Goal: Task Accomplishment & Management: Manage account settings

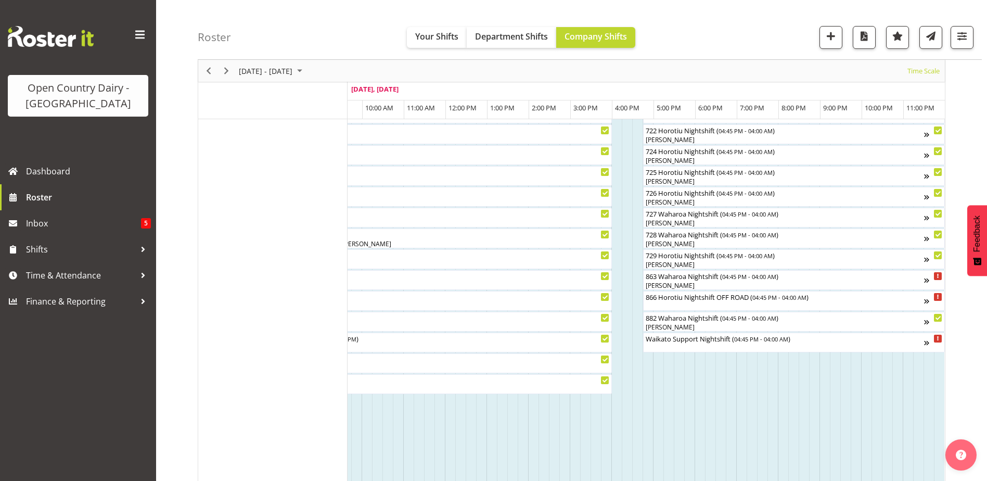
scroll to position [624, 0]
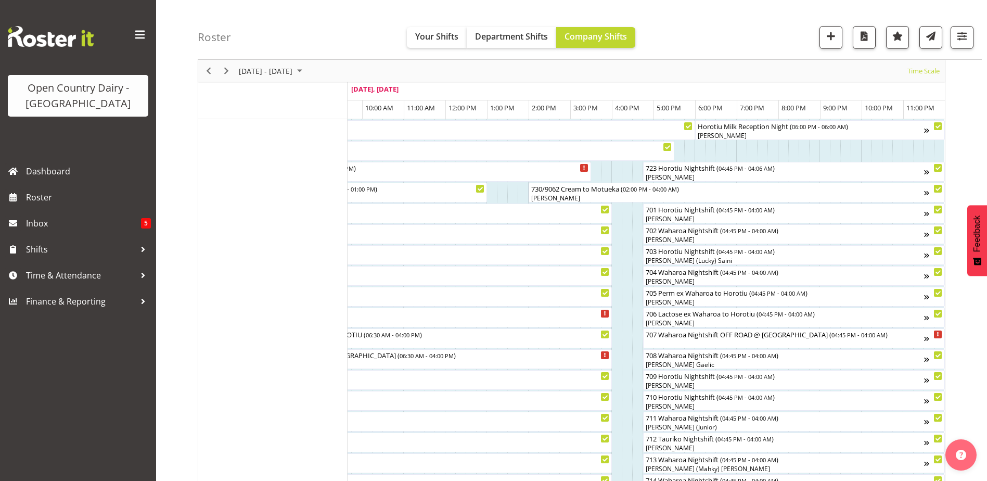
scroll to position [312, 0]
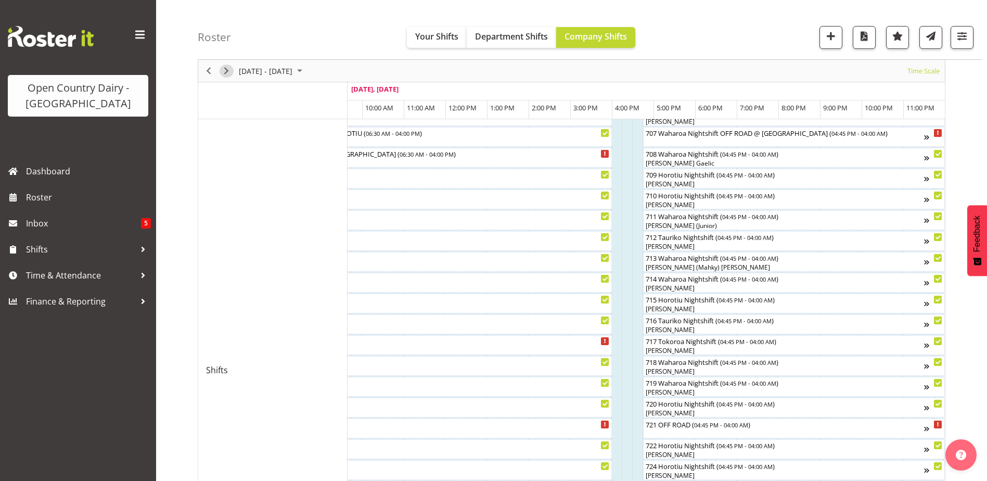
click at [228, 68] on span "Next" at bounding box center [226, 71] width 12 height 13
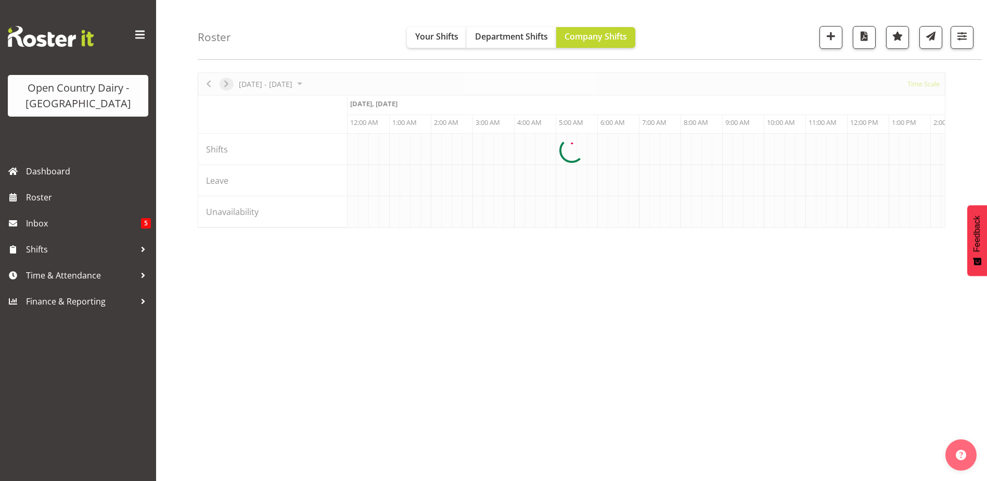
scroll to position [34, 0]
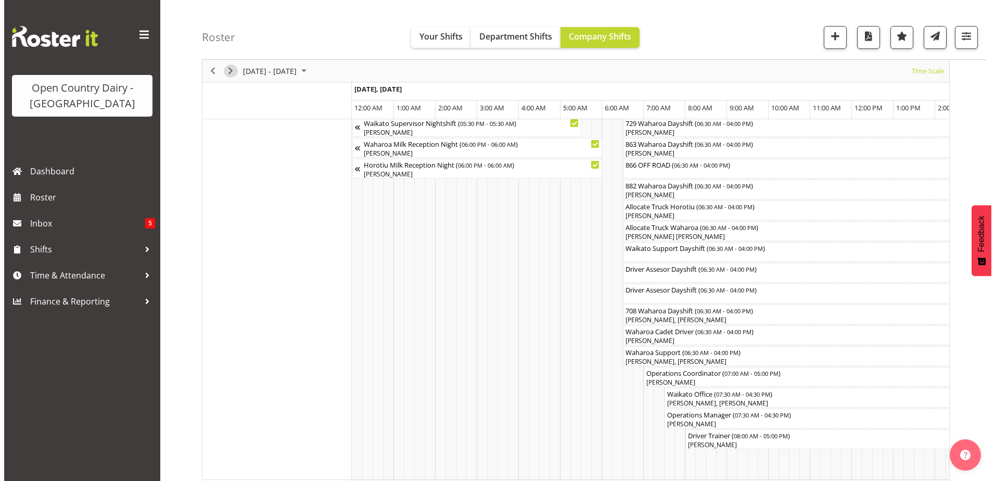
scroll to position [781, 0]
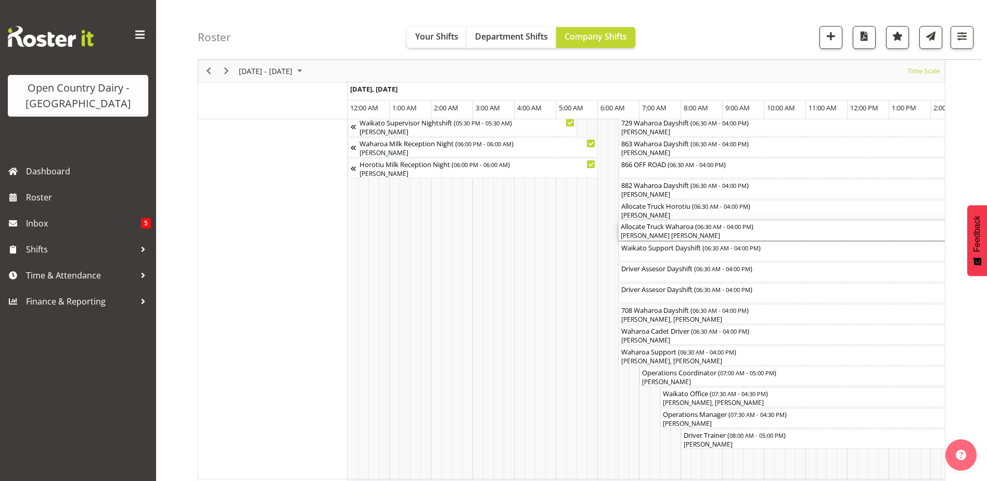
click at [657, 231] on div "Allocate Truck Waharoa ( 06:30 AM - 04:00 PM ) Ross Robert Hamilton" at bounding box center [816, 231] width 391 height 20
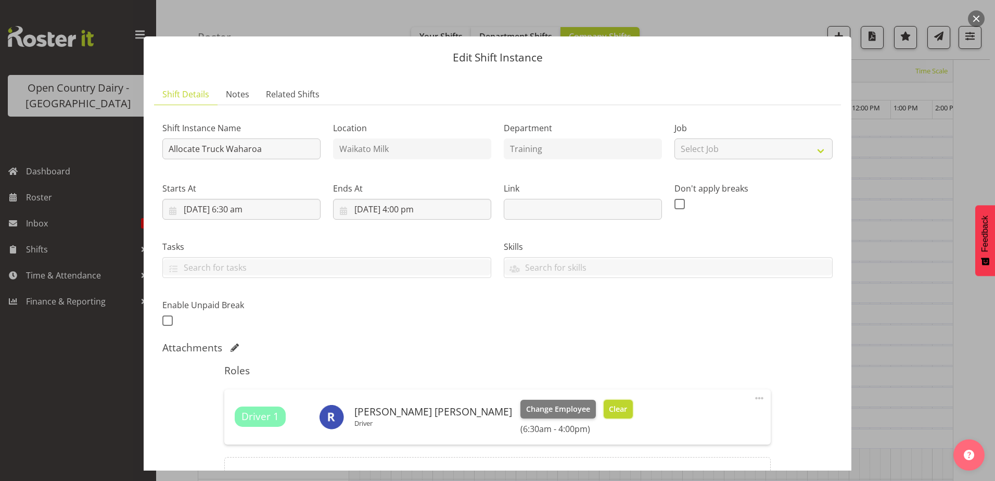
click at [604, 403] on button "Clear" at bounding box center [619, 409] width 30 height 19
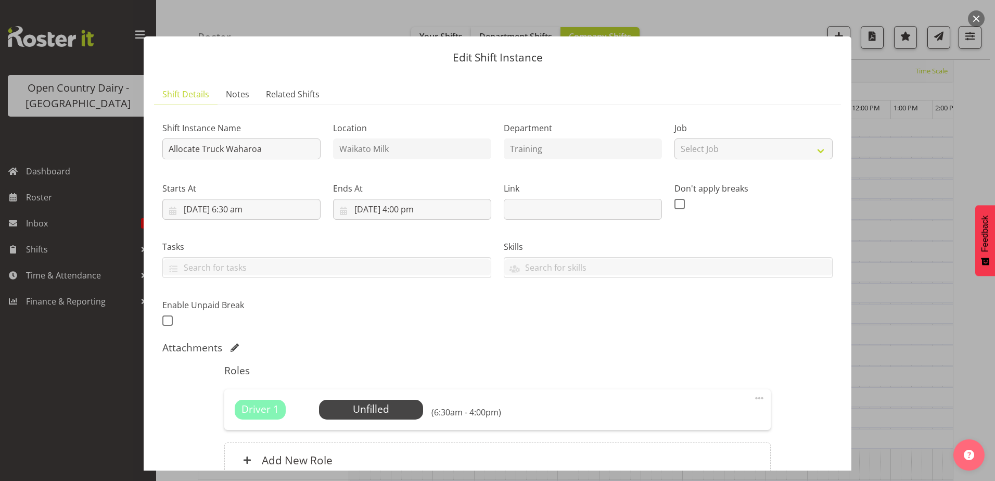
scroll to position [100, 0]
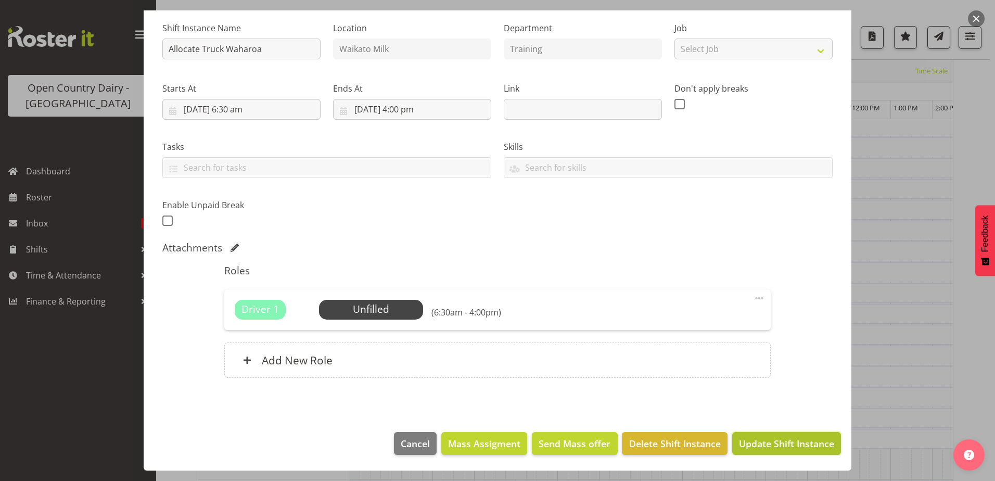
click at [761, 443] on span "Update Shift Instance" at bounding box center [786, 444] width 95 height 14
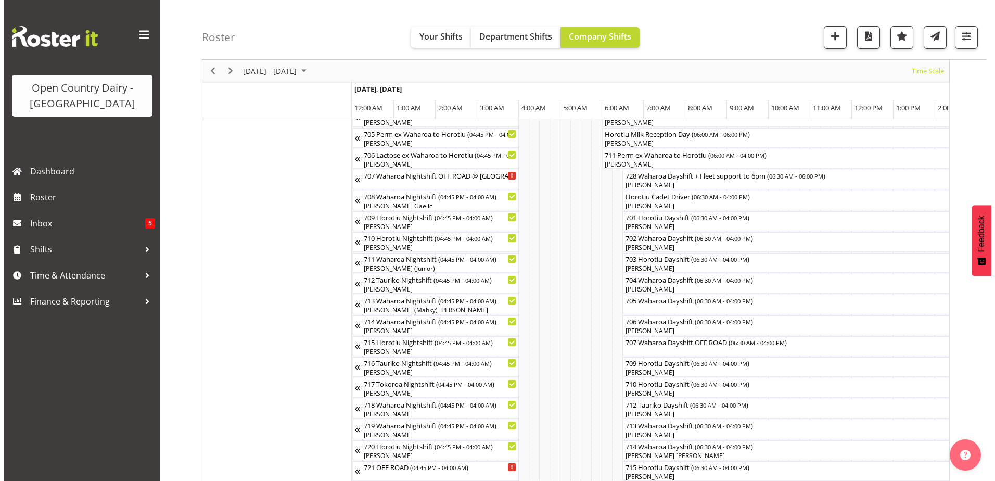
scroll to position [190, 0]
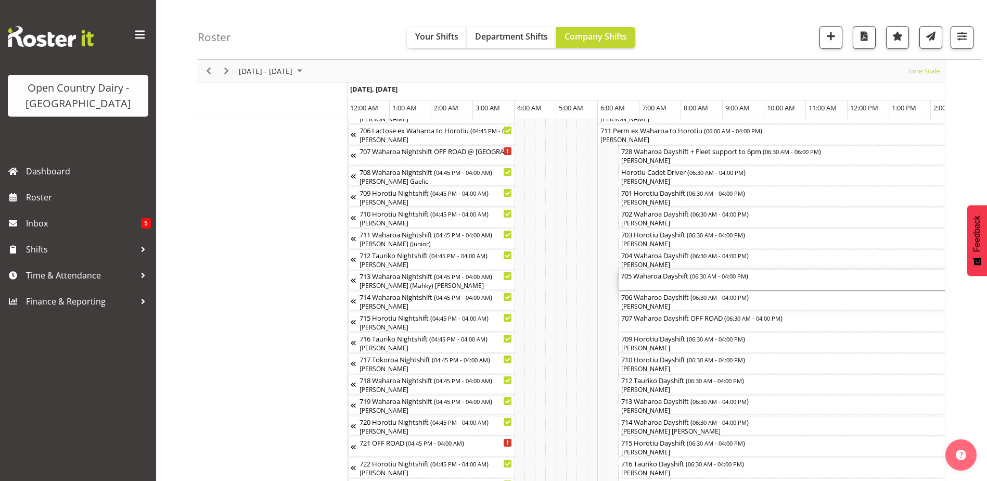
click at [674, 281] on div "705 Waharoa Dayshift ( 06:30 AM - 04:00 PM )" at bounding box center [816, 280] width 391 height 20
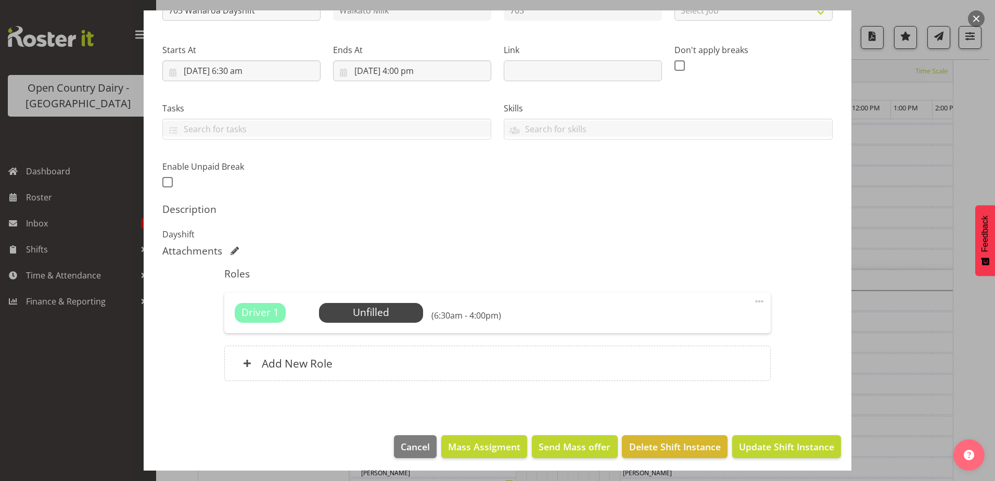
scroll to position [142, 0]
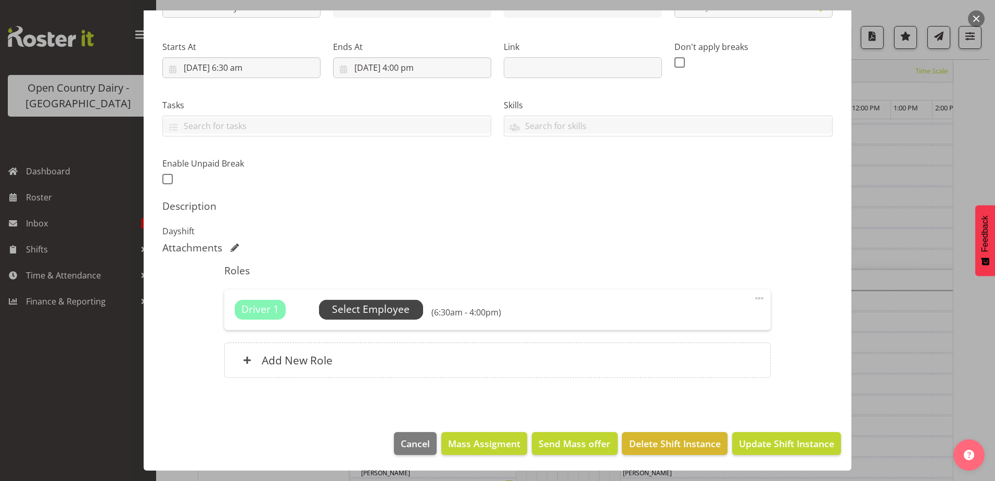
click at [355, 312] on span "Select Employee" at bounding box center [371, 309] width 78 height 15
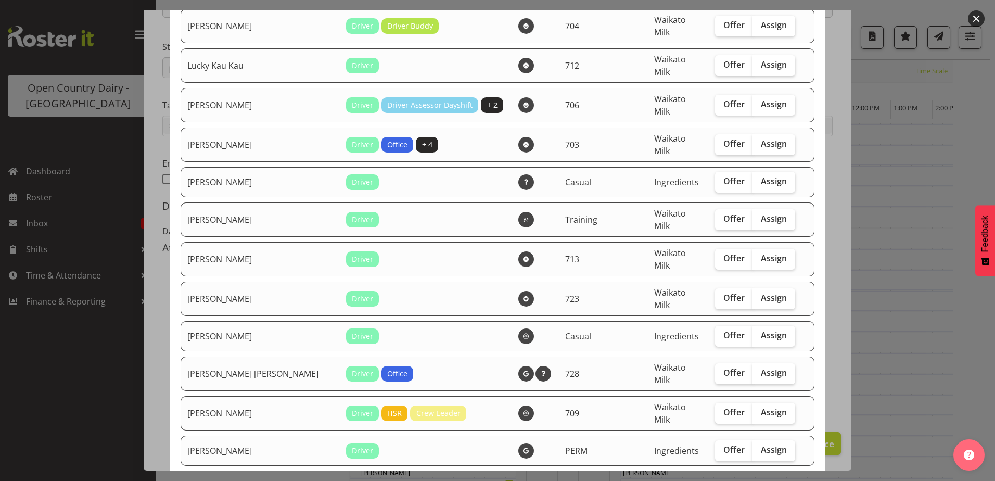
scroll to position [1197, 0]
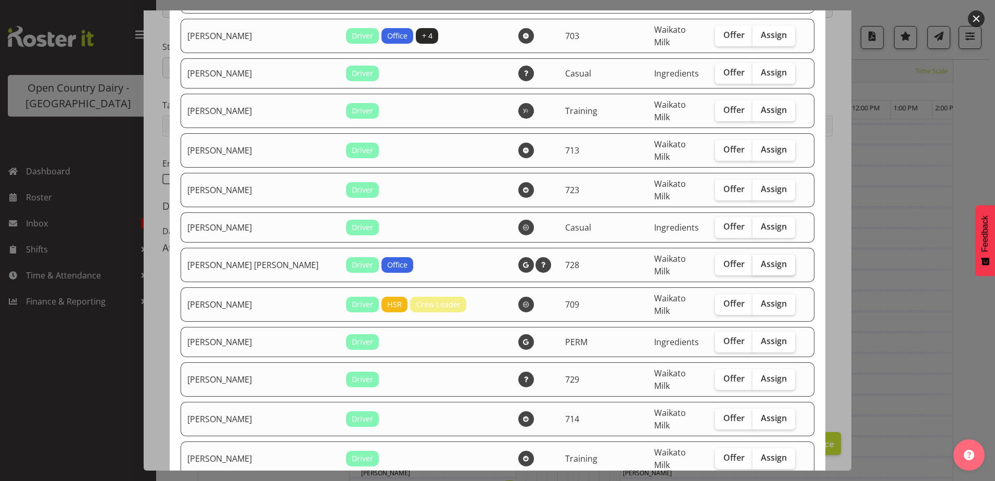
click at [761, 259] on span "Assign" at bounding box center [774, 264] width 26 height 10
click at [752, 261] on input "Assign" at bounding box center [755, 264] width 7 height 7
checkbox input "true"
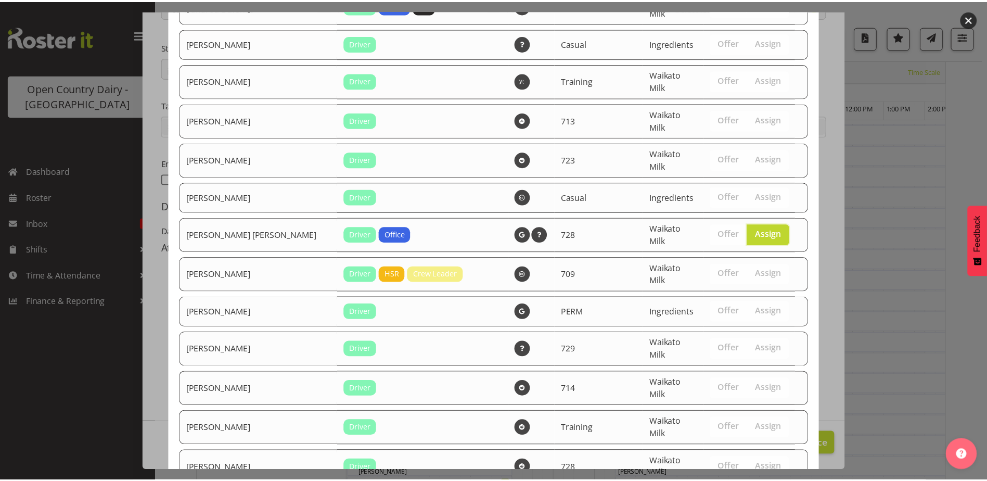
scroll to position [1240, 0]
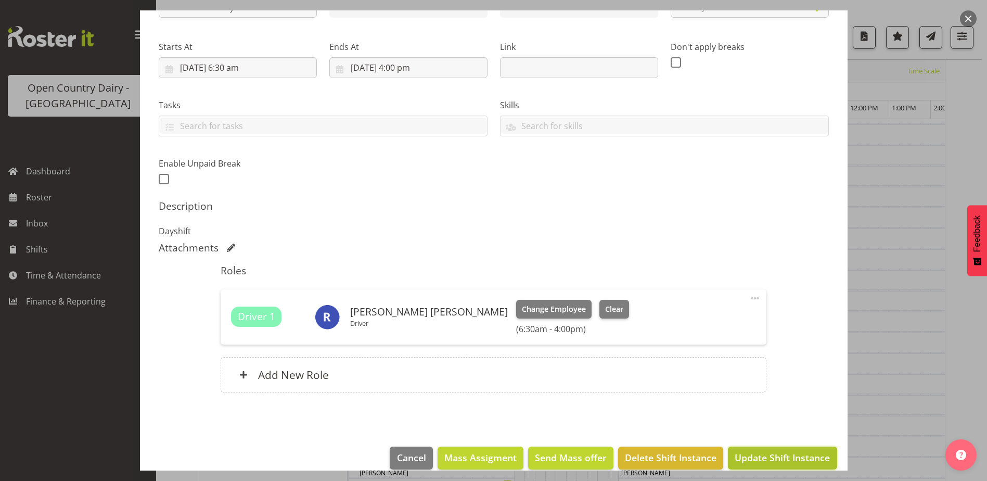
click at [763, 454] on span "Update Shift Instance" at bounding box center [782, 458] width 95 height 14
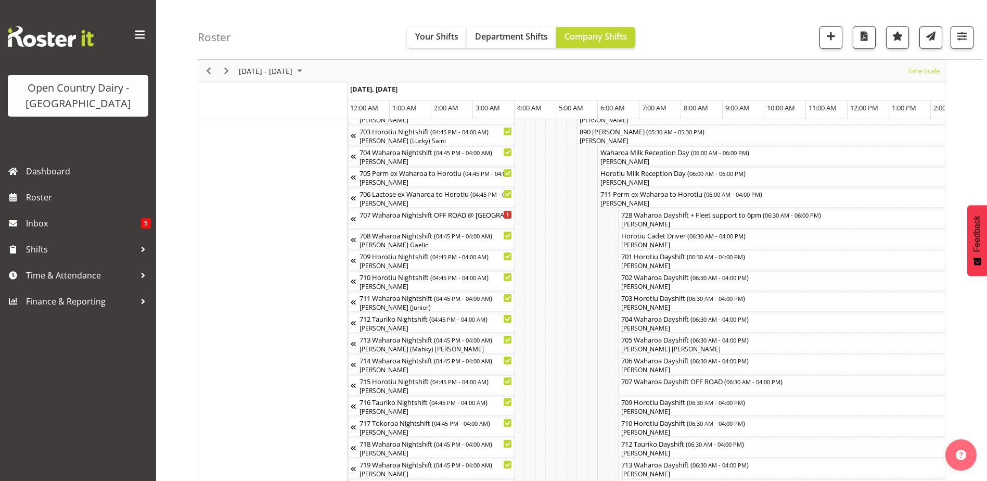
scroll to position [0, 0]
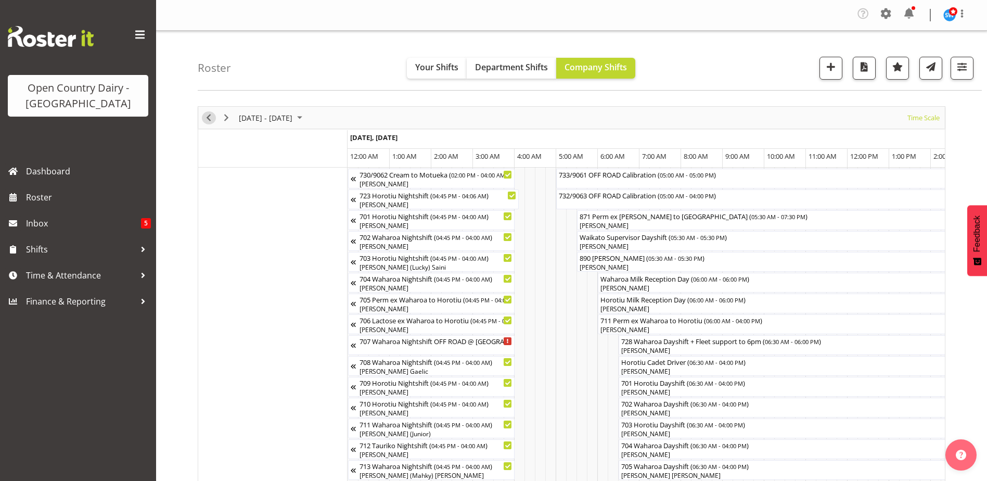
click at [208, 114] on span "Previous" at bounding box center [208, 117] width 12 height 13
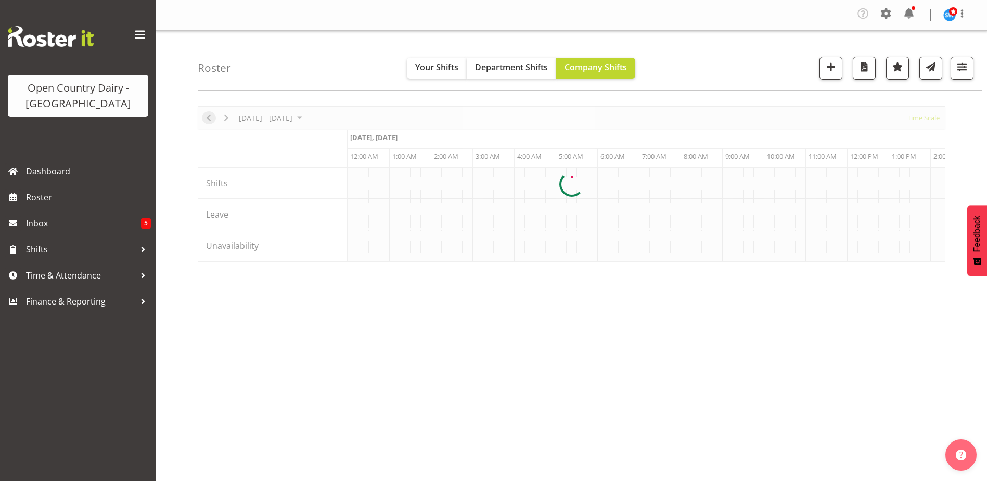
scroll to position [0, 5995]
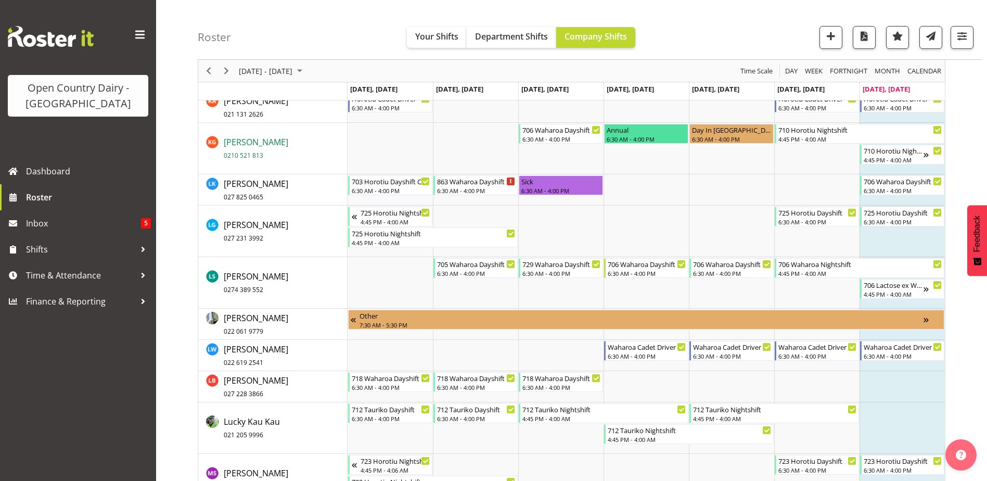
scroll to position [4787, 0]
click at [226, 68] on span "Next" at bounding box center [226, 71] width 12 height 13
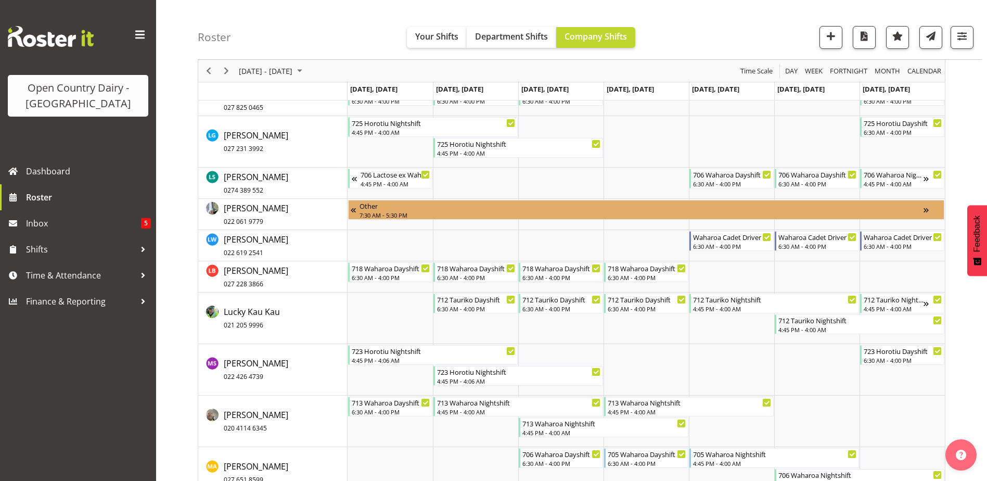
scroll to position [4787, 0]
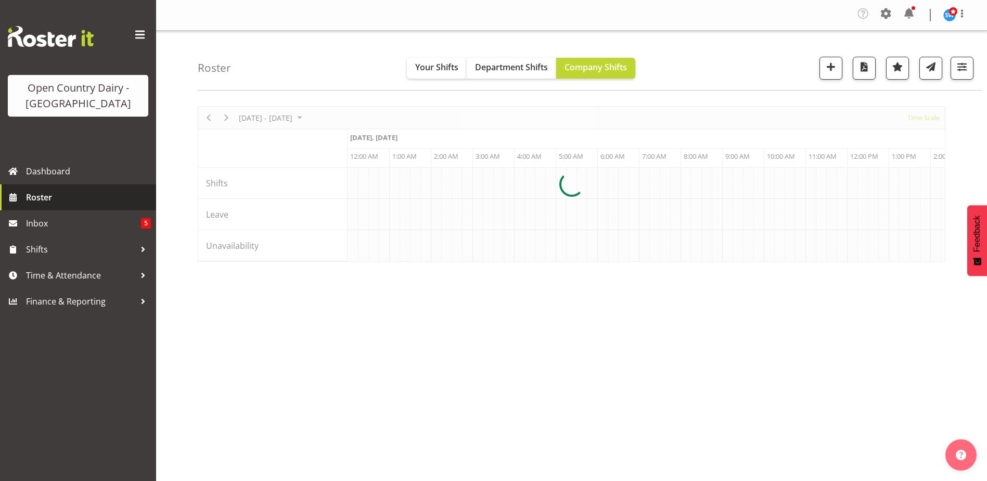
scroll to position [0, 5995]
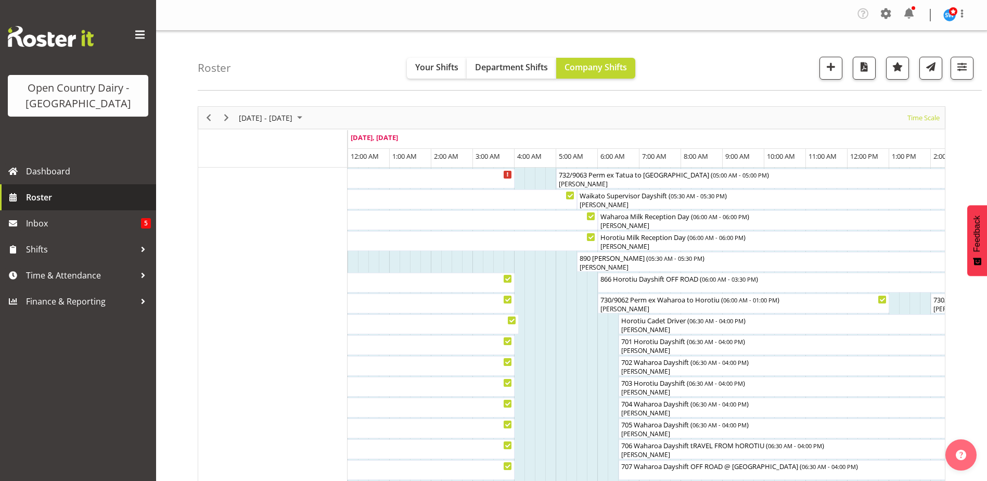
click at [44, 201] on span "Roster" at bounding box center [88, 197] width 125 height 16
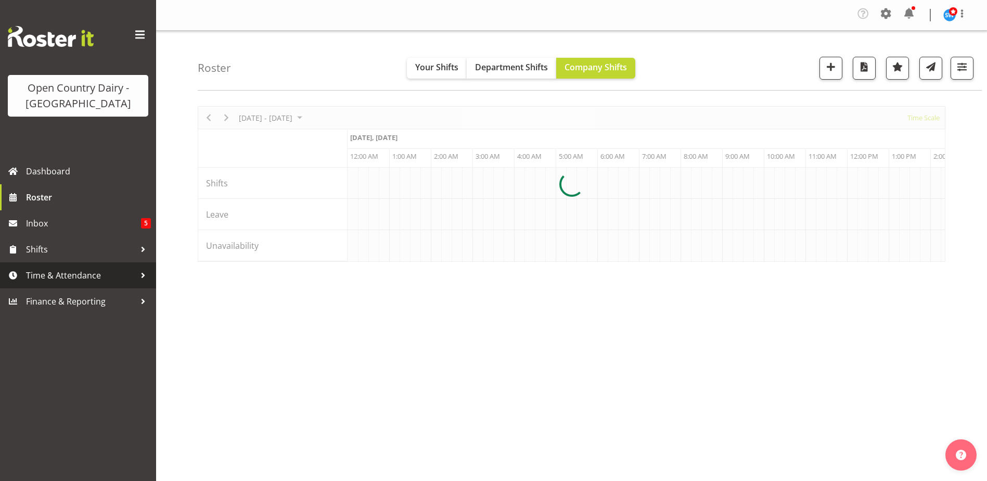
scroll to position [0, 5995]
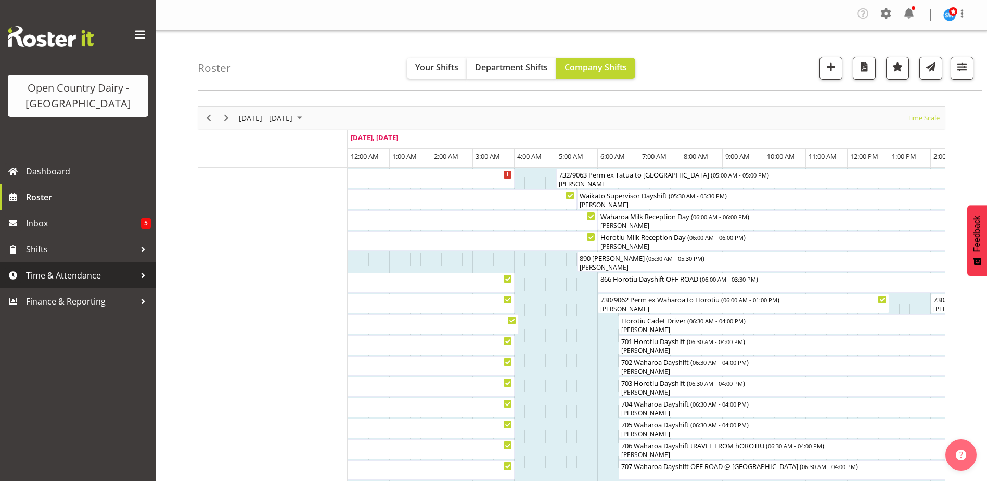
click at [58, 274] on span "Time & Attendance" at bounding box center [80, 275] width 109 height 16
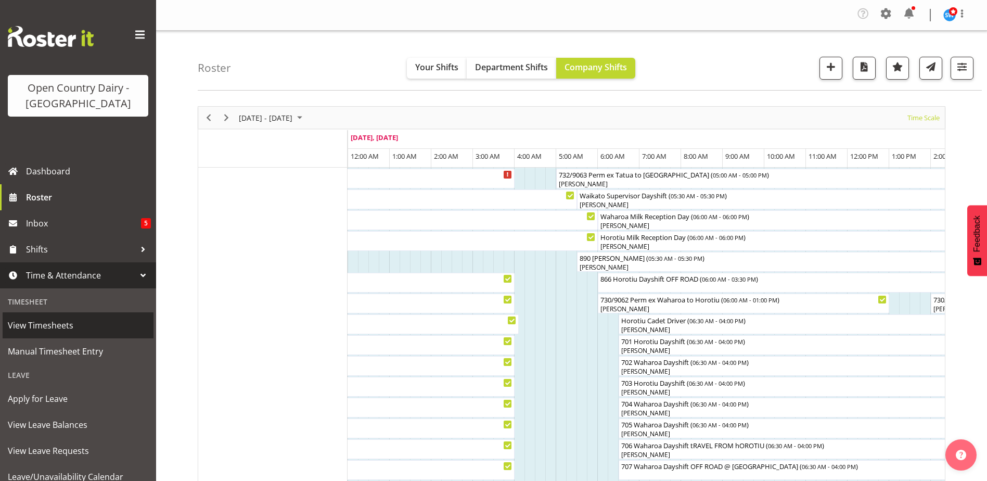
click at [37, 320] on span "View Timesheets" at bounding box center [78, 325] width 140 height 16
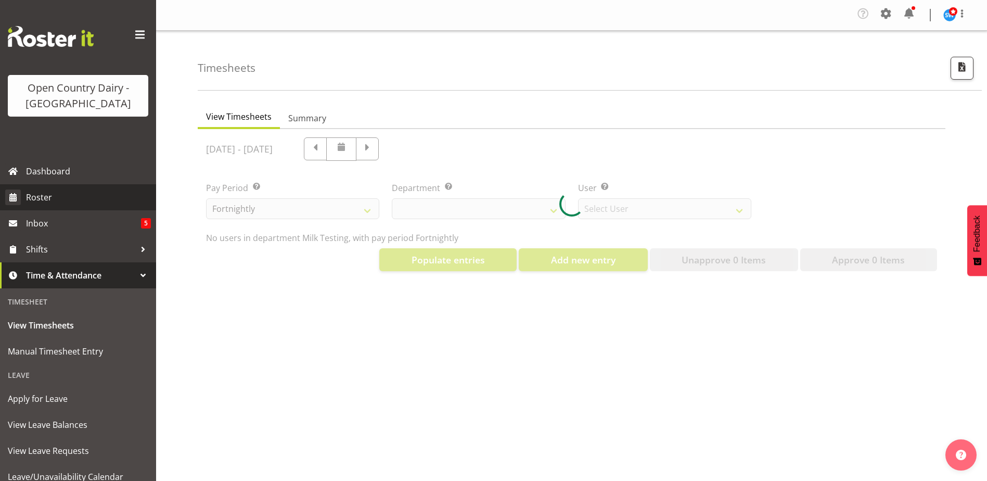
select select "733"
select select "7414"
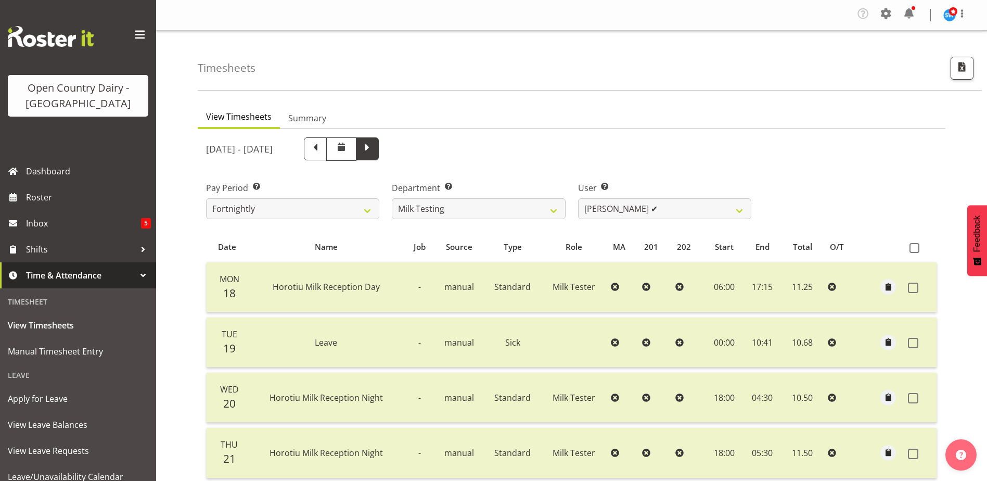
click at [374, 145] on span at bounding box center [368, 148] width 14 height 14
select select
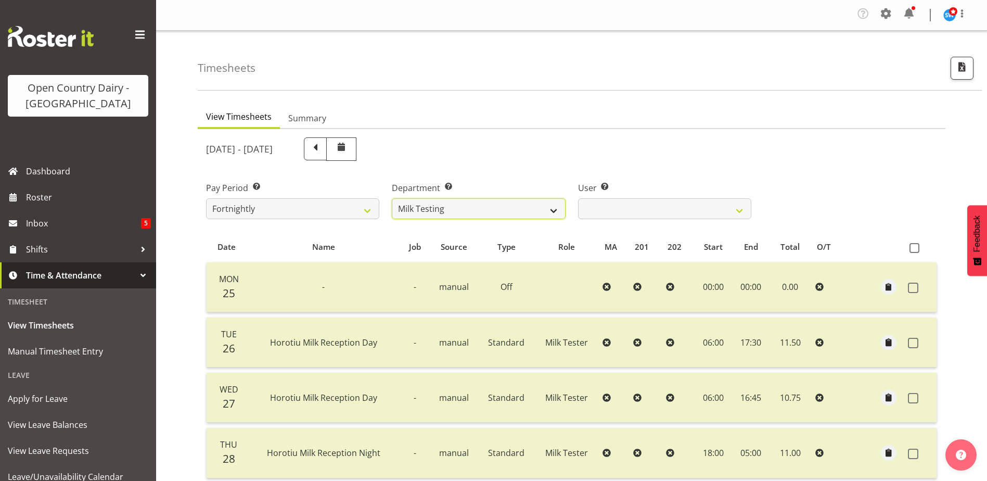
click at [557, 209] on select "701 702 703 704 705 706 707 708 709 710 711 712 713 714 715 716 717 718 719 720" at bounding box center [478, 208] width 173 height 21
select select "874"
click at [392, 198] on select "701 702 703 704 705 706 707 708 709 710 711 712 713 714 715 716 717 718 719 720" at bounding box center [478, 208] width 173 height 21
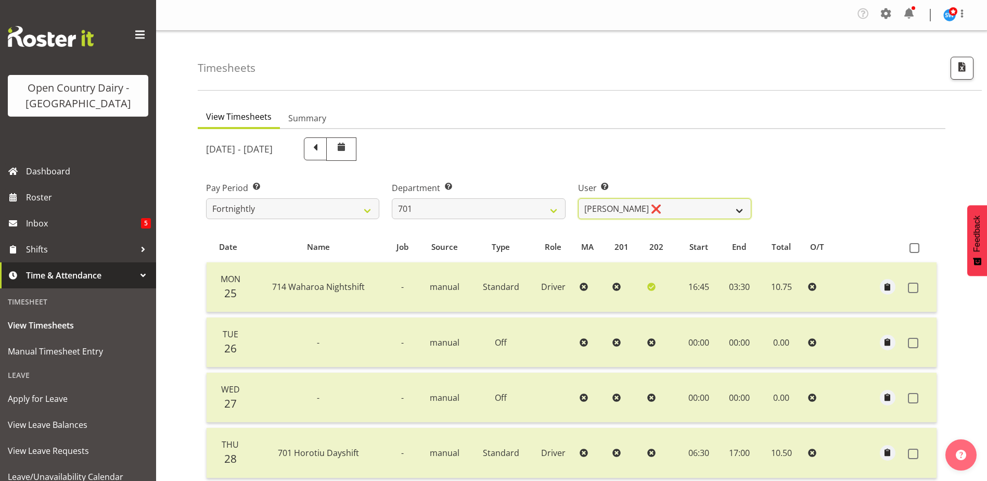
click at [631, 214] on select "Duncan Shirley ❌ Gagandeep Singh ❌ Johann Van Zyl ❌ John Cottingham ❌" at bounding box center [664, 208] width 173 height 21
select select "8383"
click at [578, 198] on select "Duncan Shirley ❌ Gagandeep Singh ❌ Johann Van Zyl ❌ John Cottingham ❌" at bounding box center [664, 208] width 173 height 21
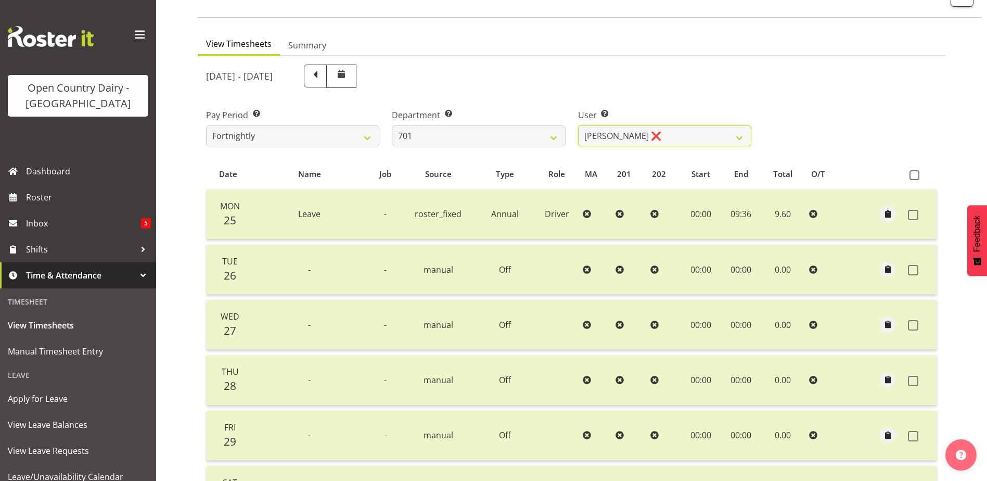
scroll to position [46, 0]
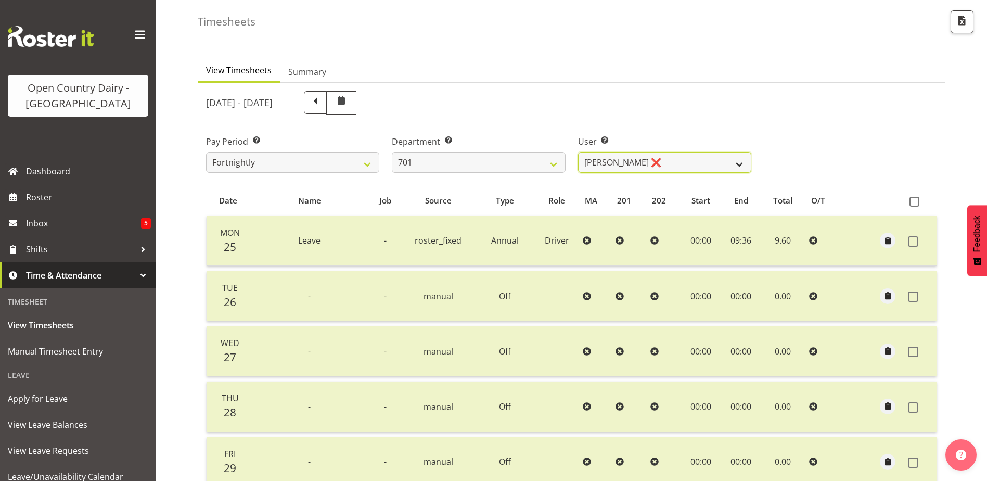
click at [671, 161] on select "Duncan Shirley ❌ Gagandeep Singh ❌ Johann Van Zyl ❌ John Cottingham ❌" at bounding box center [664, 162] width 173 height 21
click at [478, 160] on select "701 702 703 704 705 706 707 708 709 710 711 712 713 714 715 716 717 718 719 720" at bounding box center [478, 162] width 173 height 21
select select "720"
click at [392, 152] on select "701 702 703 704 705 706 707 708 709 710 711 712 713 714 715 716 717 718 719 720" at bounding box center [478, 162] width 173 height 21
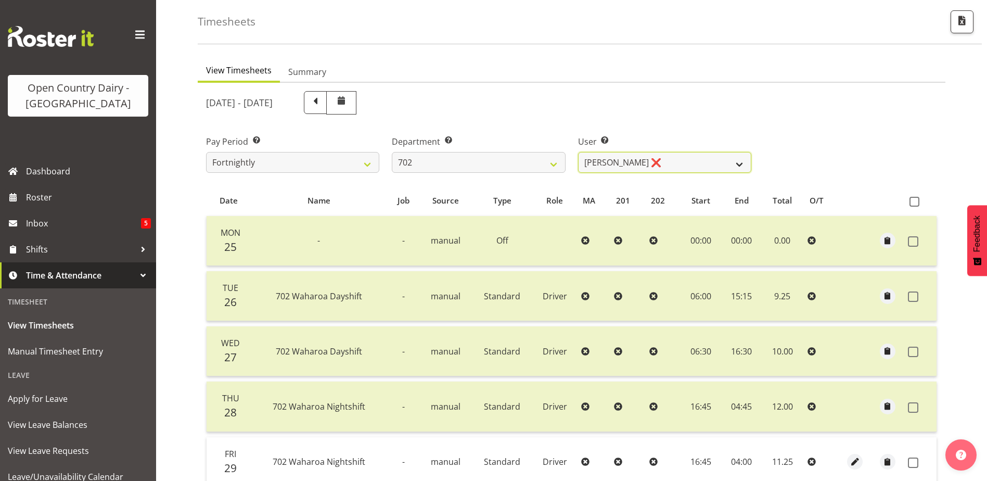
click at [668, 169] on select "Brian Riddle ❌ Denica Tapiki ❌ Nick Adlington ❌ Simon Phillpott ❌" at bounding box center [664, 162] width 173 height 21
select select "10345"
click at [578, 152] on select "Brian Riddle ❌ Denica Tapiki ❌ Nick Adlington ❌ Simon Phillpott ❌" at bounding box center [664, 162] width 173 height 21
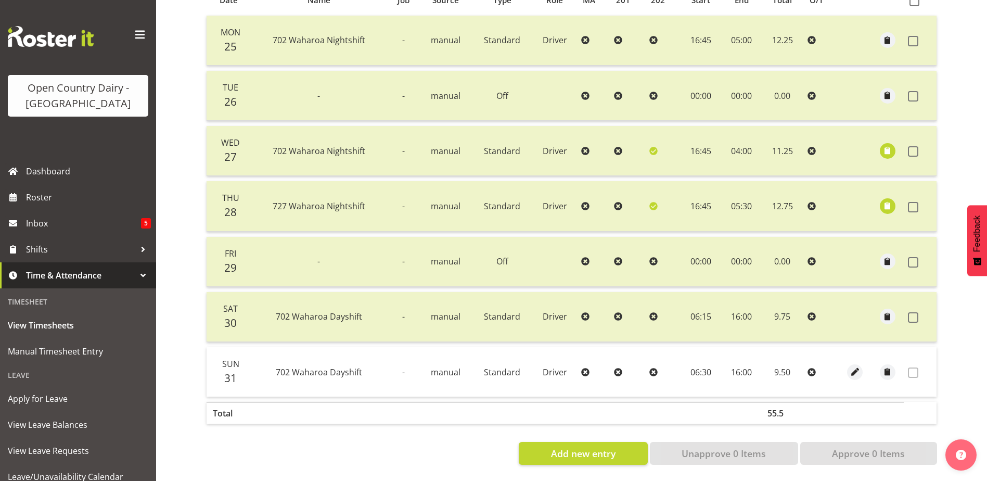
scroll to position [0, 0]
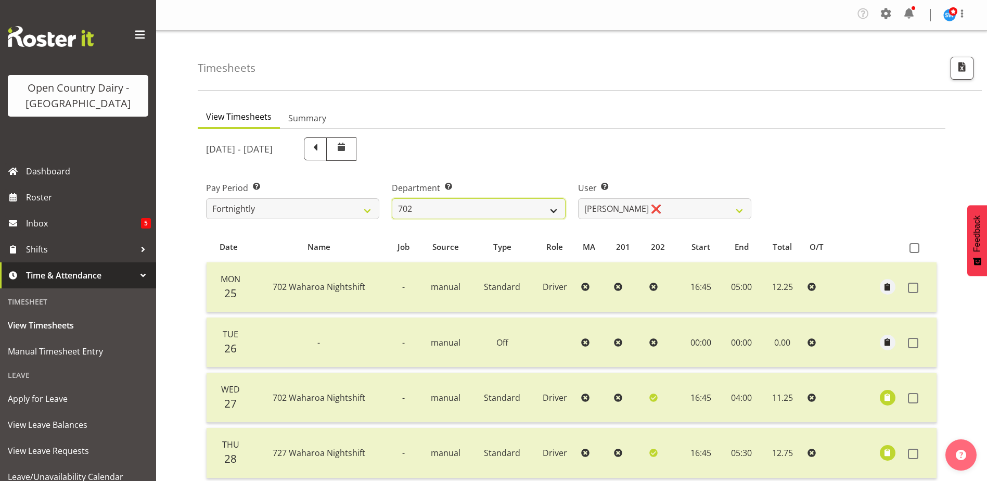
click at [463, 207] on select "701 702 703 704 705 706 707 708 709 710 711 712 713 714 715 716 717 718 719 720" at bounding box center [478, 208] width 173 height 21
select select "710"
click at [392, 198] on select "701 702 703 704 705 706 707 708 709 710 711 712 713 714 715 716 717 718 719 720" at bounding box center [478, 208] width 173 height 21
select select "8168"
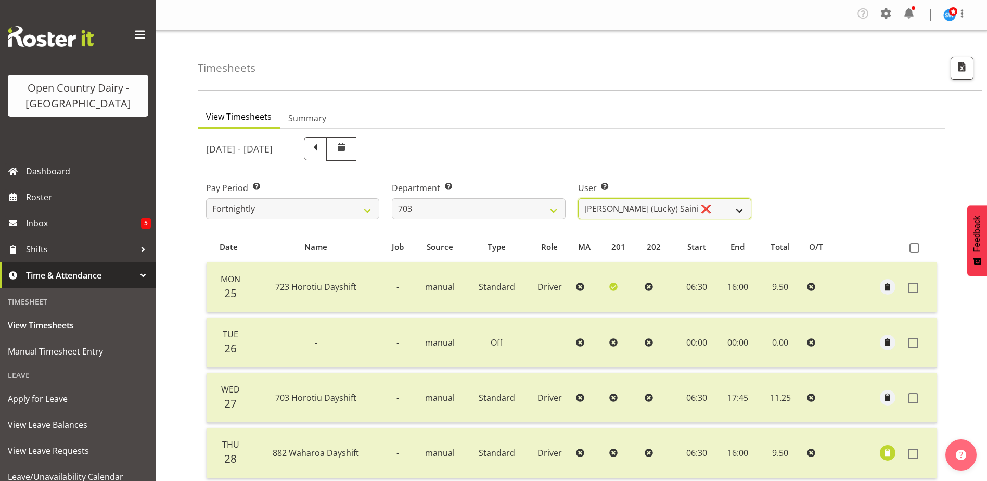
click at [655, 212] on select "Bhupinder (Lucky) Saini ❌ Mark Fowler ❌ Tama Baker ❌" at bounding box center [664, 208] width 173 height 21
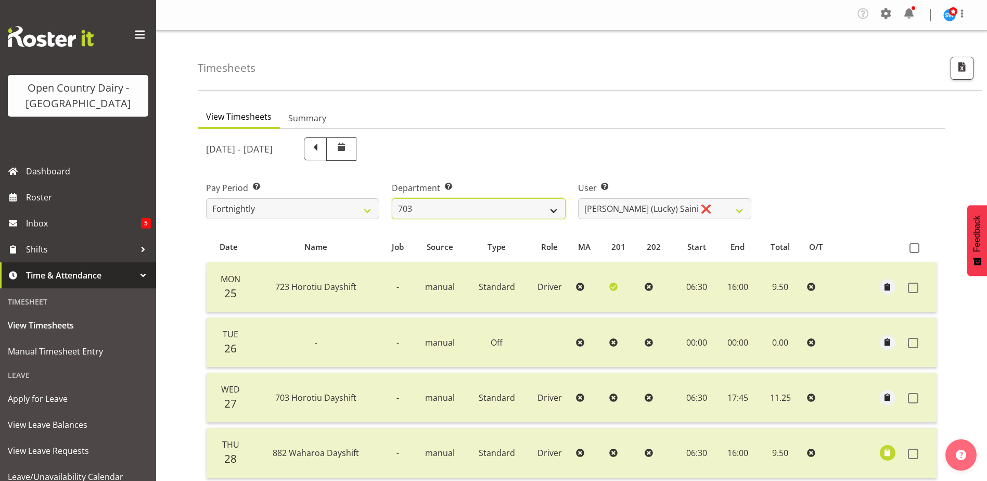
click at [438, 206] on select "701 702 703 704 705 706 707 708 709 710 711 712 713 714 715 716 717 718 719 720" at bounding box center [478, 208] width 173 height 21
select select "717"
click at [392, 198] on select "701 702 703 704 705 706 707 708 709 710 711 712 713 714 715 716 717 718 719 720" at bounding box center [478, 208] width 173 height 21
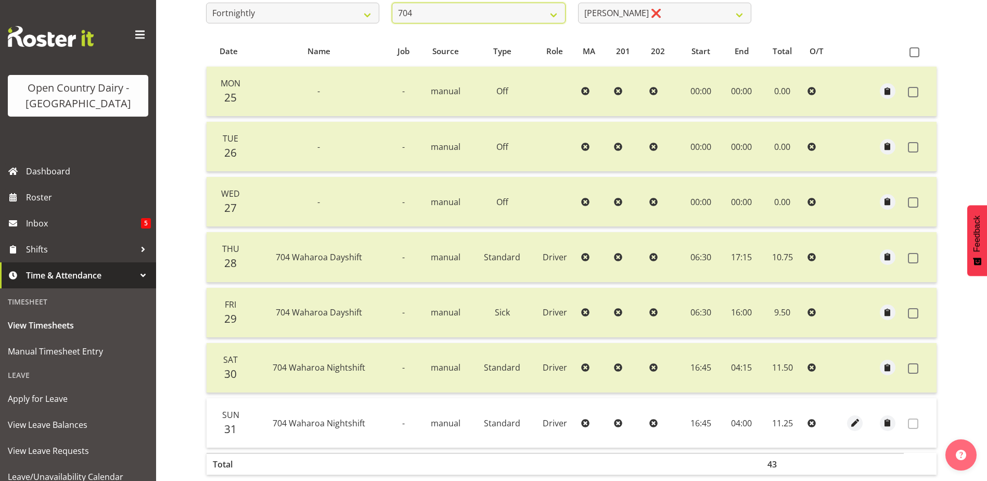
scroll to position [46, 0]
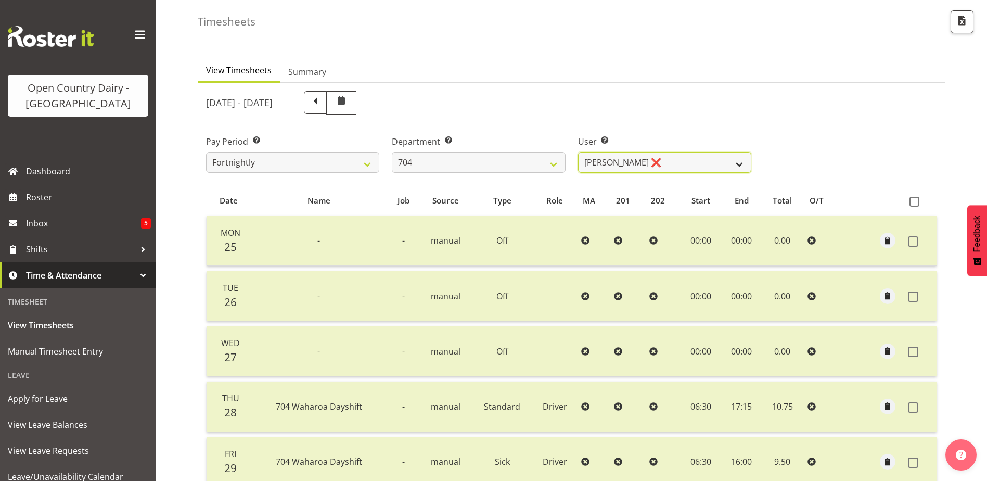
click at [650, 165] on select "Graham Houghton ❌ Jon Williams ❌ Stephen Rae ❌" at bounding box center [664, 162] width 173 height 21
select select "11257"
click at [578, 152] on select "Graham Houghton ❌ Jon Williams ❌ Stephen Rae ❌" at bounding box center [664, 162] width 173 height 21
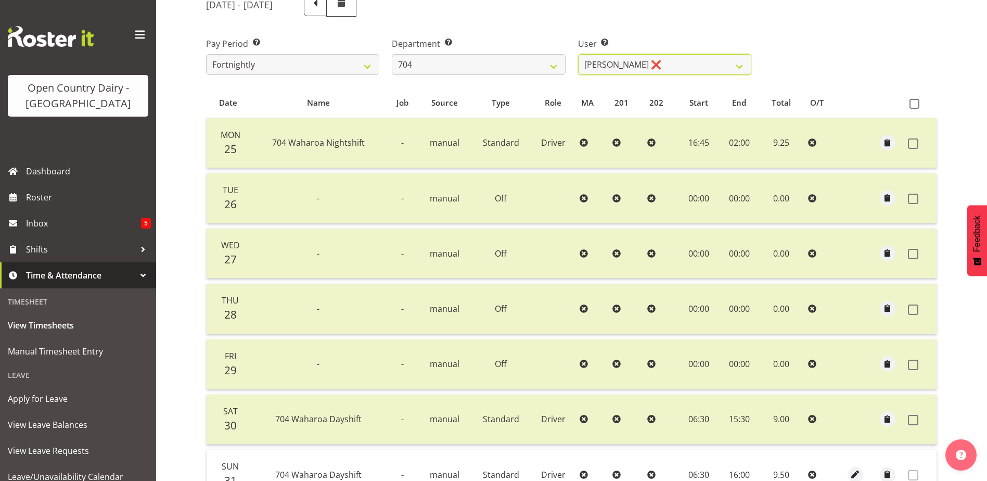
scroll to position [0, 0]
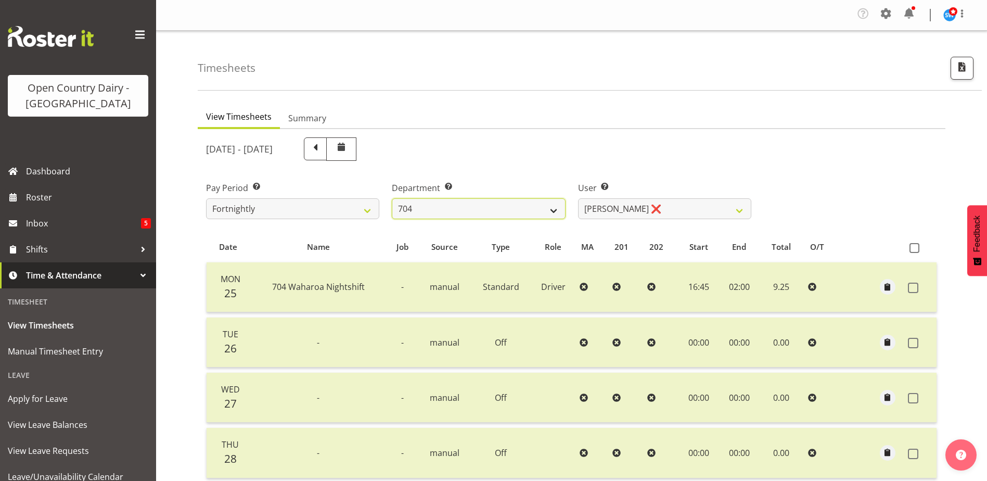
click at [475, 206] on select "701 702 703 704 705 706 707 708 709 710 711 712 713 714 715 716 717 718 719 720" at bounding box center [478, 208] width 173 height 21
select select "714"
click at [392, 198] on select "701 702 703 704 705 706 707 708 709 710 711 712 713 714 715 716 717 718 719 720" at bounding box center [478, 208] width 173 height 21
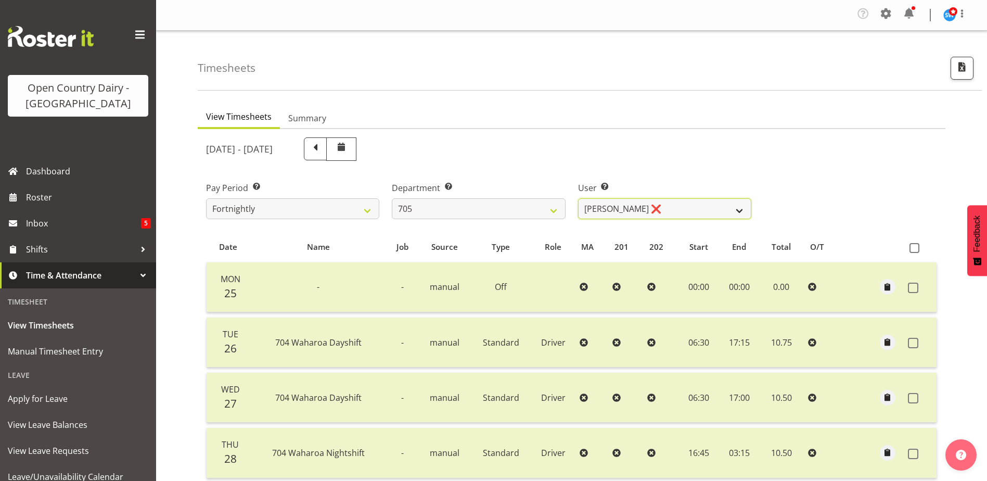
click at [649, 213] on select "Chris Gibbs ❌ Colin Kelly ❌ Craig Cottam ❌ John May ❌" at bounding box center [664, 208] width 173 height 21
select select "8282"
click at [578, 198] on select "Chris Gibbs ❌ Colin Kelly ❌ Craig Cottam ❌ John May ❌" at bounding box center [664, 208] width 173 height 21
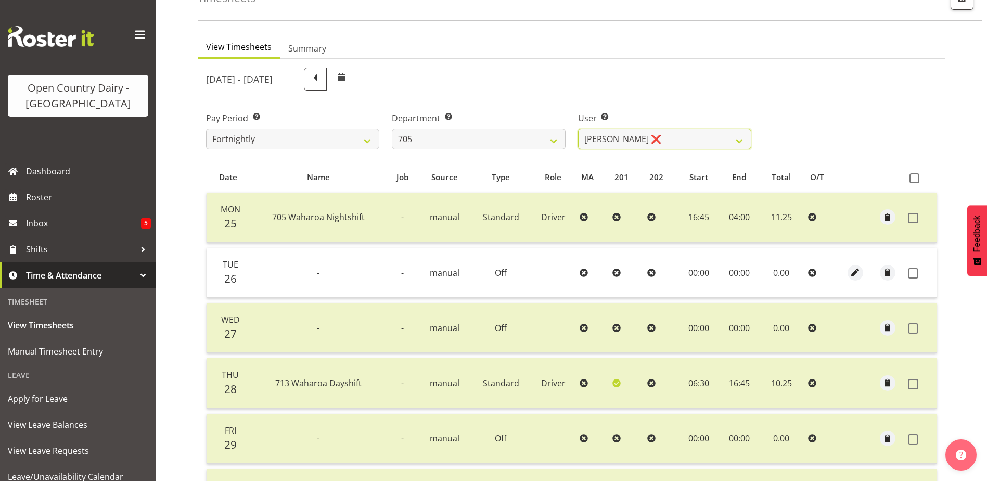
scroll to position [156, 0]
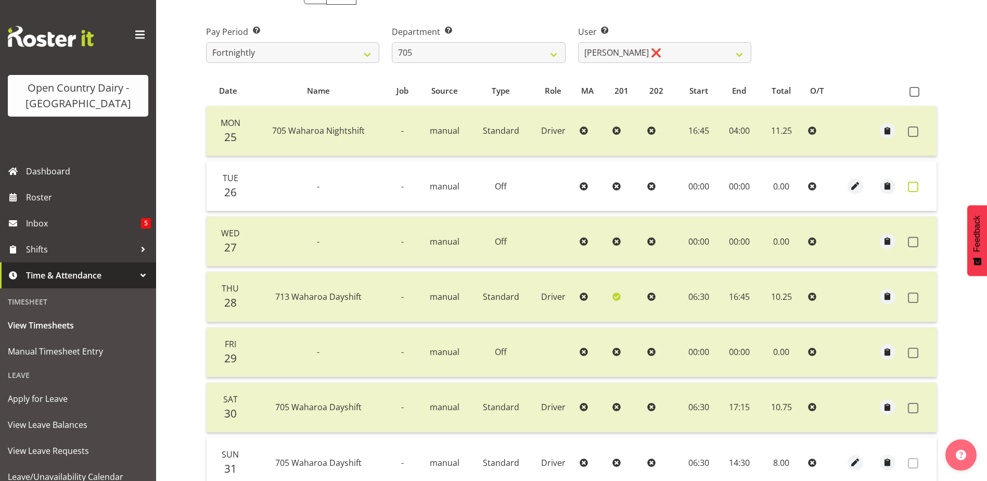
click at [910, 189] on span at bounding box center [913, 187] width 10 height 10
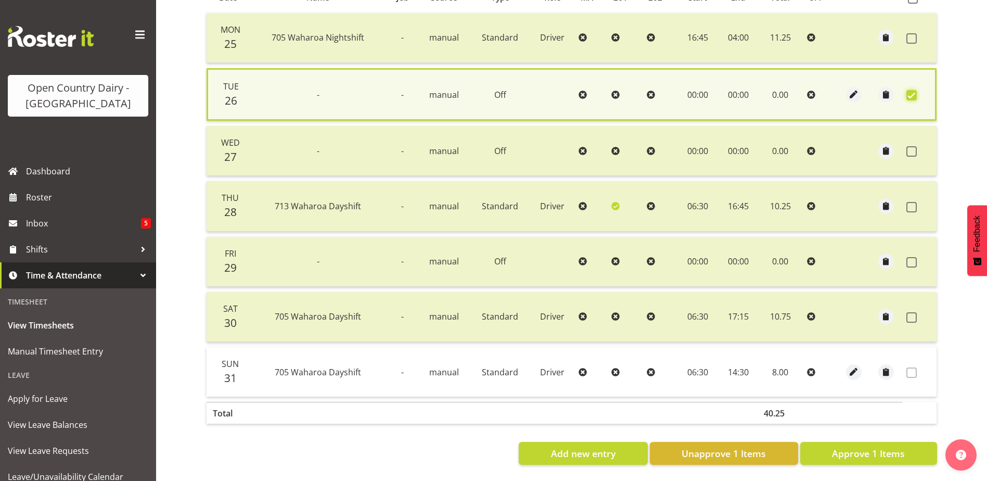
scroll to position [257, 0]
click at [868, 446] on span "Approve 1 Items" at bounding box center [868, 453] width 73 height 14
checkbox input "false"
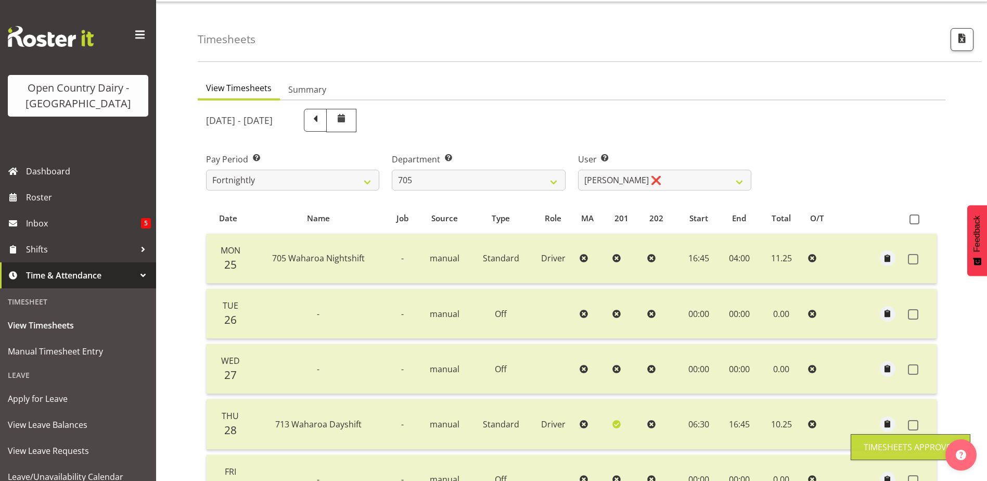
scroll to position [0, 0]
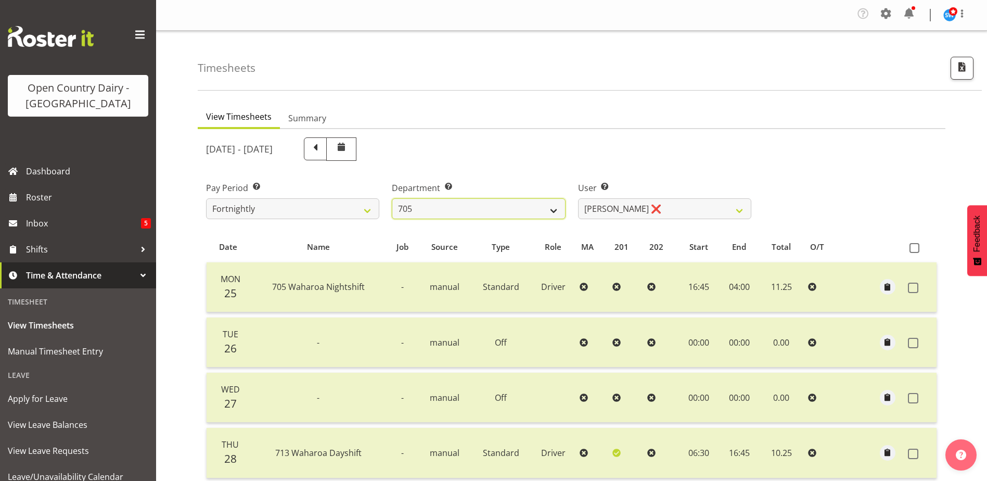
click at [422, 207] on select "701 702 703 704 705 706 707 708 709 710 711 712 713 714 715 716 717 718 719 720" at bounding box center [478, 208] width 173 height 21
select select "874"
click at [392, 198] on select "701 702 703 704 705 706 707 708 709 710 711 712 713 714 715 716 717 718 719 720" at bounding box center [478, 208] width 173 height 21
select select "8178"
click at [473, 213] on select "701 702 703 704 705 706 707 708 709 710 711 712 713 714 715 716 717 718 719 720" at bounding box center [478, 208] width 173 height 21
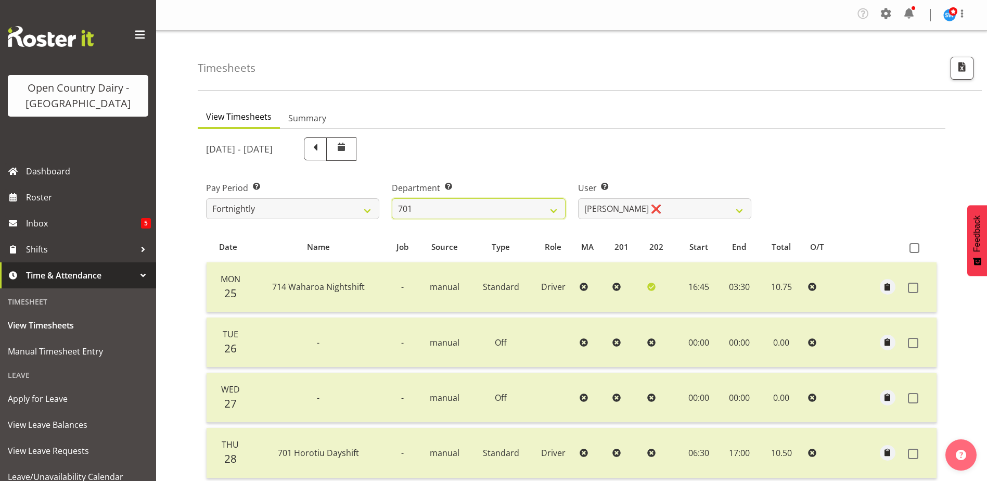
select select "710"
click at [392, 198] on select "701 702 703 704 705 706 707 708 709 710 711 712 713 714 715 716 717 718 719 720" at bounding box center [478, 208] width 173 height 21
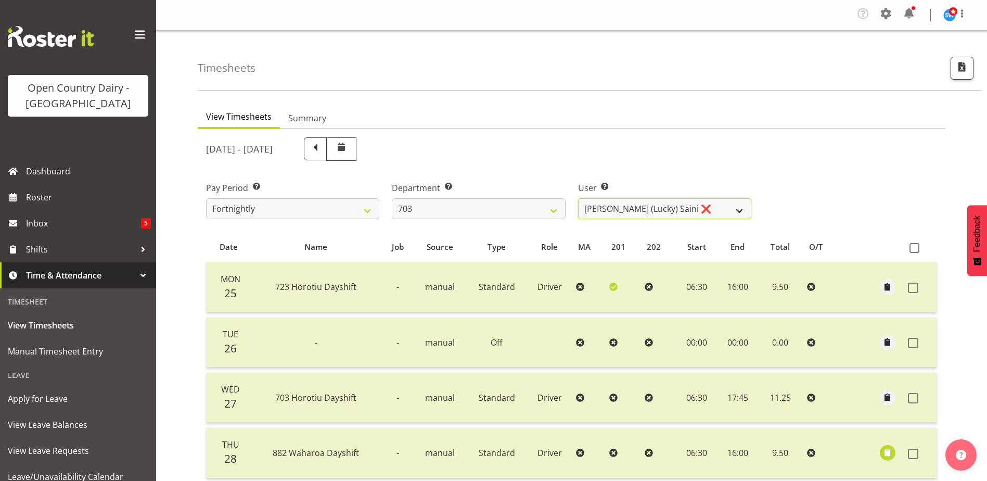
click at [636, 210] on select "Bhupinder (Lucky) Saini ❌ Mark Fowler ❌ Tama Baker ❌" at bounding box center [664, 208] width 173 height 21
select select "8209"
click at [578, 198] on select "Bhupinder (Lucky) Saini ❌ Mark Fowler ❌ Tama Baker ❌" at bounding box center [664, 208] width 173 height 21
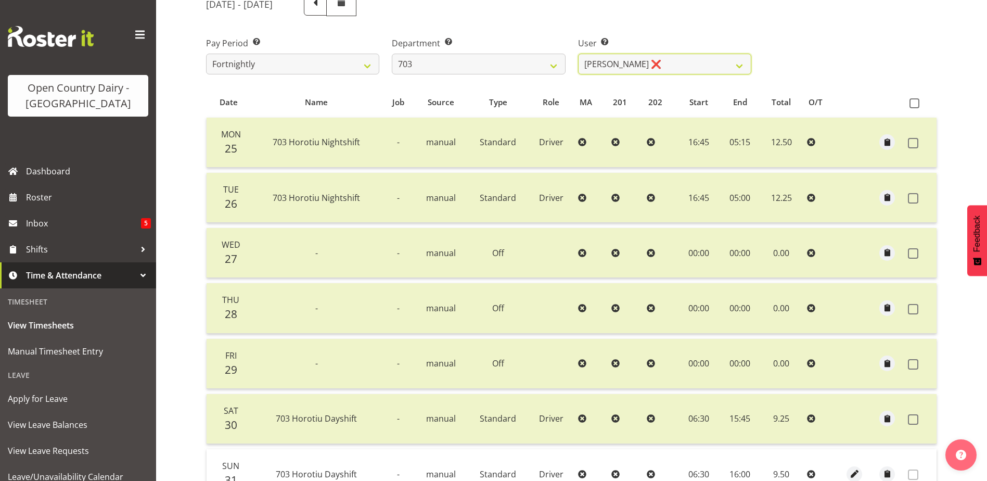
scroll to position [150, 0]
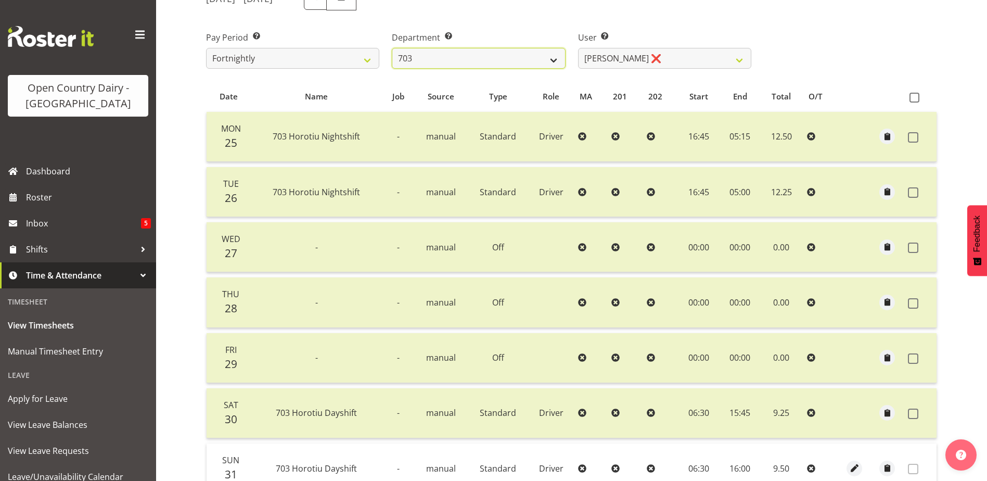
click at [432, 63] on select "701 702 703 704 705 706 707 708 709 710 711 712 713 714 715 716 717 718 719 720" at bounding box center [478, 58] width 173 height 21
select select "717"
click at [392, 48] on select "701 702 703 704 705 706 707 708 709 710 711 712 713 714 715 716 717 718 719 720" at bounding box center [478, 58] width 173 height 21
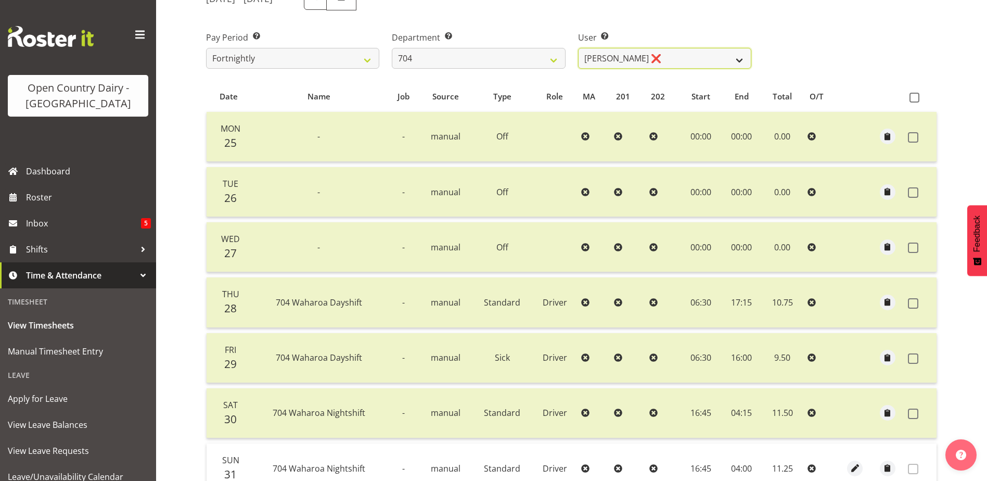
click at [636, 59] on select "Graham Houghton ❌ Jon Williams ❌ Stephen Rae ❌" at bounding box center [664, 58] width 173 height 21
select select "11257"
click at [578, 48] on select "Graham Houghton ❌ Jon Williams ❌ Stephen Rae ❌" at bounding box center [664, 58] width 173 height 21
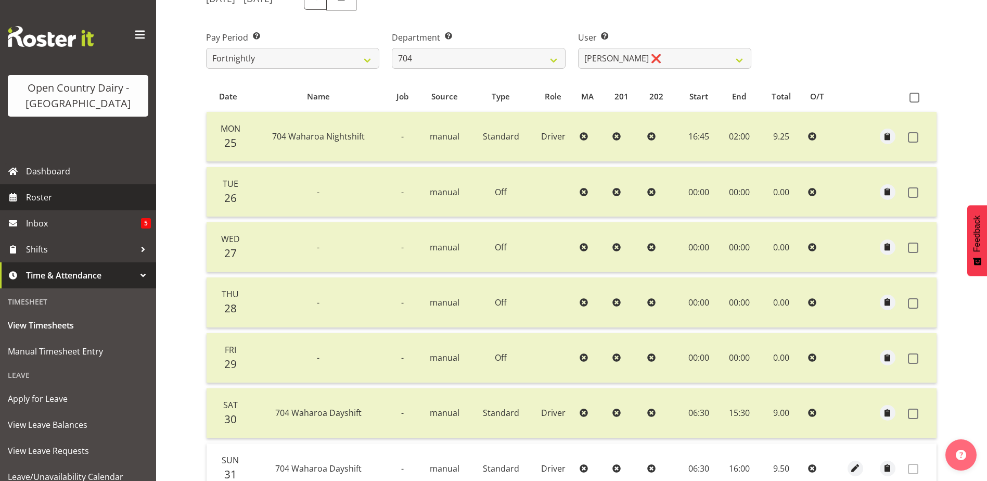
click at [31, 196] on span "Roster" at bounding box center [88, 197] width 125 height 16
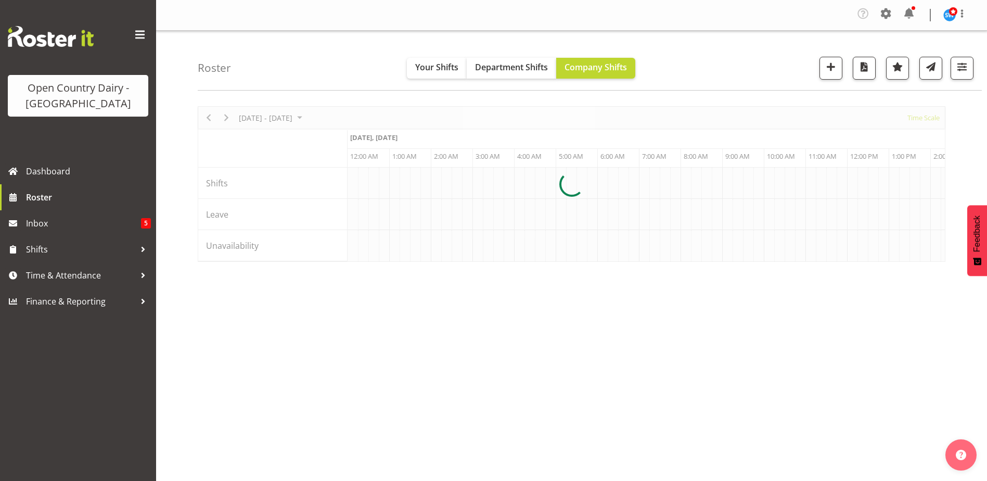
scroll to position [0, 5995]
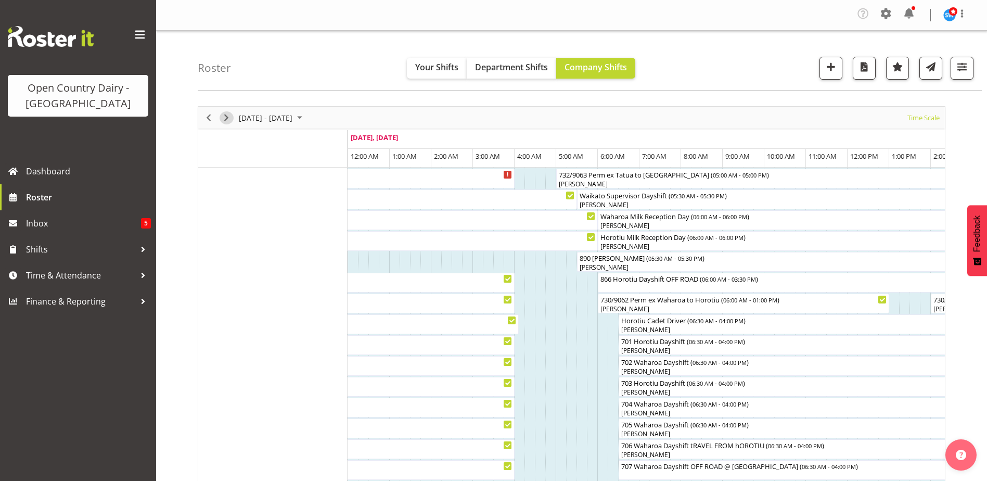
click at [225, 117] on span "Next" at bounding box center [226, 117] width 12 height 13
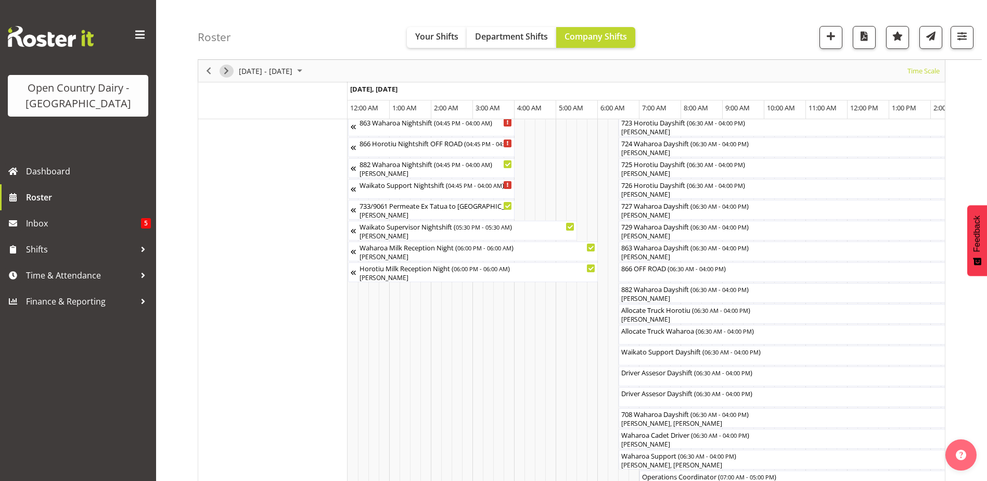
scroll to position [572, 0]
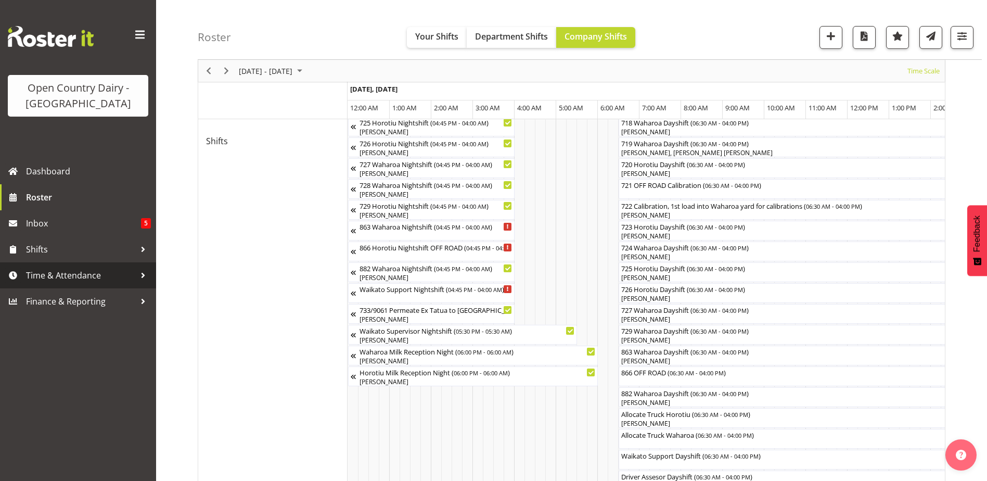
click at [48, 274] on span "Time & Attendance" at bounding box center [80, 275] width 109 height 16
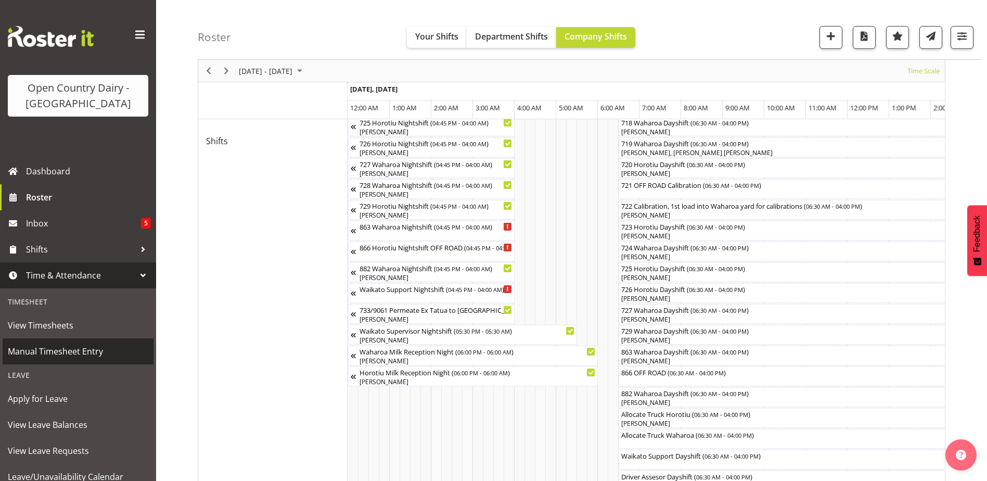
click at [49, 350] on span "Manual Timesheet Entry" at bounding box center [78, 351] width 140 height 16
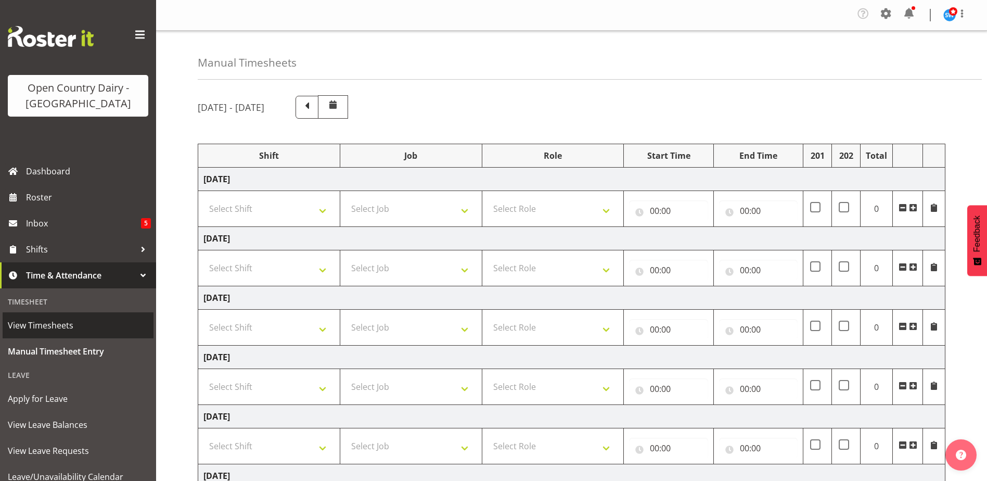
click at [45, 327] on span "View Timesheets" at bounding box center [78, 325] width 140 height 16
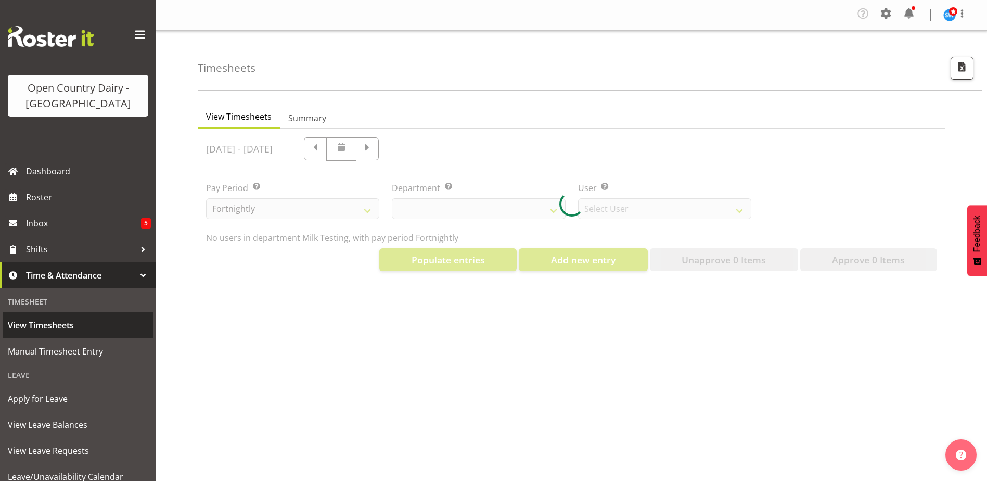
select select "733"
select select "7414"
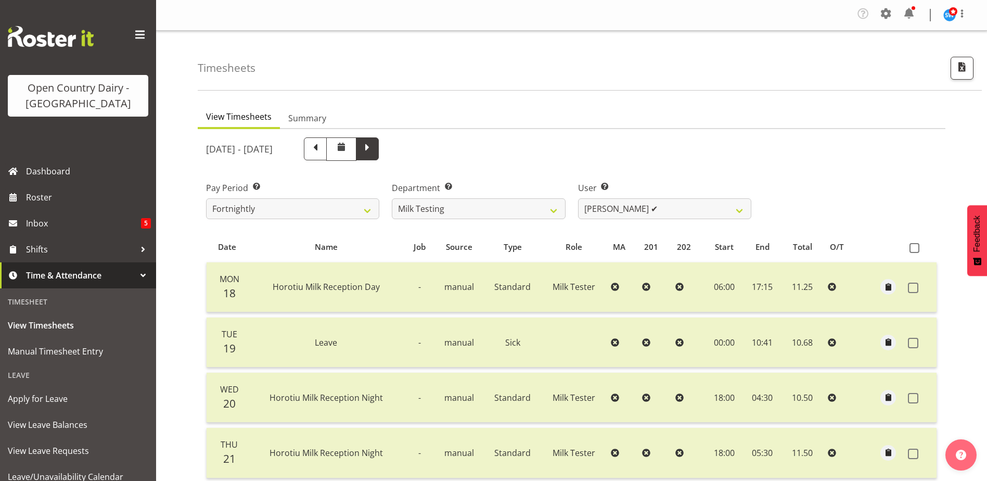
click at [374, 147] on span at bounding box center [368, 148] width 14 height 14
select select
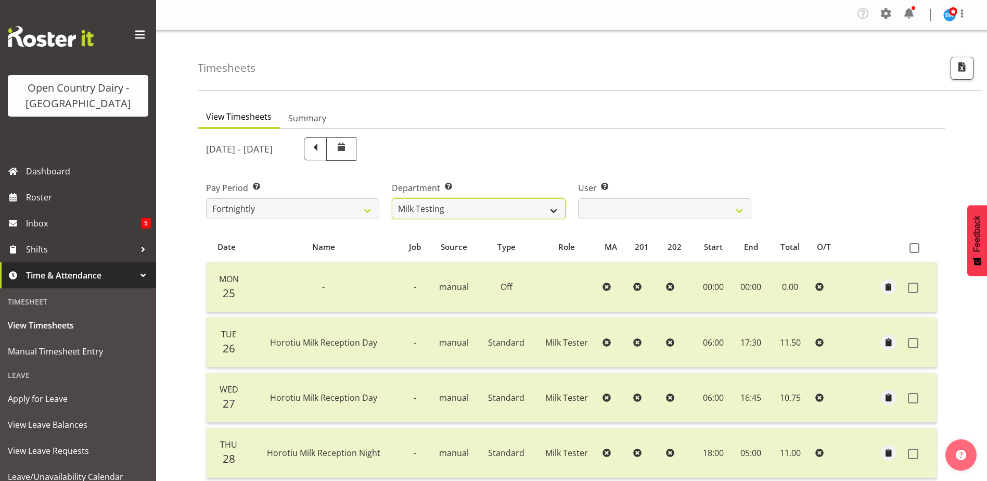
click at [504, 207] on select "701 702 703 704 705 706 707 708 709 710 711 712 713 714 715 716 717 718 719 720" at bounding box center [478, 208] width 173 height 21
click at [392, 198] on select "701 702 703 704 705 706 707 708 709 710 711 712 713 714 715 716 717 718 719 720" at bounding box center [478, 208] width 173 height 21
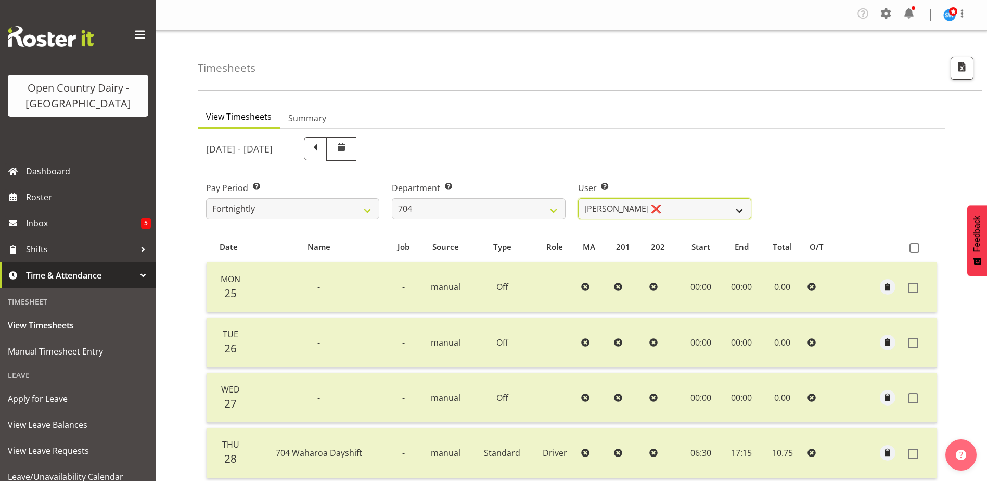
click at [659, 203] on select "[PERSON_NAME] ❌ [PERSON_NAME] ❌ [PERSON_NAME] ❌" at bounding box center [664, 208] width 173 height 21
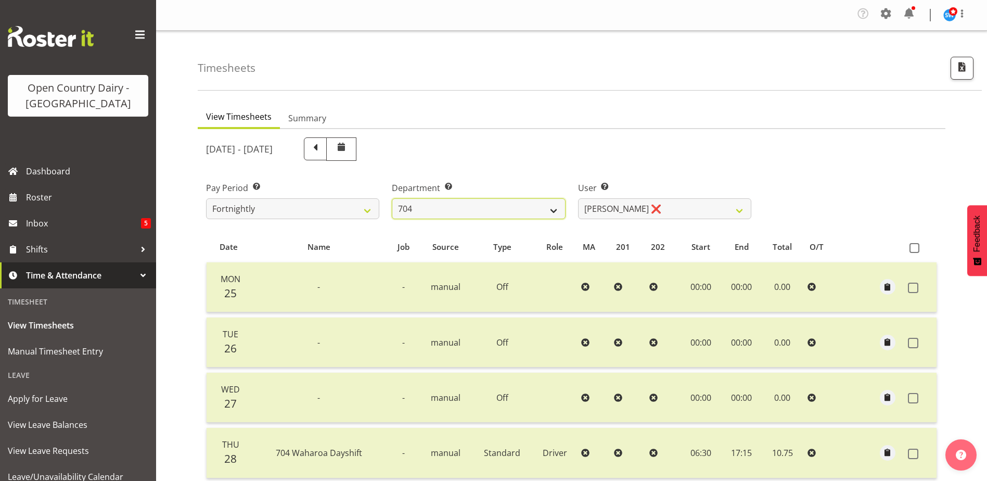
click at [482, 207] on select "701 702 703 704 705 706 707 708 709 710 711 712 713 714 715 716 717 718 719 720" at bounding box center [478, 208] width 173 height 21
select select "714"
click at [392, 198] on select "701 702 703 704 705 706 707 708 709 710 711 712 713 714 715 716 717 718 719 720" at bounding box center [478, 208] width 173 height 21
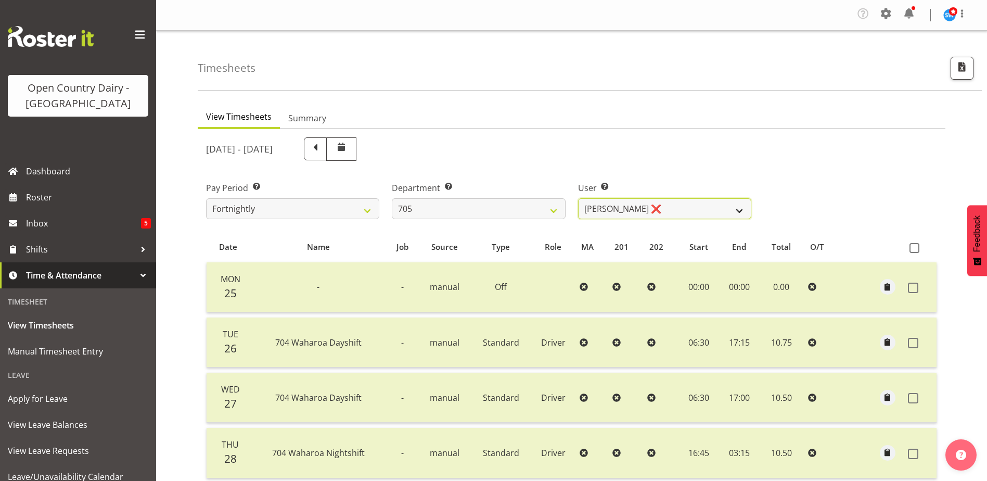
click at [675, 206] on select "Chris Gibbs ❌ Colin Kelly ❌ Craig Cottam ❌ John May ❌" at bounding box center [664, 208] width 173 height 21
select select "8282"
click at [578, 198] on select "Chris Gibbs ❌ Colin Kelly ❌ Craig Cottam ❌ John May ❌" at bounding box center [664, 208] width 173 height 21
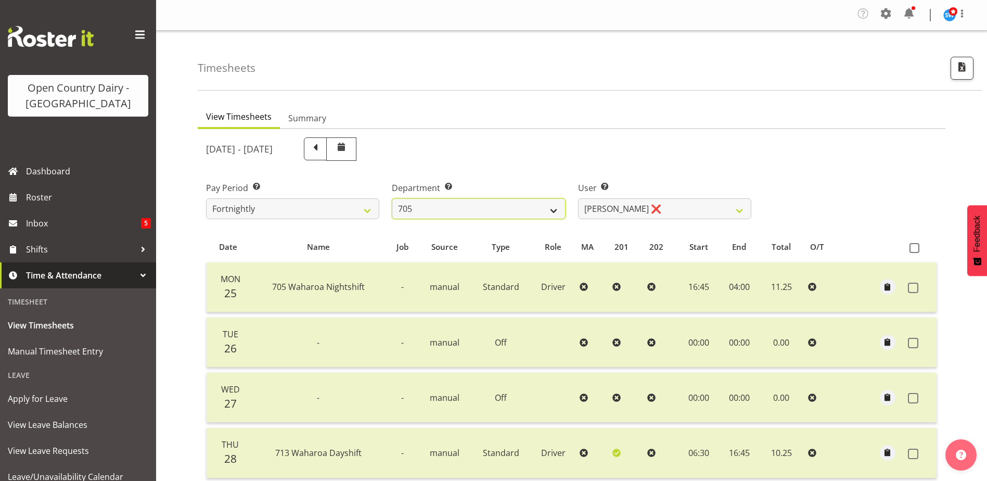
click at [548, 206] on select "701 702 703 704 705 706 707 708 709 710 711 712 713 714 715 716 717 718 719 720" at bounding box center [478, 208] width 173 height 21
select select "721"
click at [392, 198] on select "701 702 703 704 705 706 707 708 709 710 711 712 713 714 715 716 717 718 719 720" at bounding box center [478, 208] width 173 height 21
select select "11239"
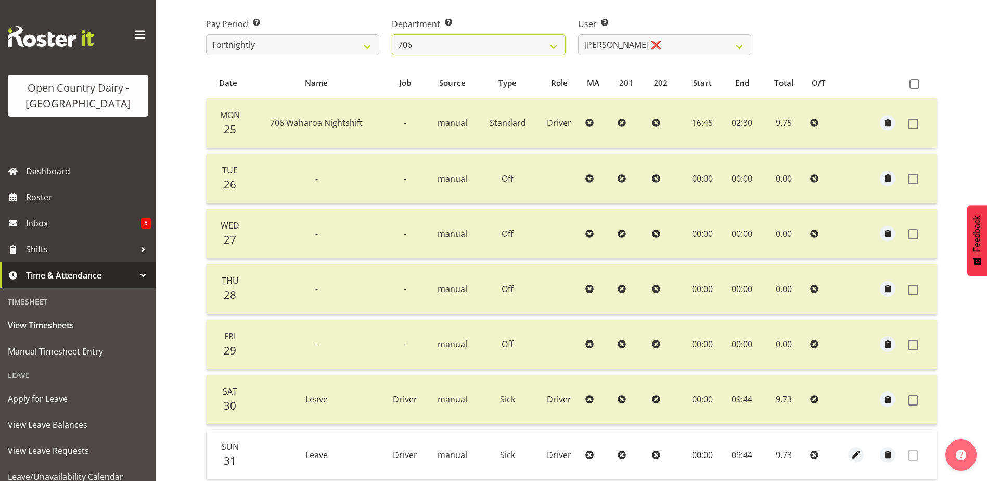
scroll to position [46, 0]
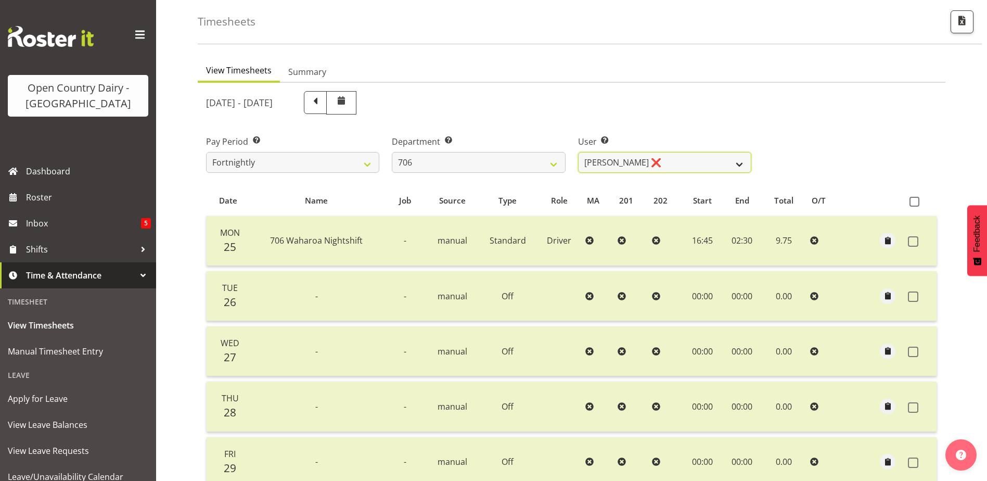
click at [647, 163] on select "Andrew Kearns ❌ Len Symons ❌ Mark Ansley ❌ Paul Griffin ❌" at bounding box center [664, 162] width 173 height 21
click at [442, 157] on select "701 702 703 704 705 706 707 708 709 710 711 712 713 714 715 716 717 718 719 720" at bounding box center [478, 162] width 173 height 21
select select "811"
click at [392, 152] on select "701 702 703 704 705 706 707 708 709 710 711 712 713 714 715 716 717 718 719 720" at bounding box center [478, 162] width 173 height 21
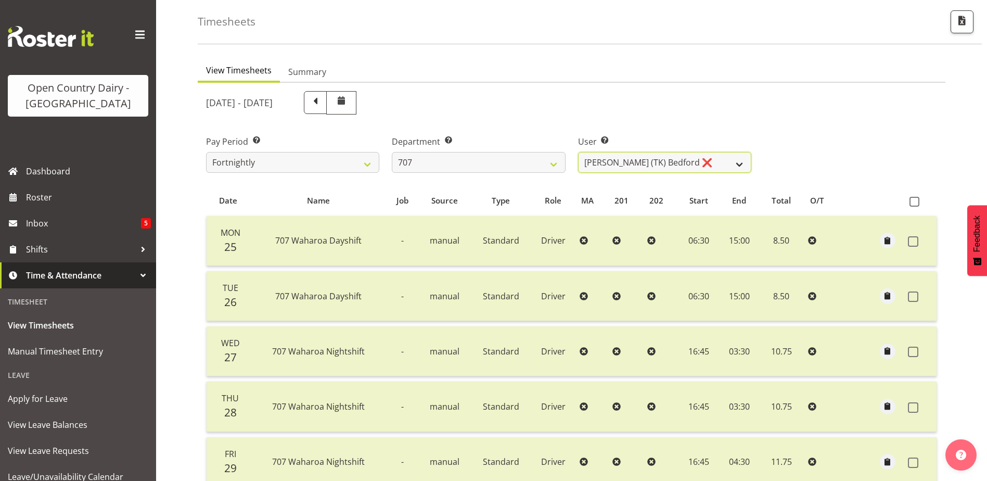
click at [689, 164] on select "Alan (TK) Bedford ❌ Mike Madden ❌" at bounding box center [664, 162] width 173 height 21
select select "8199"
click at [578, 152] on select "Alan (TK) Bedford ❌ Mike Madden ❌" at bounding box center [664, 162] width 173 height 21
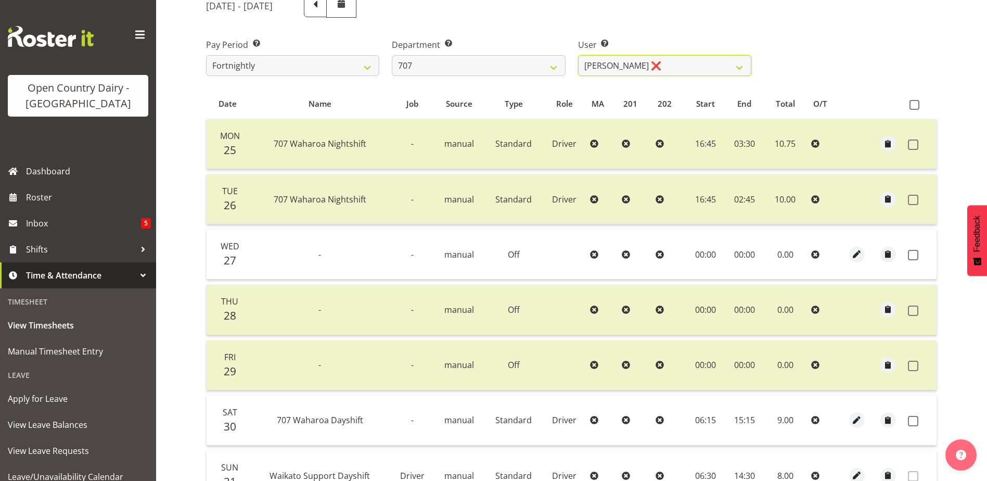
scroll to position [254, 0]
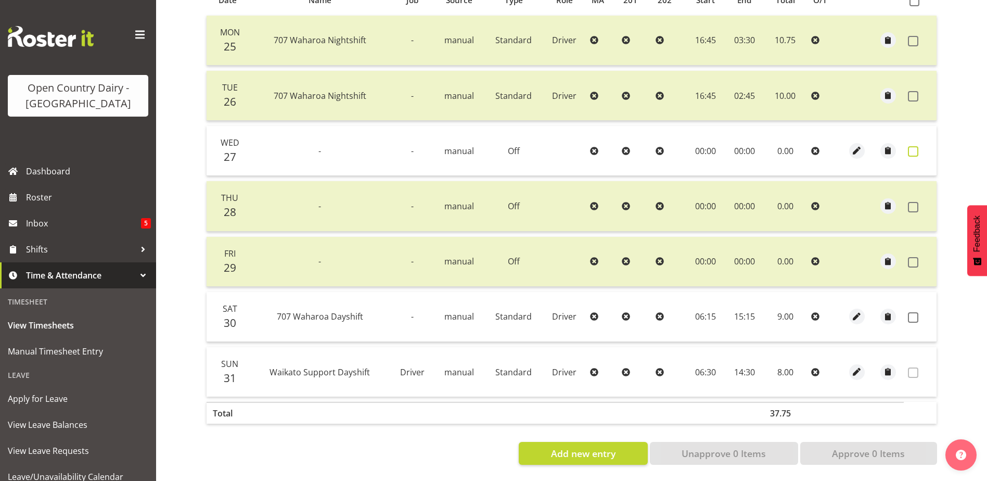
click at [912, 146] on span at bounding box center [913, 151] width 10 height 10
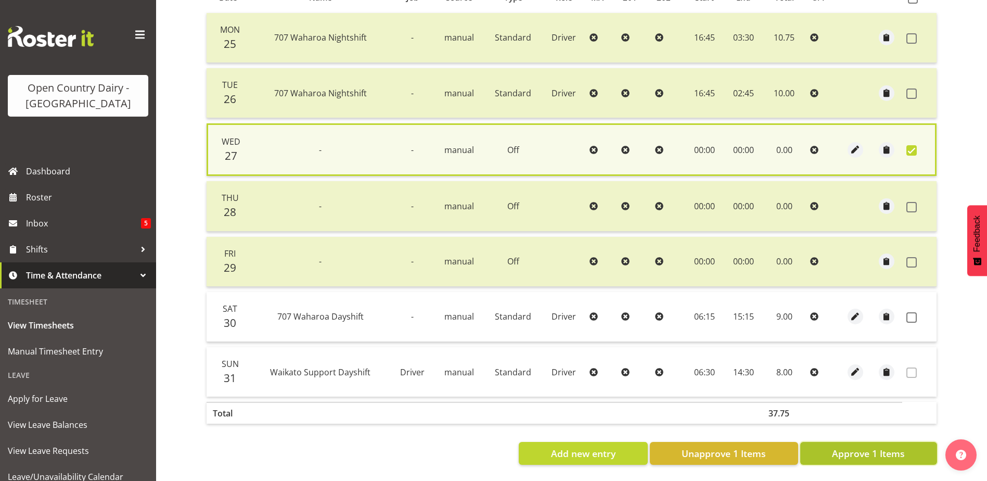
click at [855, 446] on span "Approve 1 Items" at bounding box center [868, 453] width 73 height 14
checkbox input "false"
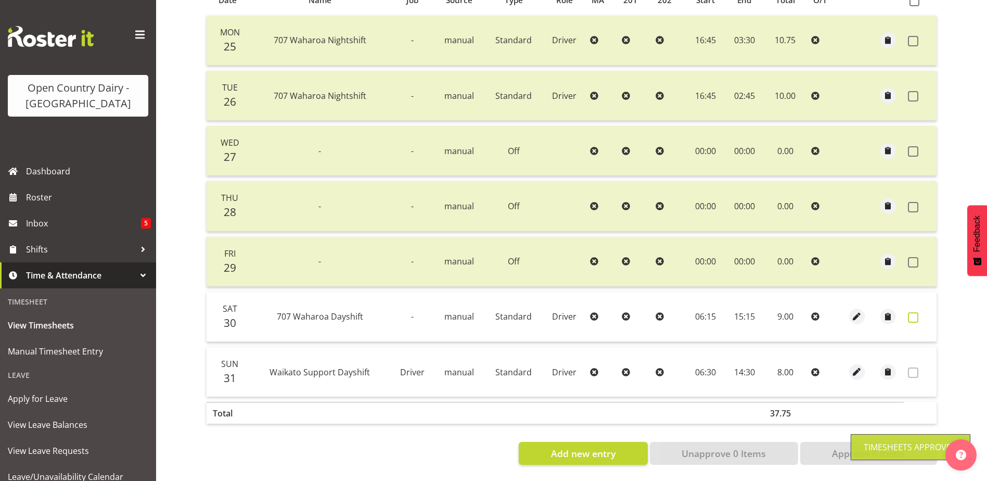
click at [914, 312] on span at bounding box center [913, 317] width 10 height 10
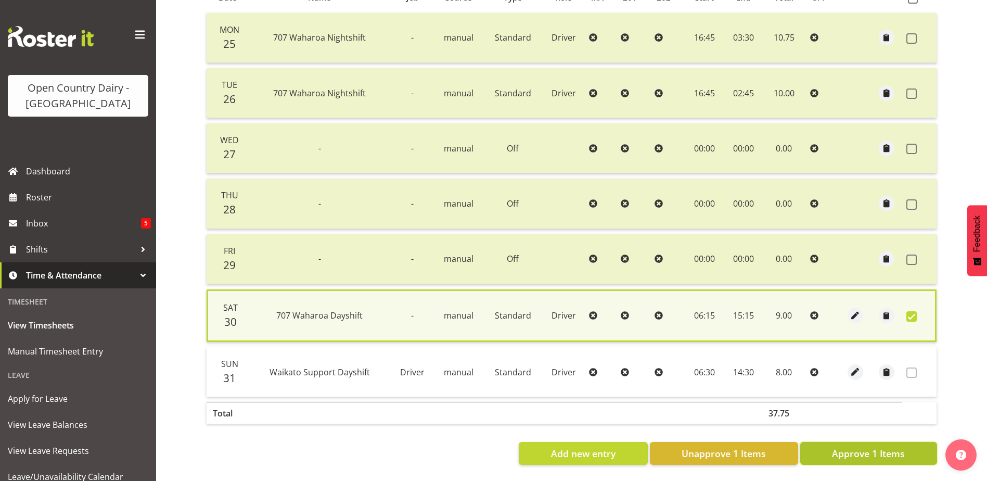
click at [854, 446] on span "Approve 1 Items" at bounding box center [868, 453] width 73 height 14
checkbox input "false"
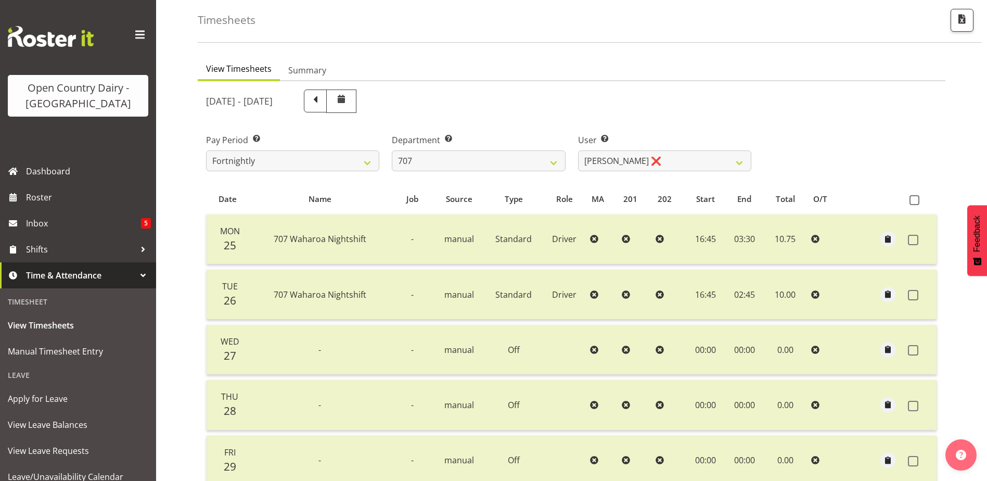
scroll to position [46, 0]
click at [431, 163] on select "701 702 703 704 705 706 707 708 709 710 711 712 713 714 715 716 717 718 719 720" at bounding box center [478, 162] width 173 height 21
select select "762"
click at [392, 152] on select "701 702 703 704 705 706 707 708 709 710 711 712 713 714 715 716 717 718 719 720" at bounding box center [478, 162] width 173 height 21
select select "11587"
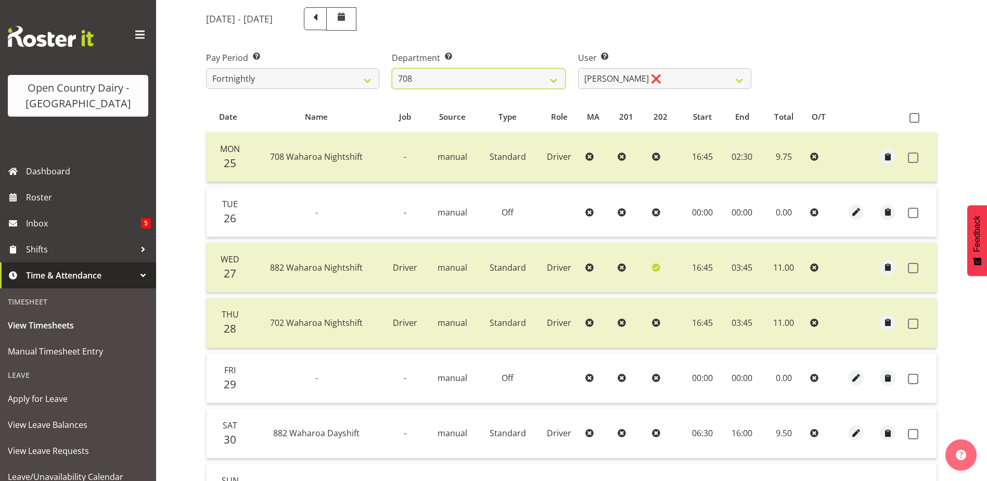
scroll to position [150, 0]
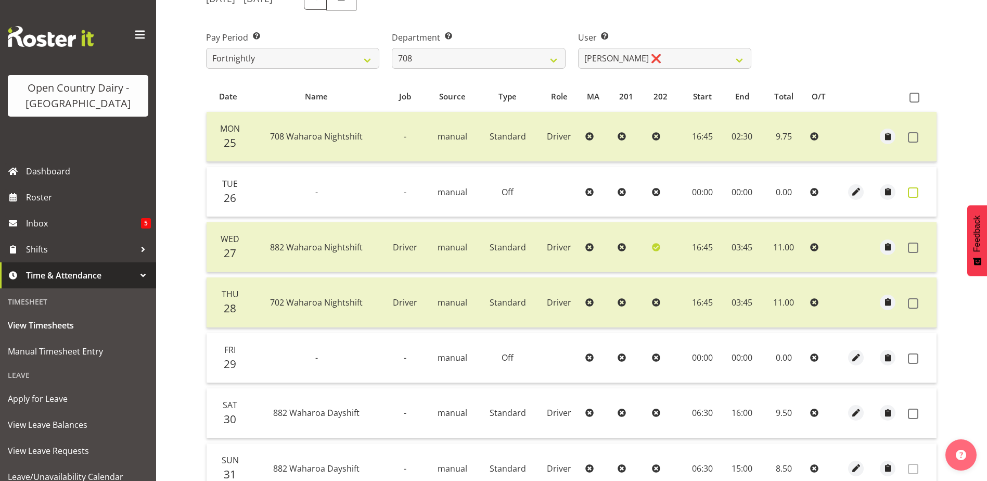
click at [914, 194] on span at bounding box center [913, 192] width 10 height 10
checkbox input "true"
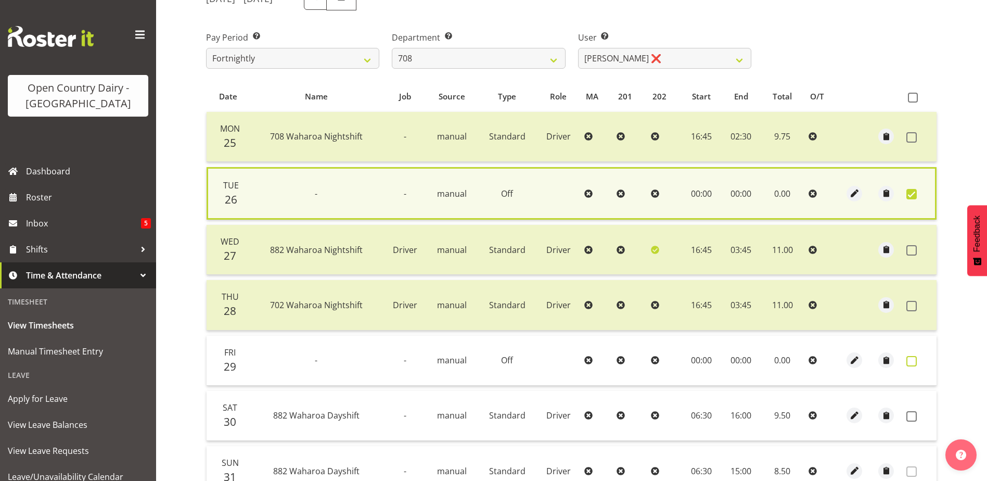
click at [912, 359] on span at bounding box center [911, 361] width 10 height 10
checkbox input "true"
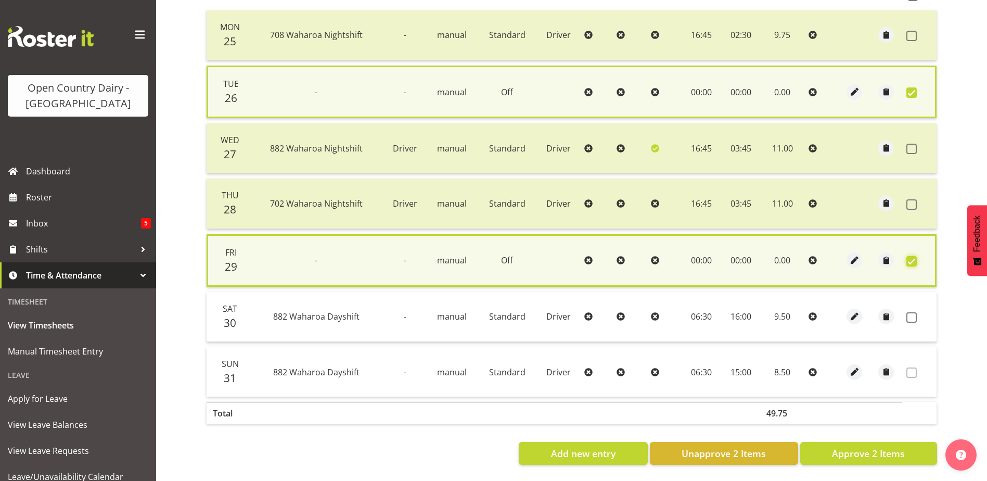
scroll to position [260, 0]
click at [908, 312] on span at bounding box center [911, 317] width 10 height 10
checkbox input "true"
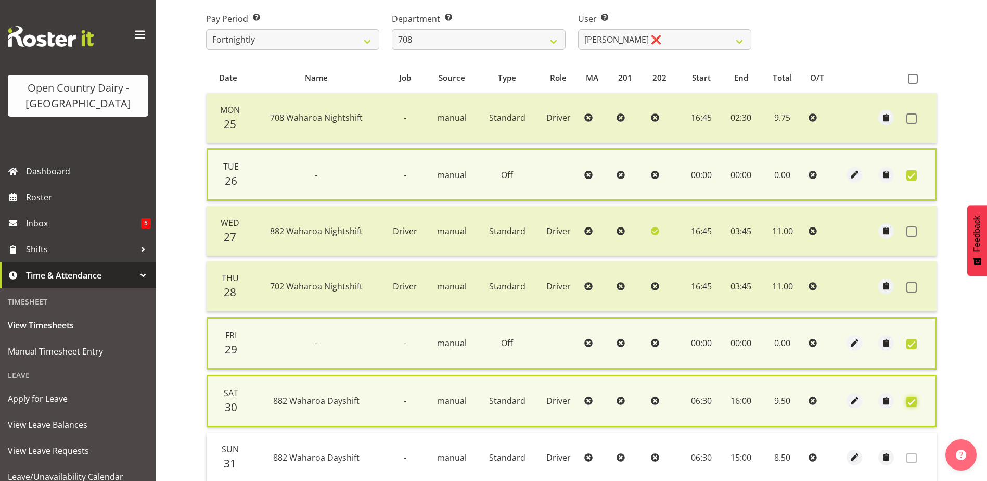
scroll to position [208, 0]
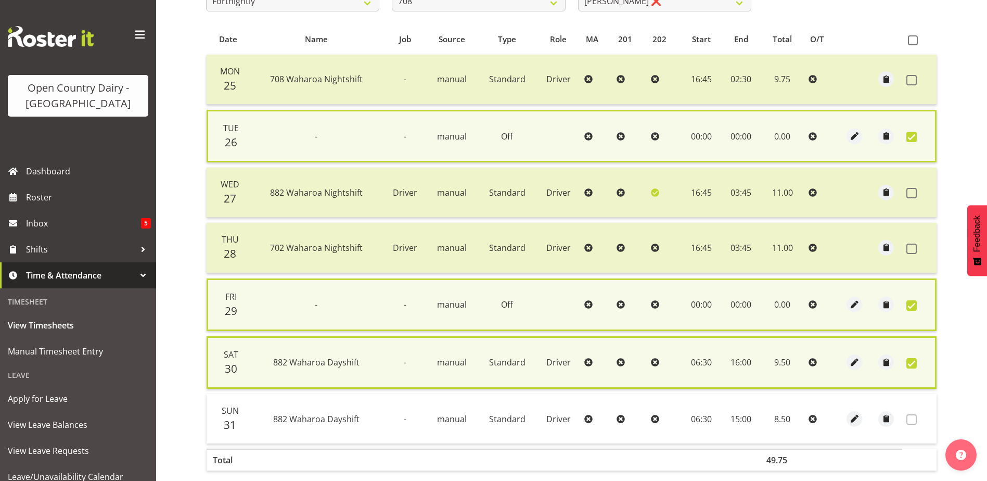
click at [842, 449] on th at bounding box center [855, 460] width 32 height 22
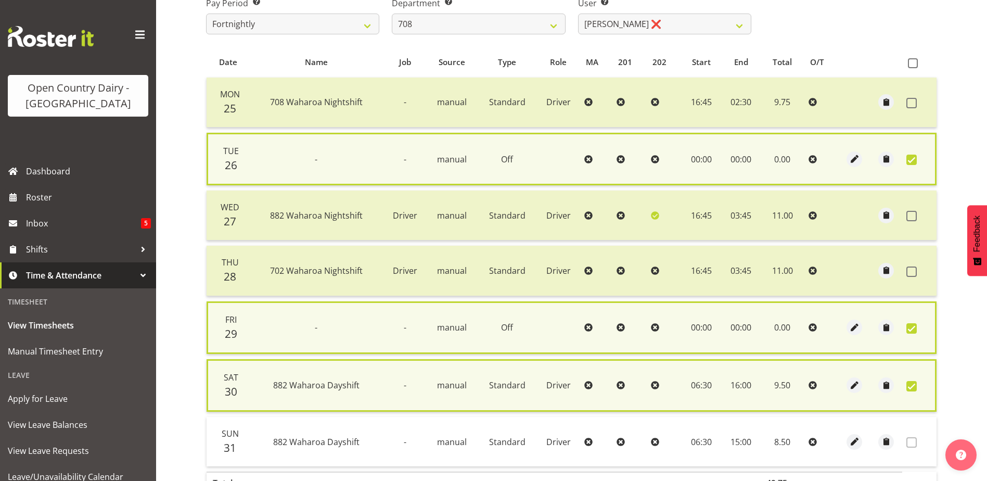
scroll to position [106, 0]
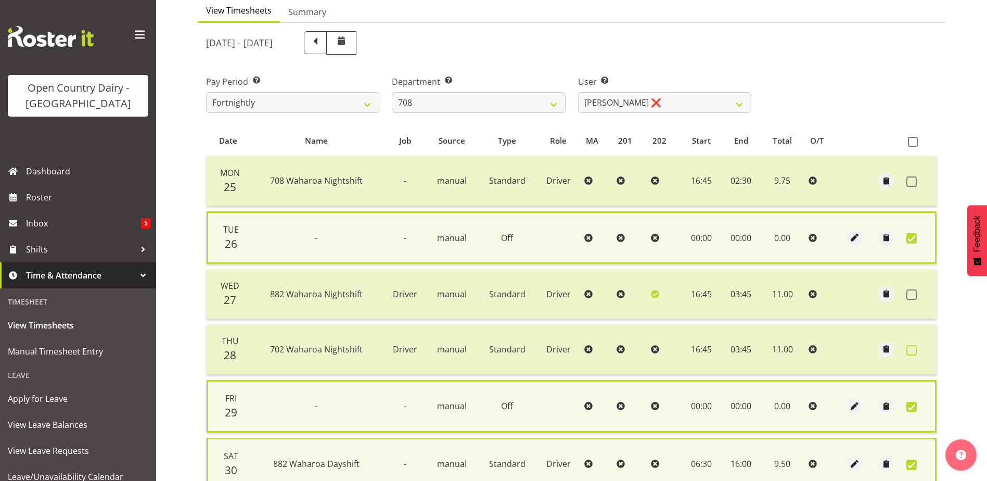
click at [910, 349] on span at bounding box center [911, 350] width 10 height 10
checkbox input "true"
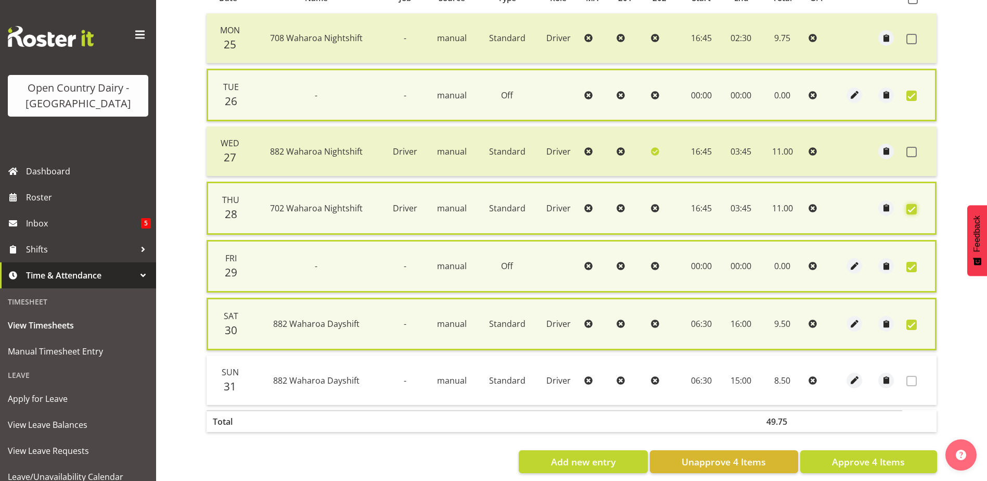
scroll to position [265, 0]
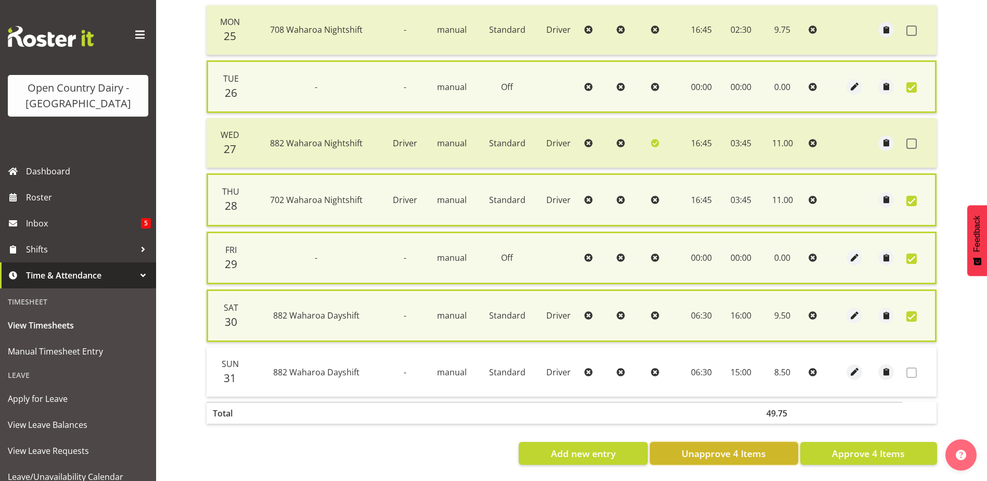
click at [706, 446] on span "Unapprove 4 Items" at bounding box center [724, 453] width 84 height 14
checkbox input "false"
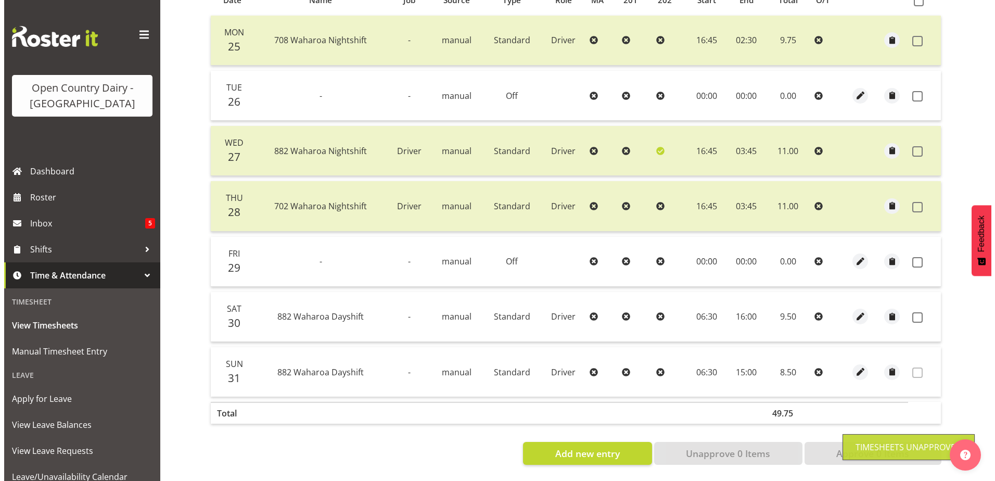
scroll to position [254, 0]
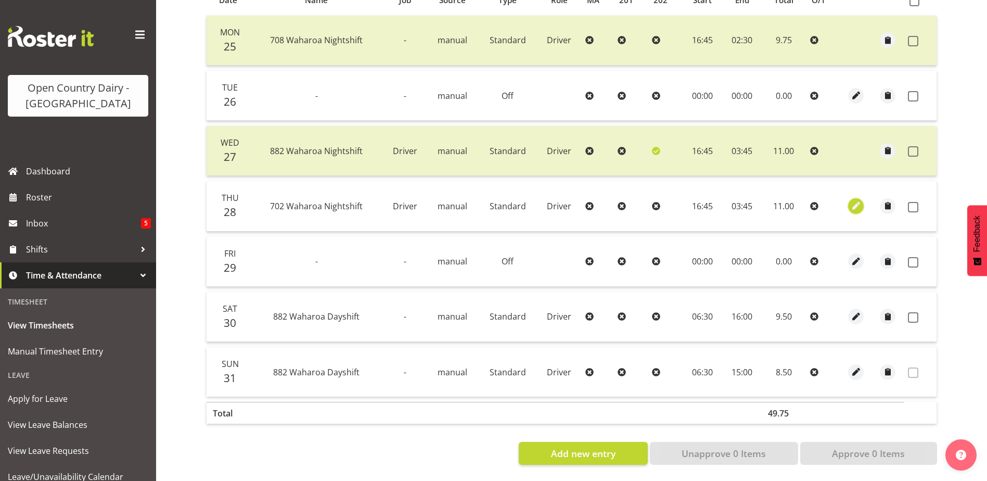
click at [857, 200] on span "button" at bounding box center [856, 206] width 12 height 12
select select "Standard"
select select "720"
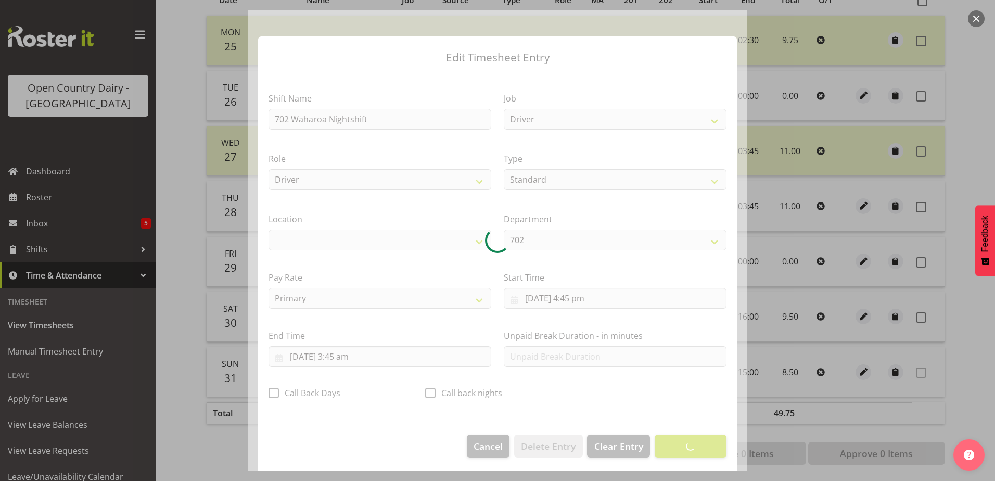
select select "1054"
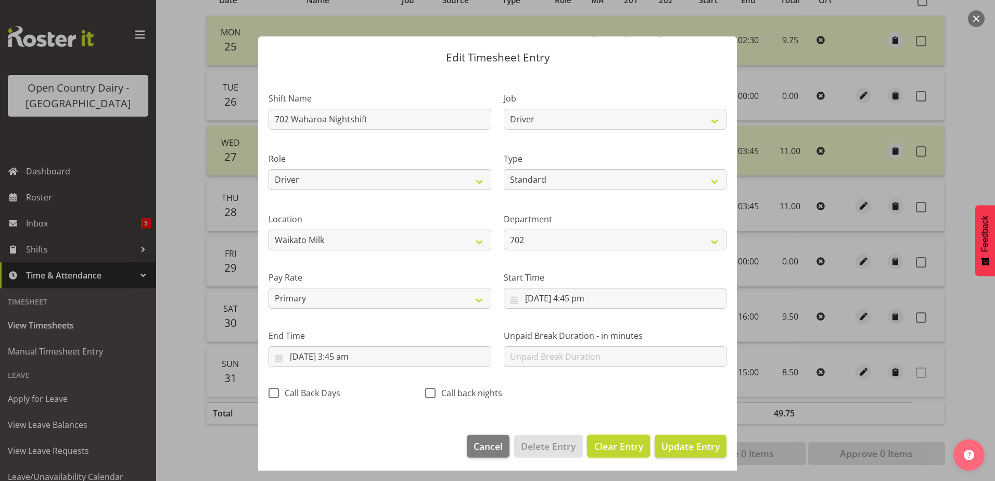
click at [618, 445] on span "Clear Entry" at bounding box center [618, 446] width 49 height 14
select select "Off"
type input "0"
select select
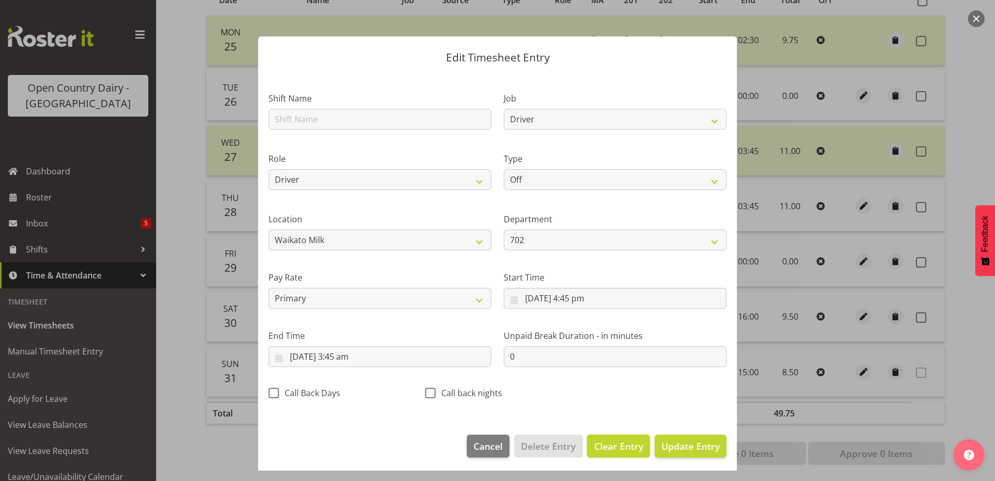
select select
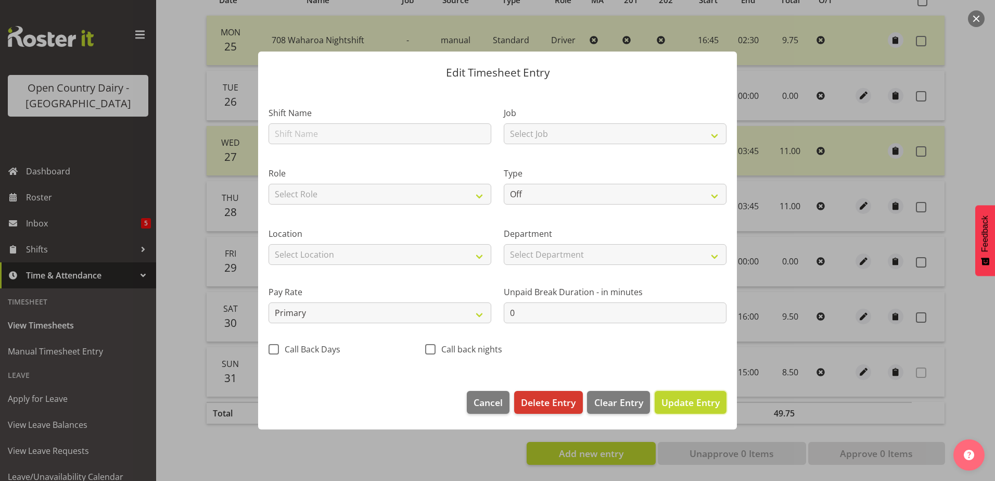
click at [680, 405] on span "Update Entry" at bounding box center [690, 402] width 58 height 12
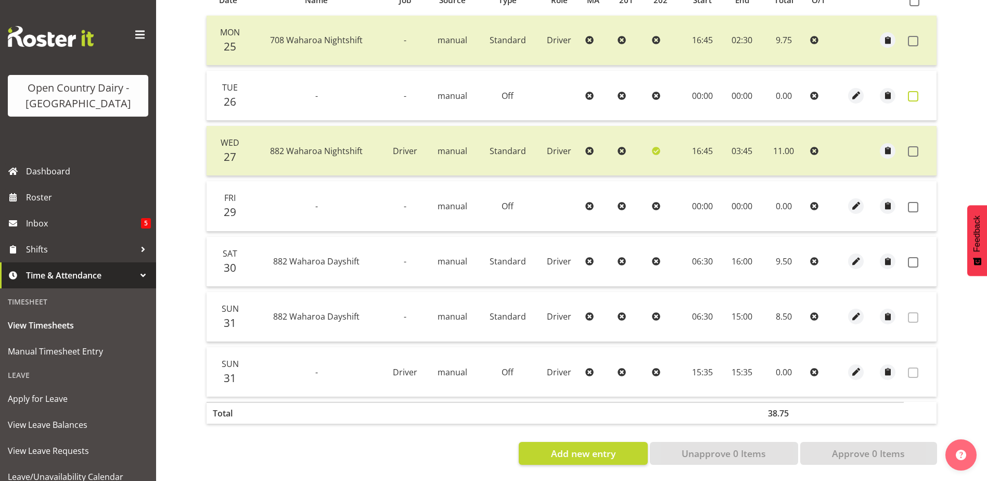
drag, startPoint x: 911, startPoint y: 90, endPoint x: 905, endPoint y: 125, distance: 36.4
click at [911, 91] on span at bounding box center [913, 96] width 10 height 10
checkbox input "true"
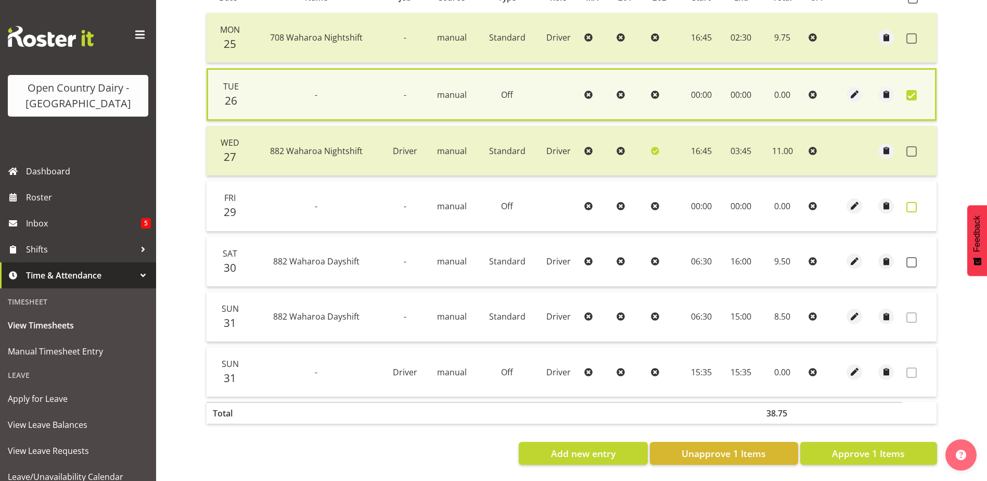
click at [910, 202] on span at bounding box center [911, 207] width 10 height 10
checkbox input "true"
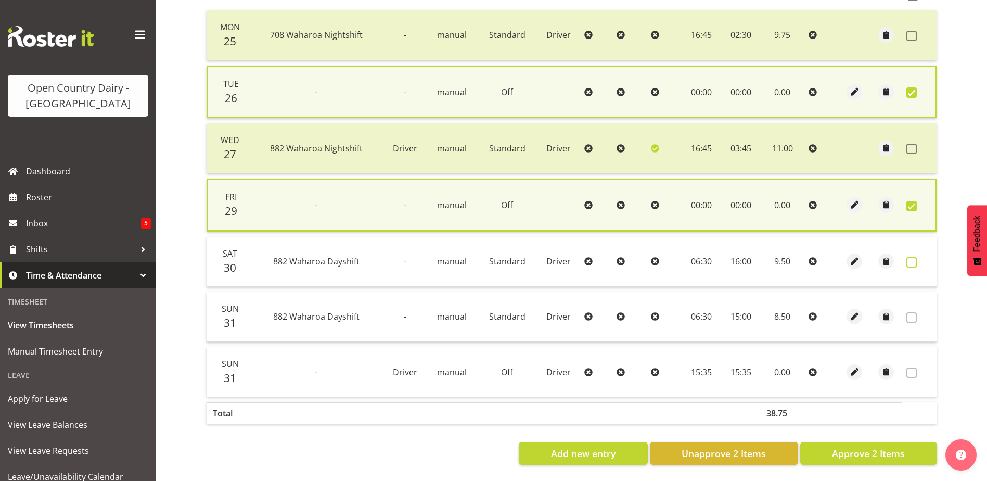
click at [912, 261] on span at bounding box center [911, 262] width 10 height 10
checkbox input "true"
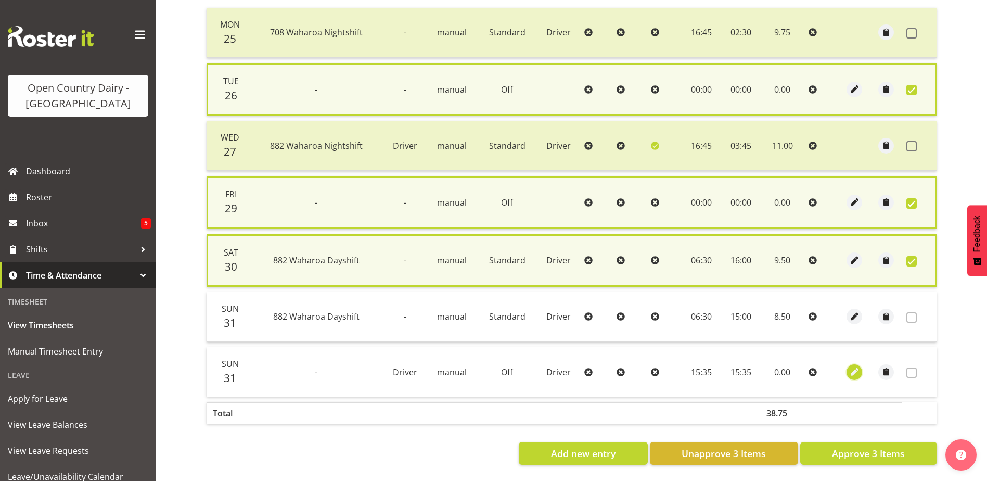
click at [853, 371] on span "button" at bounding box center [855, 372] width 12 height 12
select select "720"
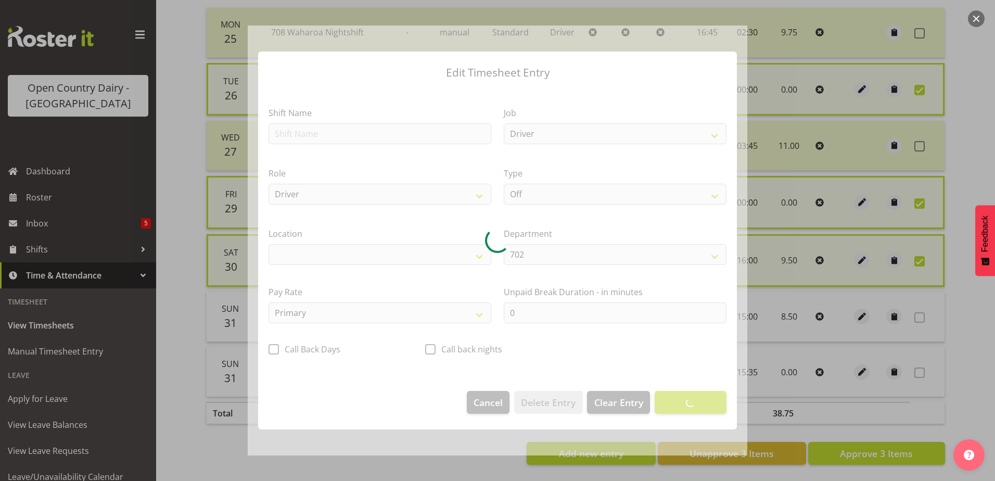
select select "1054"
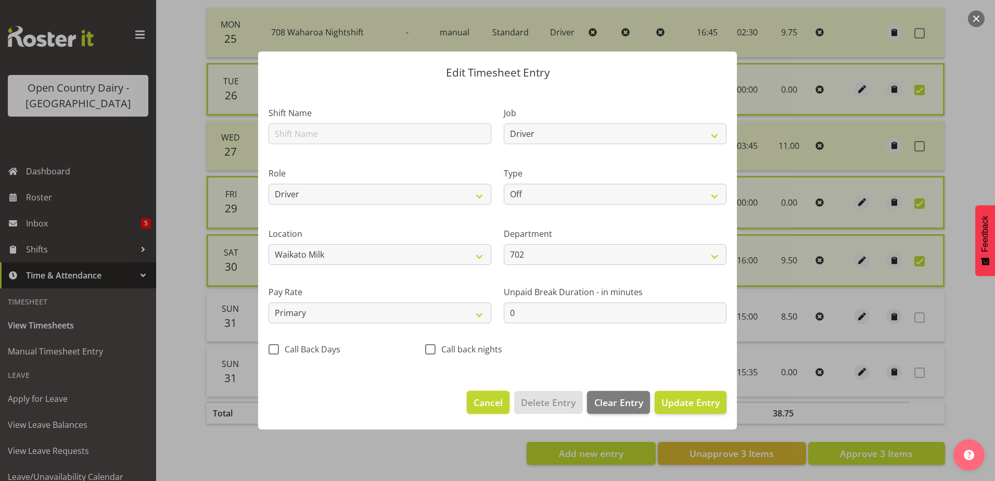
click at [482, 397] on span "Cancel" at bounding box center [488, 402] width 29 height 14
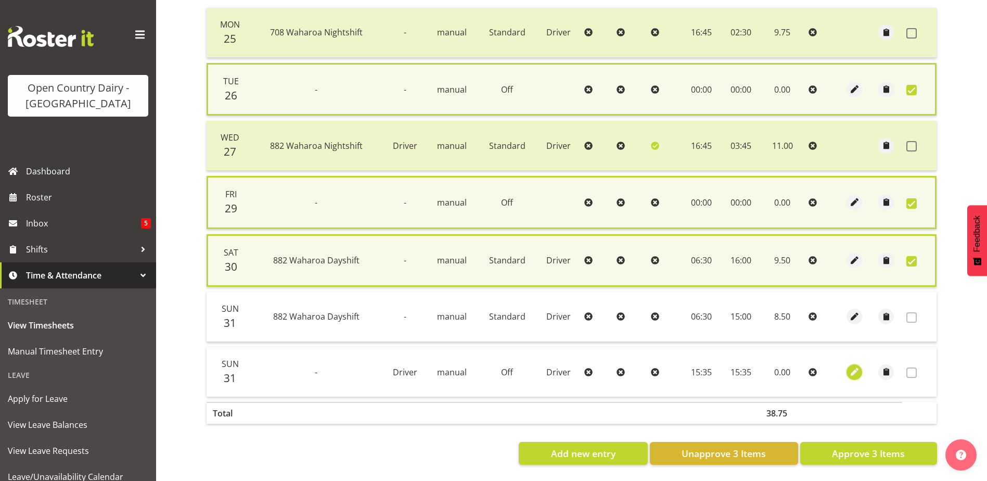
click at [849, 368] on span "button" at bounding box center [855, 372] width 12 height 12
select select "720"
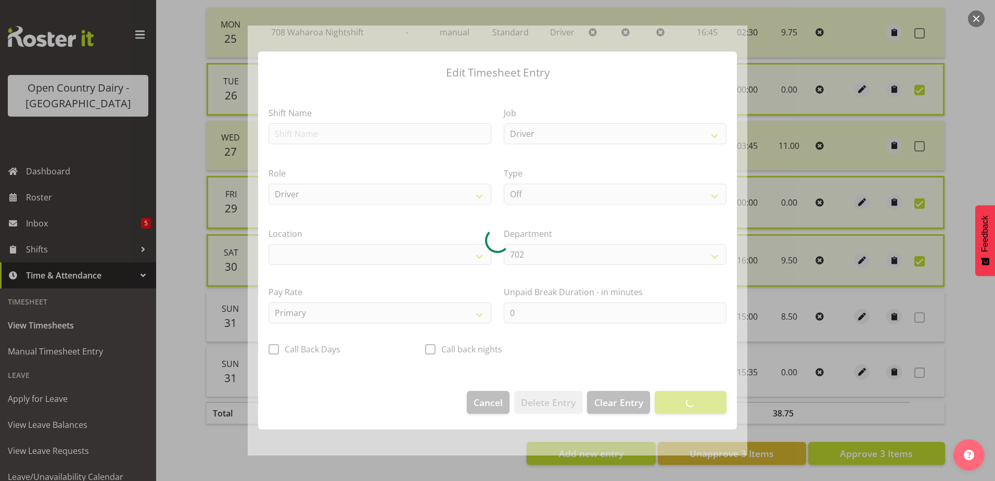
click at [305, 135] on div at bounding box center [498, 240] width 500 height 430
select select "1054"
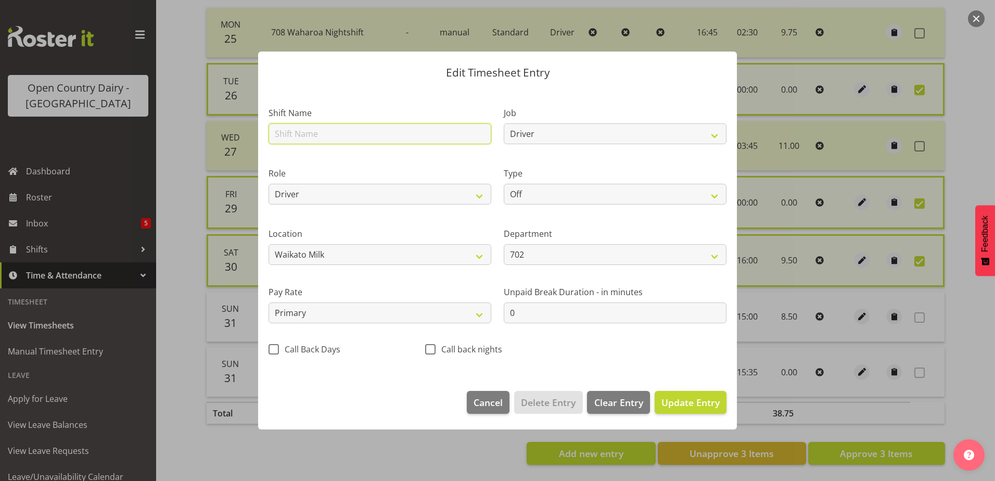
click at [305, 135] on input "text" at bounding box center [380, 133] width 223 height 21
type input "882 Waharoa Dayshift"
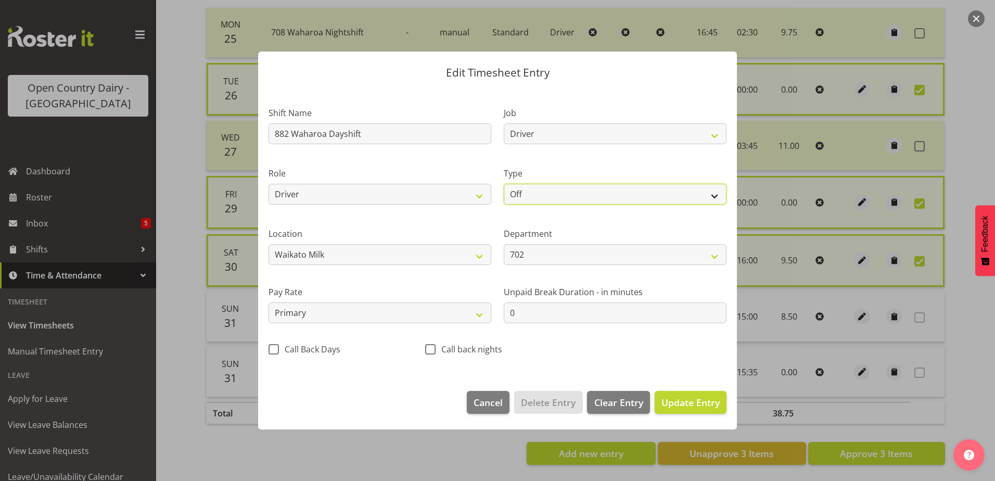
click at [568, 192] on select "Off Standard Public Holiday Public Holiday (Worked) Day In Lieu Annual Leave Si…" at bounding box center [615, 194] width 223 height 21
select select "Standard"
click at [504, 184] on select "Off Standard Public Holiday Public Holiday (Worked) Day In Lieu Annual Leave Si…" at bounding box center [615, 194] width 223 height 21
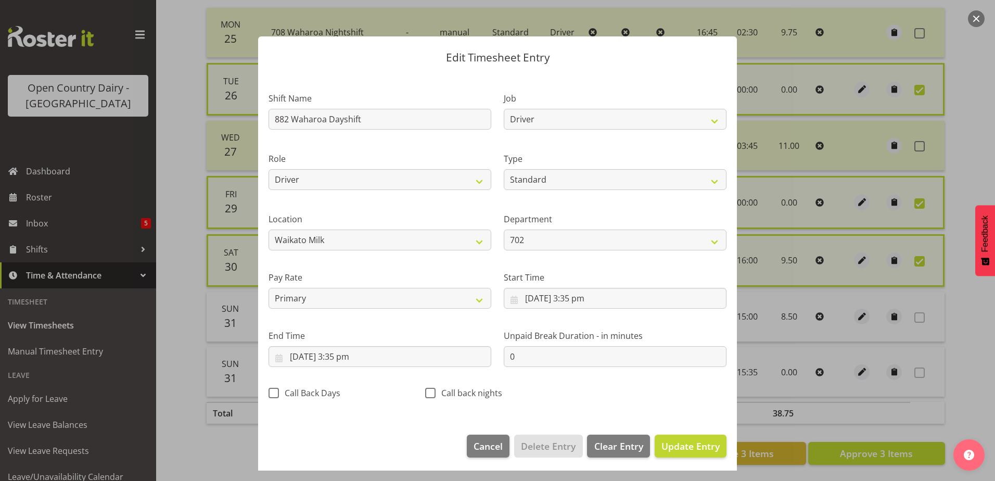
click at [785, 316] on div at bounding box center [497, 240] width 995 height 481
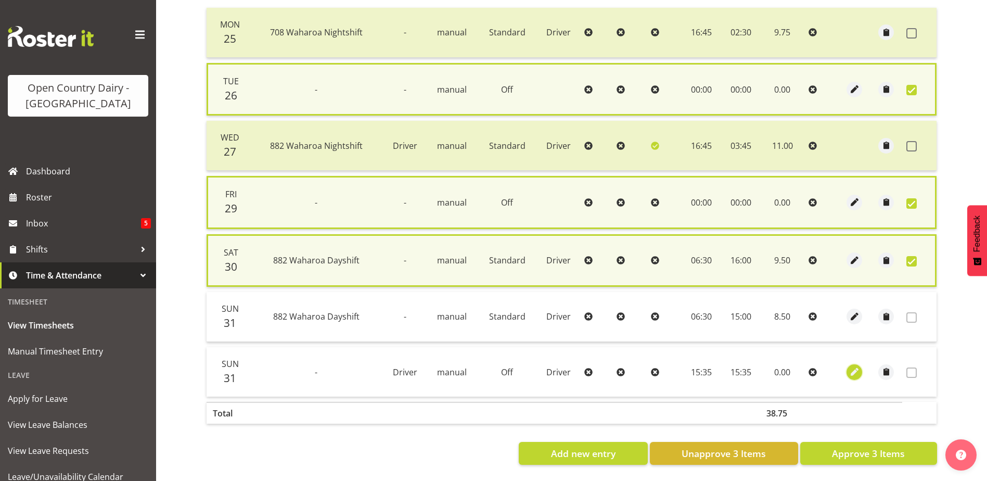
click at [853, 369] on span "button" at bounding box center [855, 372] width 12 height 12
select select "720"
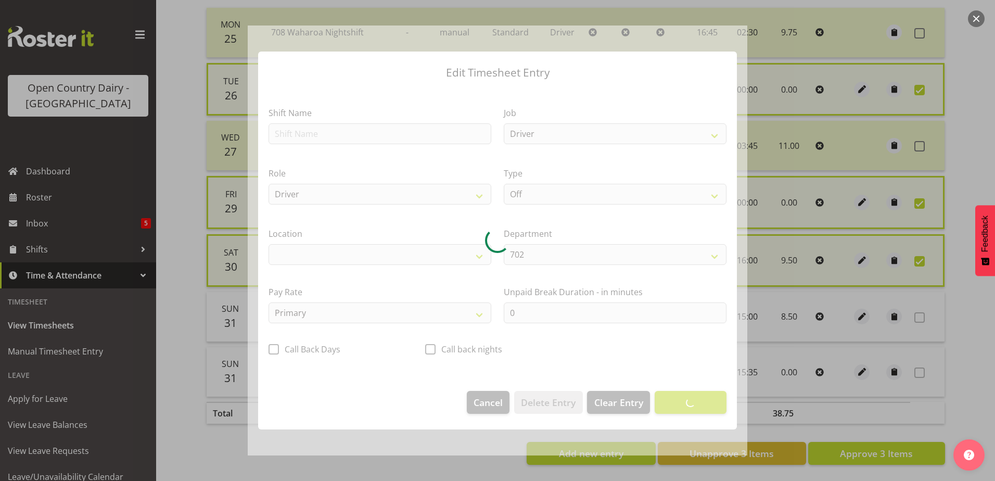
select select "1054"
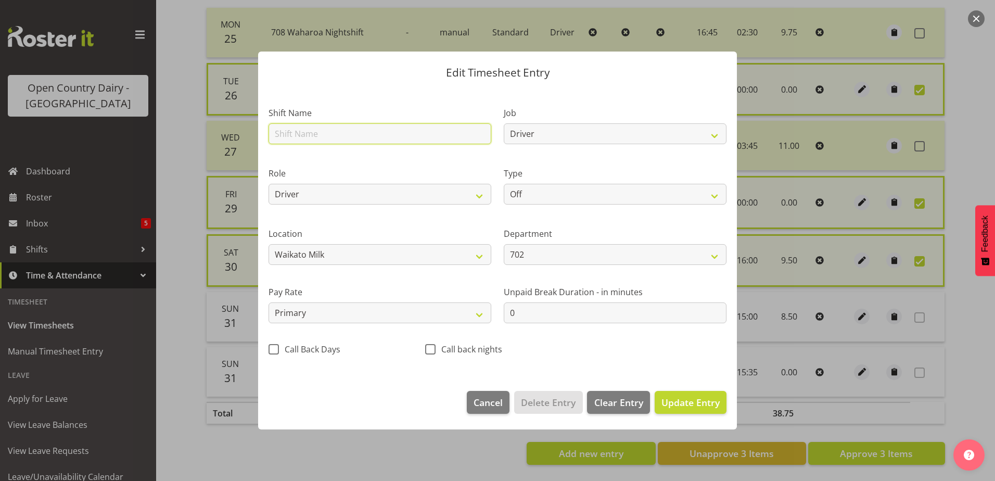
click at [325, 137] on input "text" at bounding box center [380, 133] width 223 height 21
type input "882 Waharoa Dayshift"
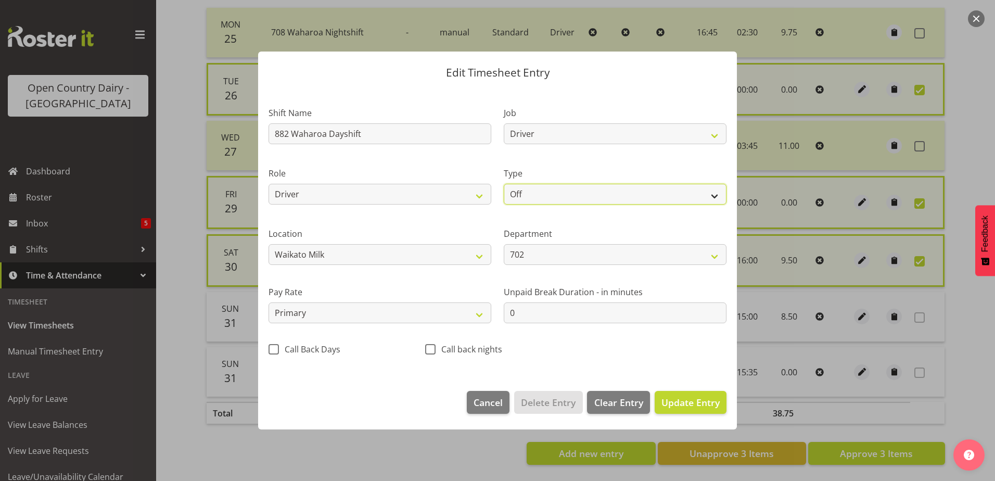
click at [559, 187] on select "Off Standard Public Holiday Public Holiday (Worked) Day In Lieu Annual Leave Si…" at bounding box center [615, 194] width 223 height 21
select select "Standard"
click at [504, 184] on select "Off Standard Public Holiday Public Holiday (Worked) Day In Lieu Annual Leave Si…" at bounding box center [615, 194] width 223 height 21
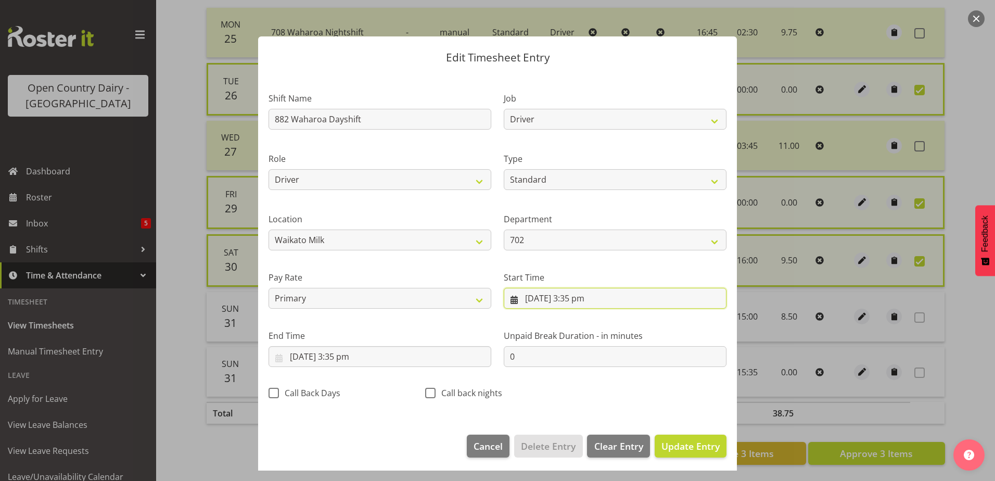
click at [585, 297] on input "31/08/2025, 3:35 pm" at bounding box center [615, 298] width 223 height 21
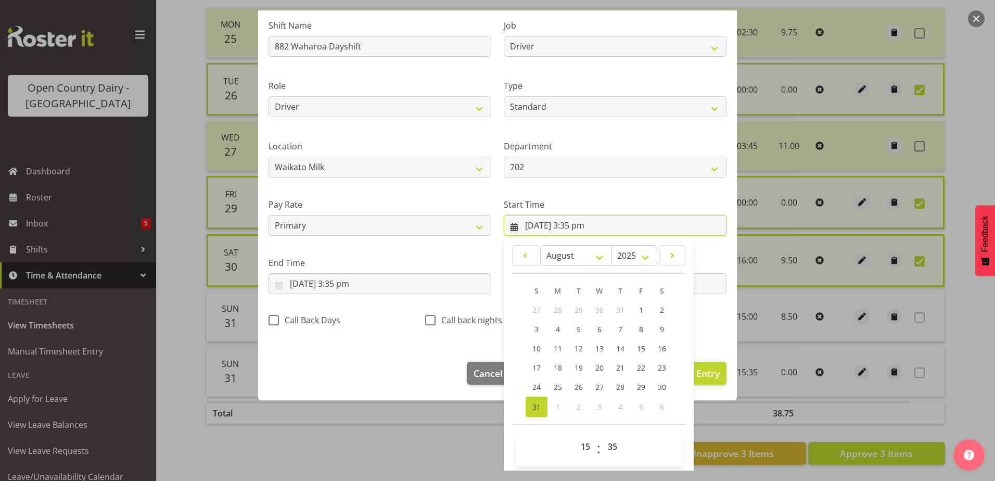
scroll to position [76, 0]
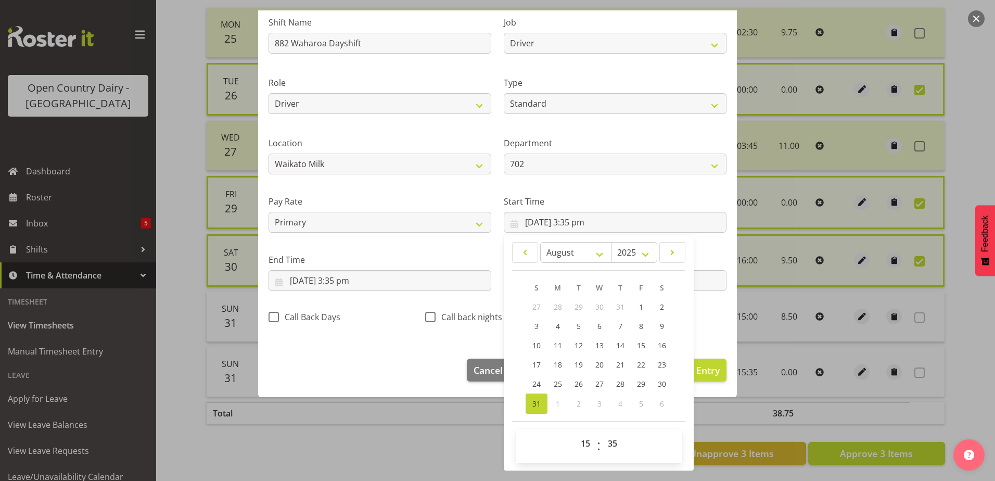
click at [597, 442] on span ":" at bounding box center [599, 446] width 4 height 26
click at [582, 444] on select "00 01 02 03 04 05 06 07 08 09 10 11 12 13 14 15 16 17 18 19 20 21 22 23" at bounding box center [586, 443] width 23 height 21
select select "6"
click at [575, 433] on select "00 01 02 03 04 05 06 07 08 09 10 11 12 13 14 15 16 17 18 19 20 21 22 23" at bounding box center [586, 443] width 23 height 21
type input "31/08/2025, 6:35 am"
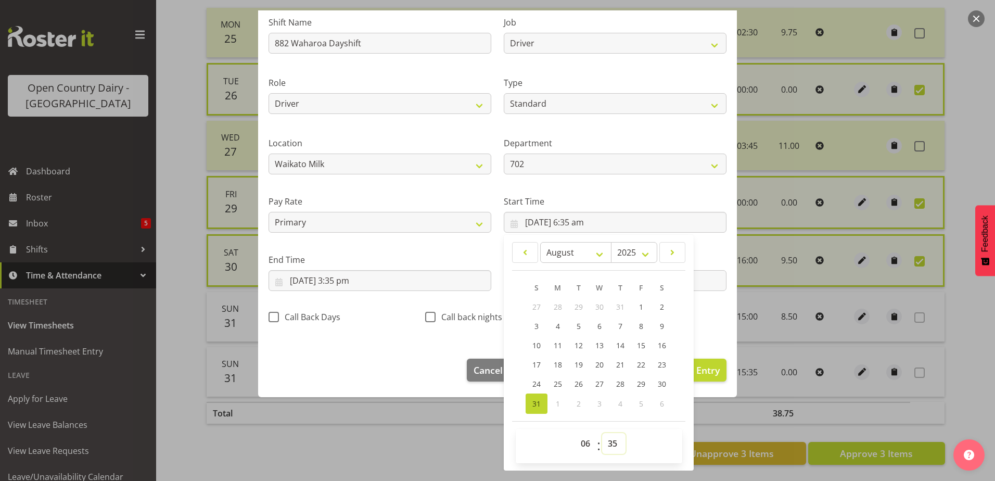
click at [609, 446] on select "00 01 02 03 04 05 06 07 08 09 10 11 12 13 14 15 16 17 18 19 20 21 22 23 24 25 2…" at bounding box center [613, 443] width 23 height 21
select select "30"
click at [602, 433] on select "00 01 02 03 04 05 06 07 08 09 10 11 12 13 14 15 16 17 18 19 20 21 22 23 24 25 2…" at bounding box center [613, 443] width 23 height 21
type input "[DATE] 6:30 am"
click at [309, 278] on input "31/08/2025, 3:35 pm" at bounding box center [380, 280] width 223 height 21
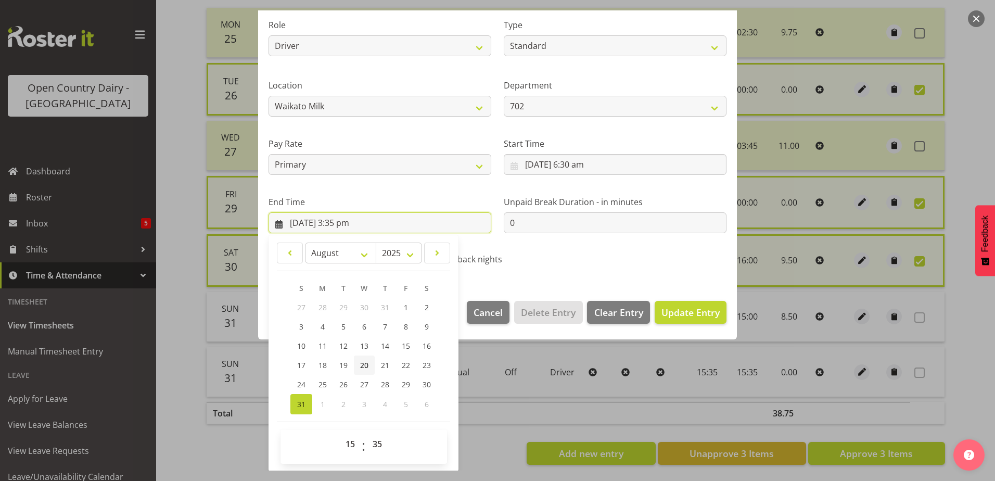
scroll to position [134, 0]
click at [349, 445] on select "00 01 02 03 04 05 06 07 08 09 10 11 12 13 14 15 16 17 18 19 20 21 22 23" at bounding box center [351, 443] width 23 height 21
select select "3"
click at [340, 433] on select "00 01 02 03 04 05 06 07 08 09 10 11 12 13 14 15 16 17 18 19 20 21 22 23" at bounding box center [351, 443] width 23 height 21
type input "31/08/2025, 3:35 am"
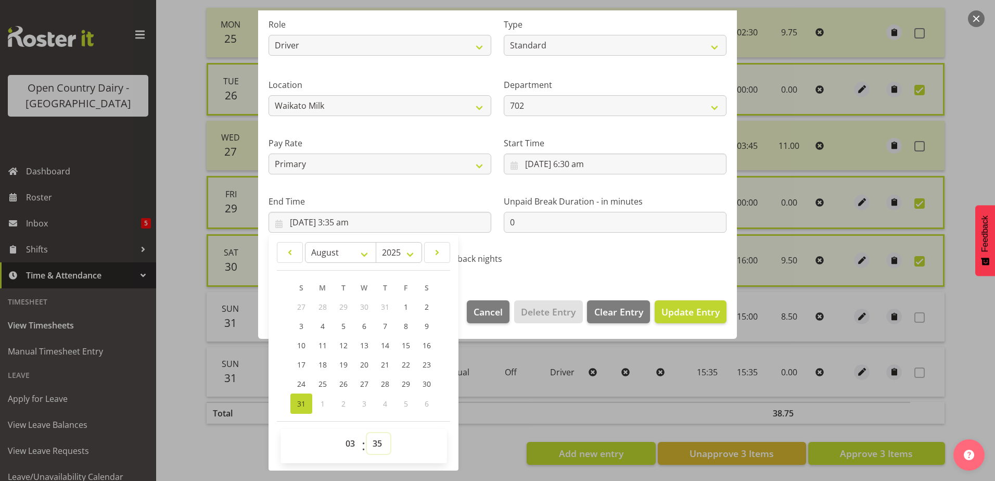
click at [375, 442] on select "00 01 02 03 04 05 06 07 08 09 10 11 12 13 14 15 16 17 18 19 20 21 22 23 24 25 2…" at bounding box center [378, 443] width 23 height 21
select select "30"
click at [367, 433] on select "00 01 02 03 04 05 06 07 08 09 10 11 12 13 14 15 16 17 18 19 20 21 22 23 24 25 2…" at bounding box center [378, 443] width 23 height 21
type input "31/08/2025, 3:30 am"
click at [689, 314] on span "Update Entry" at bounding box center [690, 311] width 58 height 12
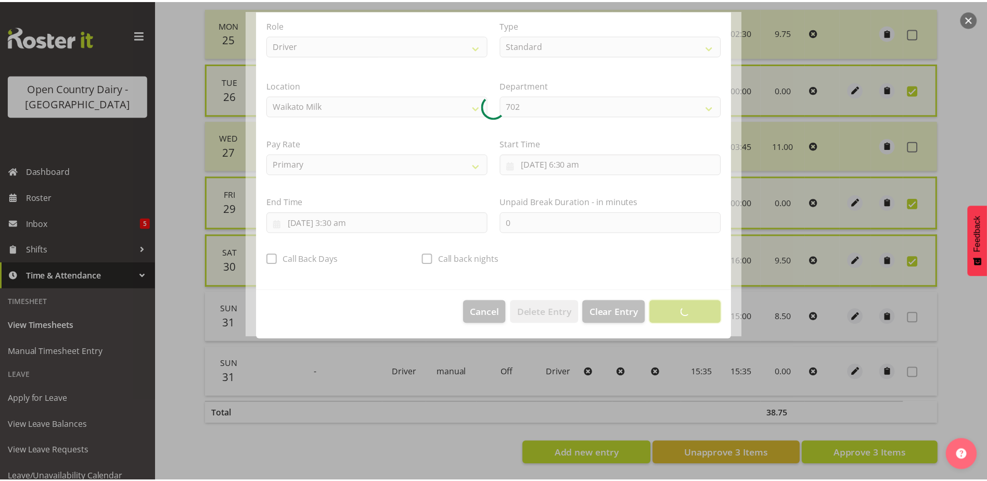
scroll to position [3, 0]
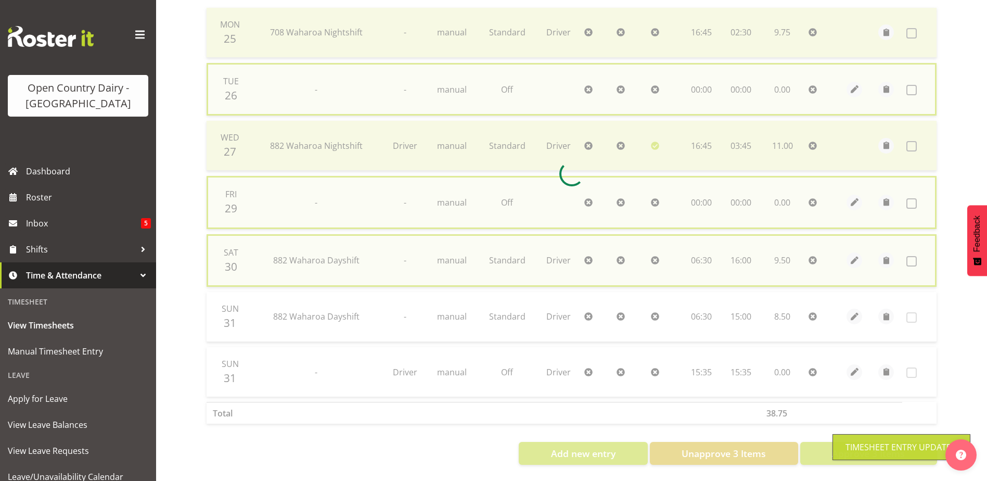
checkbox input "false"
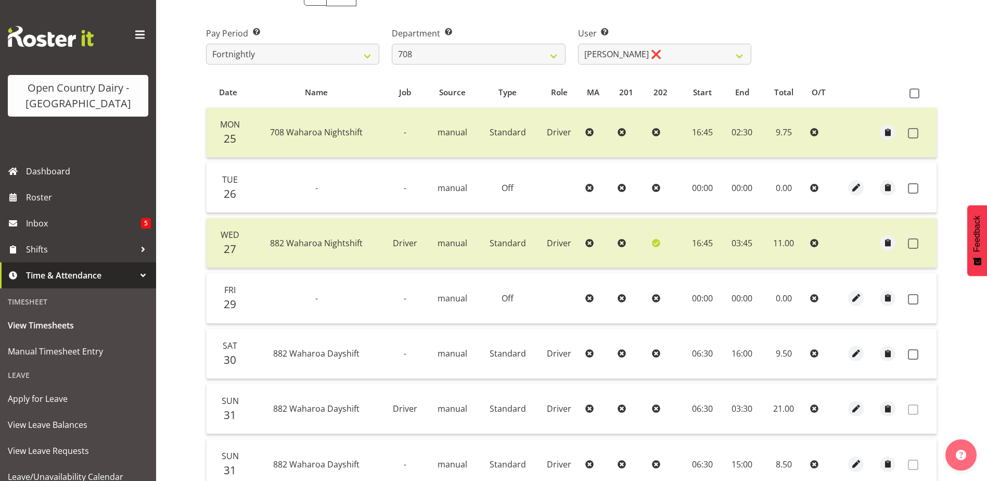
scroll to position [150, 0]
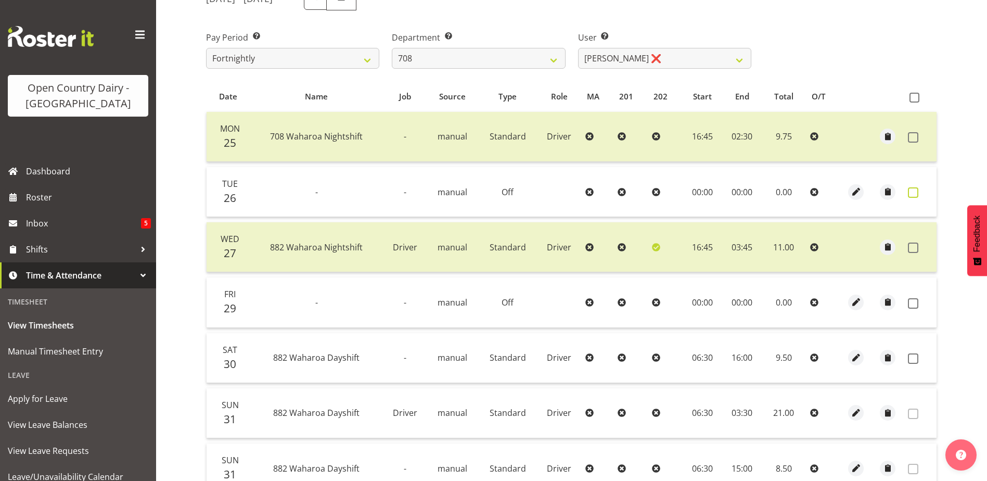
click at [910, 190] on span at bounding box center [913, 192] width 10 height 10
checkbox input "true"
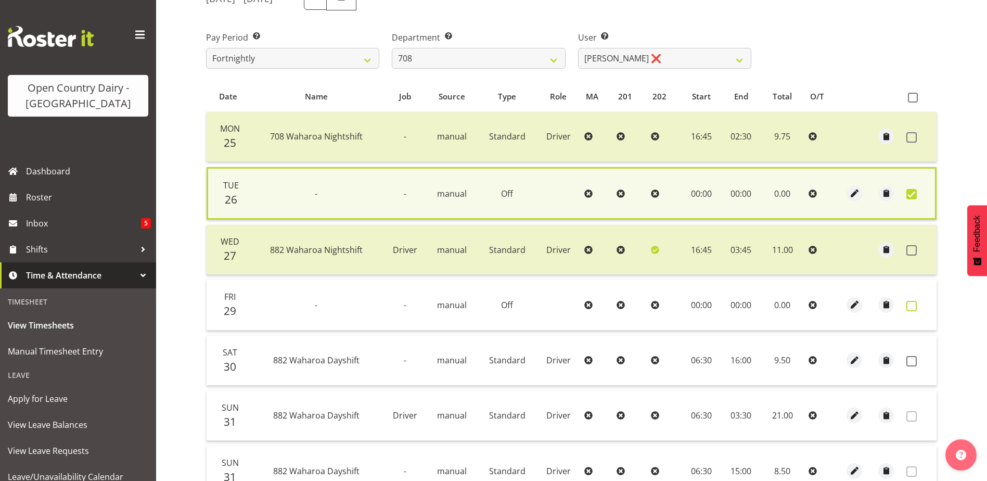
click at [915, 303] on span at bounding box center [911, 306] width 10 height 10
checkbox input "true"
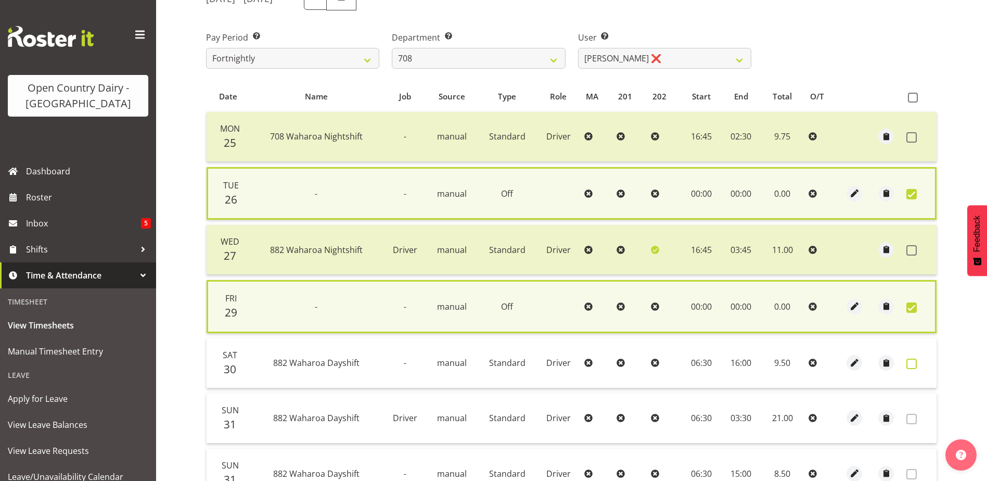
click at [913, 363] on span at bounding box center [911, 364] width 10 height 10
checkbox input "true"
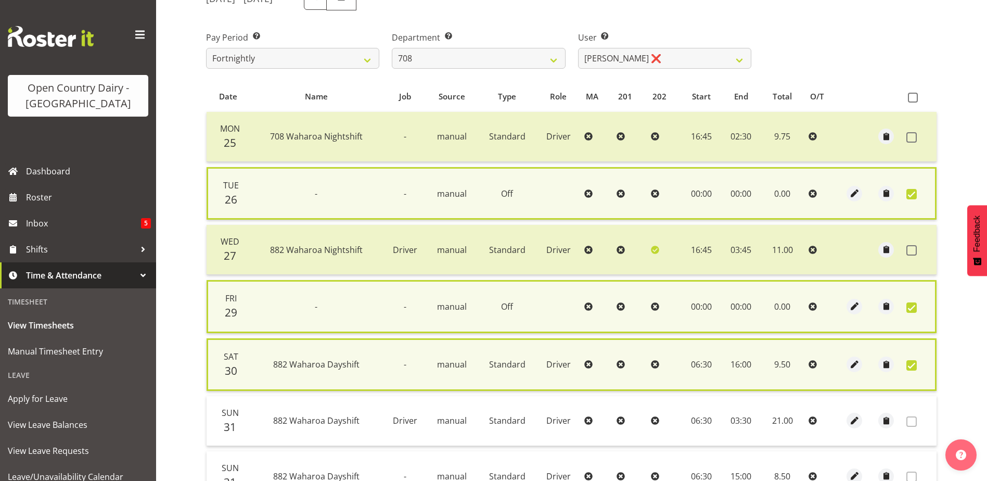
click at [914, 423] on span at bounding box center [911, 421] width 10 height 10
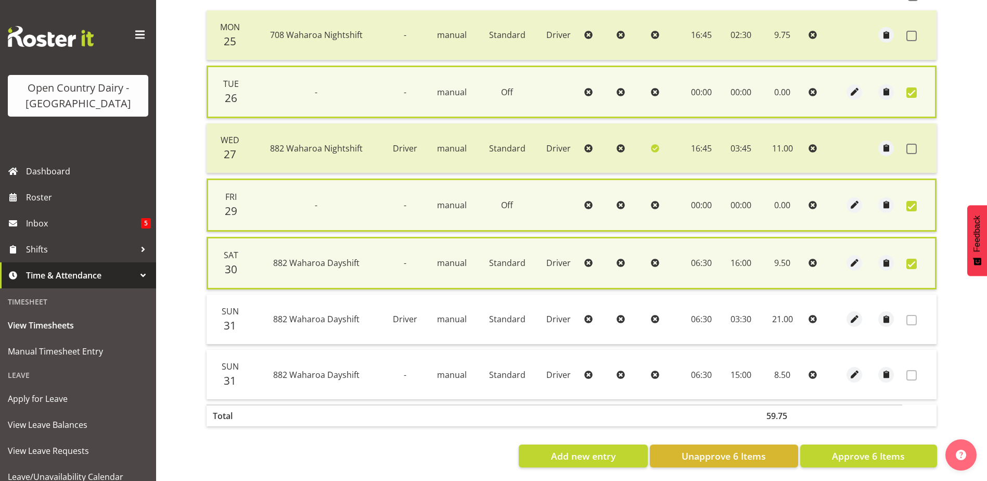
scroll to position [262, 0]
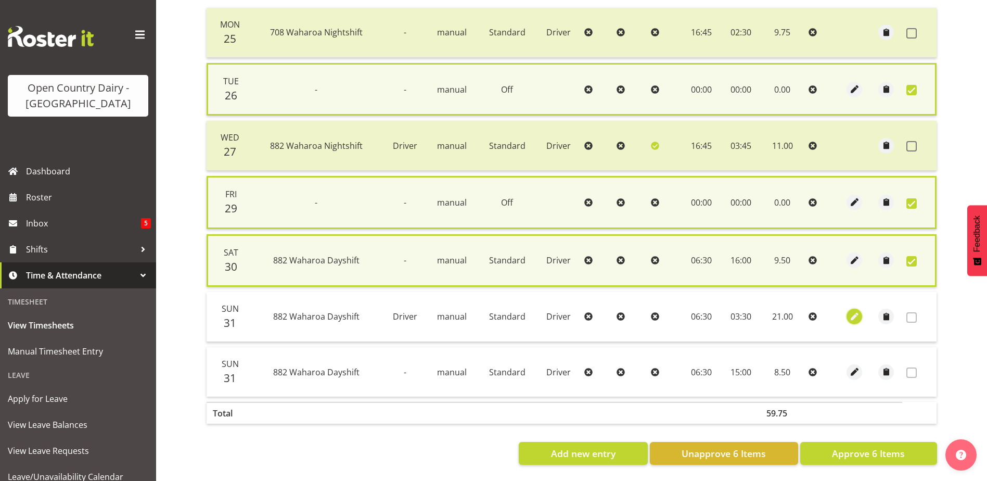
click at [853, 311] on span "button" at bounding box center [855, 317] width 12 height 12
select select "Standard"
select select "720"
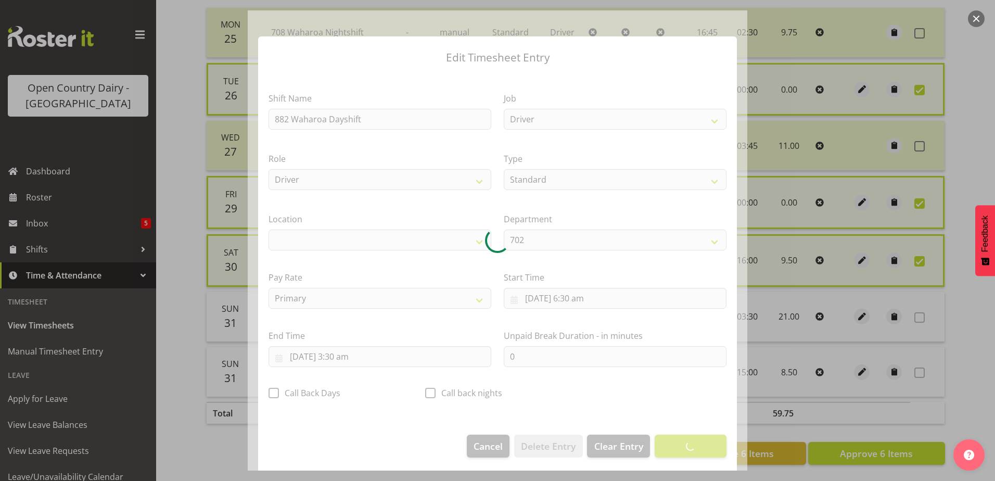
select select "1054"
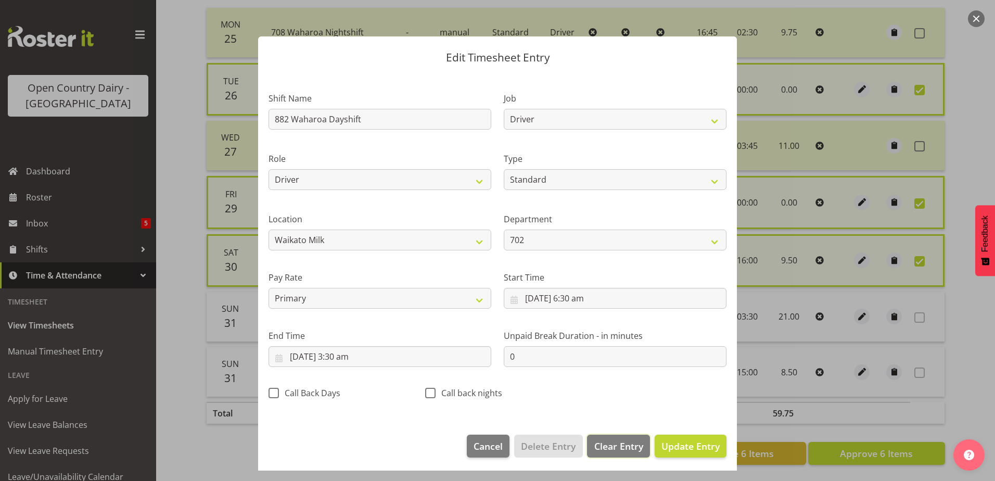
click at [603, 444] on span "Clear Entry" at bounding box center [618, 446] width 49 height 14
select select "Off"
select select
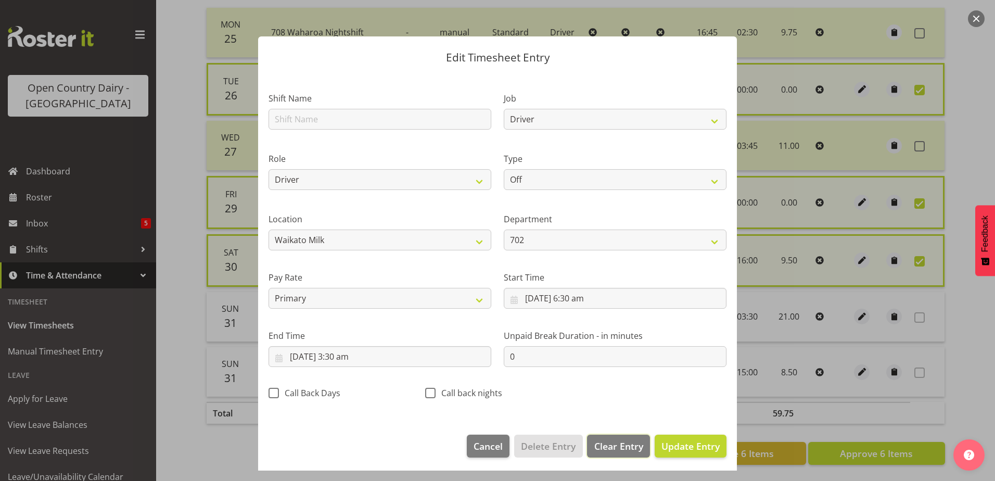
select select
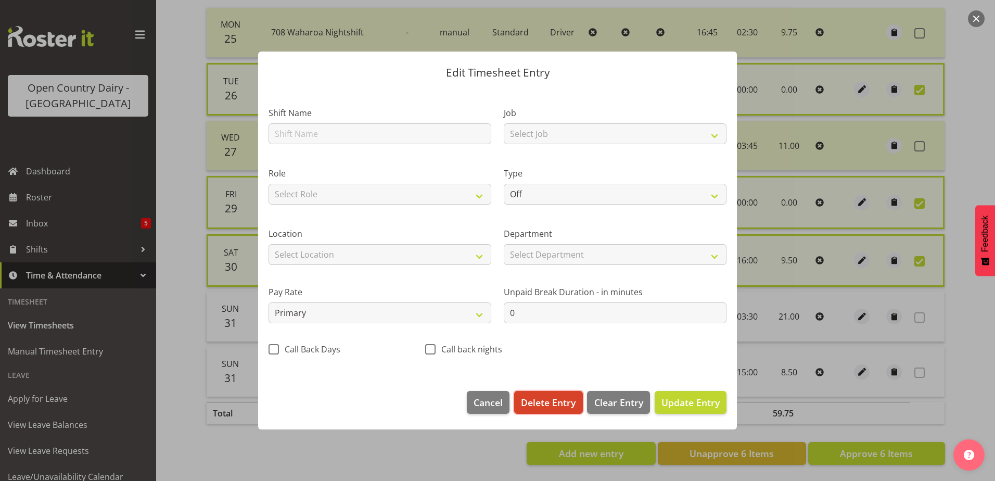
click at [543, 400] on span "Delete Entry" at bounding box center [548, 402] width 55 height 14
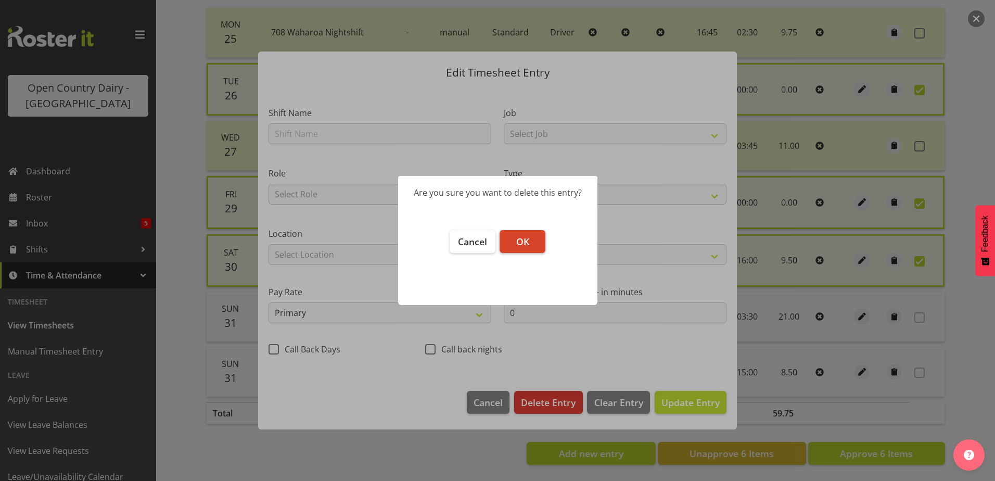
click at [522, 237] on span "OK" at bounding box center [522, 241] width 13 height 12
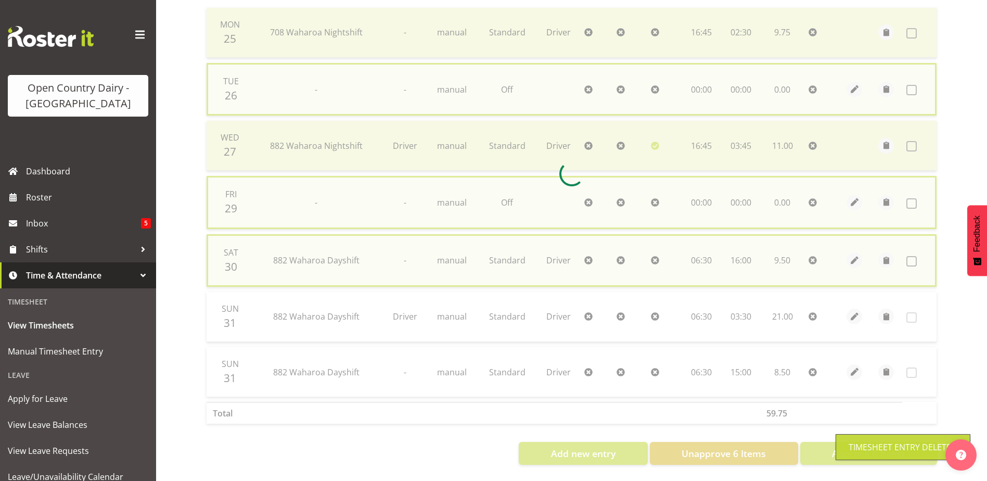
checkbox input "false"
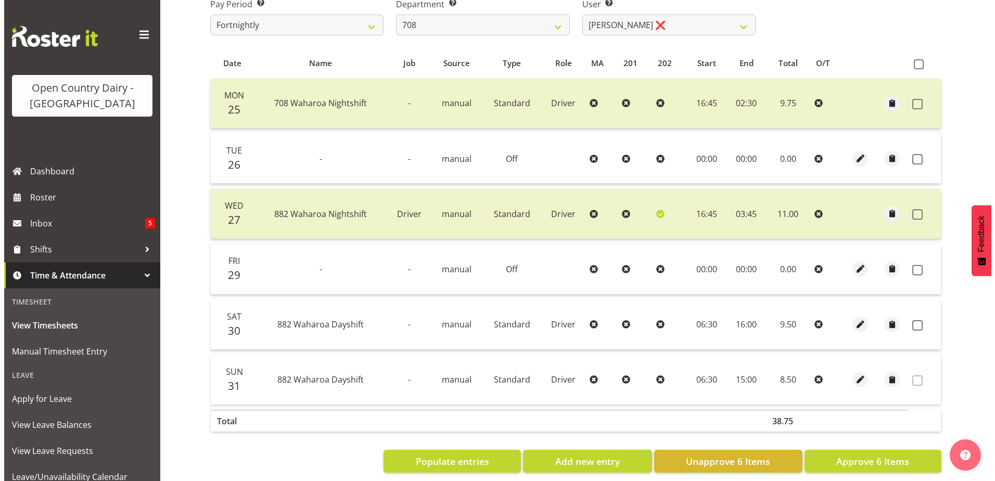
scroll to position [199, 0]
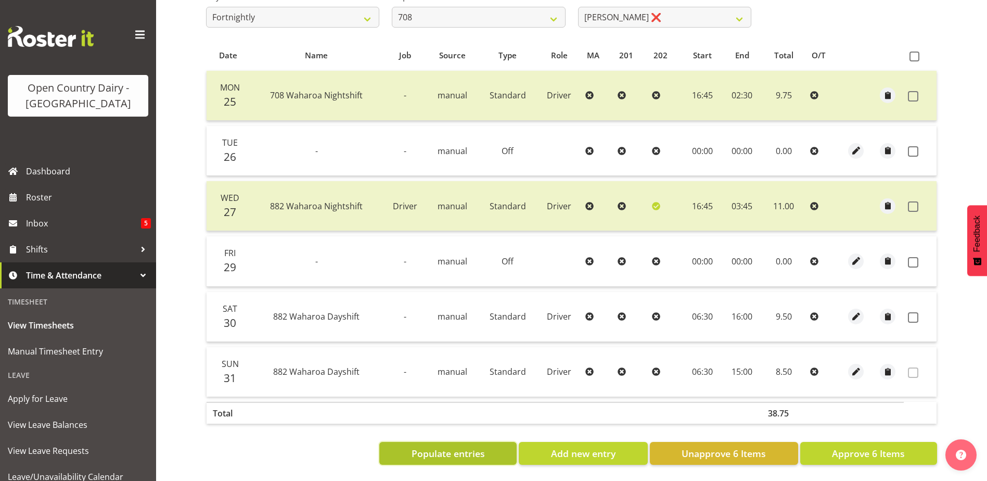
click at [472, 447] on span "Populate entries" at bounding box center [448, 453] width 73 height 14
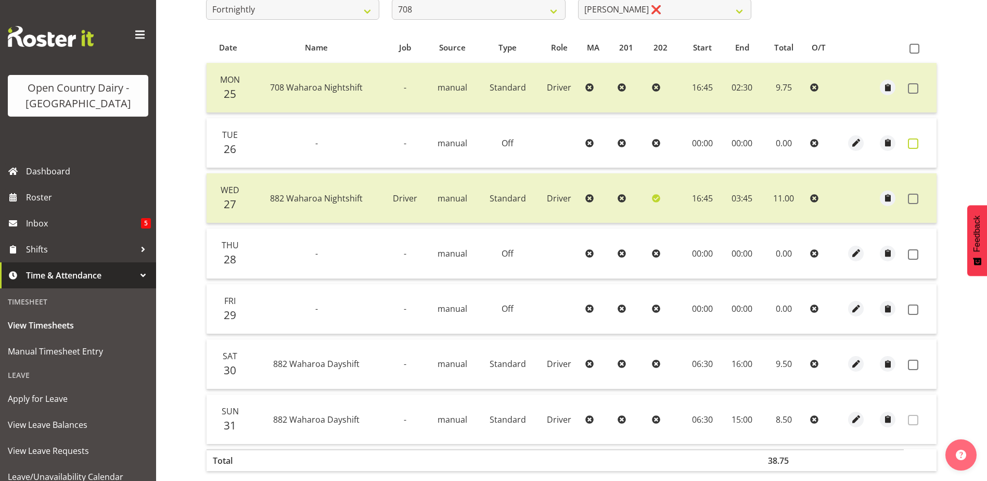
click at [912, 143] on span at bounding box center [913, 143] width 10 height 10
checkbox input "true"
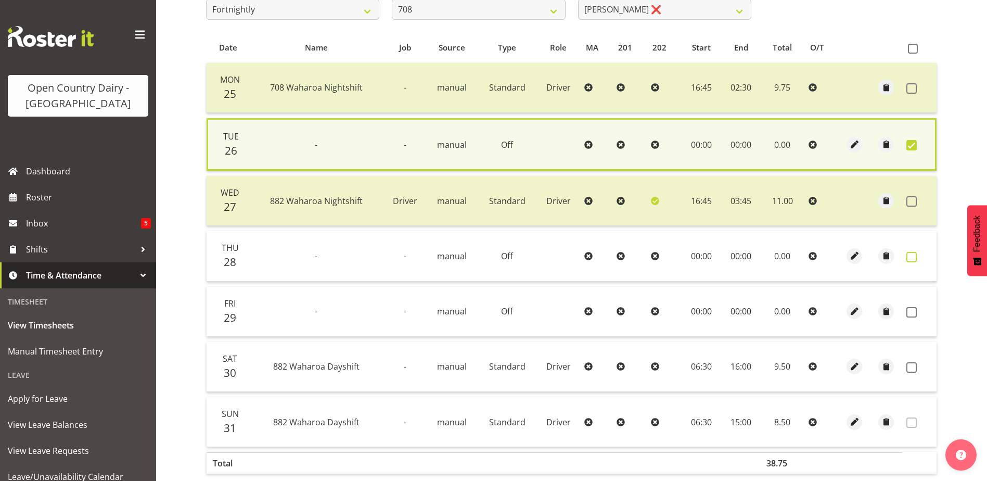
click at [913, 257] on span at bounding box center [911, 257] width 10 height 10
checkbox input "true"
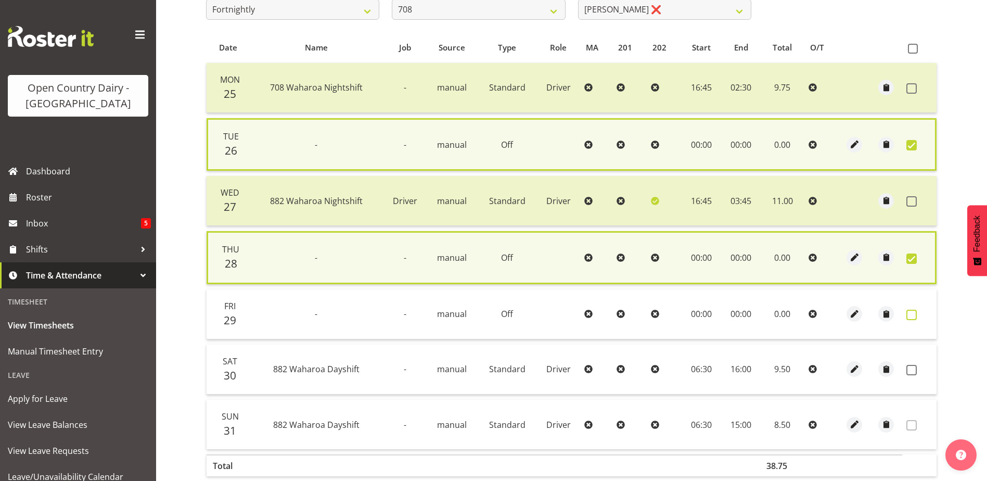
click at [910, 314] on span at bounding box center [911, 315] width 10 height 10
checkbox input "true"
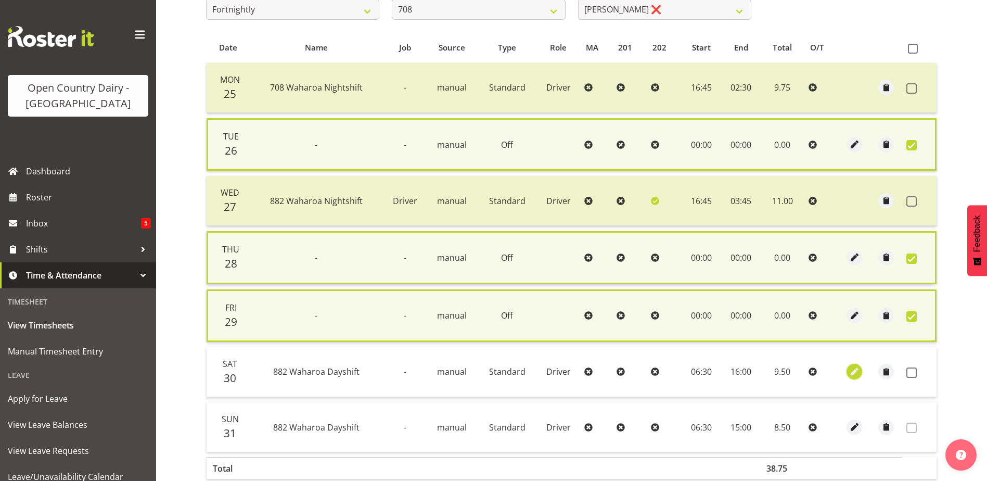
click at [851, 374] on span "button" at bounding box center [855, 372] width 12 height 12
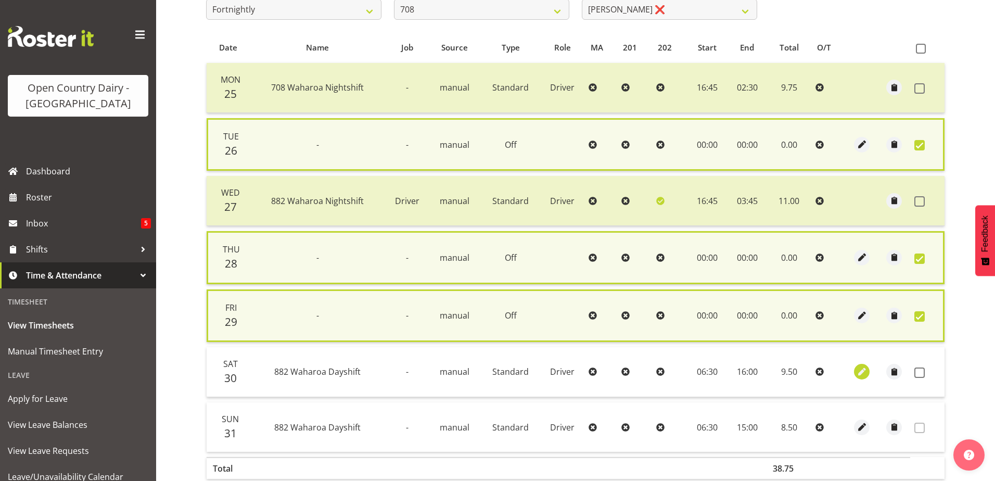
select select "Standard"
select select "883"
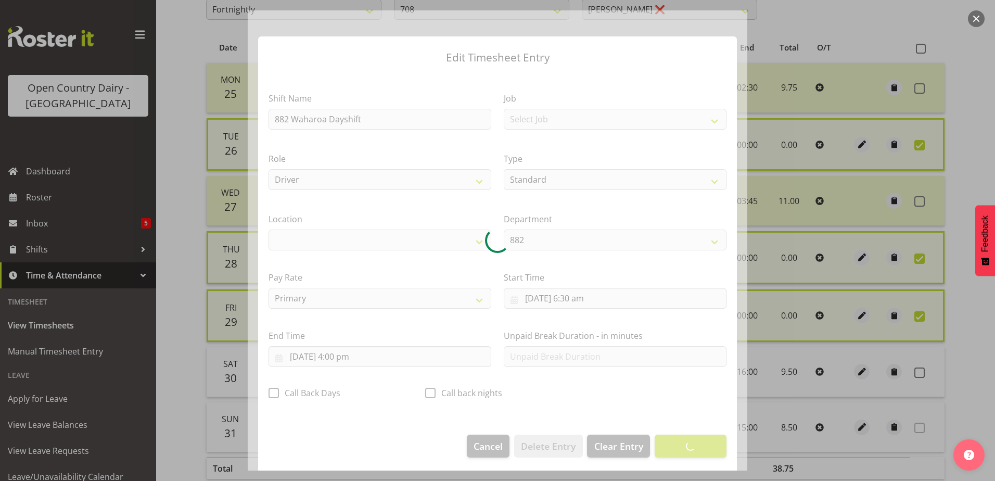
select select "1054"
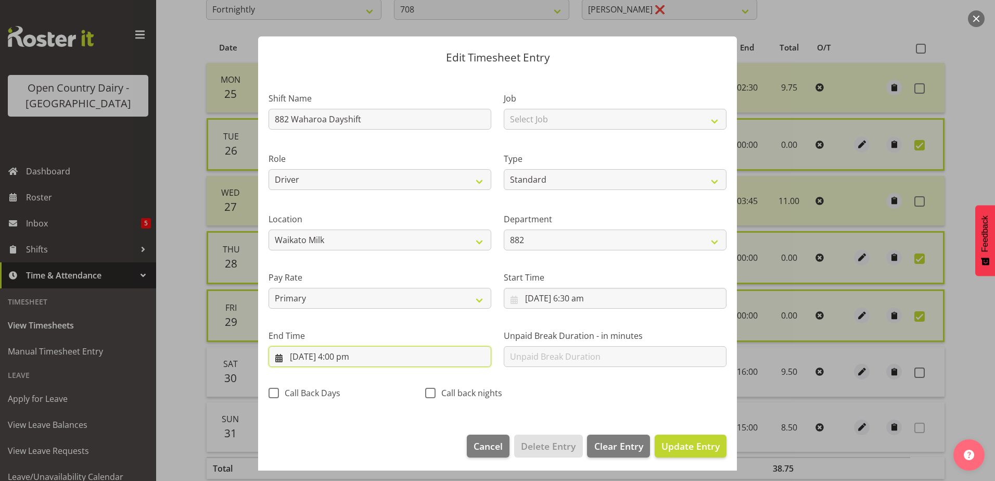
click at [344, 353] on input "30/08/2025, 4:00 pm" at bounding box center [380, 356] width 223 height 21
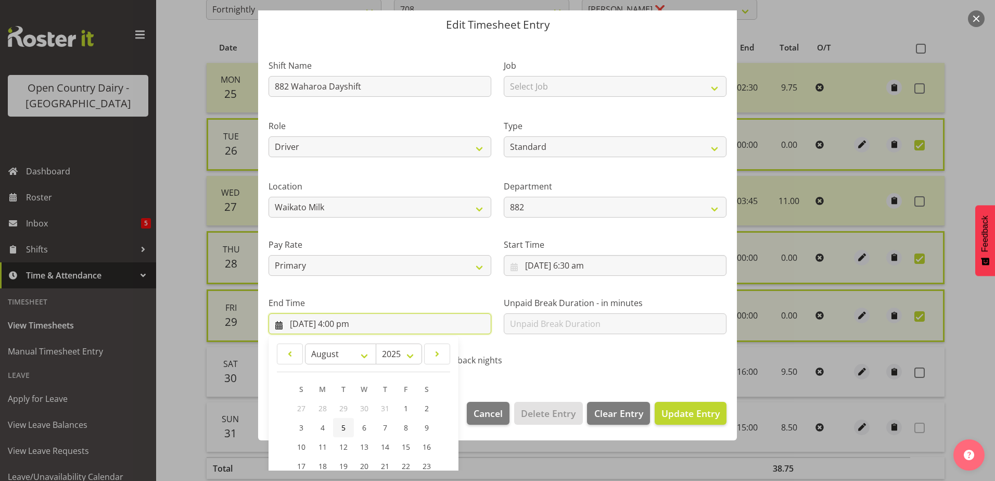
scroll to position [134, 0]
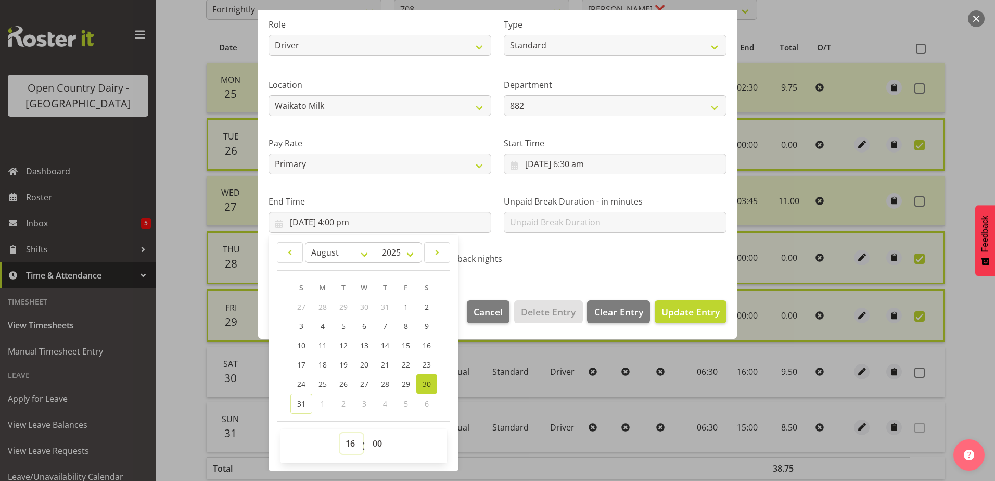
click at [350, 442] on select "00 01 02 03 04 05 06 07 08 09 10 11 12 13 14 15 16 17 18 19 20 21 22 23" at bounding box center [351, 443] width 23 height 21
select select "15"
click at [340, 433] on select "00 01 02 03 04 05 06 07 08 09 10 11 12 13 14 15 16 17 18 19 20 21 22 23" at bounding box center [351, 443] width 23 height 21
type input "30/08/2025, 3:00 pm"
click at [379, 445] on select "00 01 02 03 04 05 06 07 08 09 10 11 12 13 14 15 16 17 18 19 20 21 22 23 24 25 2…" at bounding box center [378, 443] width 23 height 21
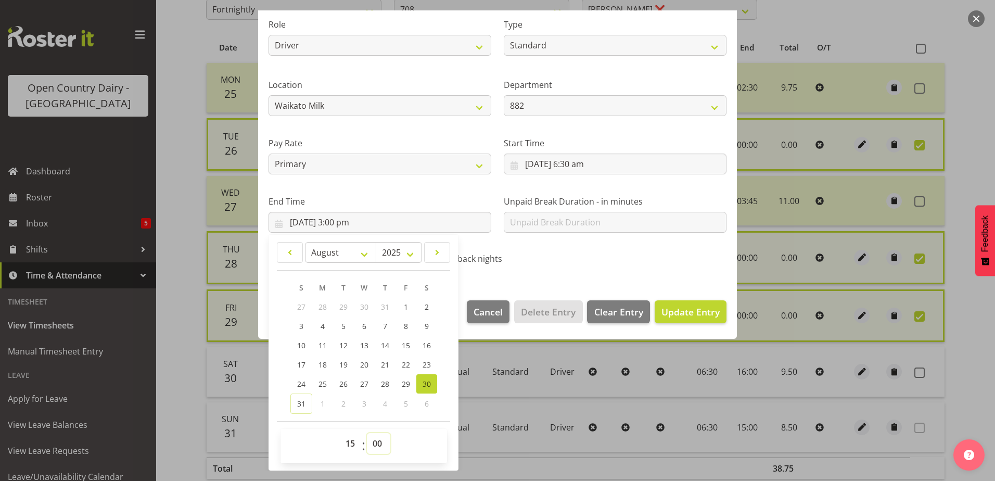
select select "30"
click at [367, 433] on select "00 01 02 03 04 05 06 07 08 09 10 11 12 13 14 15 16 17 18 19 20 21 22 23 24 25 2…" at bounding box center [378, 443] width 23 height 21
type input "30/08/2025, 3:30 pm"
click at [679, 313] on span "Update Entry" at bounding box center [690, 311] width 58 height 12
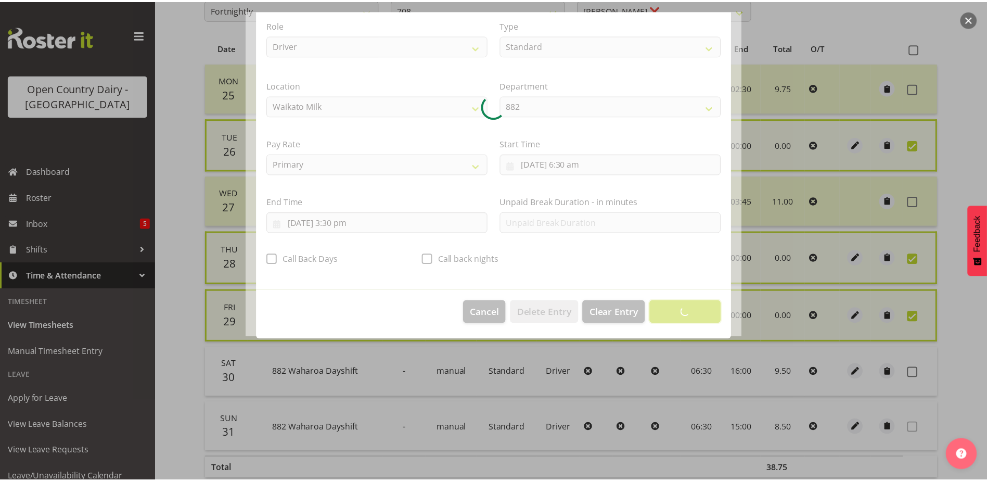
scroll to position [3, 0]
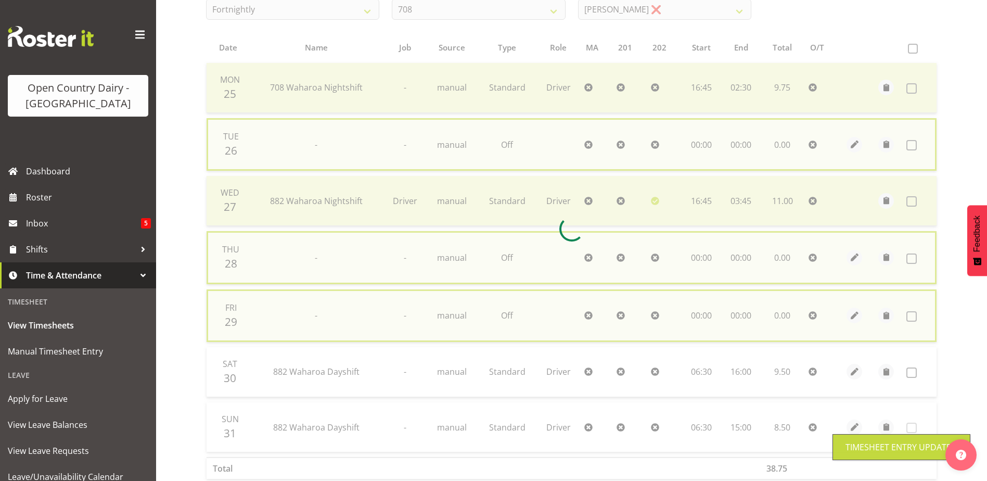
checkbox input "false"
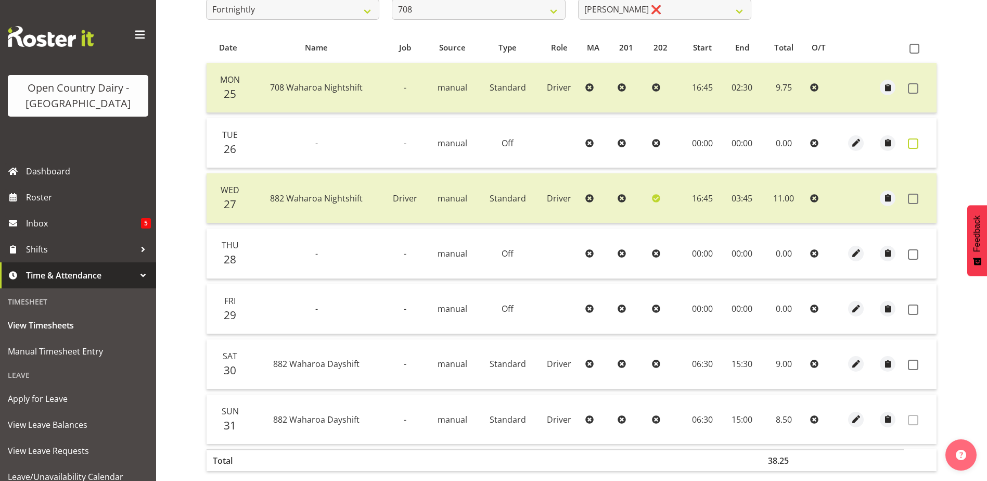
click at [913, 143] on span at bounding box center [913, 143] width 10 height 10
checkbox input "true"
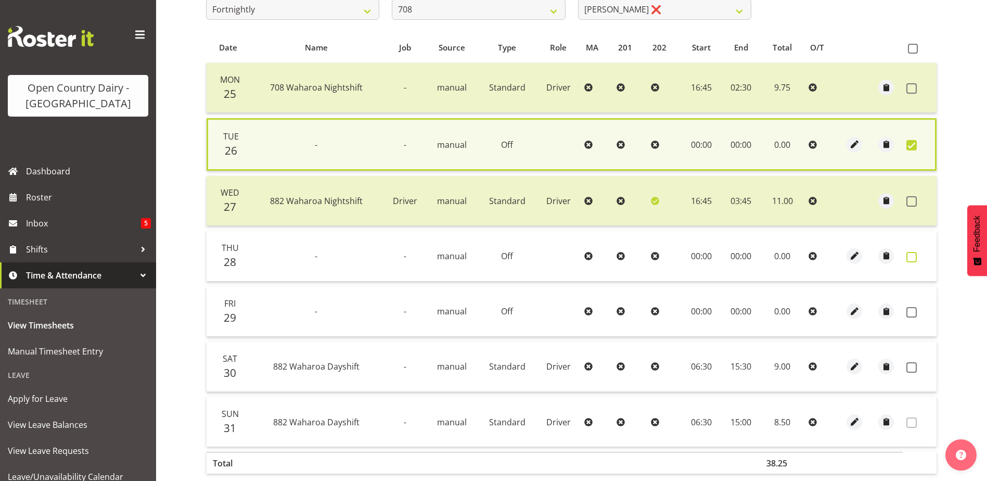
click at [909, 253] on span at bounding box center [911, 257] width 10 height 10
checkbox input "true"
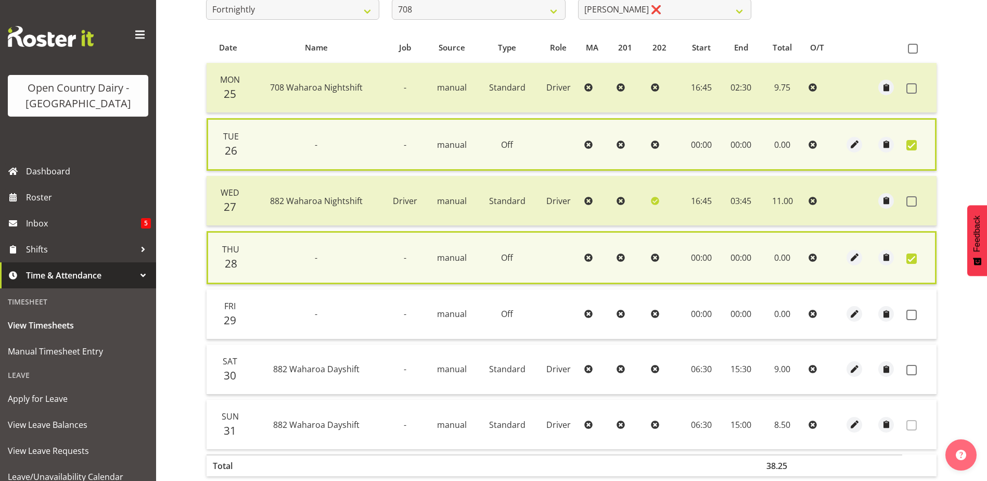
click at [910, 309] on td at bounding box center [919, 314] width 34 height 50
click at [909, 314] on span at bounding box center [911, 315] width 10 height 10
checkbox input "true"
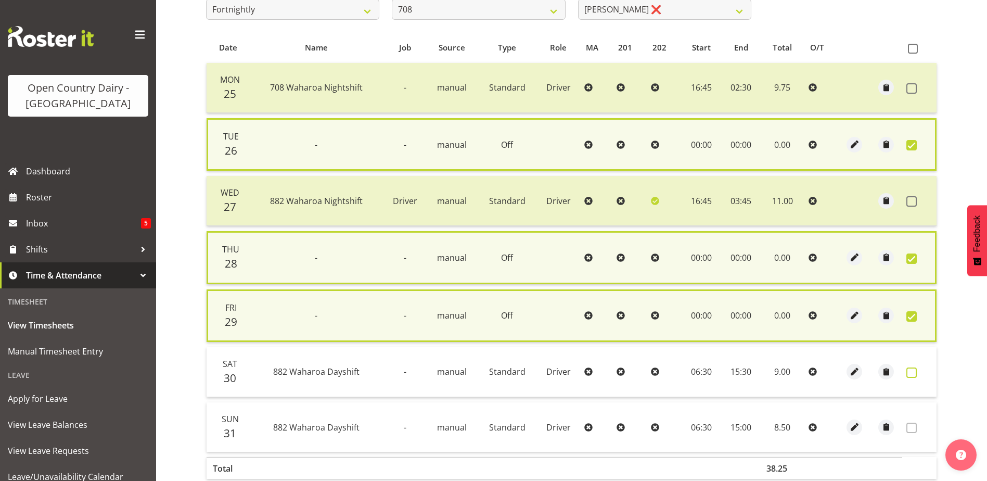
click at [910, 369] on span at bounding box center [911, 372] width 10 height 10
checkbox input "true"
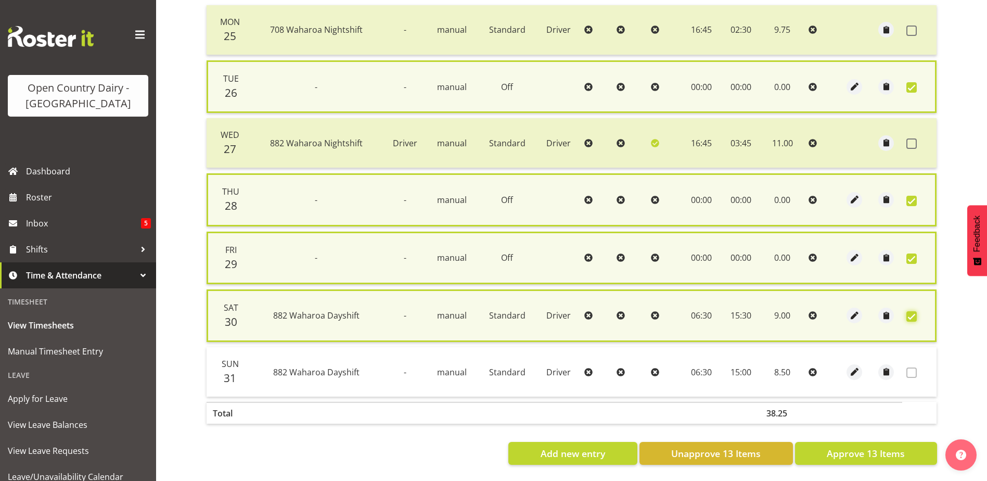
scroll to position [265, 0]
click at [836, 446] on span "Approve 13 Items" at bounding box center [866, 453] width 78 height 14
checkbox input "false"
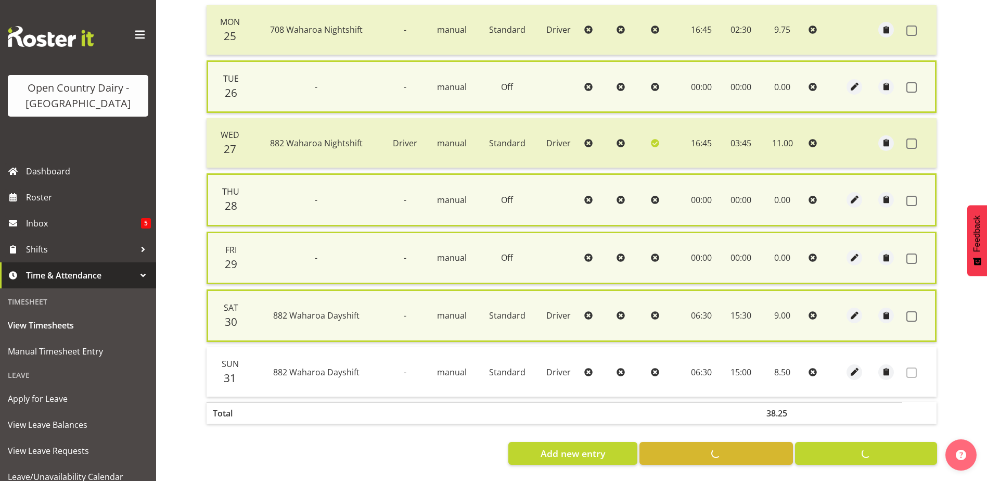
checkbox input "false"
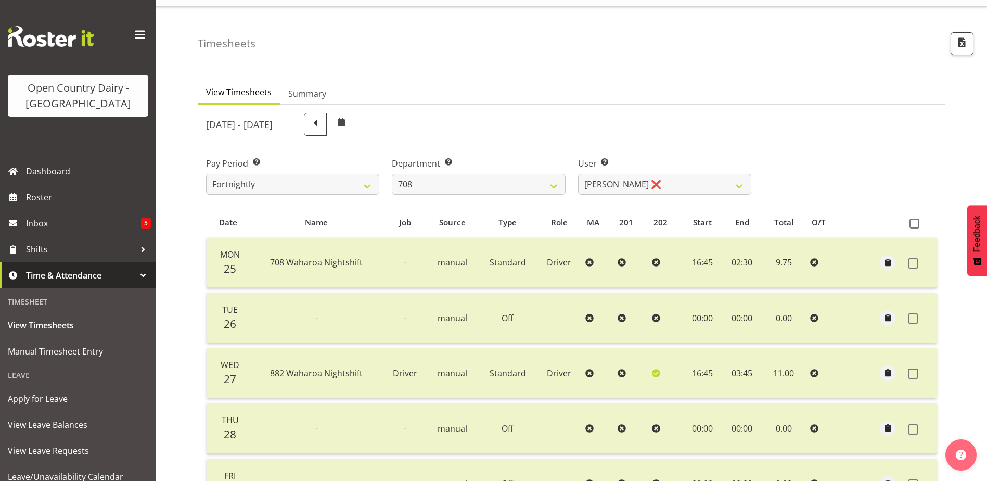
scroll to position [0, 0]
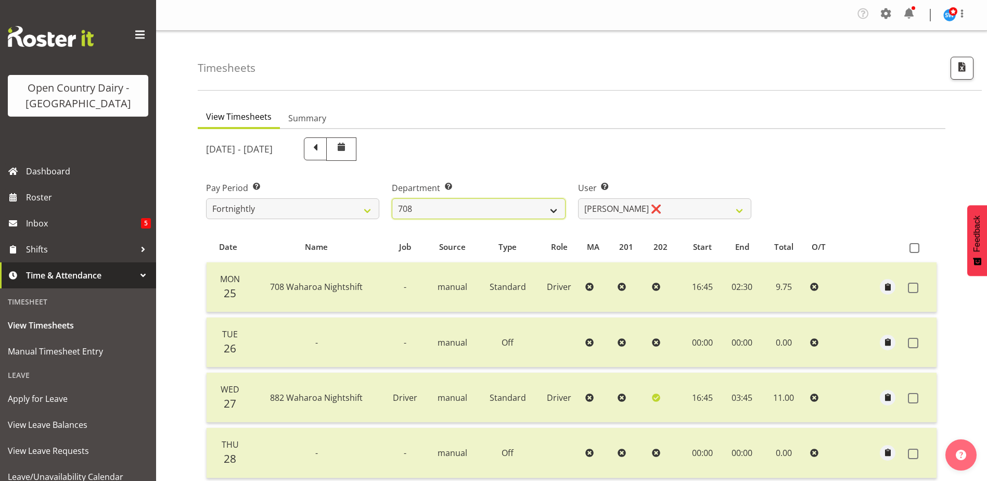
click at [429, 210] on select "701 702 703 704 705 706 707 708 709 710 711 712 713 714 715 716 717 718 719 720" at bounding box center [478, 208] width 173 height 21
click at [392, 198] on select "701 702 703 704 705 706 707 708 709 710 711 712 713 714 715 716 717 718 719 720" at bounding box center [478, 208] width 173 height 21
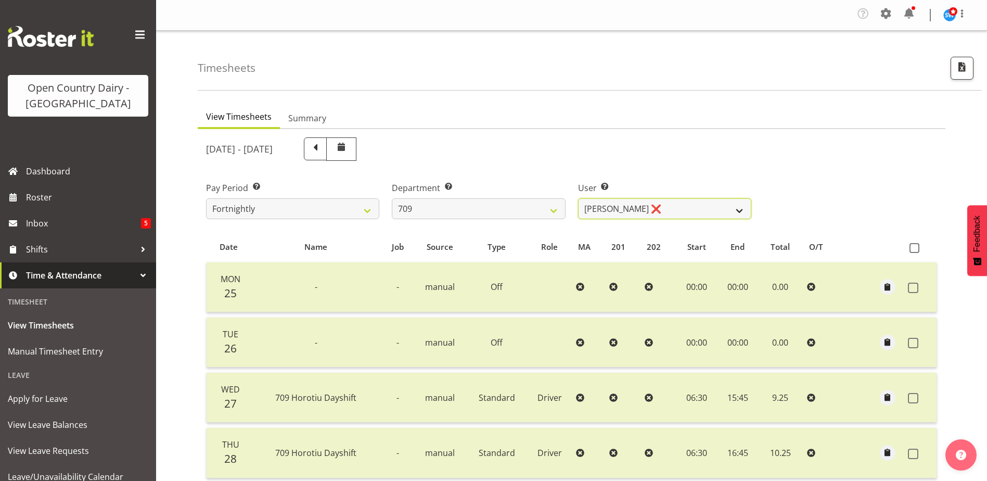
click at [667, 207] on select "[PERSON_NAME] ❌ [PERSON_NAME] ❌ [PERSON_NAME] ❌ [PERSON_NAME] ❌" at bounding box center [664, 208] width 173 height 21
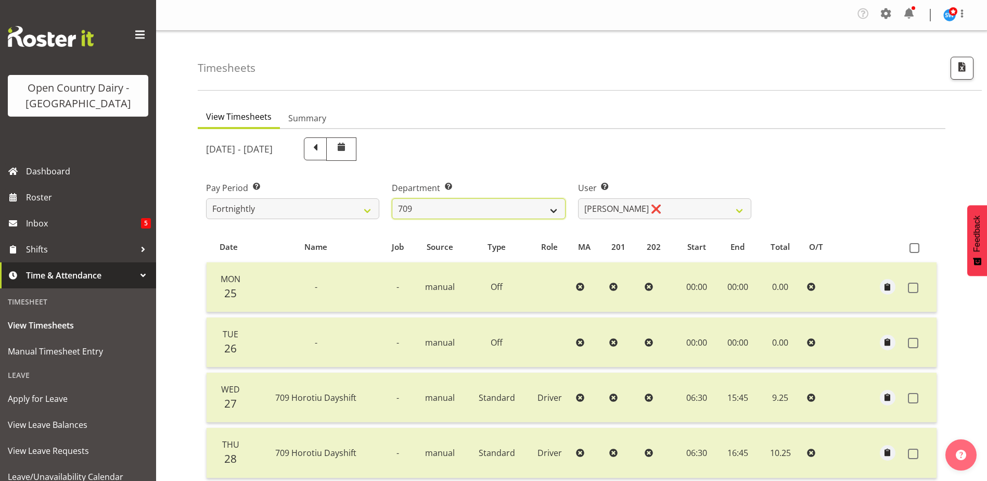
click at [431, 202] on select "701 702 703 704 705 706 707 708 709 710 711 712 713 714 715 716 717 718 719 720" at bounding box center [478, 208] width 173 height 21
click at [392, 198] on select "701 702 703 704 705 706 707 708 709 710 711 712 713 714 715 716 717 718 719 720" at bounding box center [478, 208] width 173 height 21
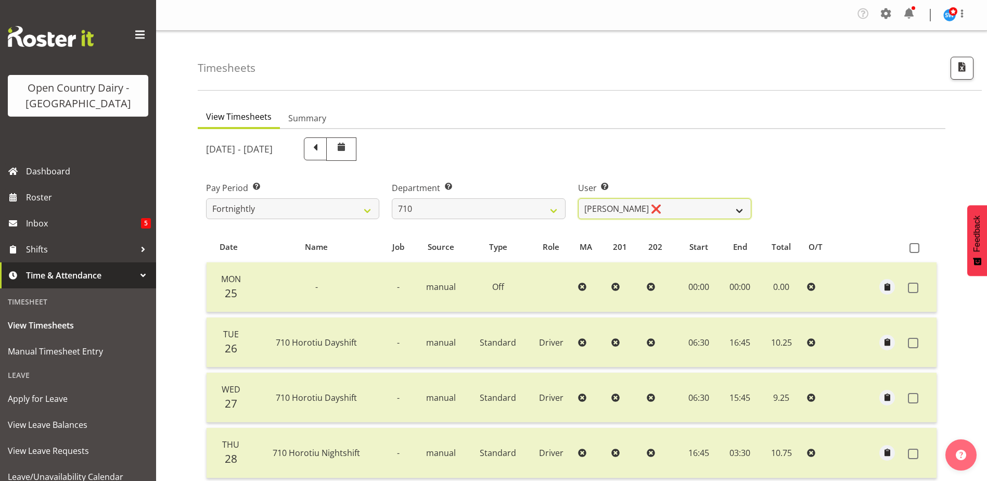
click at [649, 211] on select "Dean Chapman ❌ George Megchelse ❌ Kris Gambhir ❌ Richie Epere ❌" at bounding box center [664, 208] width 173 height 21
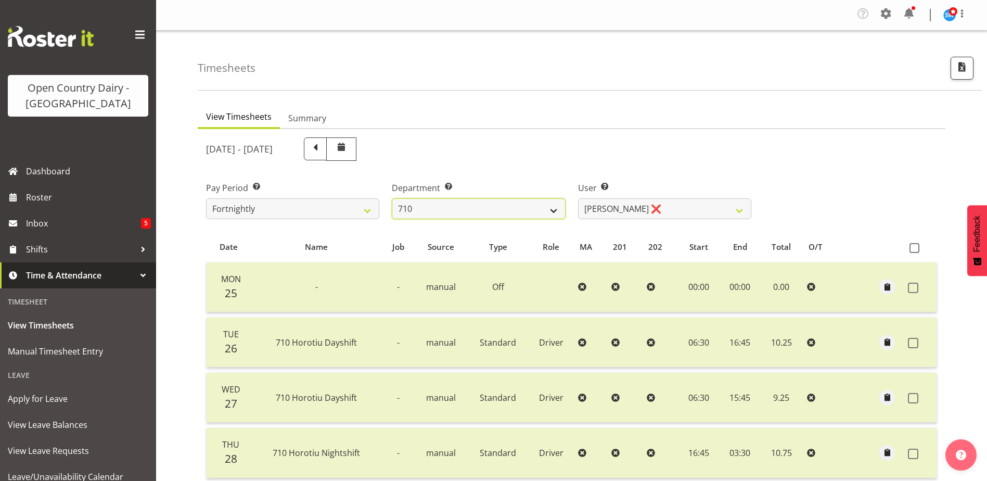
click at [476, 206] on select "701 702 703 704 705 706 707 708 709 710 711 712 713 714 715 716 717 718 719 720" at bounding box center [478, 208] width 173 height 21
select select "832"
click at [392, 198] on select "701 702 703 704 705 706 707 708 709 710 711 712 713 714 715 716 717 718 719 720" at bounding box center [478, 208] width 173 height 21
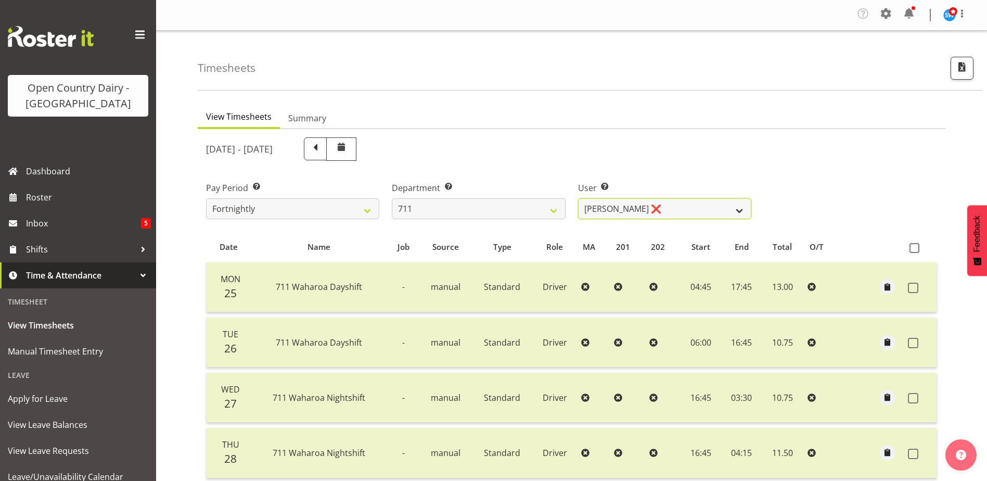
click at [663, 203] on select "Baz Morgan ❌ Gerard Cavanagh ❌ Tyrone Lawry ❌" at bounding box center [664, 208] width 173 height 21
select select "8181"
click at [578, 198] on select "Baz Morgan ❌ Gerard Cavanagh ❌ Tyrone Lawry ❌" at bounding box center [664, 208] width 173 height 21
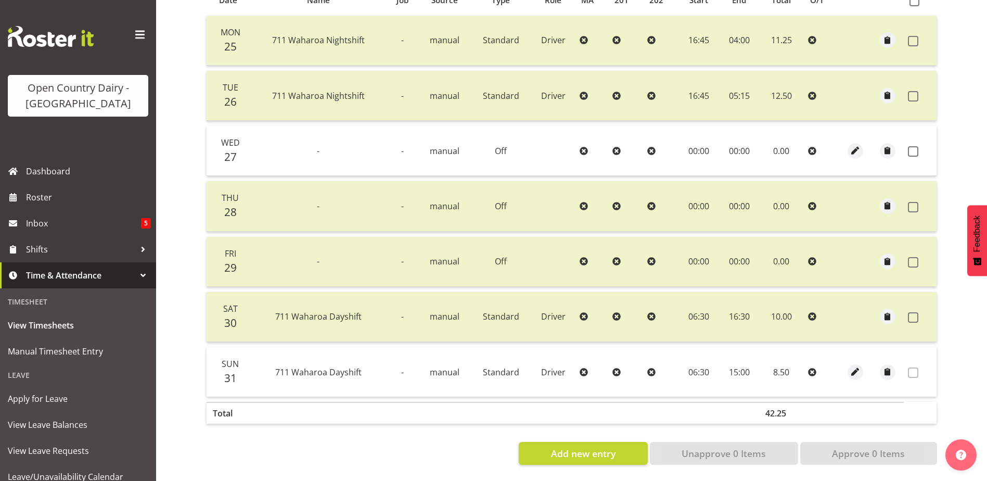
scroll to position [254, 0]
click at [914, 146] on span at bounding box center [913, 151] width 10 height 10
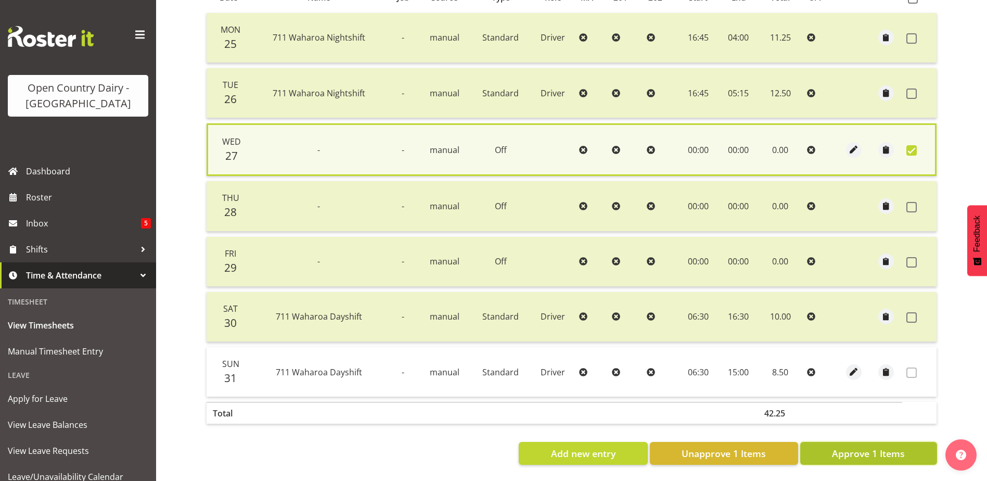
click at [875, 446] on span "Approve 1 Items" at bounding box center [868, 453] width 73 height 14
checkbox input "false"
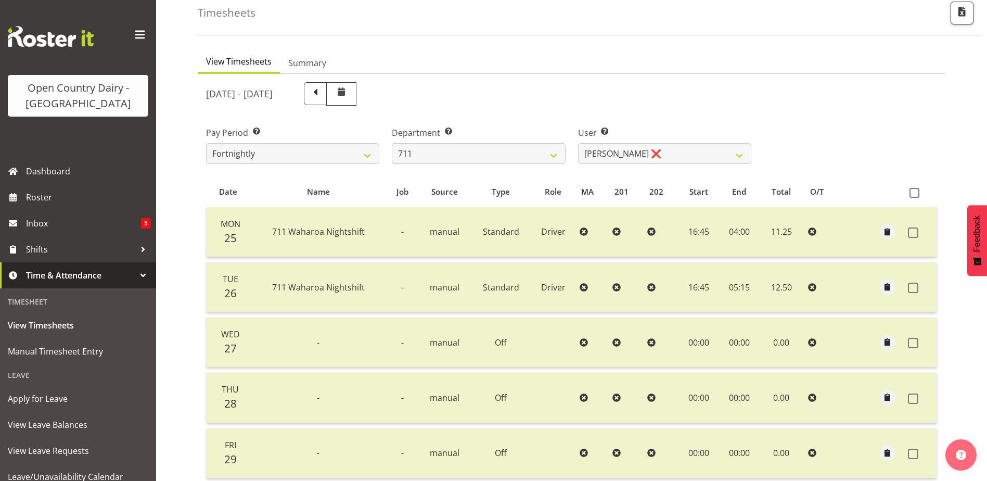
scroll to position [46, 0]
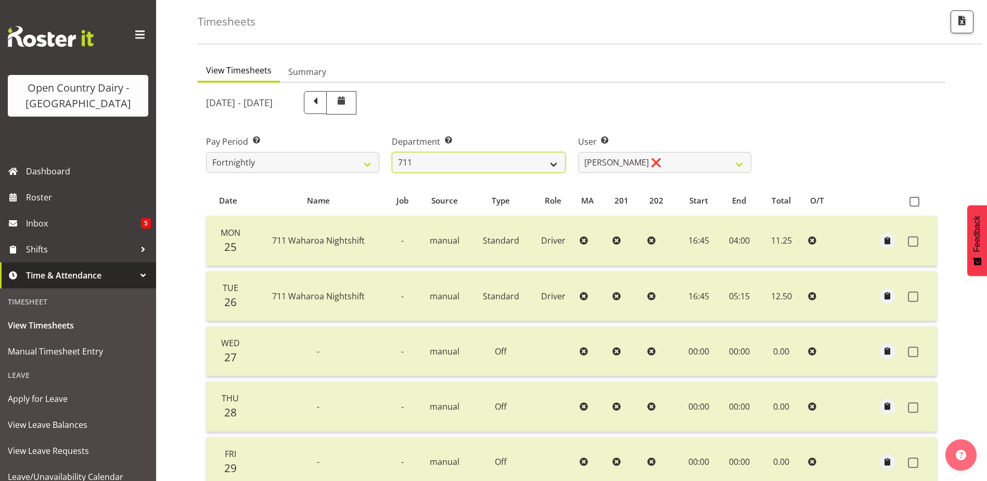
click at [464, 160] on select "701 702 703 704 705 706 707 708 709 710 711 712 713 714 715 716 717 718 719 720" at bounding box center [478, 162] width 173 height 21
select select "822"
click at [392, 152] on select "701 702 703 704 705 706 707 708 709 710 711 712 713 714 715 716 717 718 719 720" at bounding box center [478, 162] width 173 height 21
select select "8162"
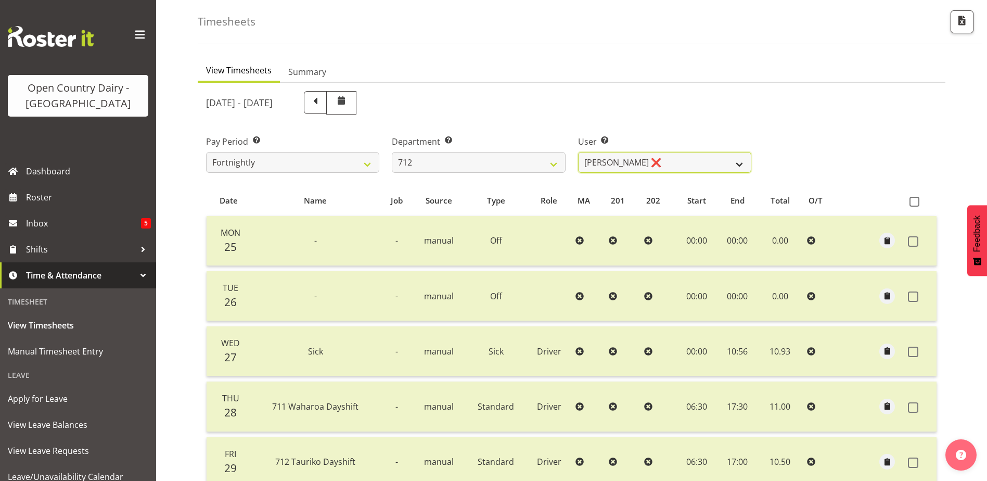
click at [685, 164] on select "Amrik Singh ❌ Jasdeep Singh ❌ Lucky Kau Kau ❌" at bounding box center [664, 162] width 173 height 21
click at [487, 158] on select "701 702 703 704 705 706 707 708 709 710 711 712 713 714 715 716 717 718 719 720" at bounding box center [478, 162] width 173 height 21
select select "716"
click at [392, 152] on select "701 702 703 704 705 706 707 708 709 710 711 712 713 714 715 716 717 718 719 720" at bounding box center [478, 162] width 173 height 21
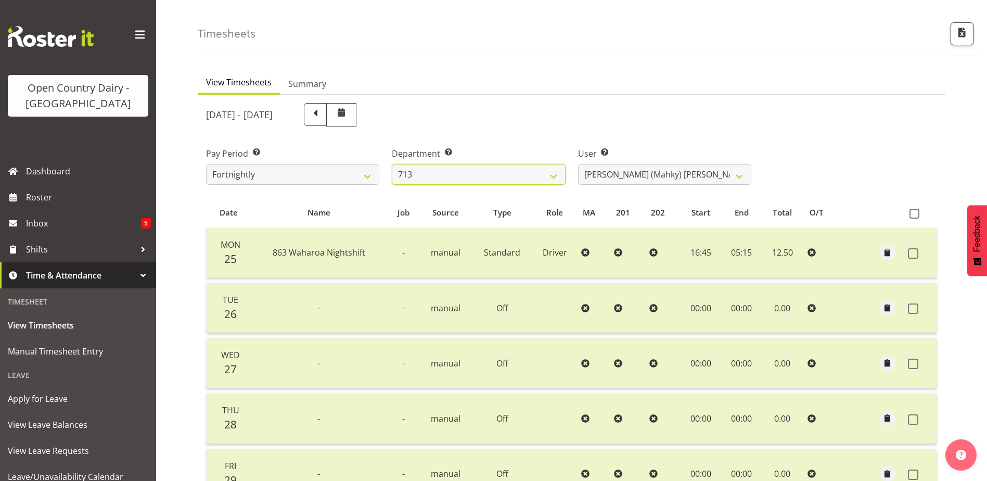
scroll to position [0, 0]
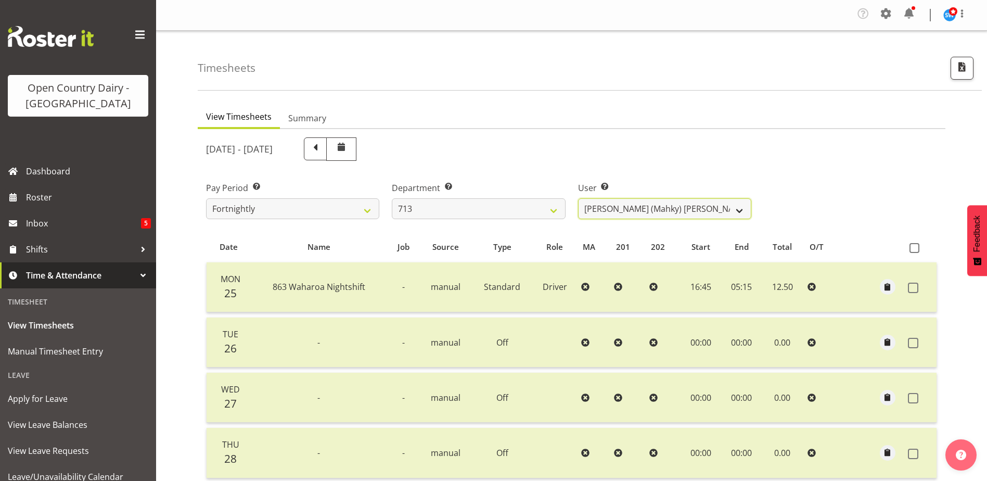
click at [653, 208] on select "Harmanpreet (Mahky) Dhillon ❌ Marcus Waretini ❌ Norman Sellen ❌" at bounding box center [664, 208] width 173 height 21
select select "10300"
click at [578, 198] on select "Harmanpreet (Mahky) Dhillon ❌ Marcus Waretini ❌ Norman Sellen ❌" at bounding box center [664, 208] width 173 height 21
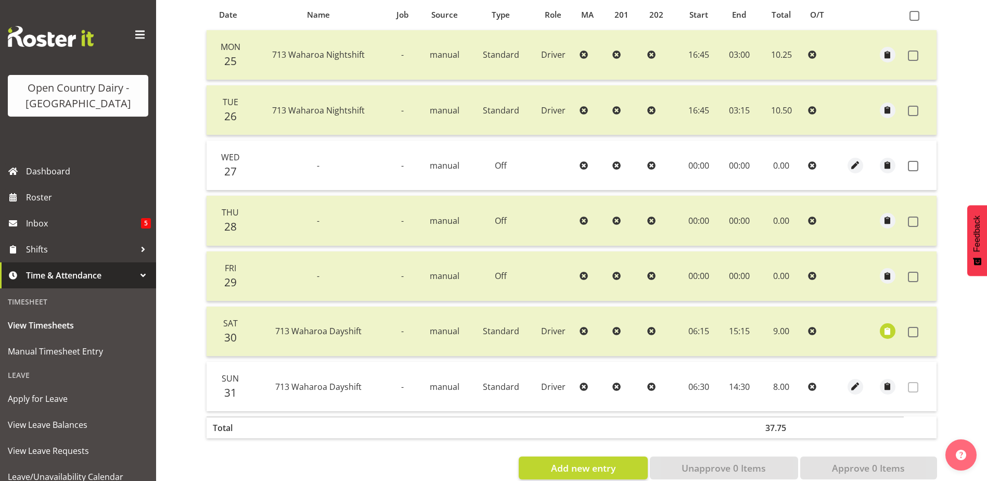
scroll to position [254, 0]
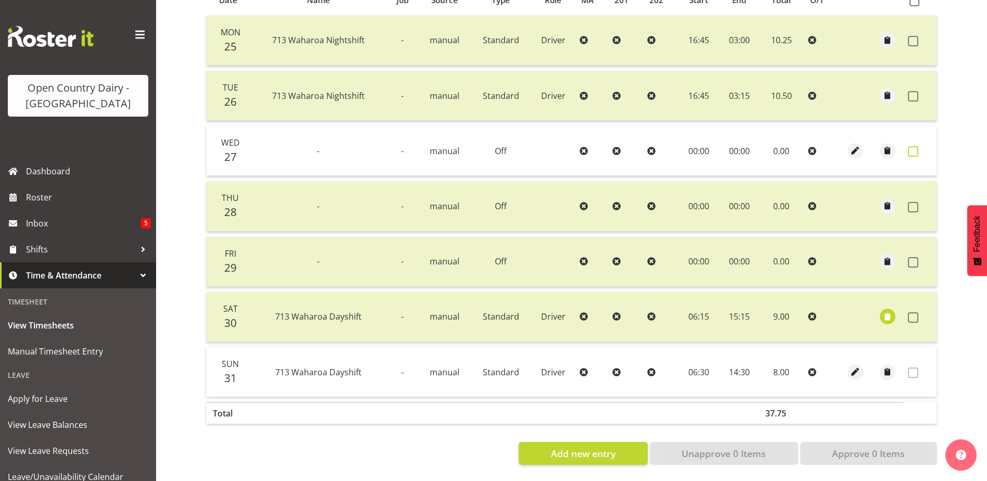
click at [918, 146] on span at bounding box center [913, 151] width 10 height 10
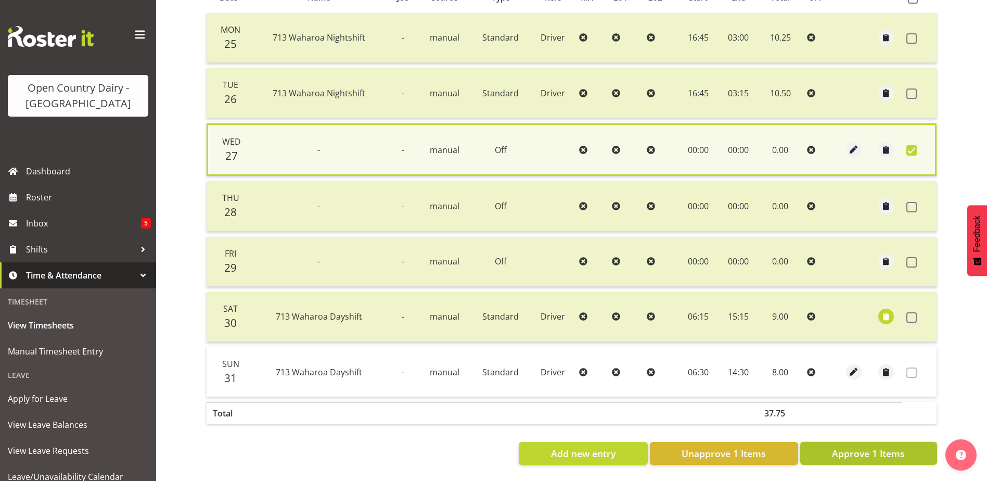
click at [850, 451] on span "Approve 1 Items" at bounding box center [868, 453] width 73 height 14
checkbox input "false"
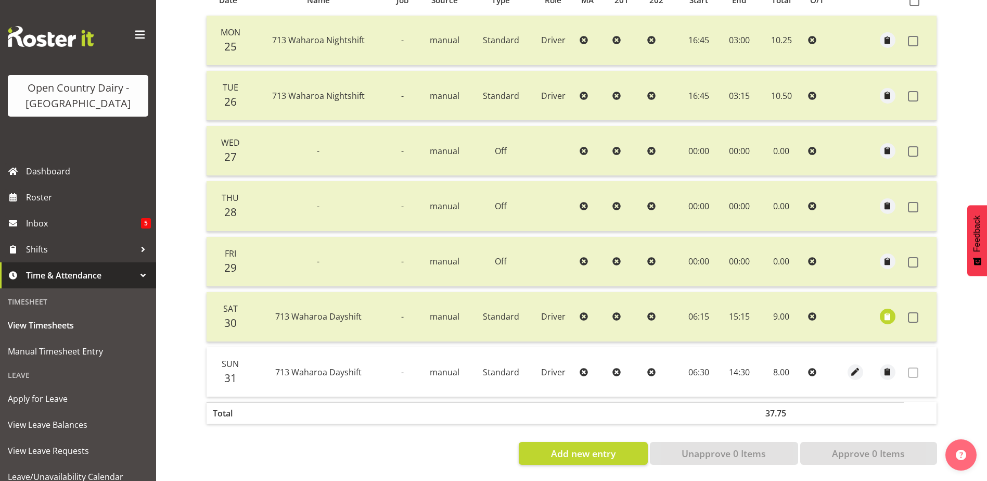
scroll to position [46, 0]
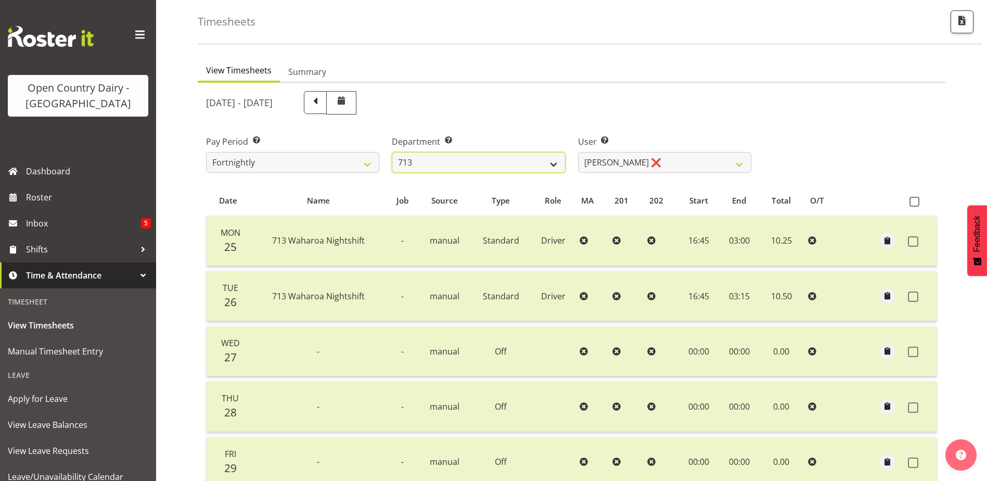
click at [430, 165] on select "701 702 703 704 705 706 707 708 709 710 711 712 713 714 715 716 717 718 719 720" at bounding box center [478, 162] width 173 height 21
select select "805"
click at [392, 152] on select "701 702 703 704 705 706 707 708 709 710 711 712 713 714 715 716 717 718 719 720" at bounding box center [478, 162] width 173 height 21
select select "10244"
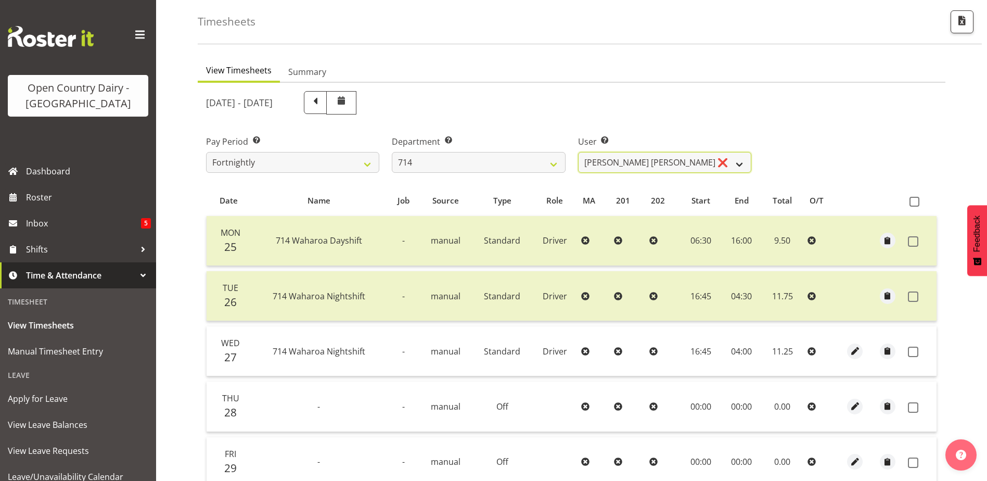
click at [676, 166] on select "Fraser Stephens ❌ Nev Brewster ❌ Stephen Parsons ❌ Tom Gaelic ❌" at bounding box center [664, 162] width 173 height 21
click at [444, 161] on select "701 702 703 704 705 706 707 708 709 710 711 712 713 714 715 716 717 718 719 720" at bounding box center [478, 162] width 173 height 21
select select "820"
click at [392, 152] on select "701 702 703 704 705 706 707 708 709 710 711 712 713 714 715 716 717 718 719 720" at bounding box center [478, 162] width 173 height 21
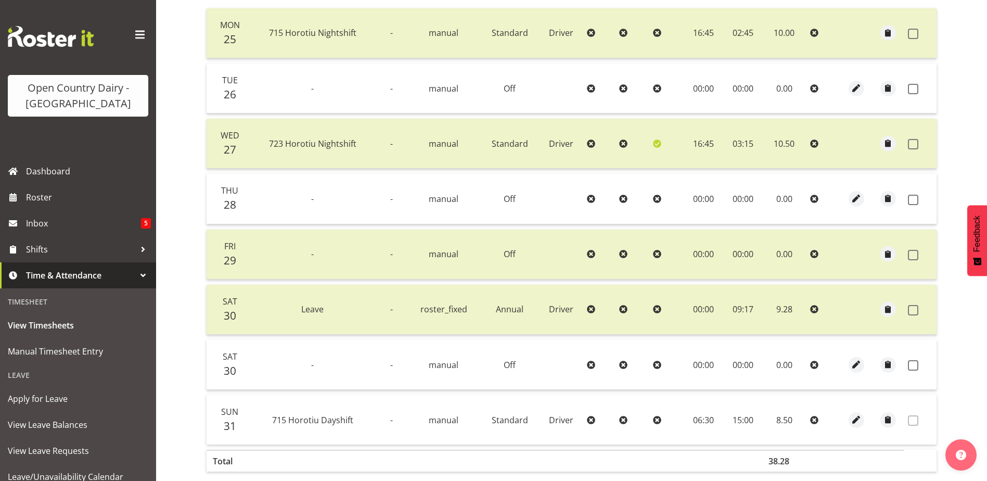
scroll to position [254, 0]
click at [856, 362] on span "button" at bounding box center [856, 364] width 12 height 12
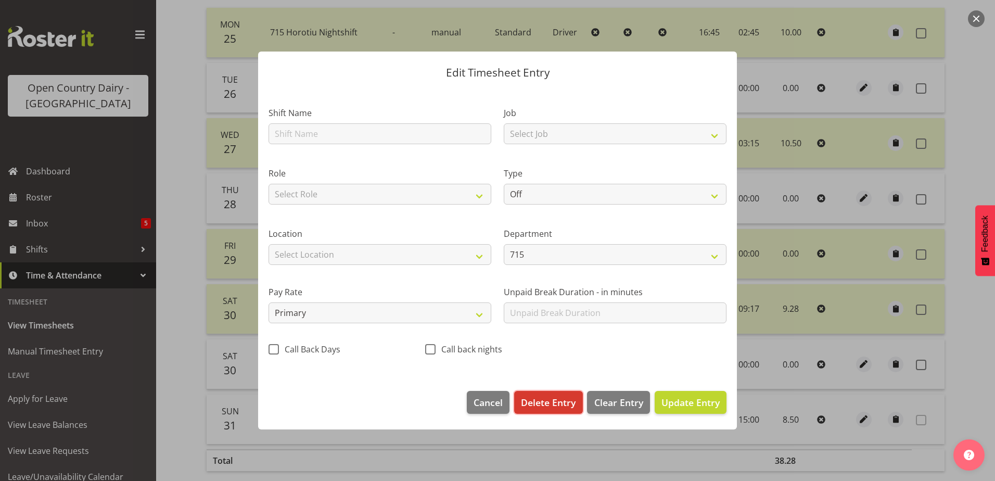
click at [552, 400] on span "Delete Entry" at bounding box center [548, 402] width 55 height 14
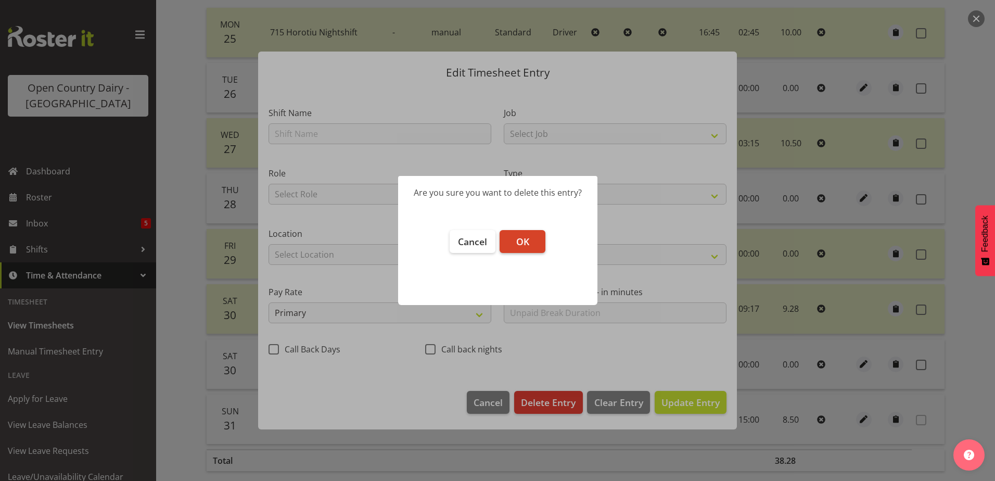
click at [517, 236] on span "OK" at bounding box center [522, 241] width 13 height 12
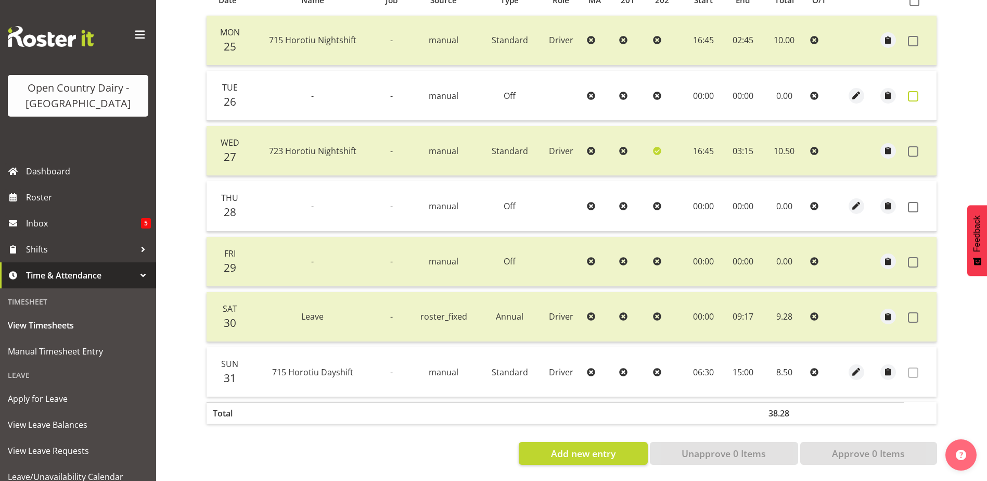
click at [911, 91] on span at bounding box center [913, 96] width 10 height 10
checkbox input "true"
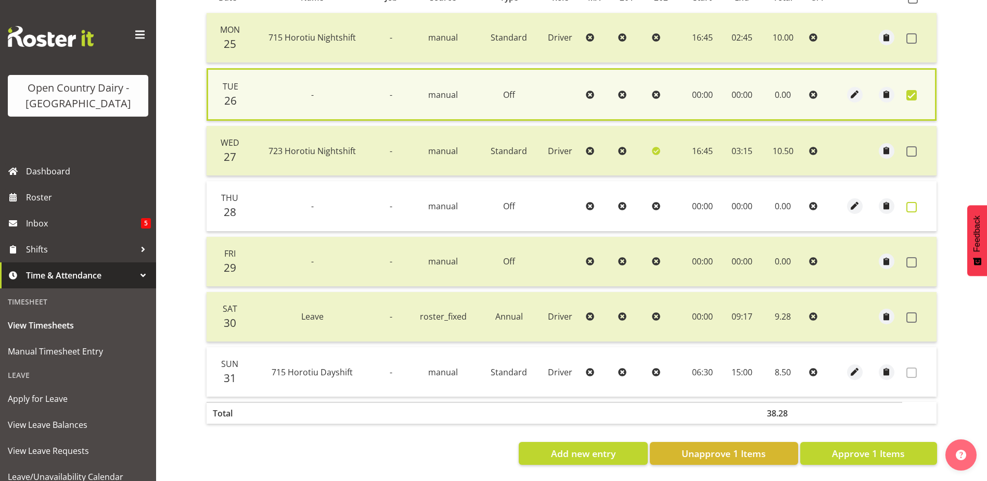
click at [915, 202] on span at bounding box center [911, 207] width 10 height 10
checkbox input "true"
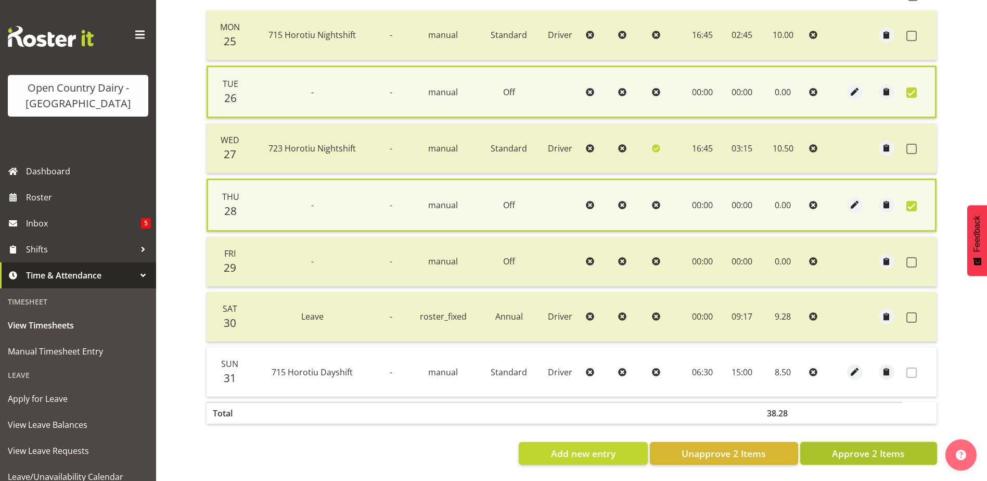
click at [860, 446] on span "Approve 2 Items" at bounding box center [868, 453] width 73 height 14
checkbox input "false"
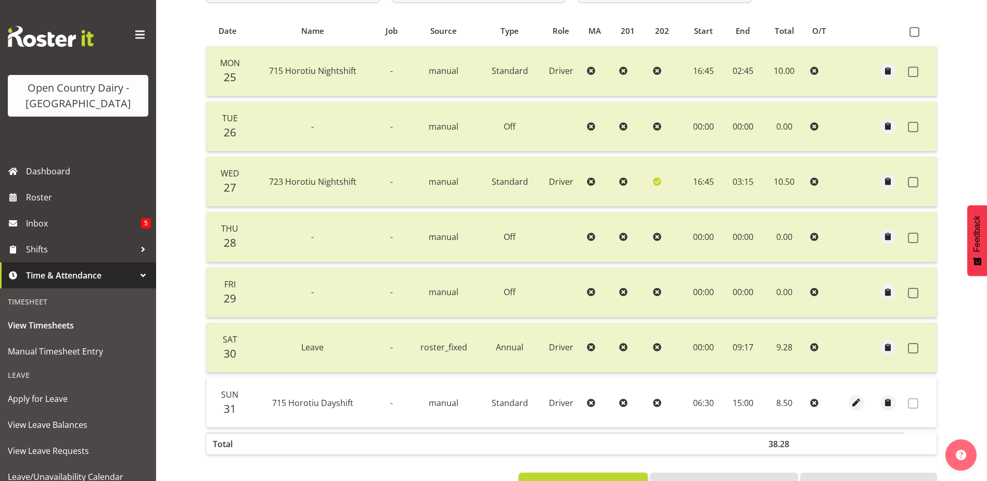
scroll to position [98, 0]
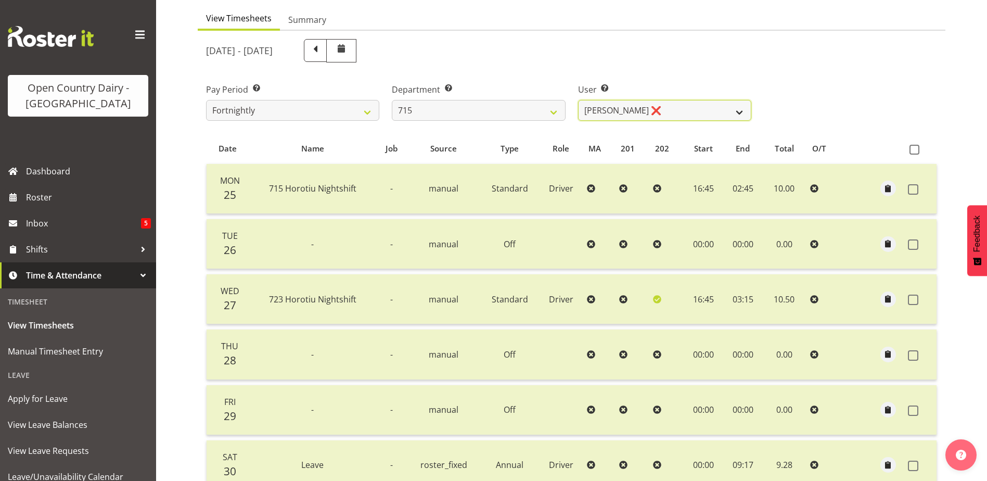
click at [658, 114] on select "Glenn McPherson ❌ Greg Healey ❌ Max Coulter ❌ Neal Chalklen ❌" at bounding box center [664, 110] width 173 height 21
click at [473, 111] on select "701 702 703 704 705 706 707 708 709 710 711 712 713 714 715 716 717 718 719 720" at bounding box center [478, 110] width 173 height 21
click at [392, 100] on select "701 702 703 704 705 706 707 708 709 710 711 712 713 714 715 716 717 718 719 720" at bounding box center [478, 110] width 173 height 21
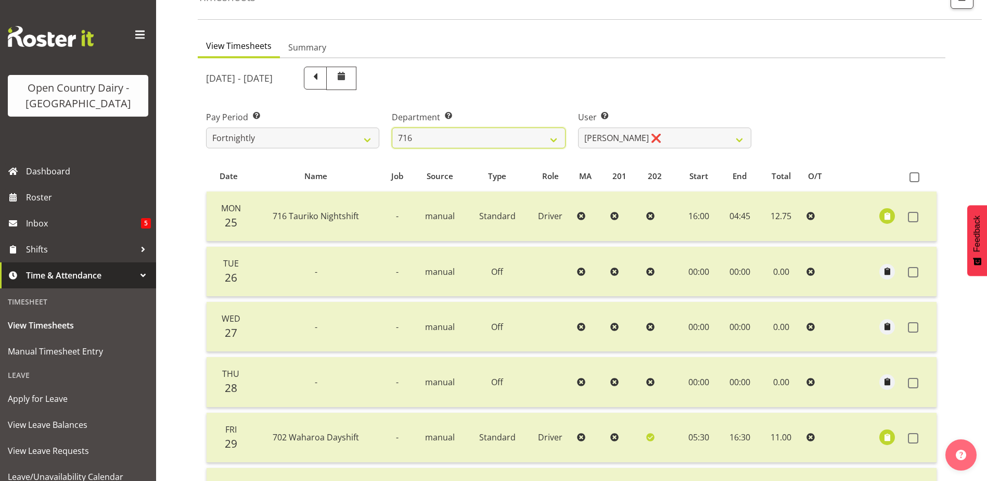
scroll to position [46, 0]
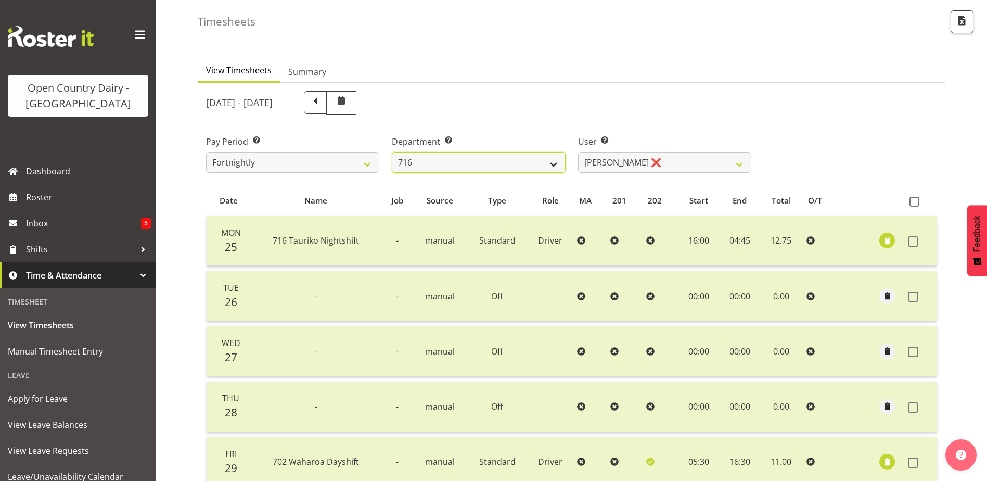
click at [450, 158] on select "701 702 703 704 705 706 707 708 709 710 711 712 713 714 715 716 717 718 719 720" at bounding box center [478, 162] width 173 height 21
select select "758"
click at [392, 152] on select "701 702 703 704 705 706 707 708 709 710 711 712 713 714 715 716 717 718 719 720" at bounding box center [478, 162] width 173 height 21
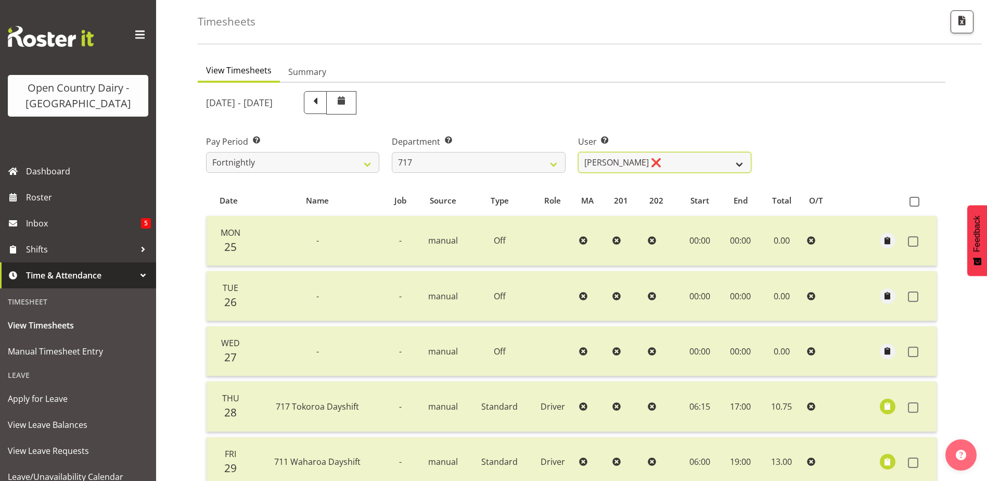
click at [692, 165] on select "Daryl Wrigley ❌ Dodge Lindsay Laing ❌ Eric Stothers ❌ Jeff Anderson ❌" at bounding box center [664, 162] width 173 height 21
select select "8726"
click at [578, 152] on select "Daryl Wrigley ❌ Dodge Lindsay Laing ❌ Eric Stothers ❌ Jeff Anderson ❌" at bounding box center [664, 162] width 173 height 21
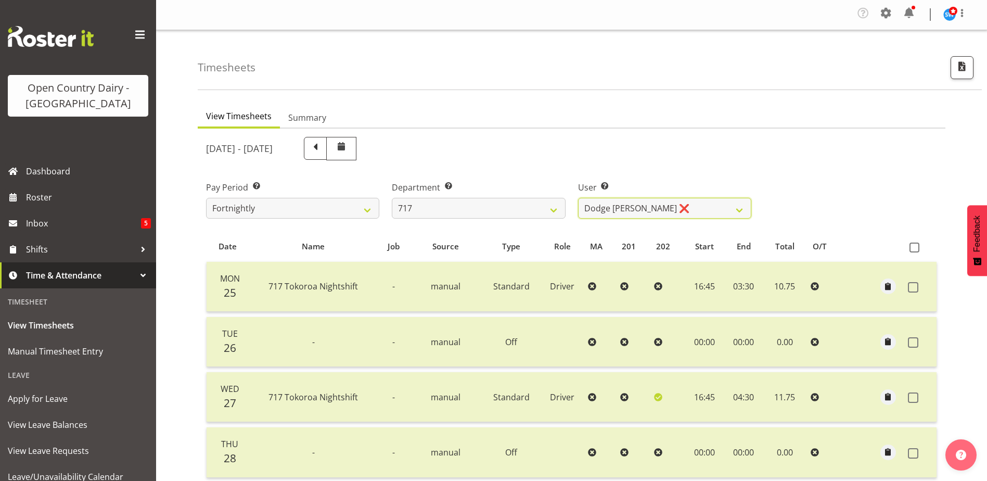
scroll to position [0, 0]
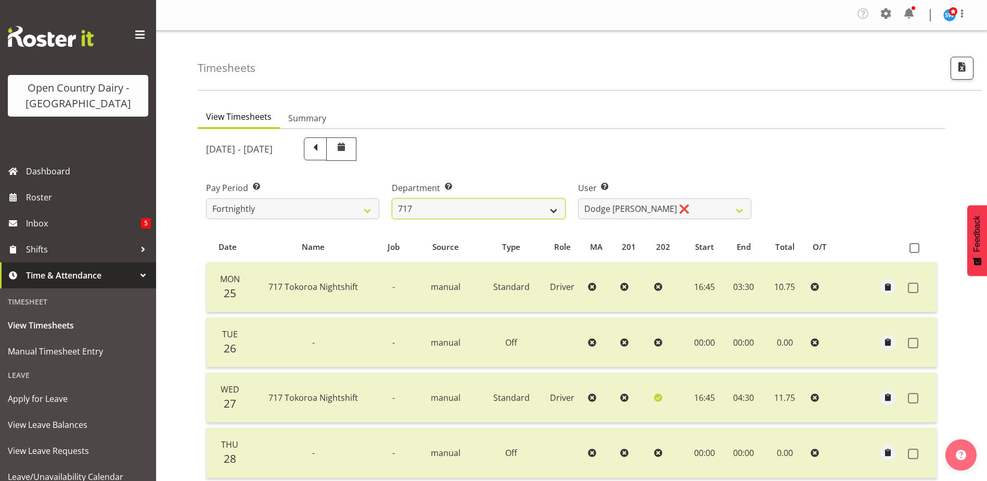
click at [474, 208] on select "701 702 703 704 705 706 707 708 709 710 711 712 713 714 715 716 717 718 719 720" at bounding box center [478, 208] width 173 height 21
select select "757"
click at [392, 198] on select "701 702 703 704 705 706 707 708 709 710 711 712 713 714 715 716 717 718 719 720" at bounding box center [478, 208] width 173 height 21
select select "8183"
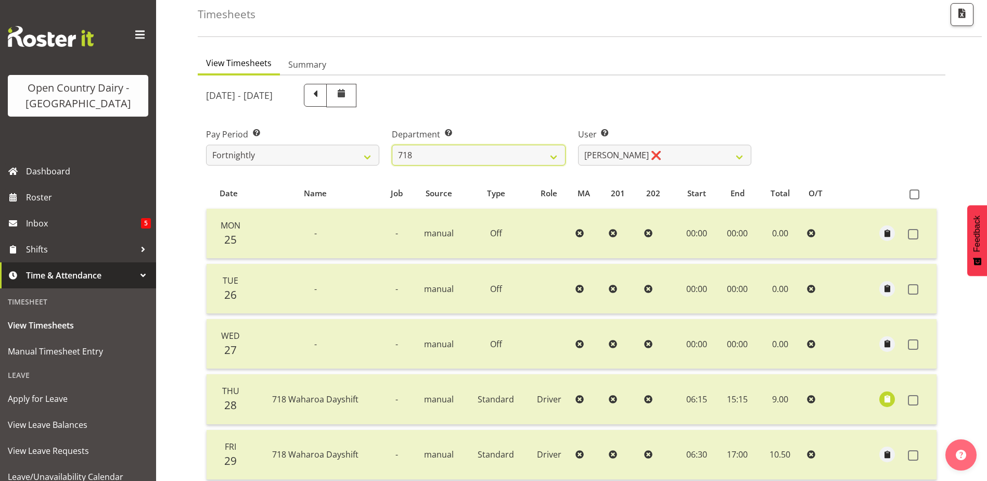
scroll to position [46, 0]
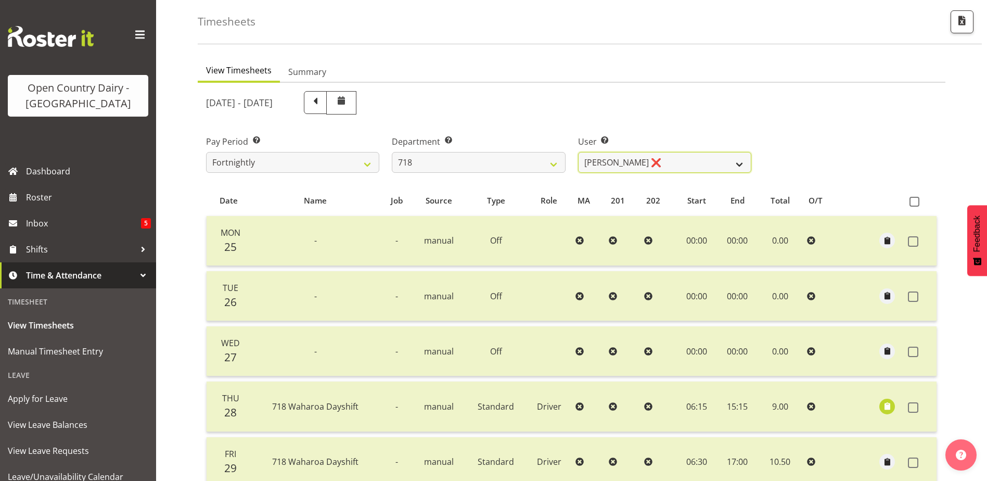
click at [656, 166] on select "Graeme Raupi ❌ Jimmy Boult ❌ Linsay Bourne ❌ Tony Fielding ❌" at bounding box center [664, 162] width 173 height 21
click at [444, 164] on select "701 702 703 704 705 706 707 708 709 710 711 712 713 714 715 716 717 718 719 720" at bounding box center [478, 162] width 173 height 21
select select "823"
click at [392, 152] on select "701 702 703 704 705 706 707 708 709 710 711 712 713 714 715 716 717 718 719 720" at bounding box center [478, 162] width 173 height 21
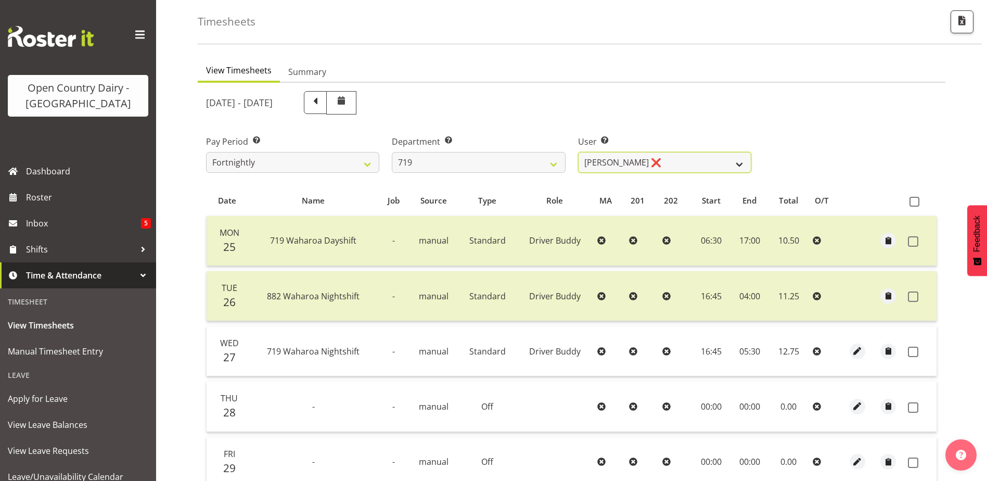
click at [688, 164] on select "Andrew de Lautour ❌ James Wellington ❌ Sami Ovesen ✔" at bounding box center [664, 162] width 173 height 21
select select "11013"
click at [578, 152] on select "Andrew de Lautour ❌ James Wellington ❌ Sami Ovesen ✔" at bounding box center [664, 162] width 173 height 21
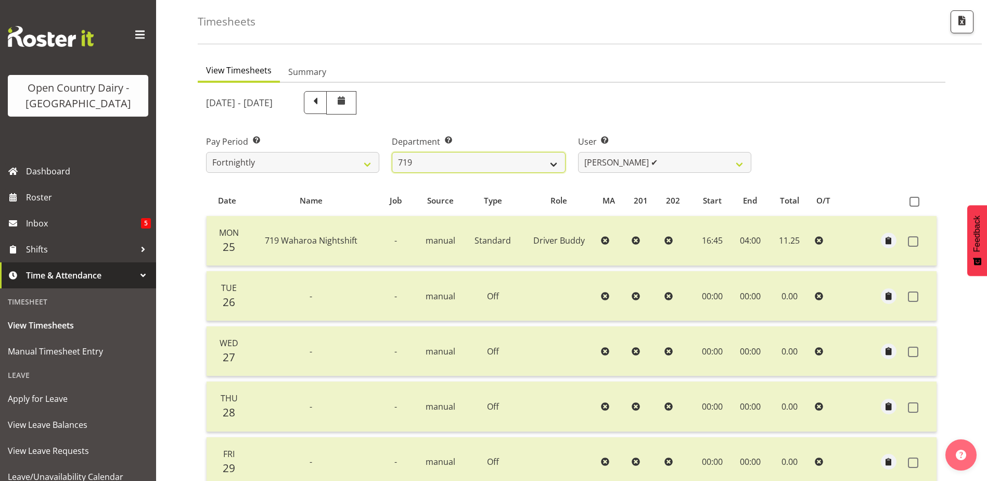
click at [474, 161] on select "701 702 703 704 705 706 707 708 709 710 711 712 713 714 715 716 717 718 719 720" at bounding box center [478, 162] width 173 height 21
select select "814"
click at [392, 152] on select "701 702 703 704 705 706 707 708 709 710 711 712 713 714 715 716 717 718 719 720" at bounding box center [478, 162] width 173 height 21
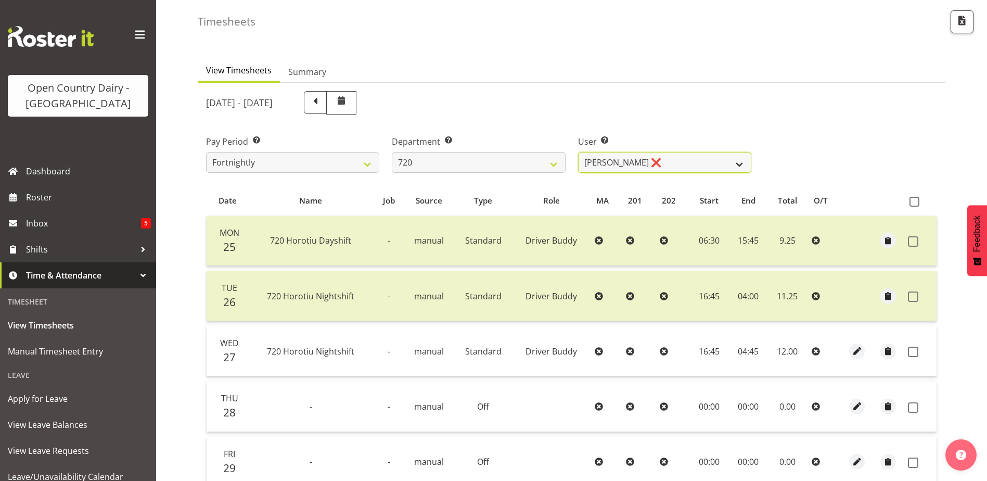
click at [690, 163] on select "Garry Hooper ❌ Kerry Slater ❌ Nathan Frankhouser ❌ Steve Daly ❌" at bounding box center [664, 162] width 173 height 21
select select "8200"
click at [578, 152] on select "Garry Hooper ❌ Kerry Slater ❌ Nathan Frankhouser ❌ Steve Daly ❌" at bounding box center [664, 162] width 173 height 21
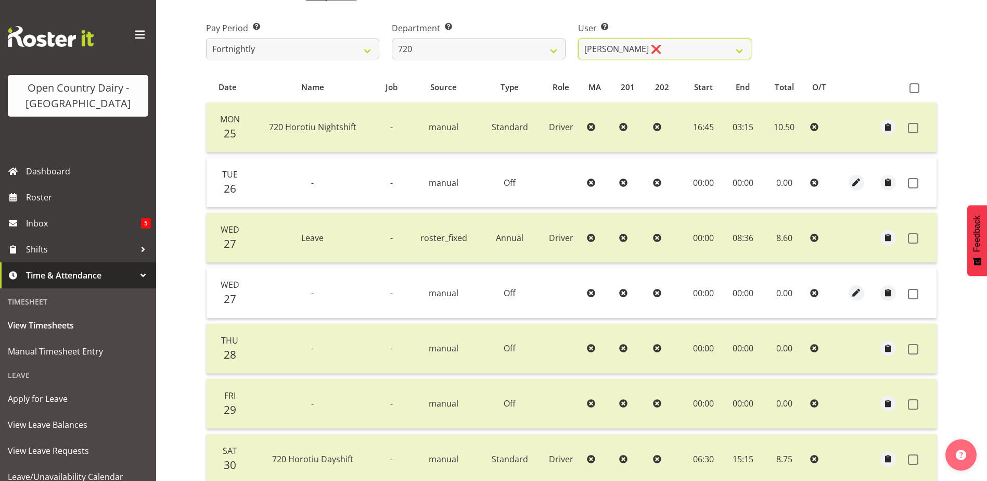
scroll to position [150, 0]
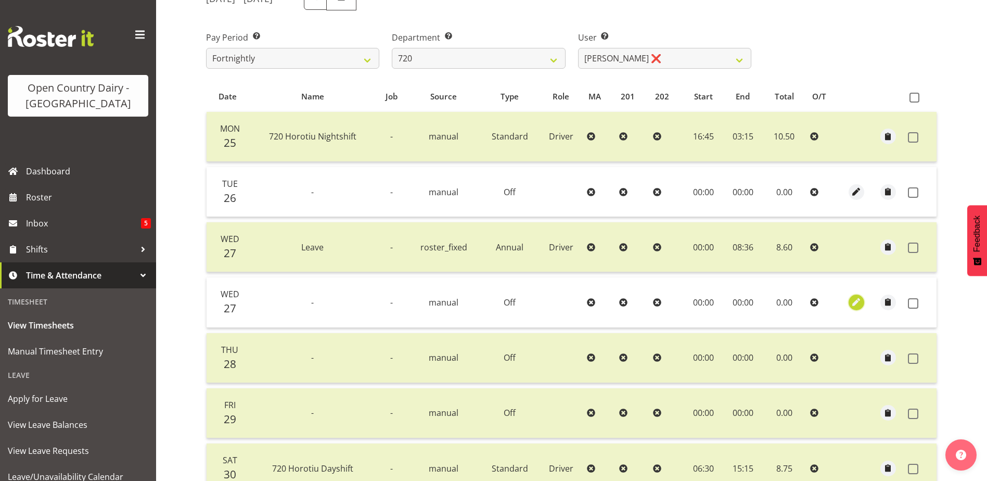
click at [859, 300] on span "button" at bounding box center [856, 302] width 12 height 12
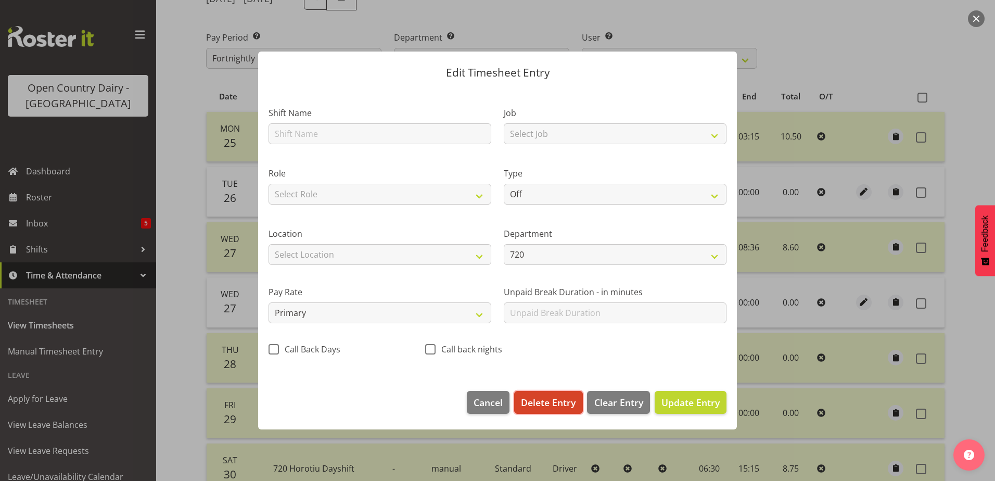
click at [547, 399] on span "Delete Entry" at bounding box center [548, 402] width 55 height 14
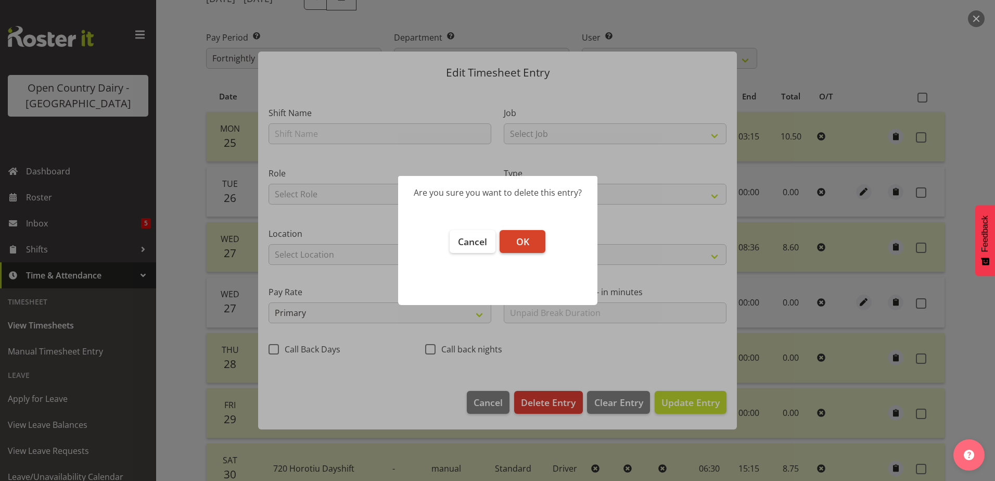
click at [527, 242] on span "OK" at bounding box center [522, 241] width 13 height 12
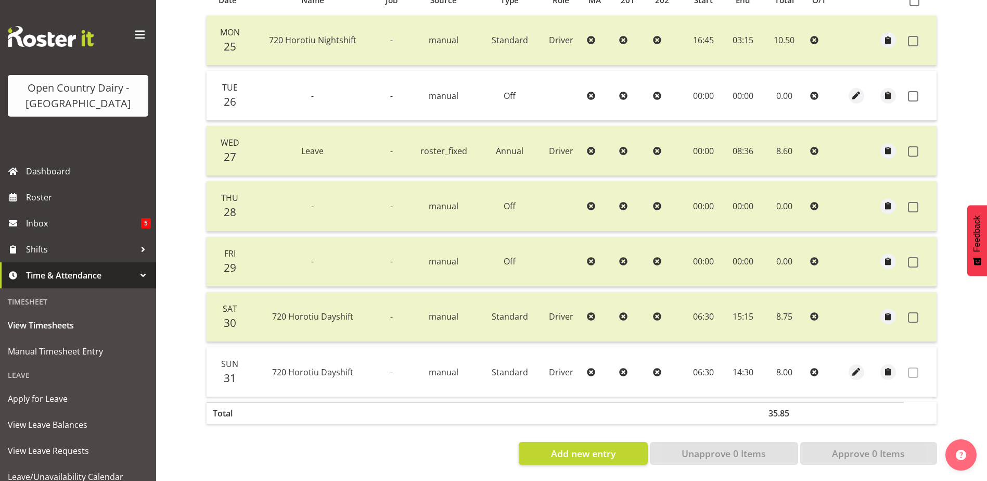
scroll to position [98, 0]
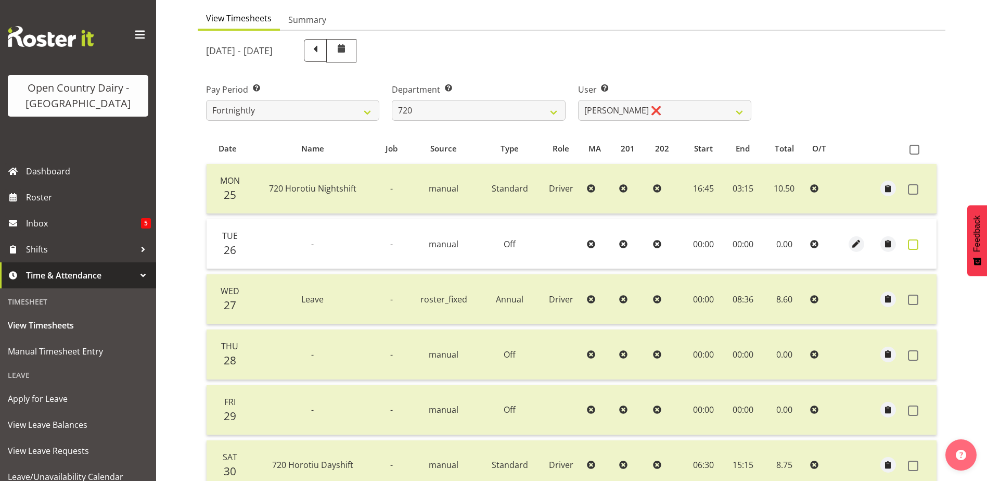
click at [913, 242] on span at bounding box center [913, 244] width 10 height 10
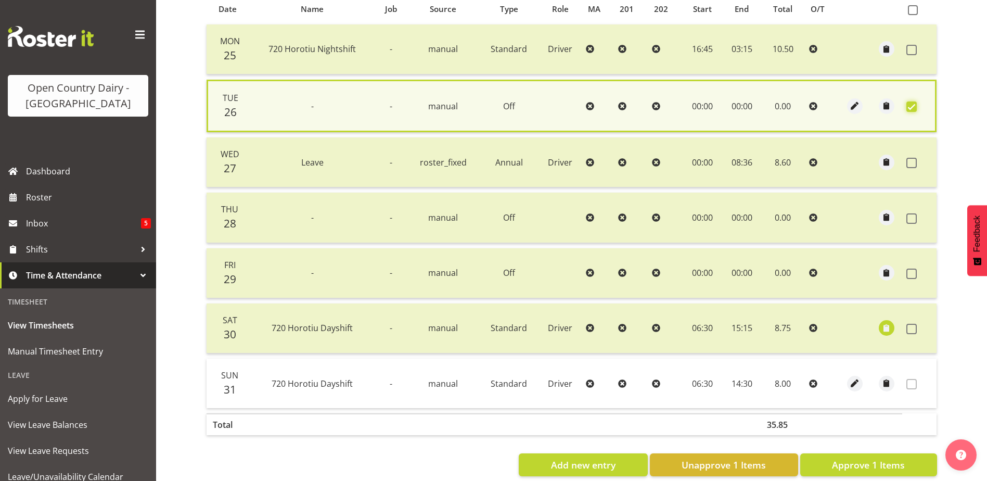
scroll to position [257, 0]
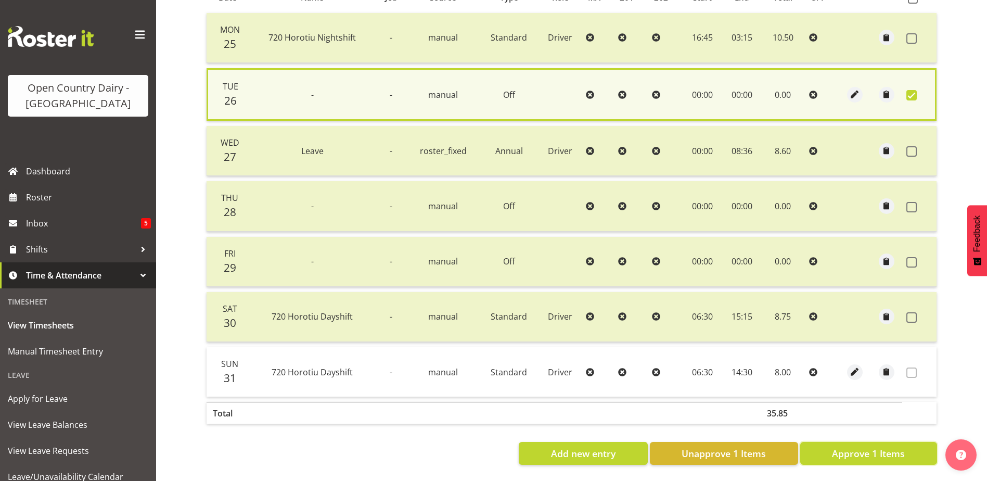
click at [857, 446] on span "Approve 1 Items" at bounding box center [868, 453] width 73 height 14
checkbox input "false"
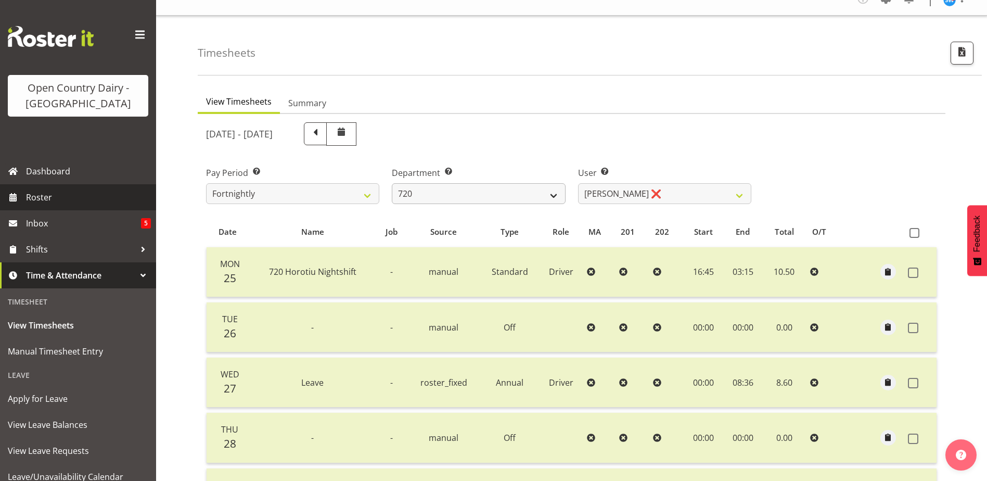
scroll to position [0, 0]
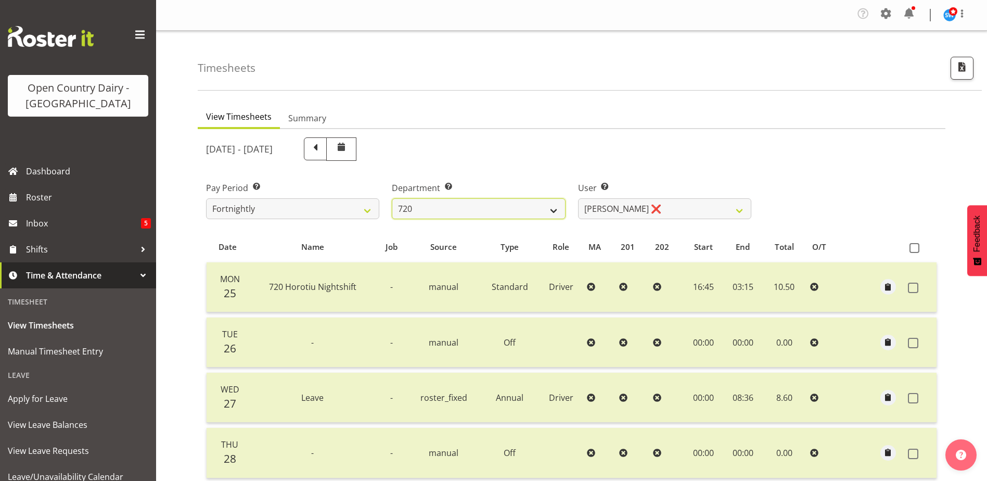
click at [525, 207] on select "701 702 703 704 705 706 707 708 709 710 711 712 713 714 715 716 717 718 719 720" at bounding box center [478, 208] width 173 height 21
click at [392, 198] on select "701 702 703 704 705 706 707 708 709 710 711 712 713 714 715 716 717 718 719 720" at bounding box center [478, 208] width 173 height 21
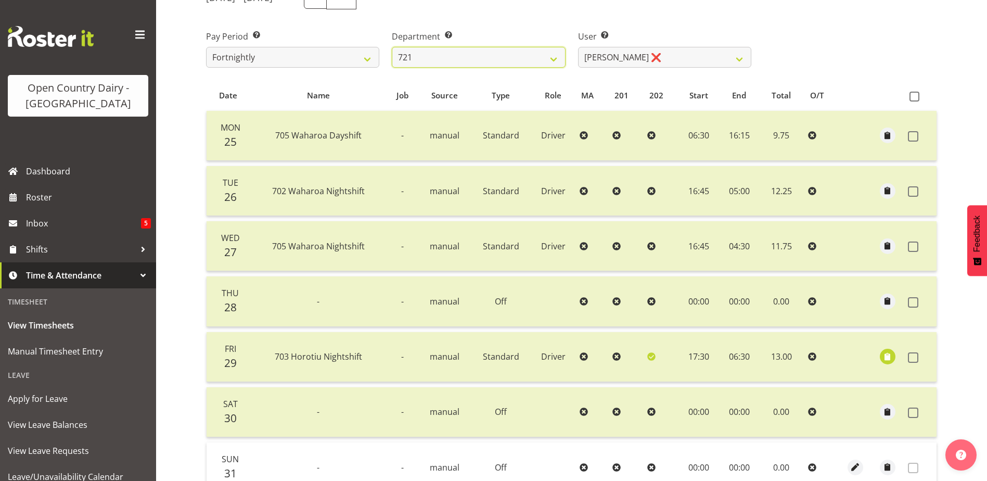
scroll to position [156, 0]
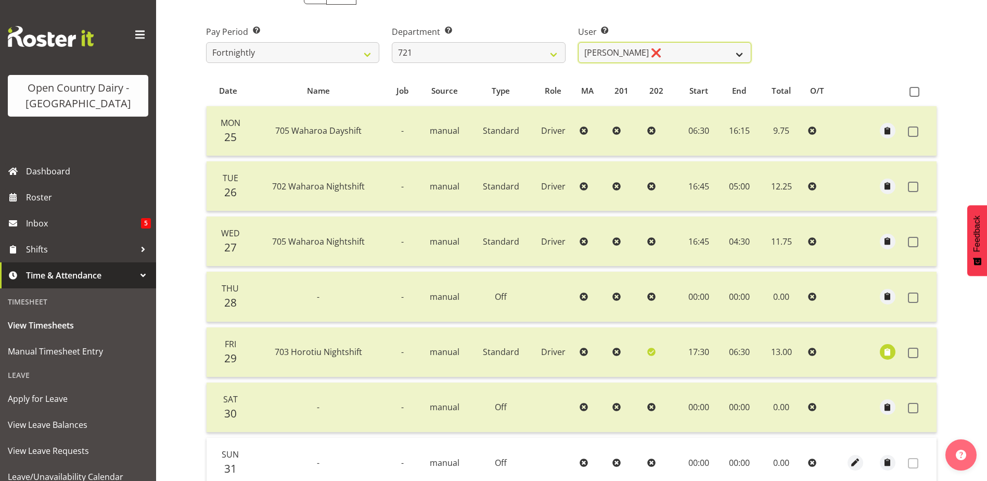
click at [671, 55] on select "George Taylor ❌ Grant Vercoe ❌" at bounding box center [664, 52] width 173 height 21
click at [476, 59] on select "701 702 703 704 705 706 707 708 709 710 711 712 713 714 715 716 717 718 719 720" at bounding box center [478, 52] width 173 height 21
click at [392, 42] on select "701 702 703 704 705 706 707 708 709 710 711 712 713 714 715 716 717 718 719 720" at bounding box center [478, 52] width 173 height 21
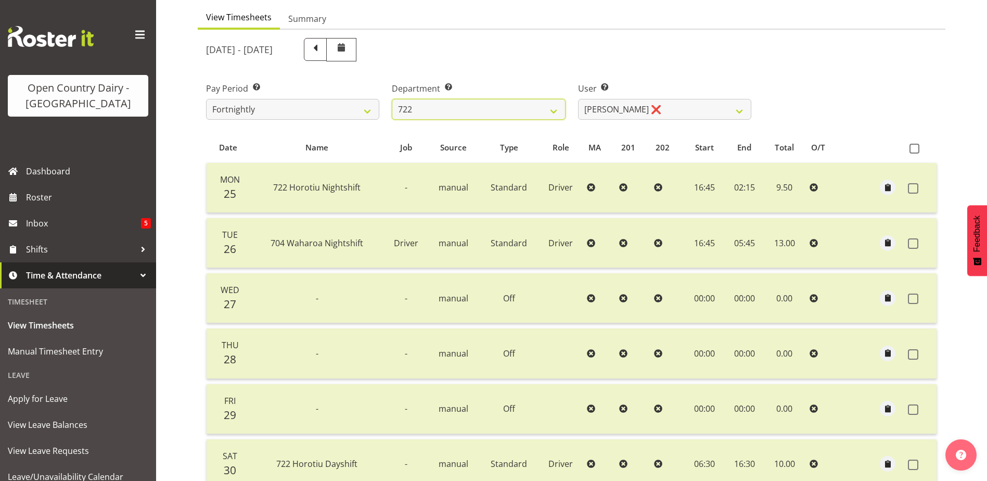
scroll to position [98, 0]
click at [651, 109] on select "Andy Webb ❌ Darren Hatcher ❌ Gurpreet Singh ❌" at bounding box center [664, 110] width 173 height 21
click at [448, 101] on select "701 702 703 704 705 706 707 708 709 710 711 712 713 714 715 716 717 718 719 720" at bounding box center [478, 110] width 173 height 21
select select "819"
click at [392, 100] on select "701 702 703 704 705 706 707 708 709 710 711 712 713 714 715 716 717 718 719 720" at bounding box center [478, 110] width 173 height 21
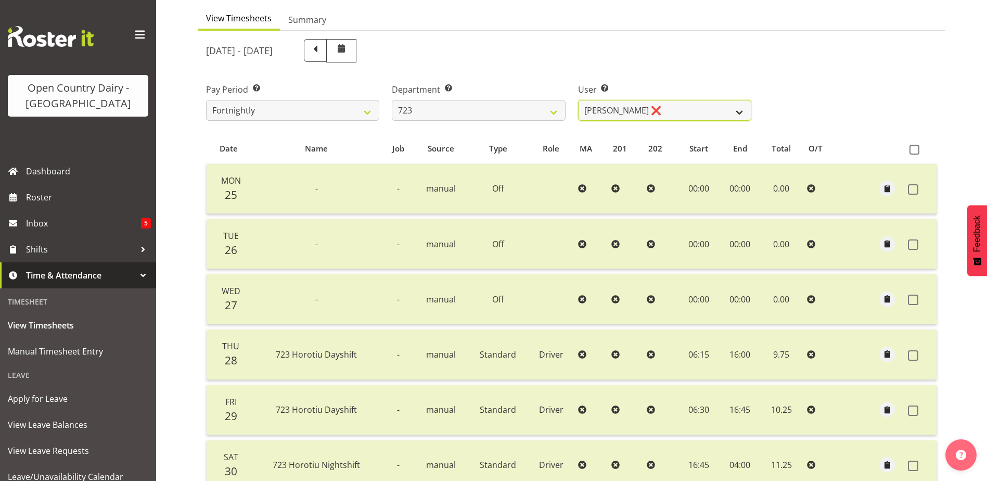
click at [681, 109] on select "Daljeet Rai ❌ Manjinder Singh ❌ Prabhjot Singh ❌ Varninder Singh ❌" at bounding box center [664, 110] width 173 height 21
select select "9511"
click at [578, 100] on select "Daljeet Rai ❌ Manjinder Singh ❌ Prabhjot Singh ❌ Varninder Singh ❌" at bounding box center [664, 110] width 173 height 21
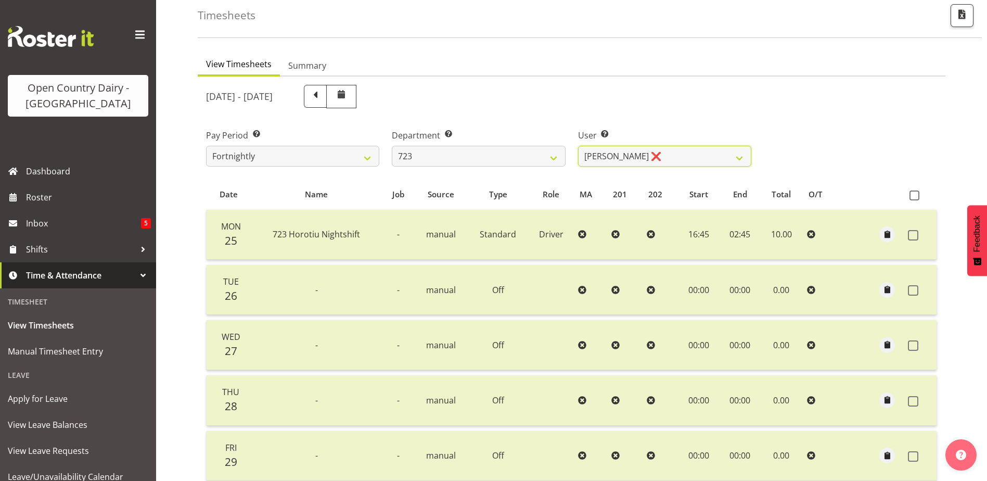
scroll to position [46, 0]
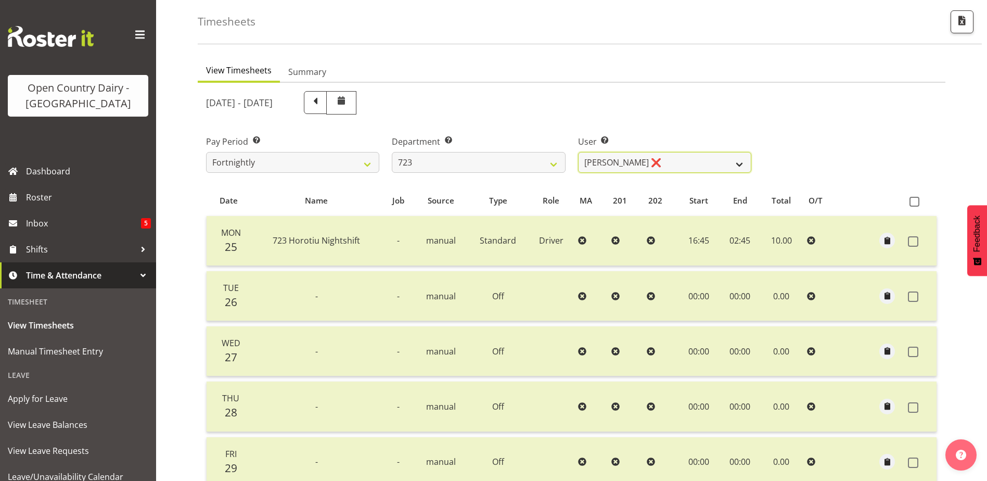
click at [646, 157] on select "Daljeet Rai ❌ Manjinder Singh ❌ Prabhjot Singh ❌ Varninder Singh ❌" at bounding box center [664, 162] width 173 height 21
click at [419, 157] on select "701 702 703 704 705 706 707 708 709 710 711 712 713 714 715 716 717 718 719 720" at bounding box center [478, 162] width 173 height 21
select select "760"
click at [392, 152] on select "701 702 703 704 705 706 707 708 709 710 711 712 713 714 715 716 717 718 719 720" at bounding box center [478, 162] width 173 height 21
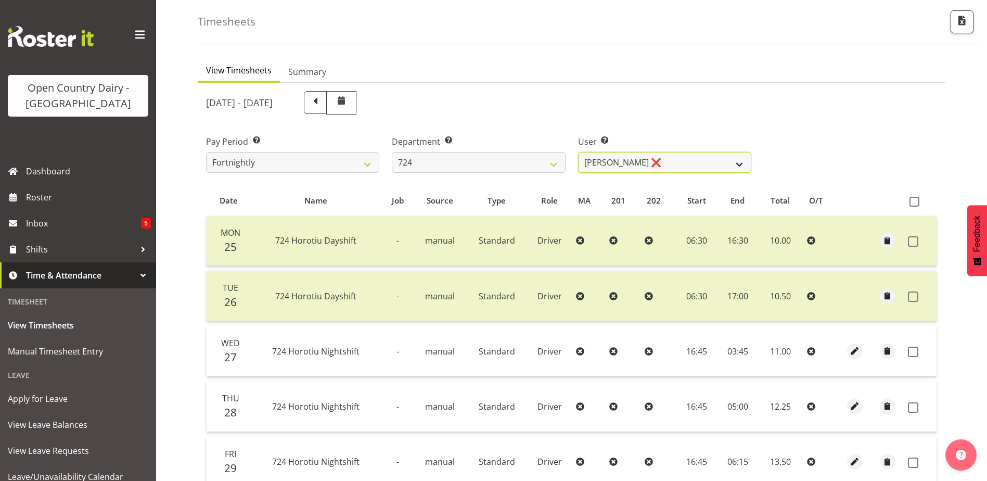
click at [678, 164] on select "Brent Adams ❌ Jaspreet Singh ❌ John Walters ❌" at bounding box center [664, 162] width 173 height 21
select select "8189"
click at [578, 152] on select "Brent Adams ❌ Jaspreet Singh ❌ John Walters ❌" at bounding box center [664, 162] width 173 height 21
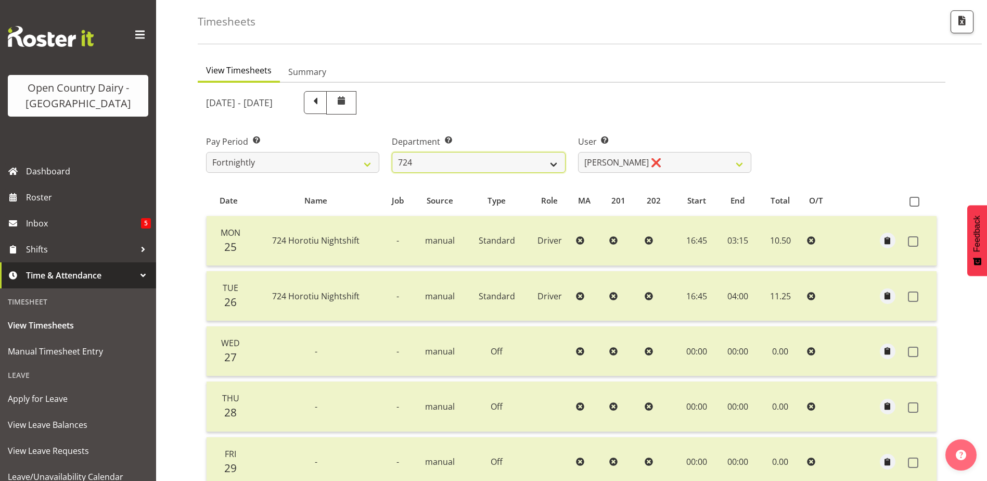
click at [453, 168] on select "701 702 703 704 705 706 707 708 709 710 711 712 713 714 715 716 717 718 719 720" at bounding box center [478, 162] width 173 height 21
select select "803"
click at [392, 152] on select "701 702 703 704 705 706 707 708 709 710 711 712 713 714 715 716 717 718 719 720" at bounding box center [478, 162] width 173 height 21
select select "11234"
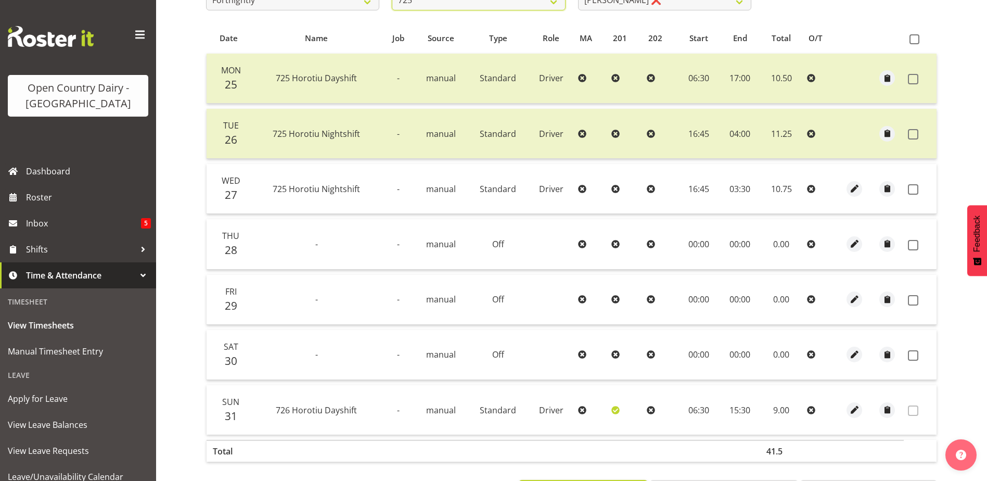
scroll to position [254, 0]
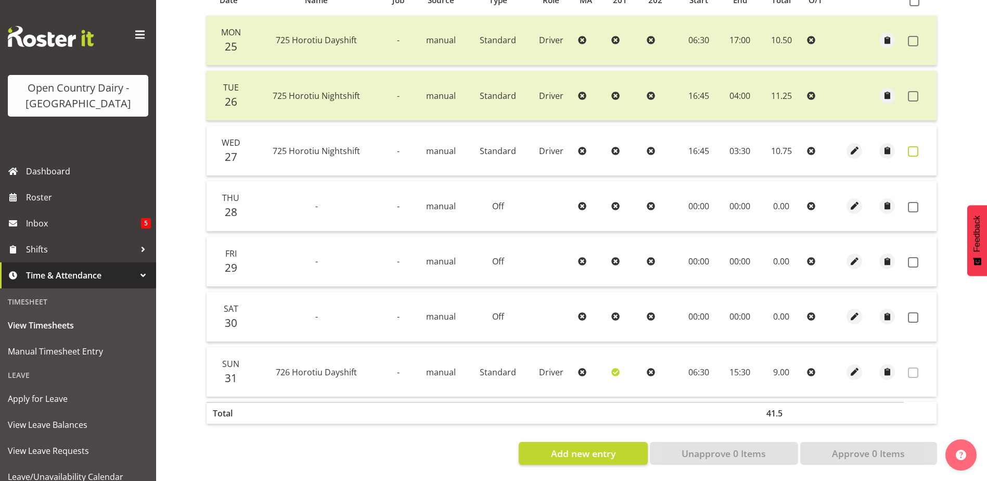
click at [916, 146] on span at bounding box center [913, 151] width 10 height 10
checkbox input "true"
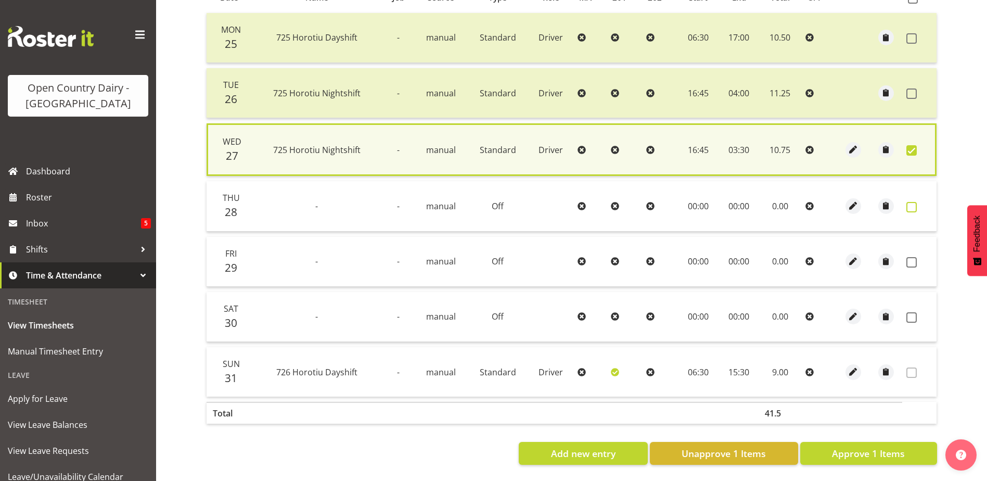
click at [915, 202] on span at bounding box center [911, 207] width 10 height 10
checkbox input "true"
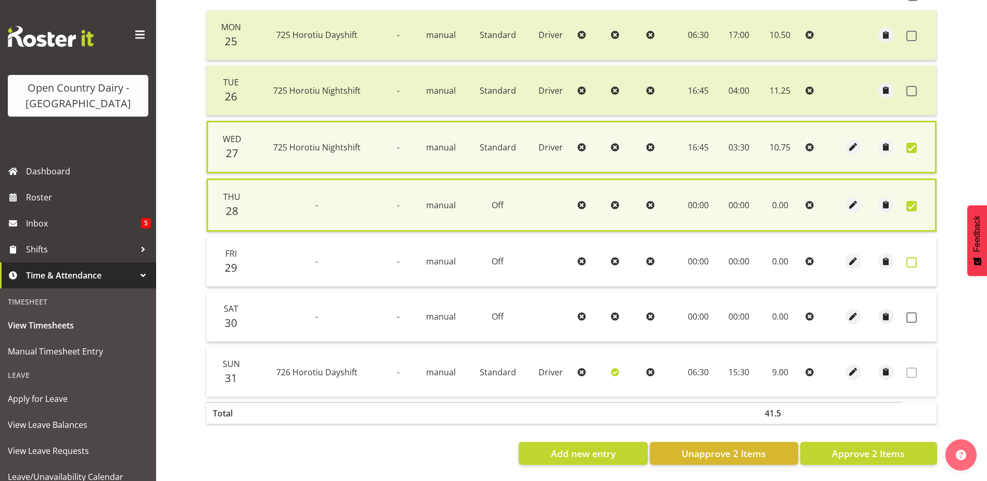
click at [915, 259] on span at bounding box center [911, 262] width 10 height 10
checkbox input "true"
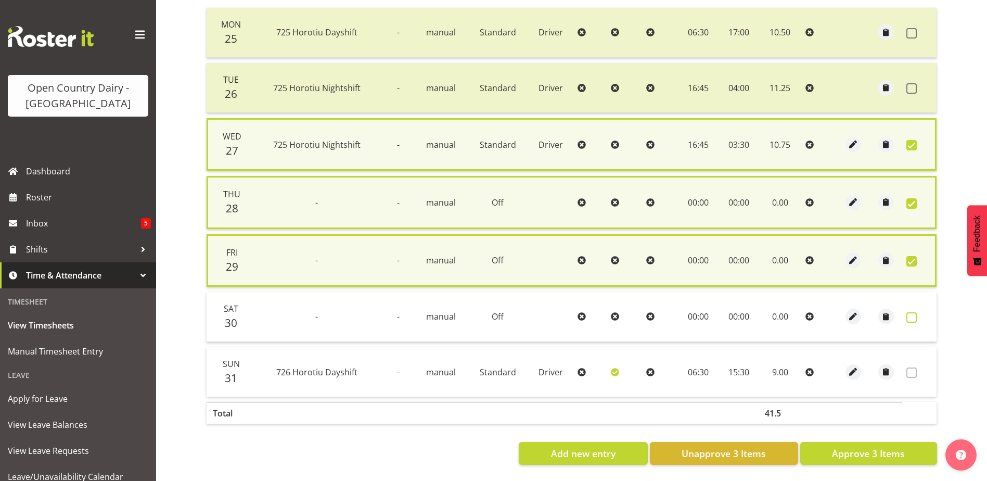
click at [910, 316] on span at bounding box center [911, 317] width 10 height 10
checkbox input "true"
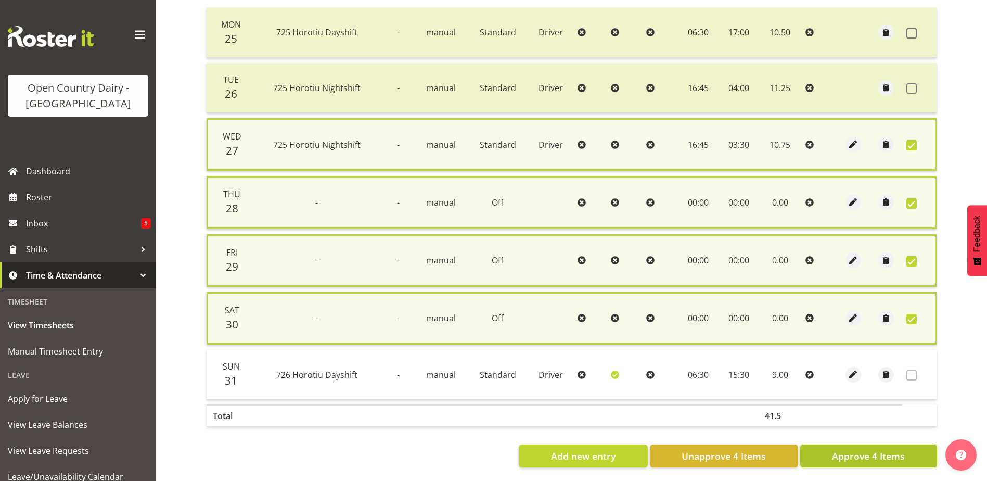
click at [877, 456] on span "Approve 4 Items" at bounding box center [868, 456] width 73 height 14
checkbox input "false"
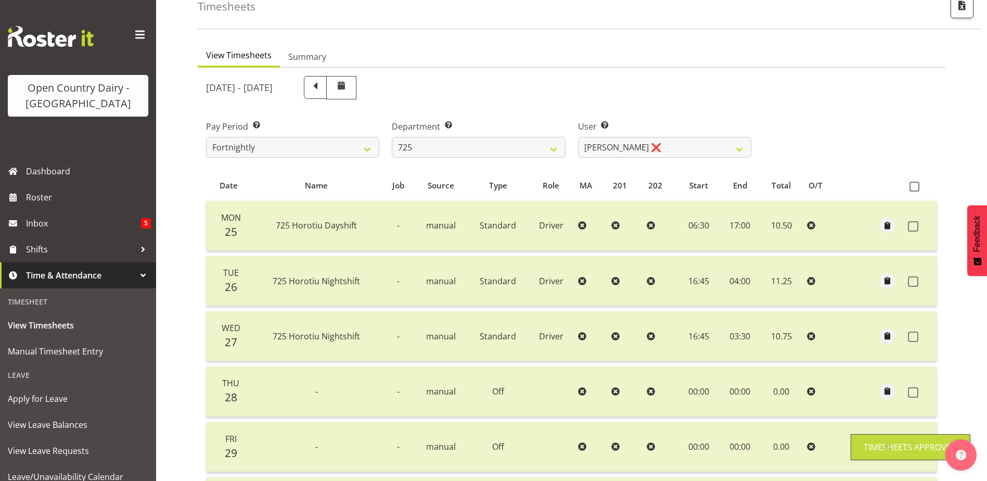
scroll to position [0, 0]
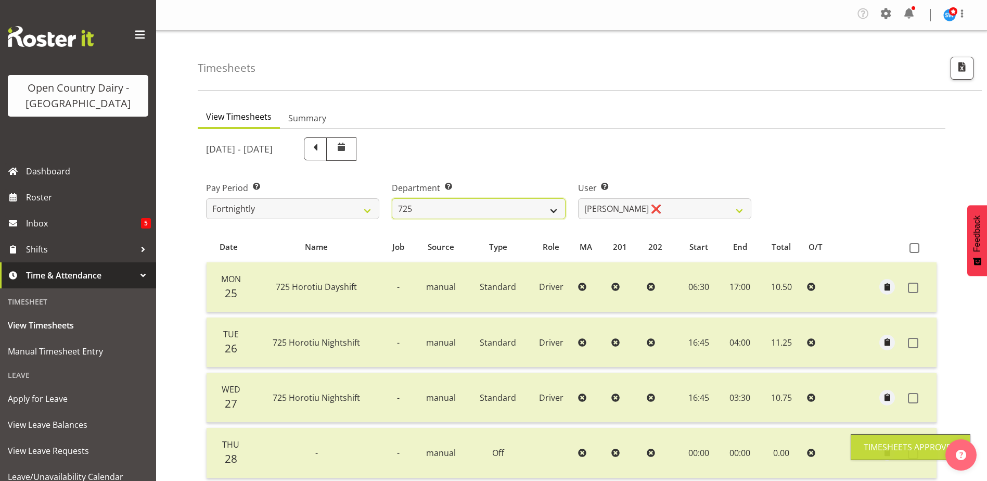
click at [471, 213] on select "701 702 703 704 705 706 707 708 709 710 711 712 713 714 715 716 717 718 719 720" at bounding box center [478, 208] width 173 height 21
select select "808"
click at [392, 198] on select "701 702 703 704 705 706 707 708 709 710 711 712 713 714 715 716 717 718 719 720" at bounding box center [478, 208] width 173 height 21
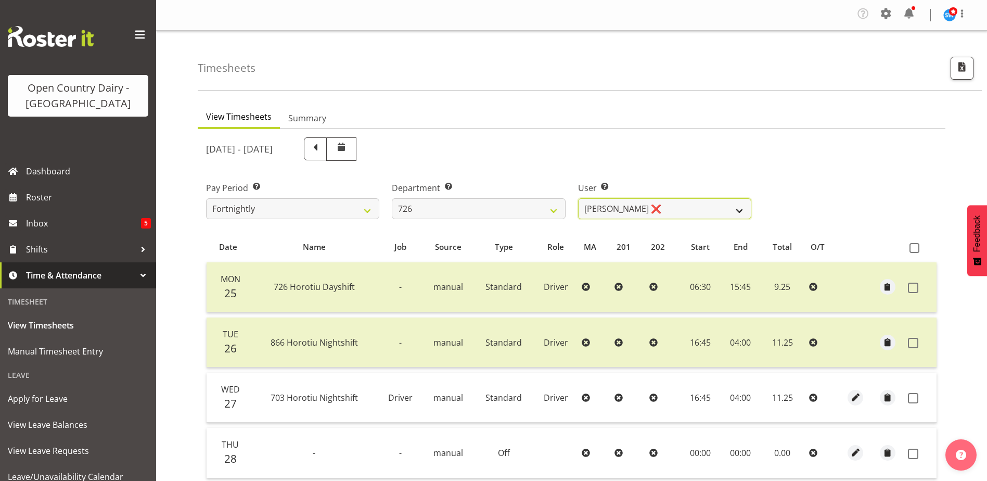
click at [708, 210] on select "Angela Burrill ❌ Bryan Leathart ❌ Harpreet Singh ❌ Kerry Young ❌" at bounding box center [664, 208] width 173 height 21
select select "11081"
click at [578, 198] on select "Angela Burrill ❌ Bryan Leathart ❌ Harpreet Singh ❌ Kerry Young ❌" at bounding box center [664, 208] width 173 height 21
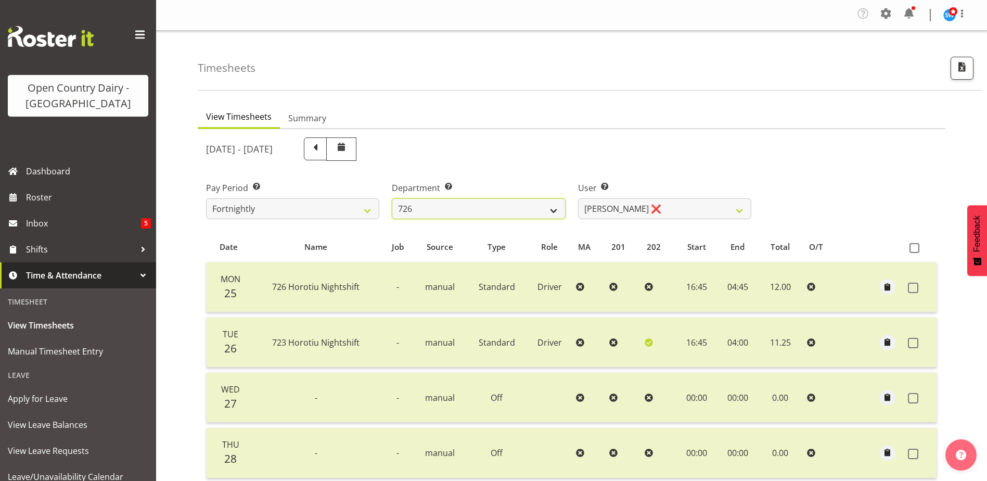
click at [466, 210] on select "701 702 703 704 705 706 707 708 709 710 711 712 713 714 715 716 717 718 719 720" at bounding box center [478, 208] width 173 height 21
select select "761"
click at [392, 198] on select "701 702 703 704 705 706 707 708 709 710 711 712 713 714 715 716 717 718 719 720" at bounding box center [478, 208] width 173 height 21
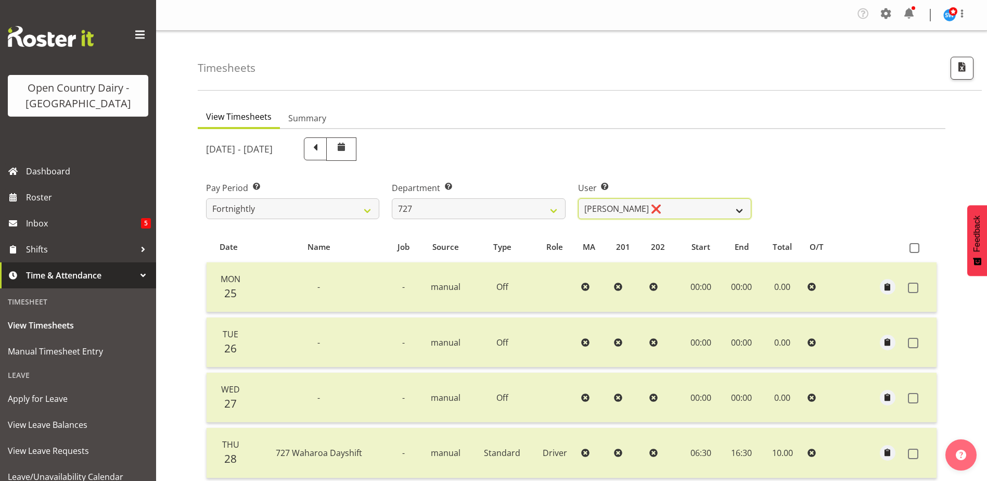
click at [679, 208] on select "David Pawley ❌ Kase Hussey ❌ Rhys Greener ❌" at bounding box center [664, 208] width 173 height 21
select select "11012"
click at [578, 198] on select "David Pawley ❌ Kase Hussey ❌ Rhys Greener ❌" at bounding box center [664, 208] width 173 height 21
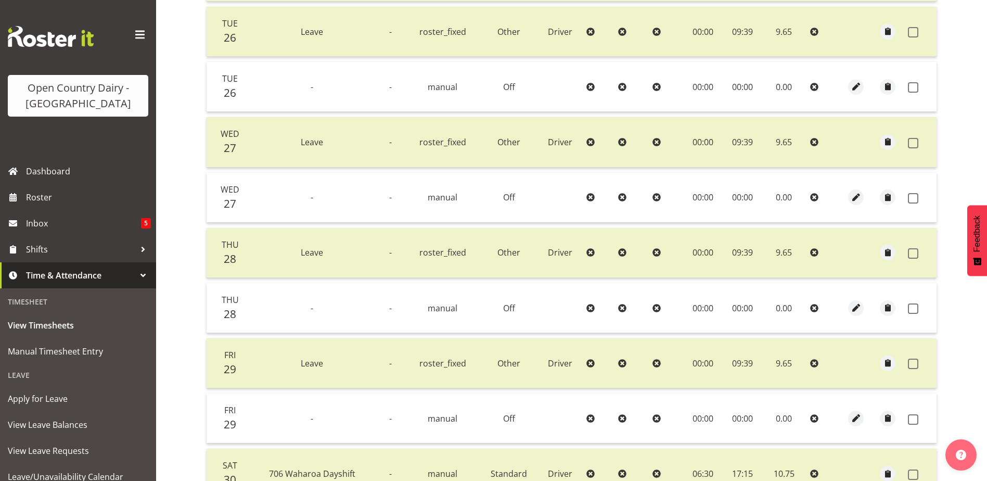
scroll to position [312, 0]
click at [858, 84] on span "button" at bounding box center [856, 85] width 12 height 12
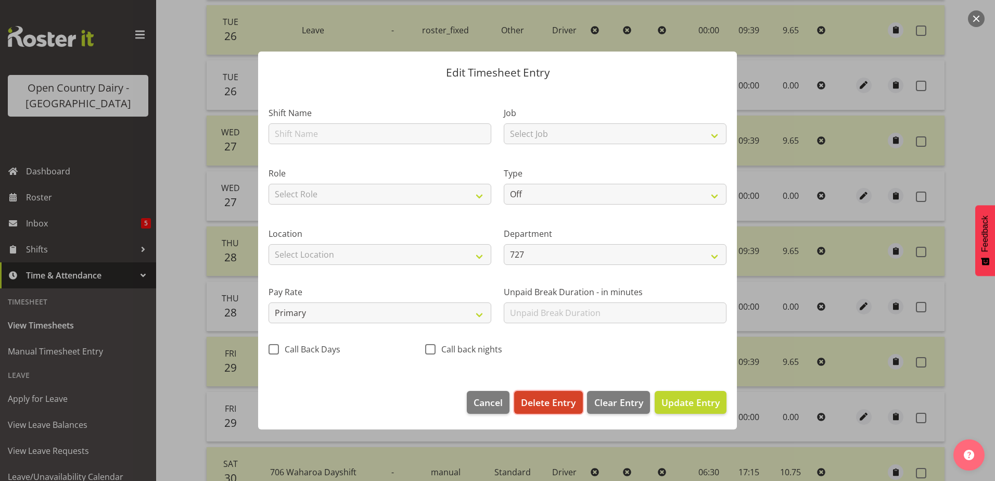
click at [549, 393] on button "Delete Entry" at bounding box center [548, 402] width 68 height 23
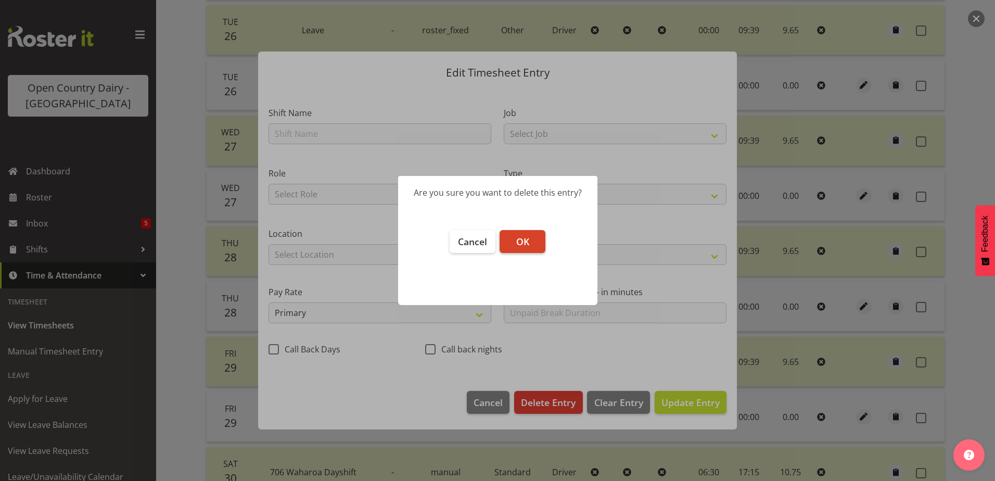
click at [528, 240] on span "OK" at bounding box center [522, 241] width 13 height 12
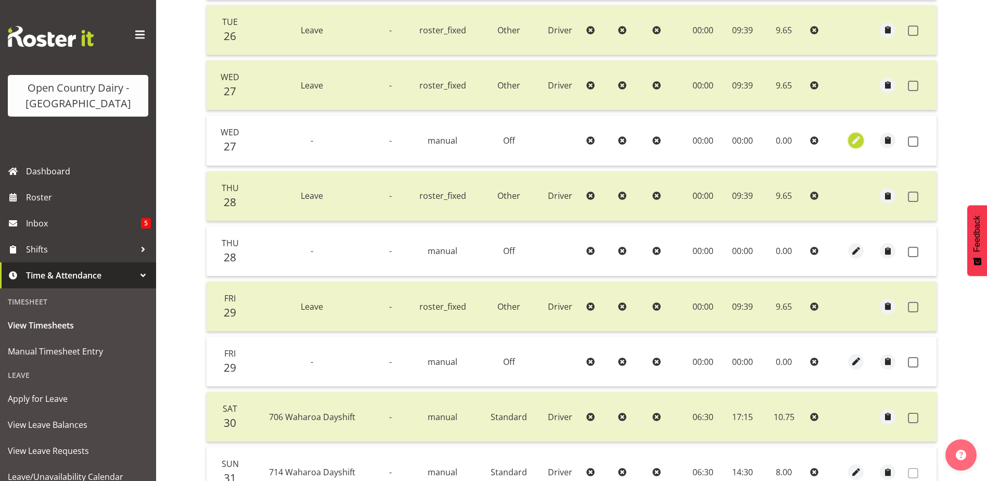
click at [855, 139] on span "button" at bounding box center [856, 140] width 12 height 12
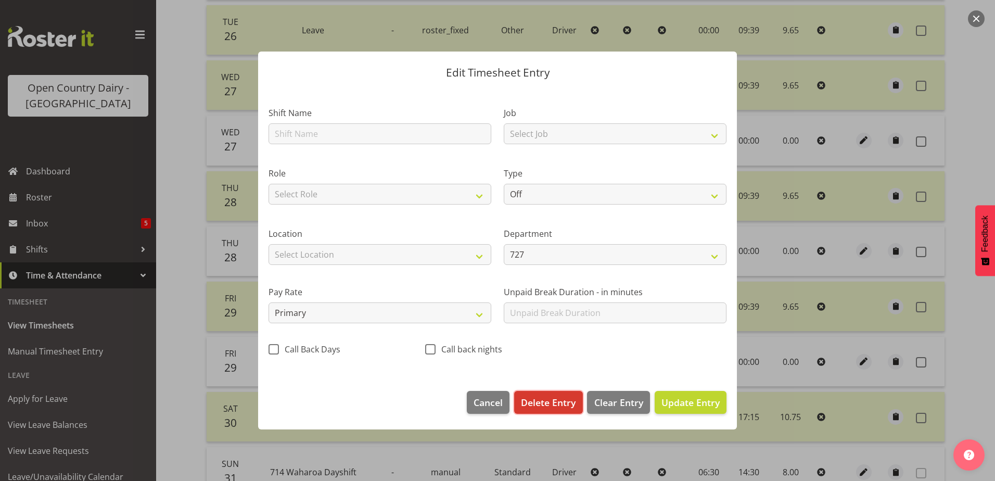
click at [540, 397] on span "Delete Entry" at bounding box center [548, 402] width 55 height 14
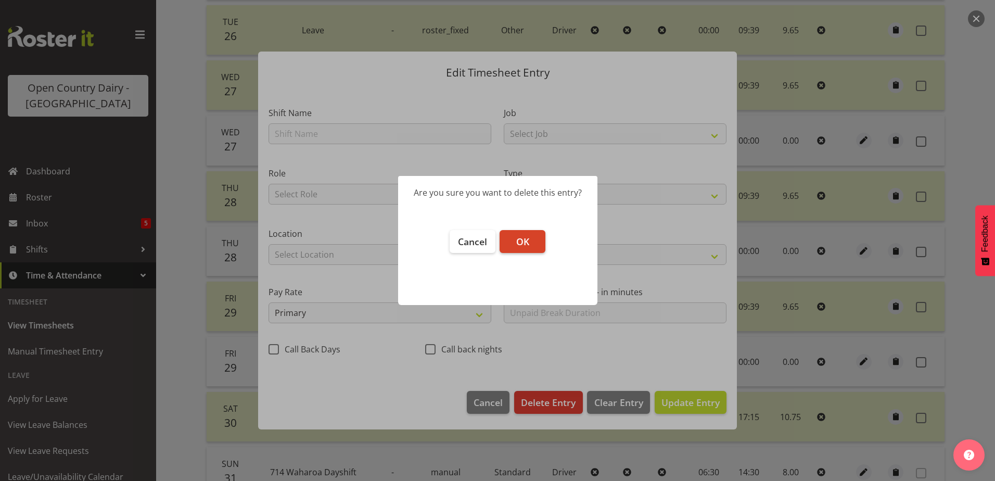
click at [523, 236] on span "OK" at bounding box center [522, 241] width 13 height 12
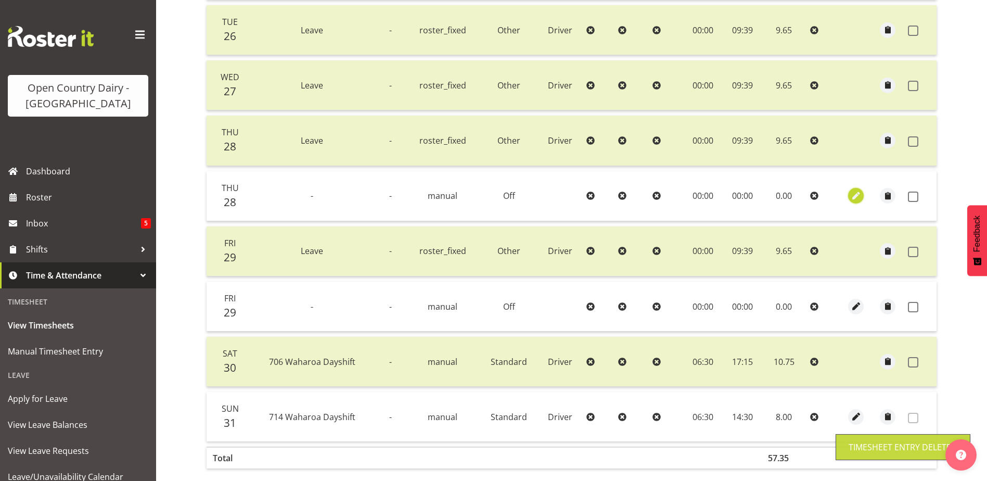
click at [861, 195] on span "button" at bounding box center [856, 196] width 12 height 12
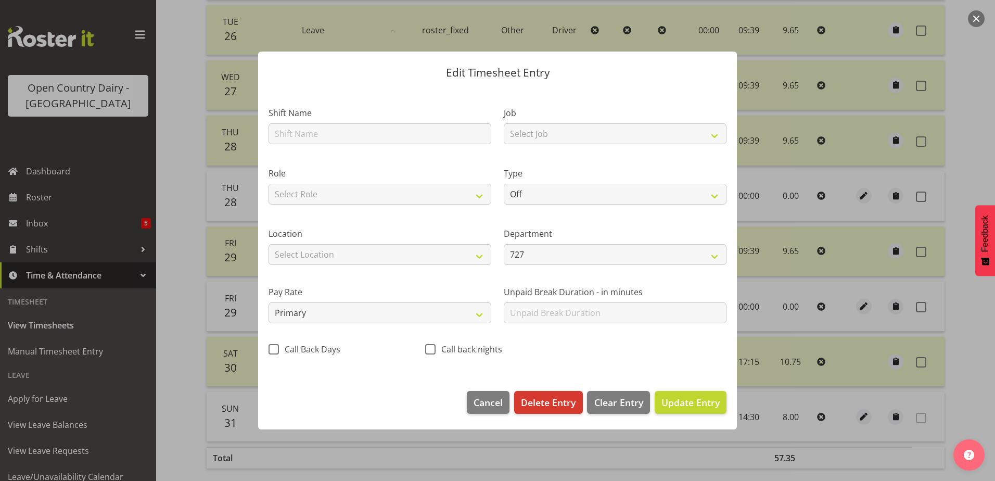
click at [544, 400] on div "Edit Timesheet Entry Shift Name Job Select Job Driver Driver supervisor Support…" at bounding box center [498, 240] width 500 height 430
click at [546, 395] on span "Delete Entry" at bounding box center [548, 402] width 55 height 14
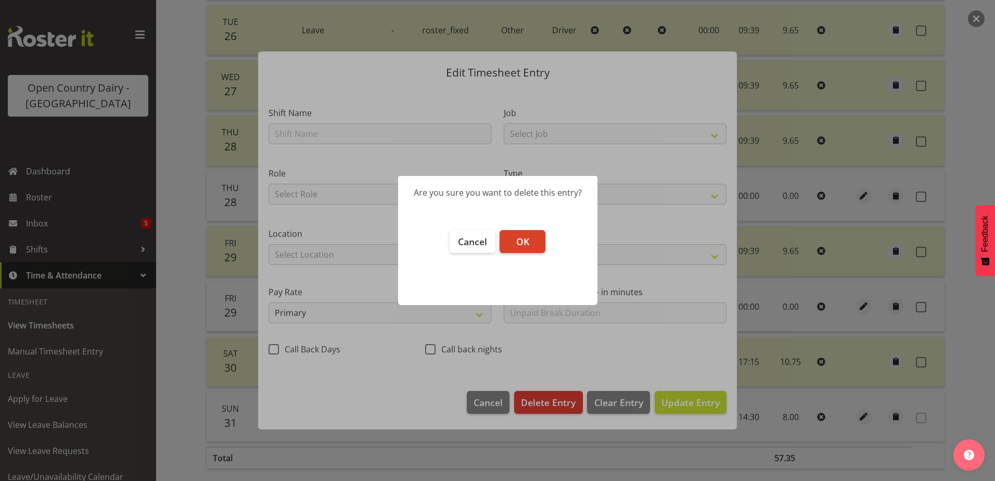
click at [519, 239] on span "OK" at bounding box center [522, 241] width 13 height 12
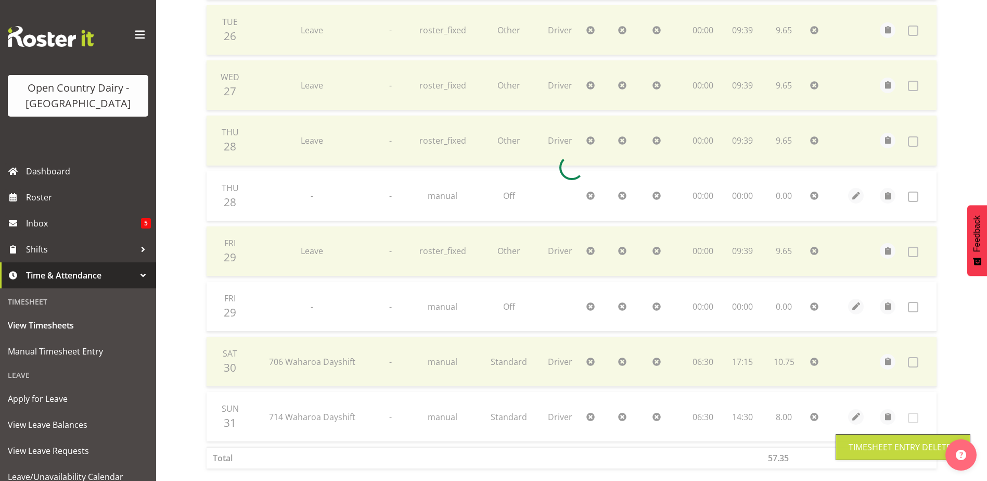
scroll to position [310, 0]
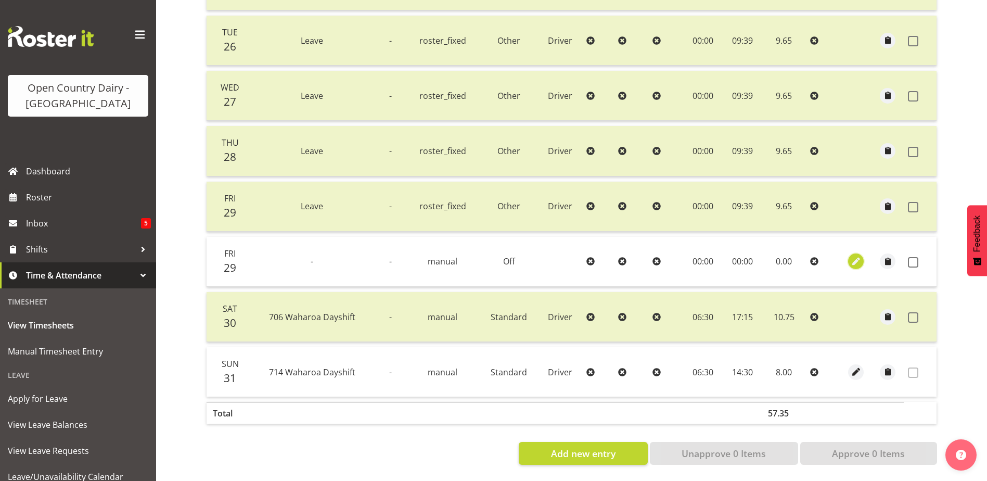
click at [857, 255] on span "button" at bounding box center [856, 261] width 12 height 12
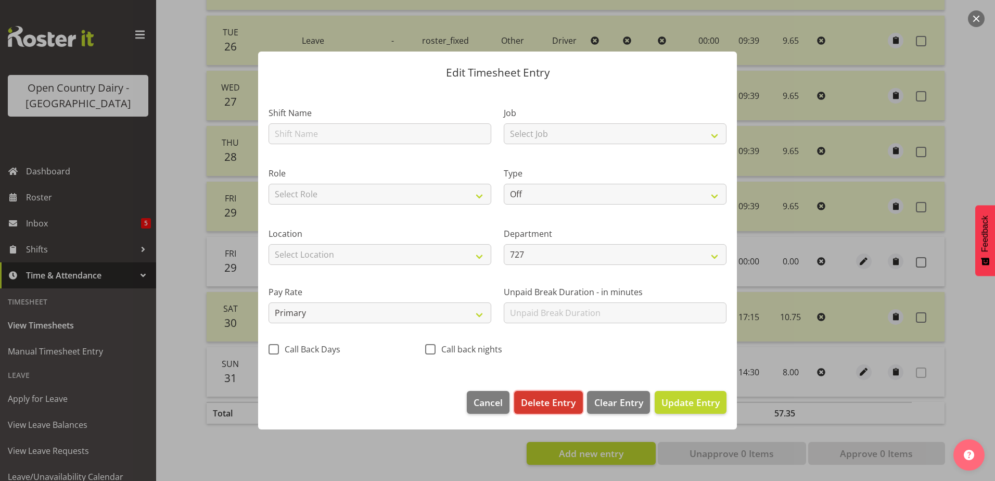
click at [546, 398] on span "Delete Entry" at bounding box center [548, 402] width 55 height 14
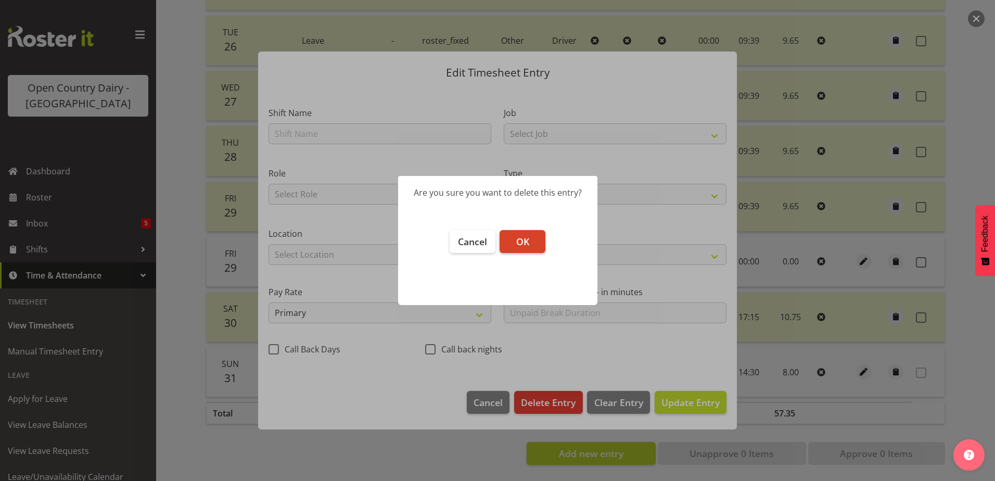
click at [523, 240] on span "OK" at bounding box center [522, 241] width 13 height 12
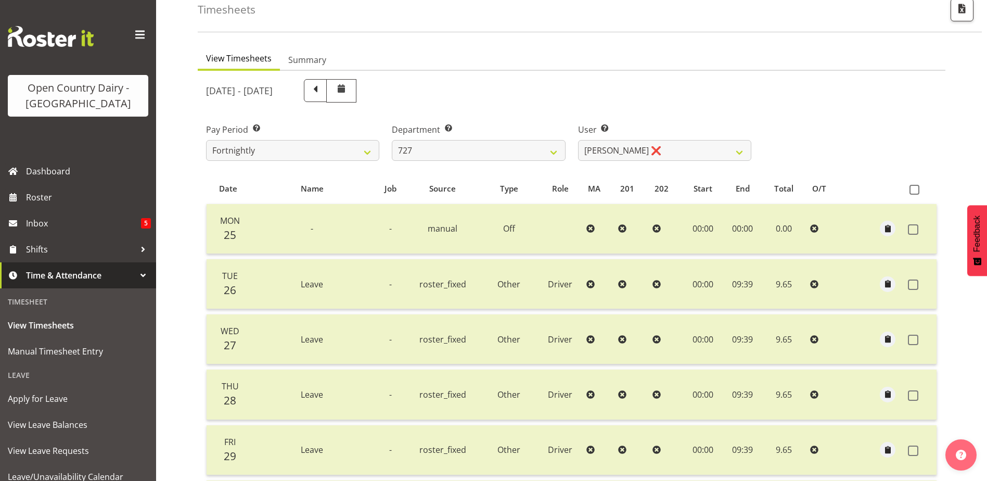
scroll to position [46, 0]
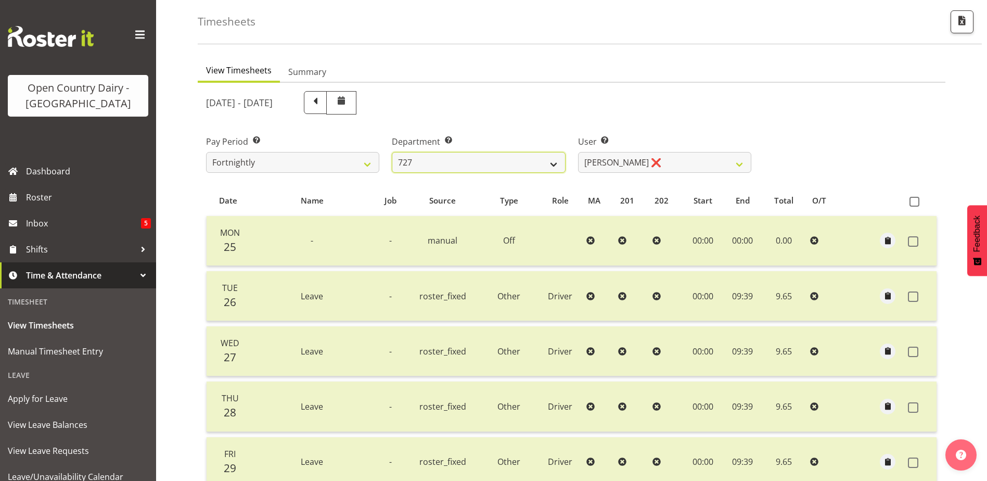
click at [437, 162] on select "701 702 703 704 705 706 707 708 709 710 711 712 713 714 715 716 717 718 719 720" at bounding box center [478, 162] width 173 height 21
select select "842"
click at [392, 152] on select "701 702 703 704 705 706 707 708 709 710 711 712 713 714 715 716 717 718 719 720" at bounding box center [478, 162] width 173 height 21
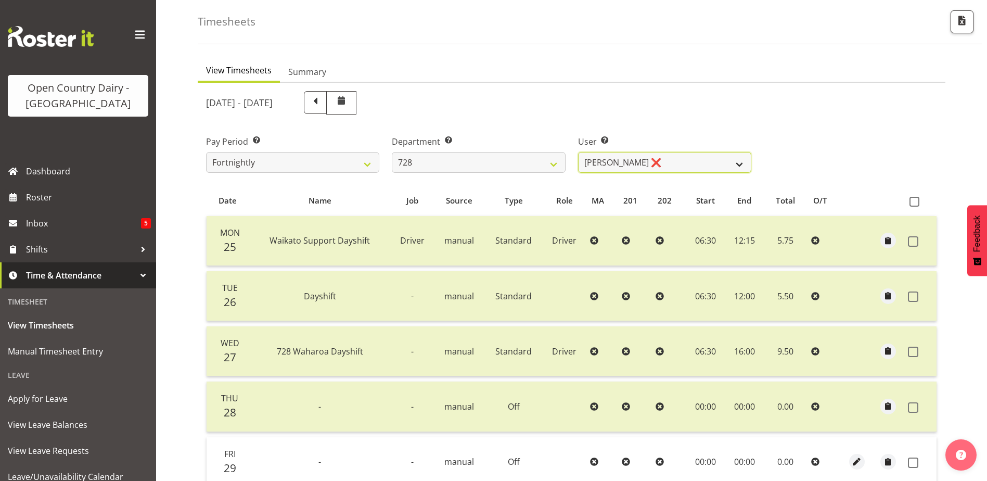
click at [667, 164] on select "Callum Leslie ❌ Nick Warren ❌ Ross Robert Hamilton ❌ Stuart Cherrington ❌ Wally…" at bounding box center [664, 162] width 173 height 21
click at [578, 152] on select "Callum Leslie ❌ Nick Warren ❌ Ross Robert Hamilton ❌ Stuart Cherrington ❌ Wally…" at bounding box center [664, 162] width 173 height 21
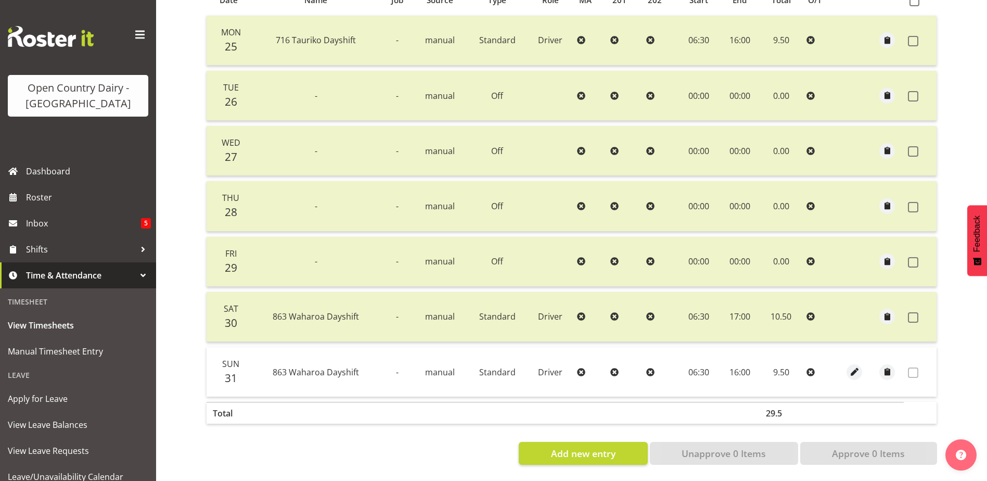
scroll to position [0, 0]
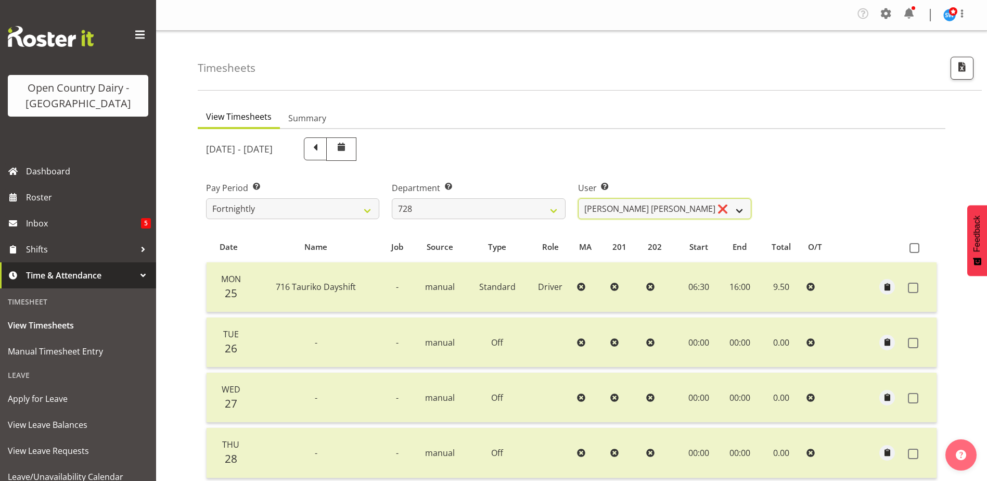
click at [629, 213] on select "Callum Leslie ❌ Nick Warren ❌ Ross Robert Hamilton ❌ Stuart Cherrington ❌ Wally…" at bounding box center [664, 208] width 173 height 21
select select "8251"
click at [578, 198] on select "Callum Leslie ❌ Nick Warren ❌ Ross Robert Hamilton ❌ Stuart Cherrington ❌ Wally…" at bounding box center [664, 208] width 173 height 21
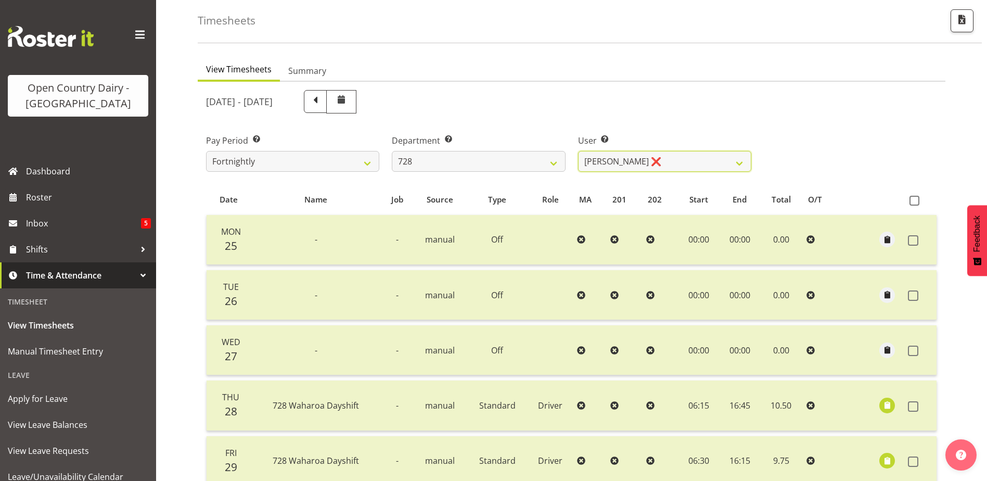
scroll to position [46, 0]
click at [481, 165] on select "701 702 703 704 705 706 707 708 709 710 711 712 713 714 715 716 717 718 719 720" at bounding box center [478, 162] width 173 height 21
select select "727"
click at [392, 152] on select "701 702 703 704 705 706 707 708 709 710 711 712 713 714 715 716 717 718 719 720" at bounding box center [478, 162] width 173 height 21
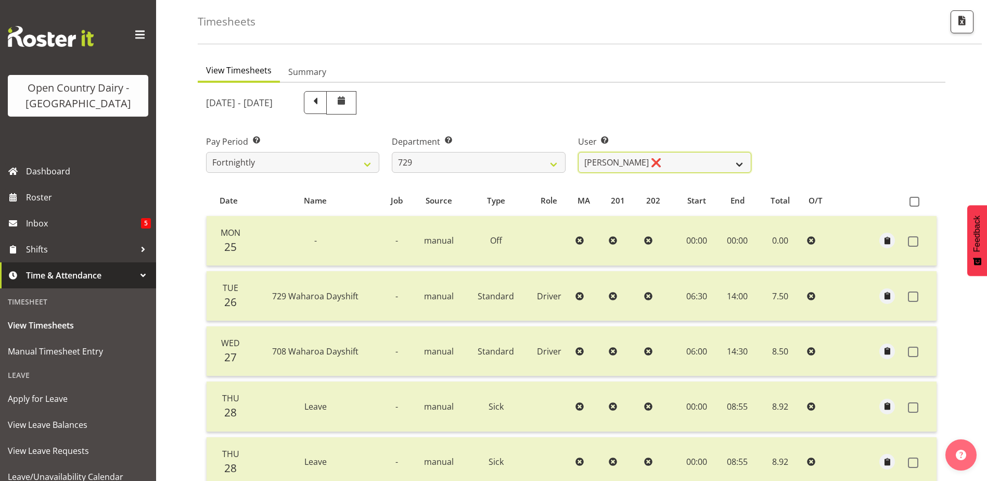
click at [647, 164] on select "Craig Schlager-Reay ❌ Dave Trepels ❌ Jimi Jack ❌ Shannan Wood ❌" at bounding box center [664, 162] width 173 height 21
select select "11232"
click at [578, 152] on select "Craig Schlager-Reay ❌ Dave Trepels ❌ Jimi Jack ❌ Shannan Wood ❌" at bounding box center [664, 162] width 173 height 21
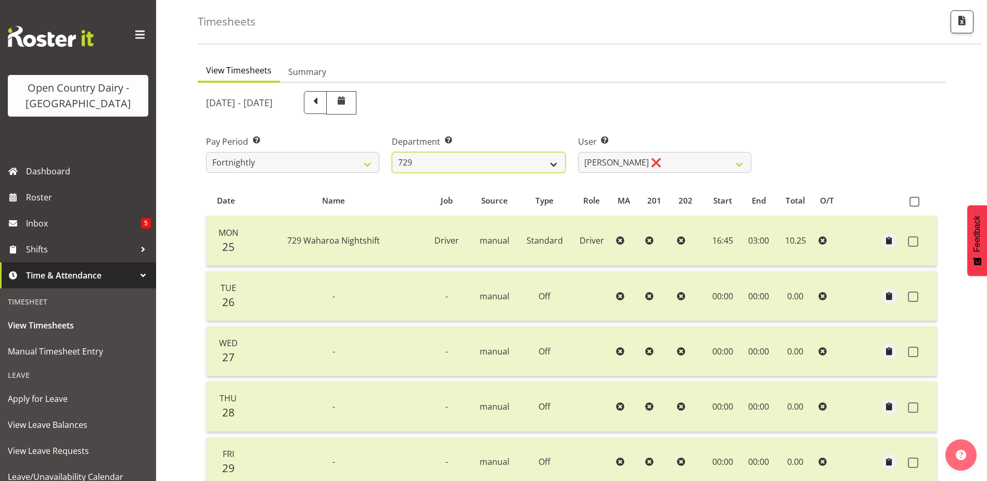
click at [445, 161] on select "701 702 703 704 705 706 707 708 709 710 711 712 713 714 715 716 717 718 719 720" at bounding box center [478, 162] width 173 height 21
select select "880"
click at [392, 152] on select "701 702 703 704 705 706 707 708 709 710 711 712 713 714 715 716 717 718 719 720" at bounding box center [478, 162] width 173 height 21
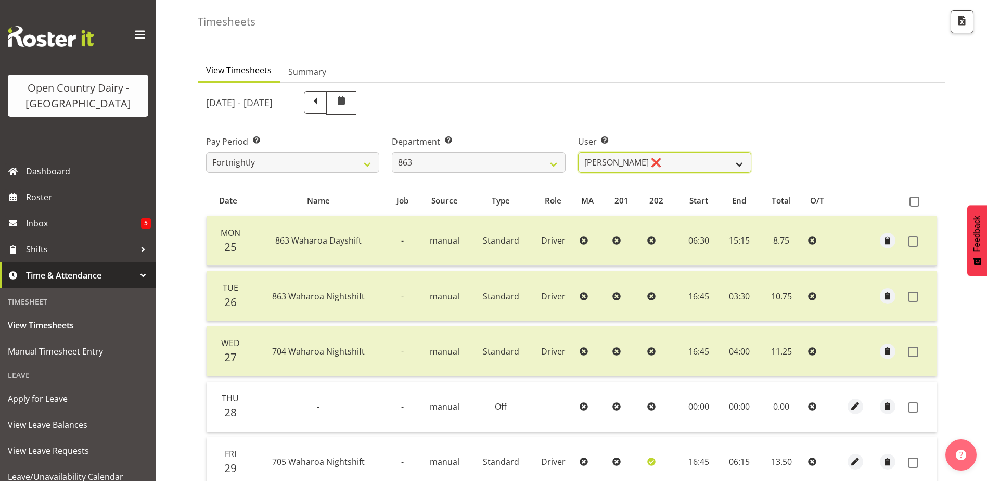
click at [658, 159] on select "Billy Walters ❌ Glyn Spiller ❌ Mike Paki ❌ Paul Bunyan ❌" at bounding box center [664, 162] width 173 height 21
select select "11251"
click at [578, 152] on select "Billy Walters ❌ Glyn Spiller ❌ Mike Paki ❌ Paul Bunyan ❌" at bounding box center [664, 162] width 173 height 21
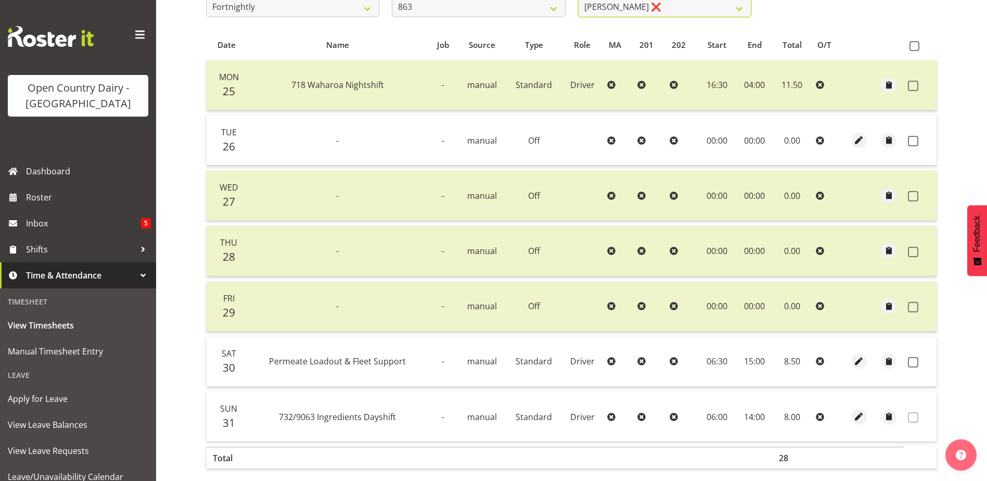
scroll to position [202, 0]
click at [911, 139] on span at bounding box center [913, 140] width 10 height 10
checkbox input "true"
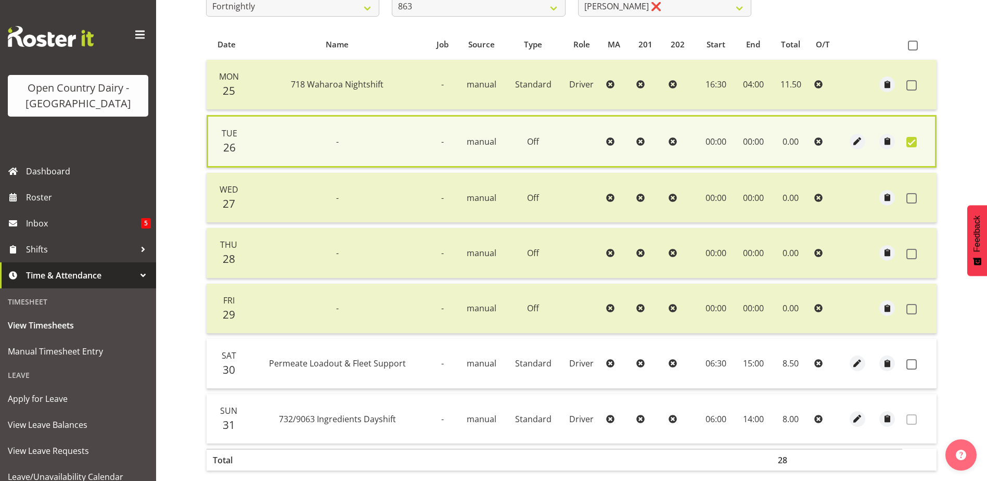
click at [911, 359] on td at bounding box center [919, 364] width 34 height 50
click at [913, 363] on span at bounding box center [911, 364] width 10 height 10
checkbox input "true"
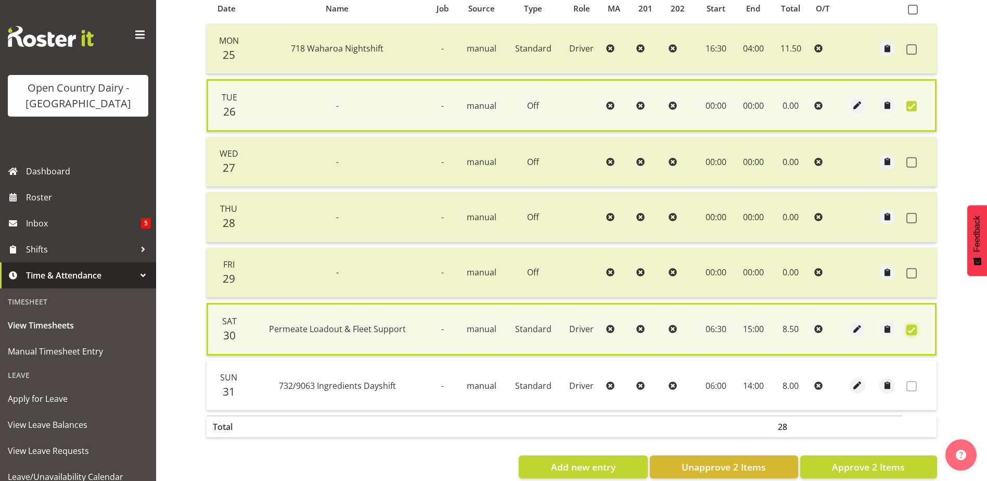
scroll to position [260, 0]
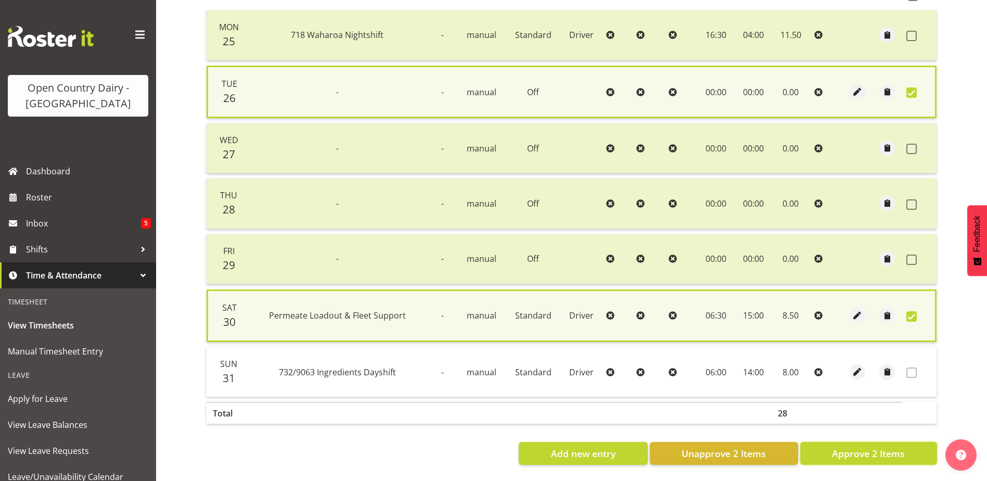
click at [850, 446] on span "Approve 2 Items" at bounding box center [868, 453] width 73 height 14
checkbox input "false"
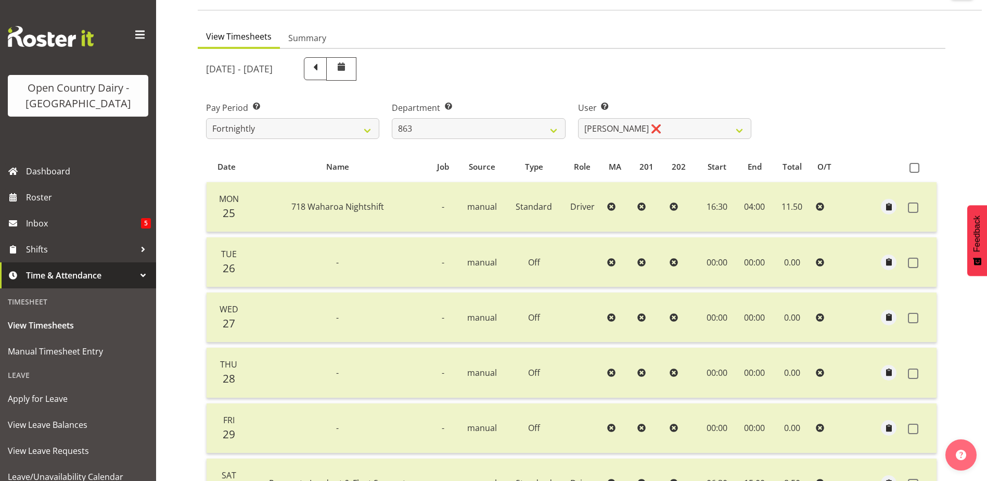
scroll to position [0, 0]
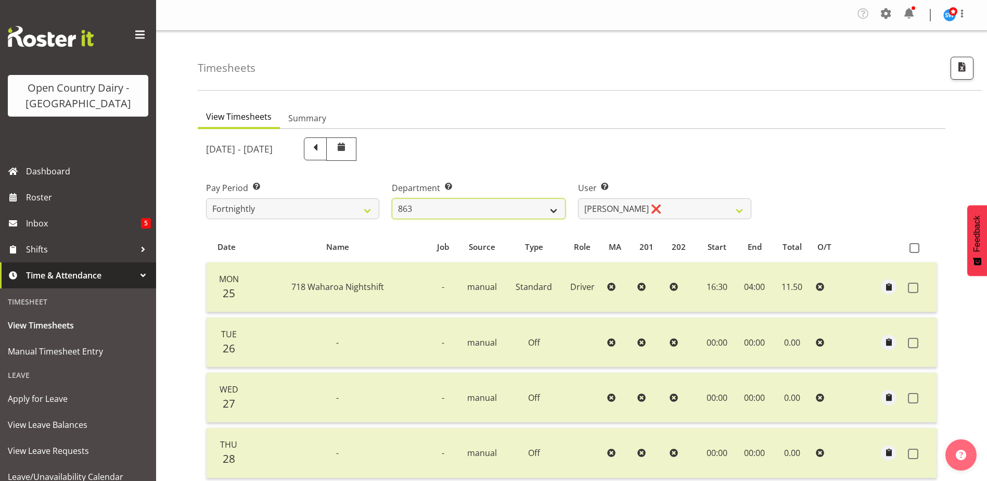
click at [433, 214] on select "701 702 703 704 705 706 707 708 709 710 711 712 713 714 715 716 717 718 719 720" at bounding box center [478, 208] width 173 height 21
select select "898"
click at [392, 198] on select "701 702 703 704 705 706 707 708 709 710 711 712 713 714 715 716 717 718 719 720" at bounding box center [478, 208] width 173 height 21
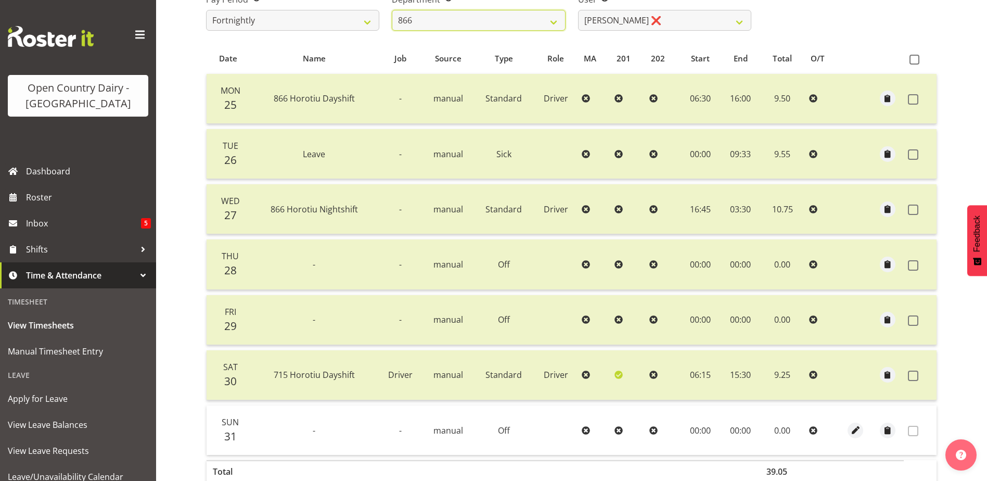
scroll to position [46, 0]
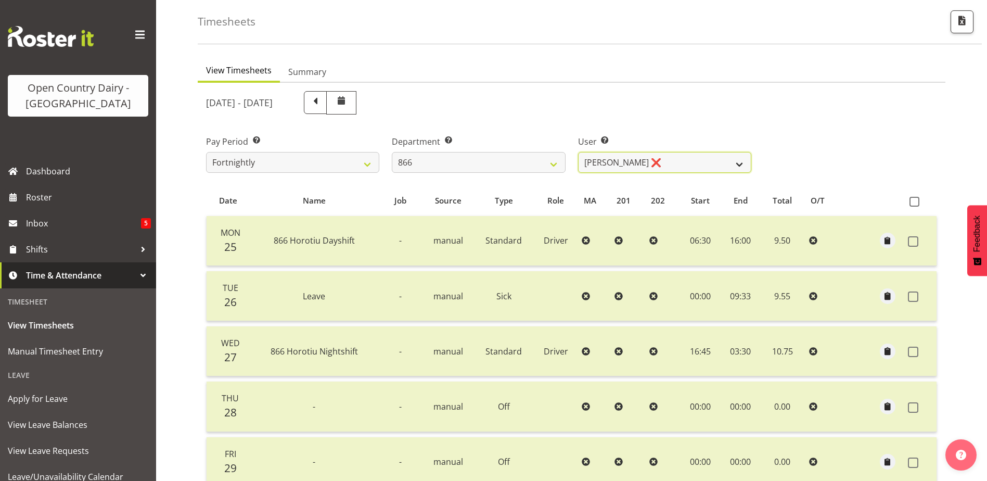
click at [667, 159] on select "Harshdeep Singh ❌ Jacques Nel ❌ Navreet Jawanda ❌ Neil Abrahams ❌" at bounding box center [664, 162] width 173 height 21
select select "11210"
click at [578, 152] on select "Harshdeep Singh ❌ Jacques Nel ❌ Navreet Jawanda ❌ Neil Abrahams ❌" at bounding box center [664, 162] width 173 height 21
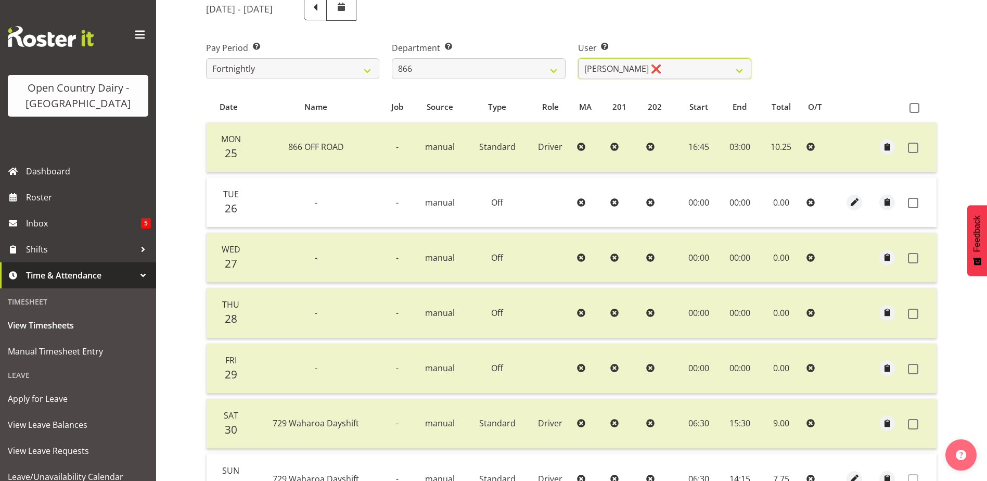
scroll to position [150, 0]
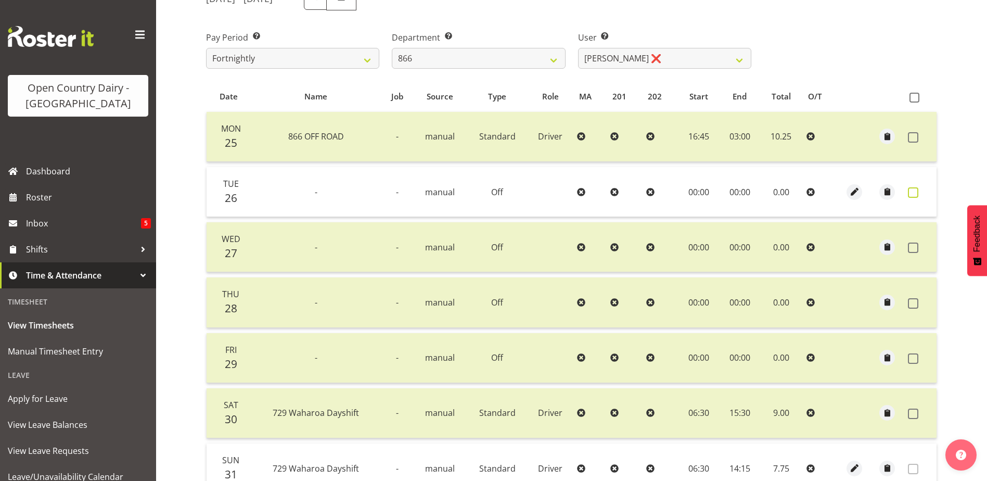
click at [910, 191] on span at bounding box center [913, 192] width 10 height 10
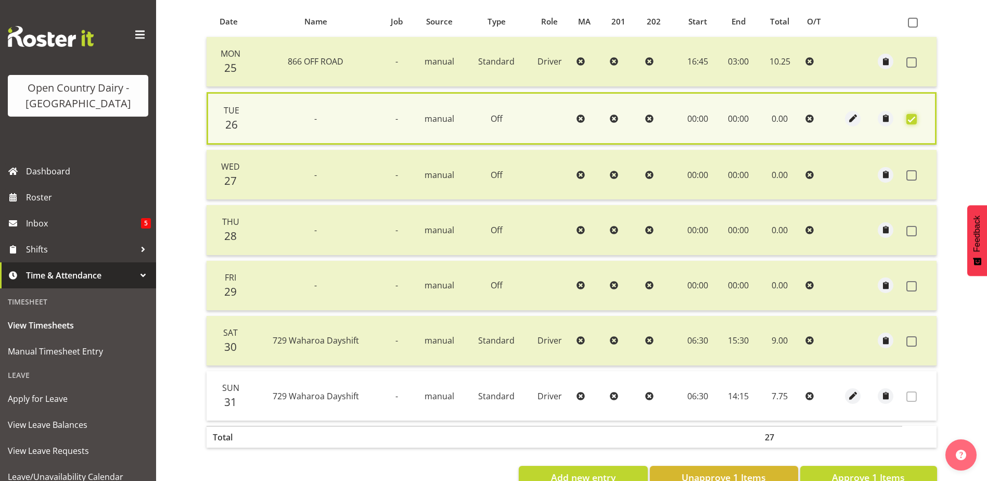
scroll to position [257, 0]
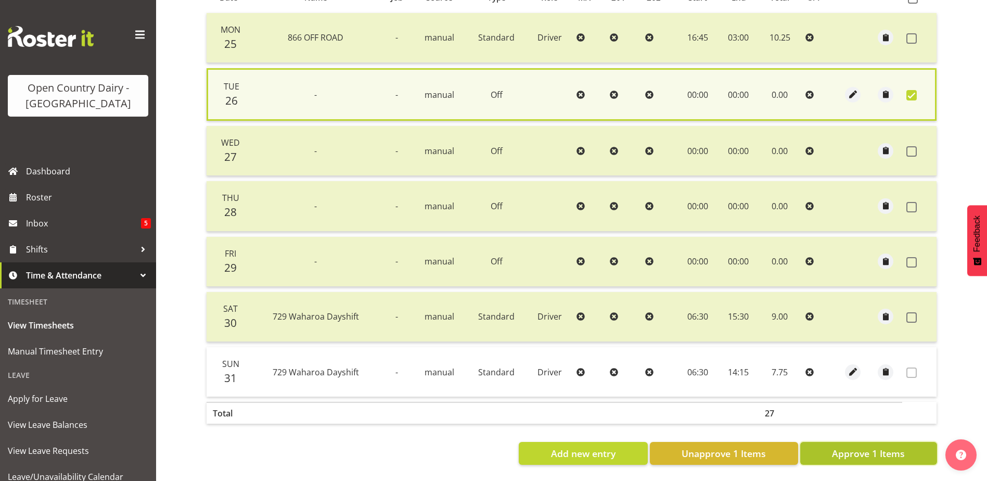
click at [861, 446] on span "Approve 1 Items" at bounding box center [868, 453] width 73 height 14
checkbox input "false"
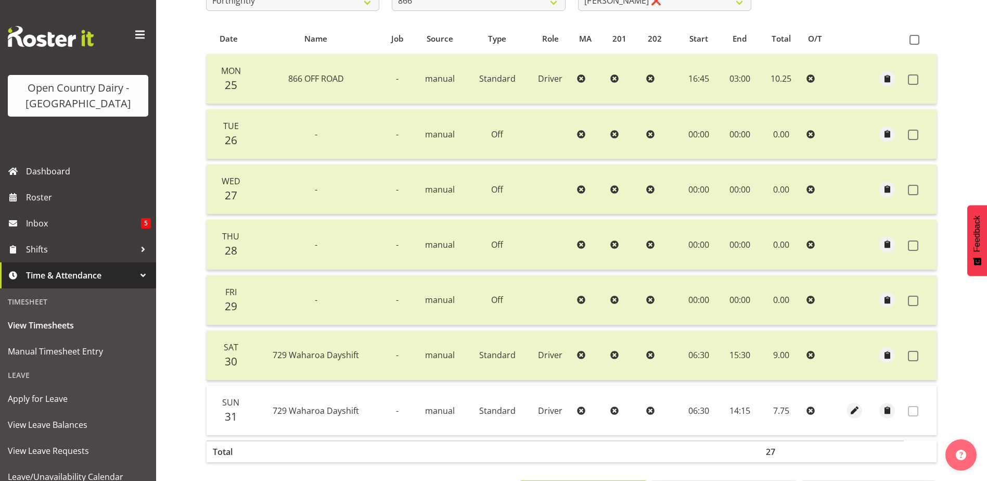
scroll to position [46, 0]
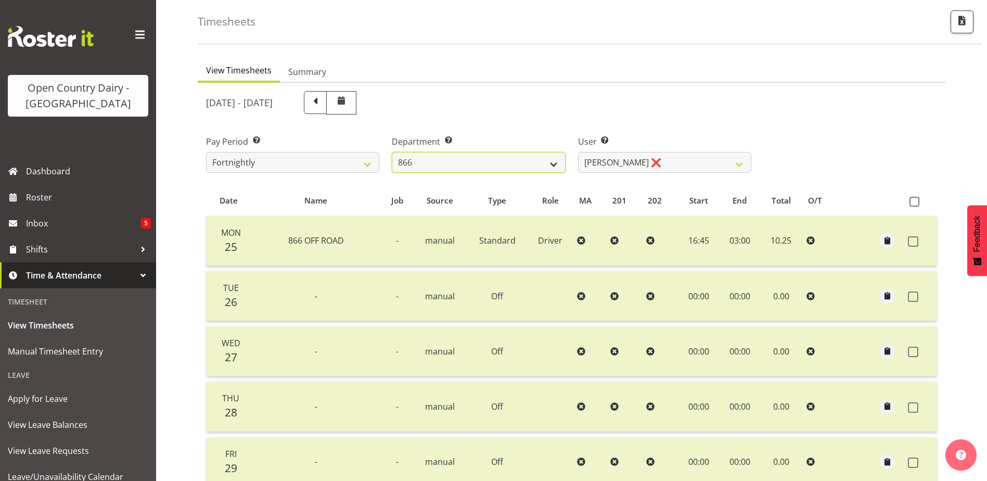
click at [452, 158] on select "701 702 703 704 705 706 707 708 709 710 711 712 713 714 715 716 717 718 719 720" at bounding box center [478, 162] width 173 height 21
select select "731"
click at [392, 152] on select "701 702 703 704 705 706 707 708 709 710 711 712 713 714 715 716 717 718 719 720" at bounding box center [478, 162] width 173 height 21
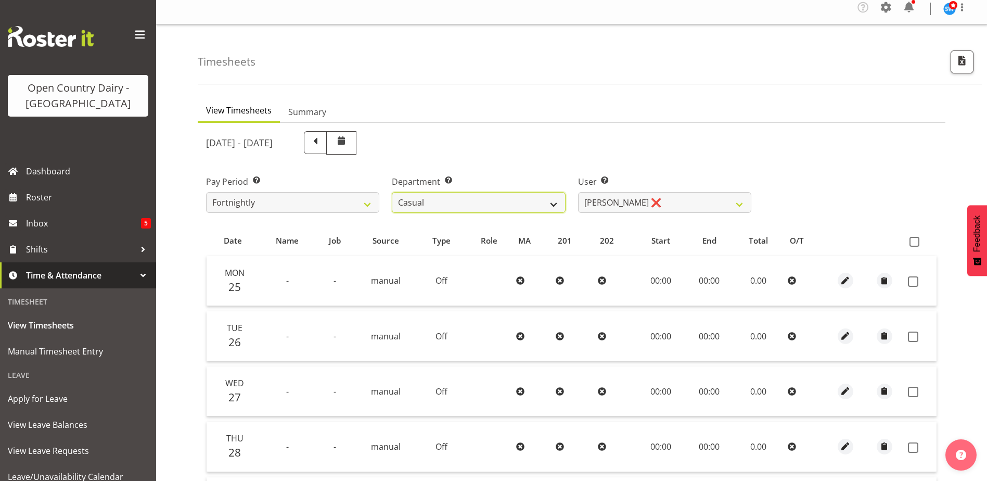
scroll to position [0, 0]
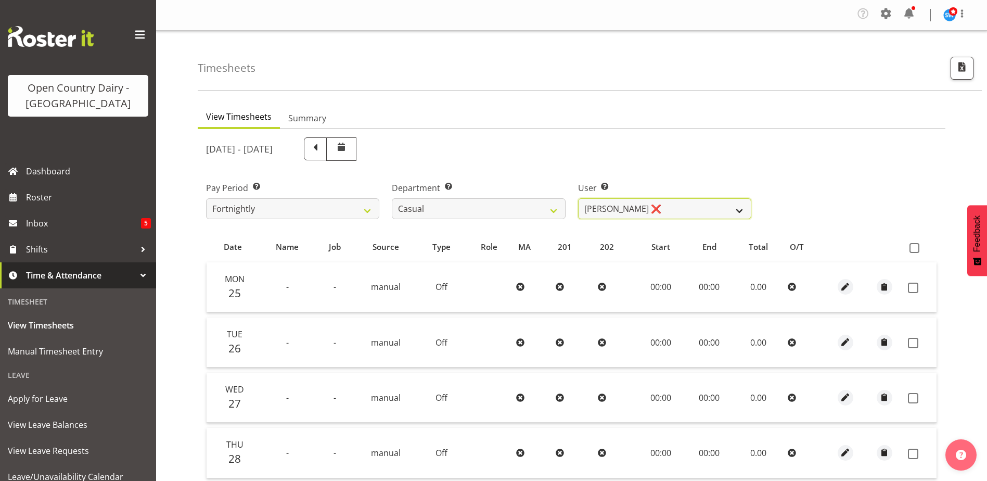
click at [656, 211] on select "Bruce Morgan ❌ Dutchie Egbert Dijkstra ❌ Mark Hedge ❌ Rob Luke ❌" at bounding box center [664, 208] width 173 height 21
select select "11182"
click at [578, 198] on select "Bruce Morgan ❌ Dutchie Egbert Dijkstra ❌ Mark Hedge ❌ Rob Luke ❌" at bounding box center [664, 208] width 173 height 21
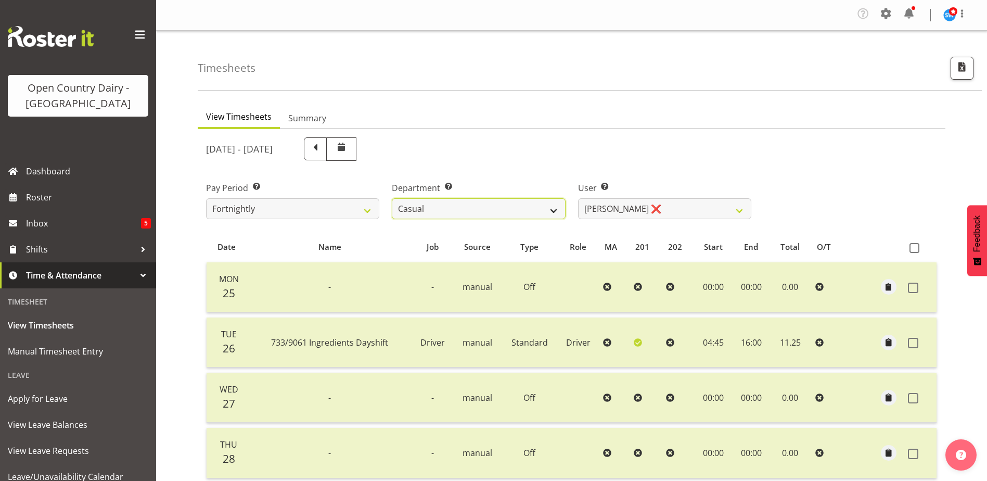
click at [473, 212] on select "701 702 703 704 705 706 707 708 709 710 711 712 713 714 715 716 717 718 719 720" at bounding box center [478, 208] width 173 height 21
click at [392, 198] on select "701 702 703 704 705 706 707 708 709 710 711 712 713 714 715 716 717 718 719 720" at bounding box center [478, 208] width 173 height 21
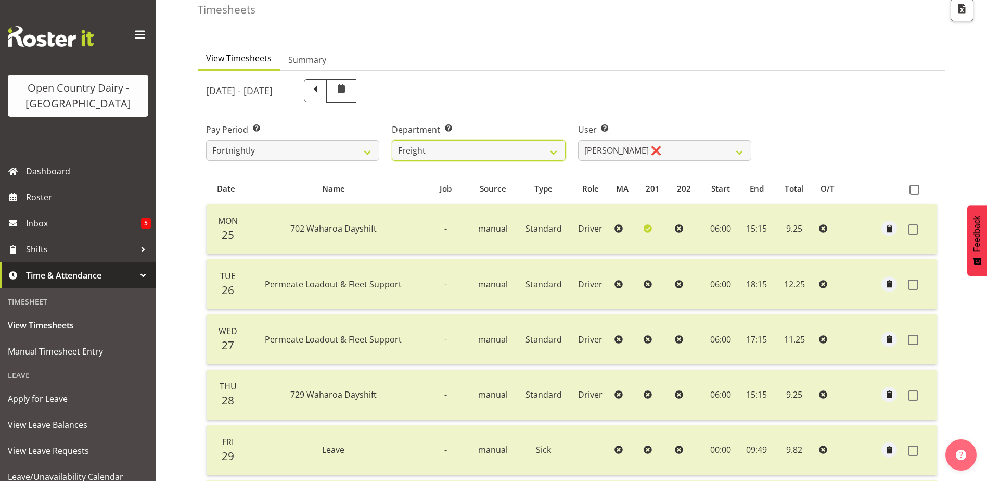
scroll to position [46, 0]
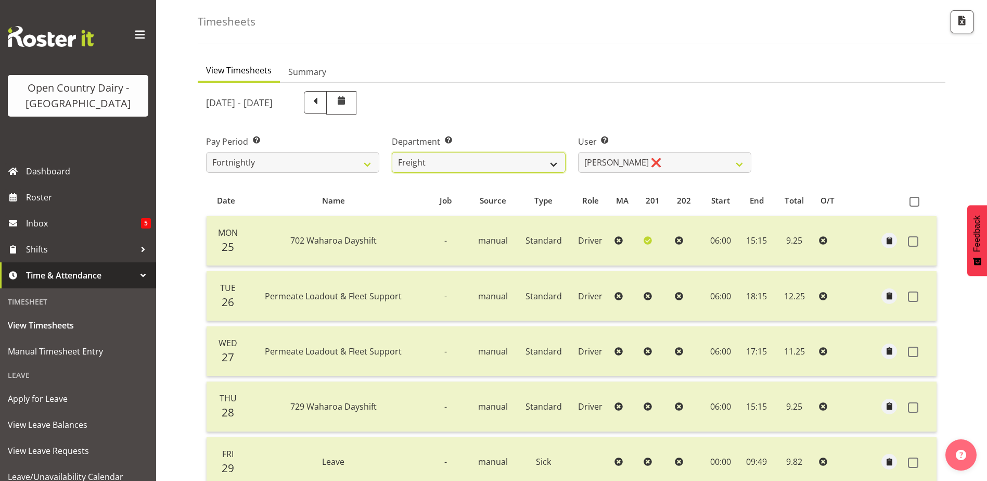
click at [476, 165] on select "701 702 703 704 705 706 707 708 709 710 711 712 713 714 715 716 717 718 719 720" at bounding box center [478, 162] width 173 height 21
click at [392, 152] on select "701 702 703 704 705 706 707 708 709 710 711 712 713 714 715 716 717 718 719 720" at bounding box center [478, 162] width 173 height 21
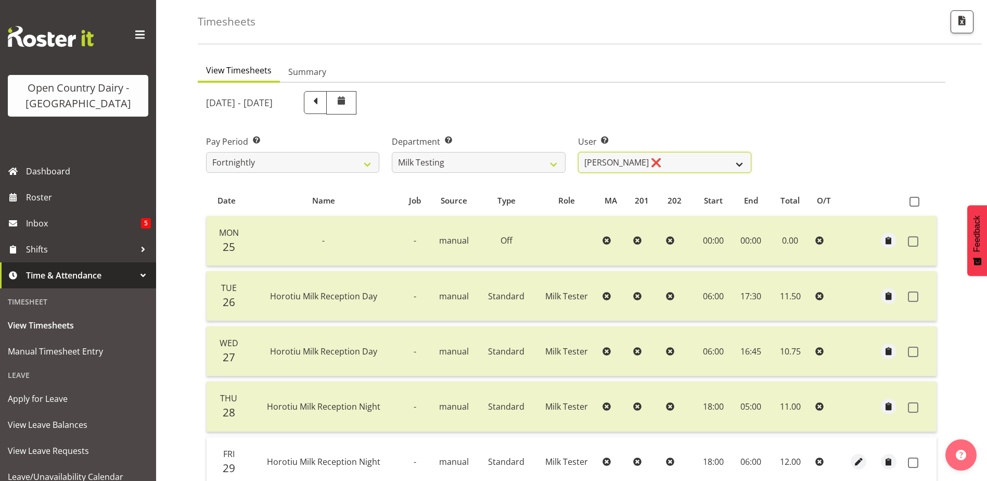
click at [668, 162] on select "Diana Ridings ❌ George Smith ❌ Helaina Walker ❌ Kim Madden ❌ Michael Brechelt ❌…" at bounding box center [664, 162] width 173 height 21
click at [431, 161] on select "701 702 703 704 705 706 707 708 709 710 711 712 713 714 715 716 717 718 719 720" at bounding box center [478, 162] width 173 height 21
select select "802"
click at [392, 152] on select "701 702 703 704 705 706 707 708 709 710 711 712 713 714 715 716 717 718 719 720" at bounding box center [478, 162] width 173 height 21
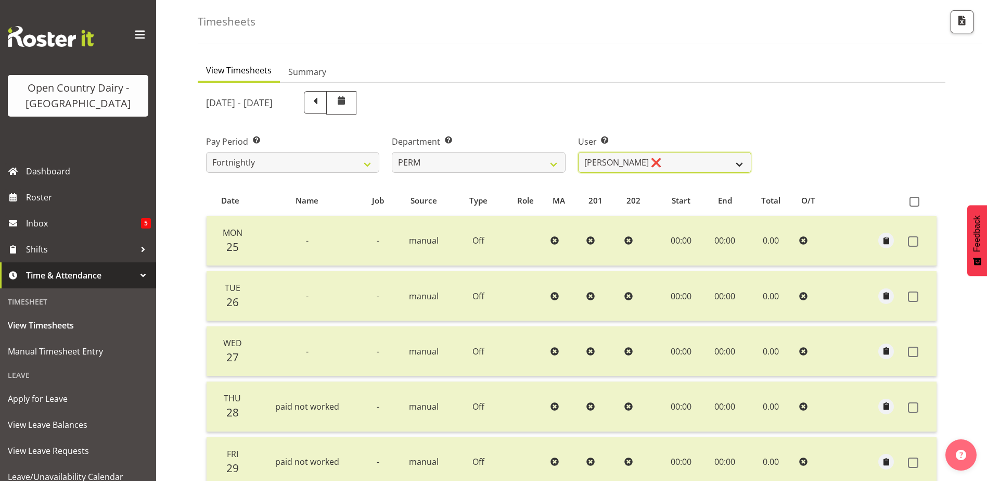
click at [667, 161] on select "Abhilash Antony ❌ Amba Swann ✔ Chris Kneebone ❌ Jayden Vincent ❌ Paul Wilson ✔ …" at bounding box center [664, 162] width 173 height 21
select select "9944"
click at [578, 152] on select "Abhilash Antony ❌ Amba Swann ✔ Chris Kneebone ❌ Jayden Vincent ❌ Paul Wilson ✔ …" at bounding box center [664, 162] width 173 height 21
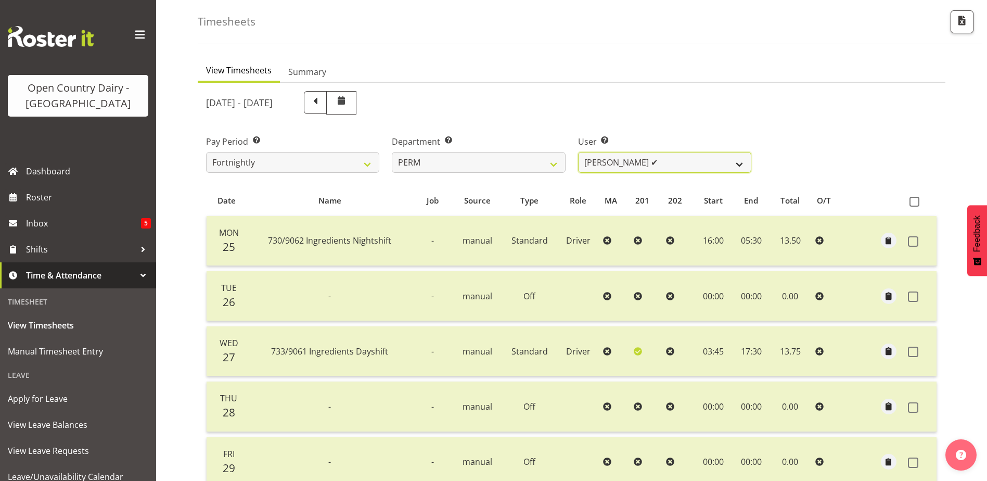
click at [649, 157] on select "Abhilash Antony ❌ Amba Swann ✔ Chris Kneebone ❌ Jayden Vincent ❌ Paul Wilson ✔ …" at bounding box center [664, 162] width 173 height 21
click at [457, 160] on select "701 702 703 704 705 706 707 708 709 710 711 712 713 714 715 716 717 718 719 720" at bounding box center [478, 162] width 173 height 21
select select "763"
click at [392, 152] on select "701 702 703 704 705 706 707 708 709 710 711 712 713 714 715 716 717 718 719 720" at bounding box center [478, 162] width 173 height 21
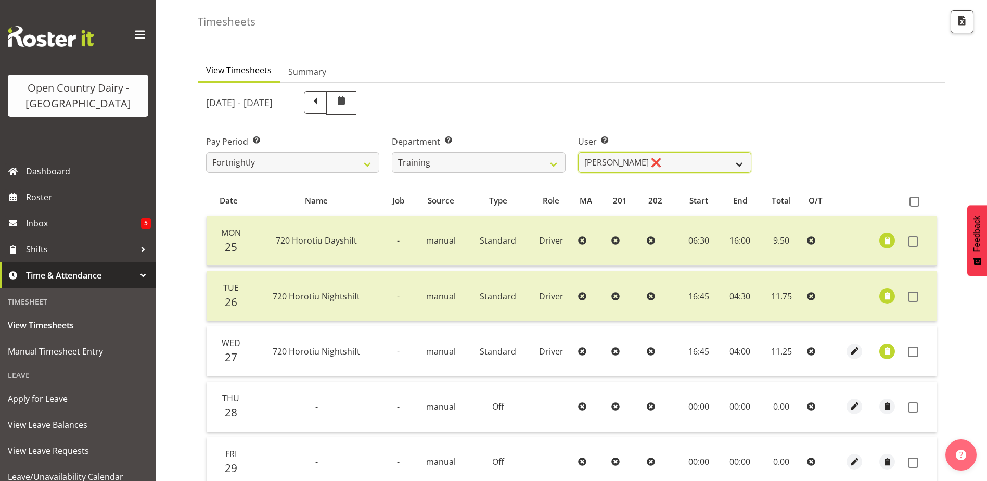
click at [695, 159] on select "Antony Lockyer ❌ David Foote (Junior) ❌ Haley Galecki ❌ Jesse Simpson ❌ Kimberl…" at bounding box center [664, 162] width 173 height 21
click at [578, 152] on select "Antony Lockyer ❌ David Foote (Junior) ❌ Haley Galecki ❌ Jesse Simpson ❌ Kimberl…" at bounding box center [664, 162] width 173 height 21
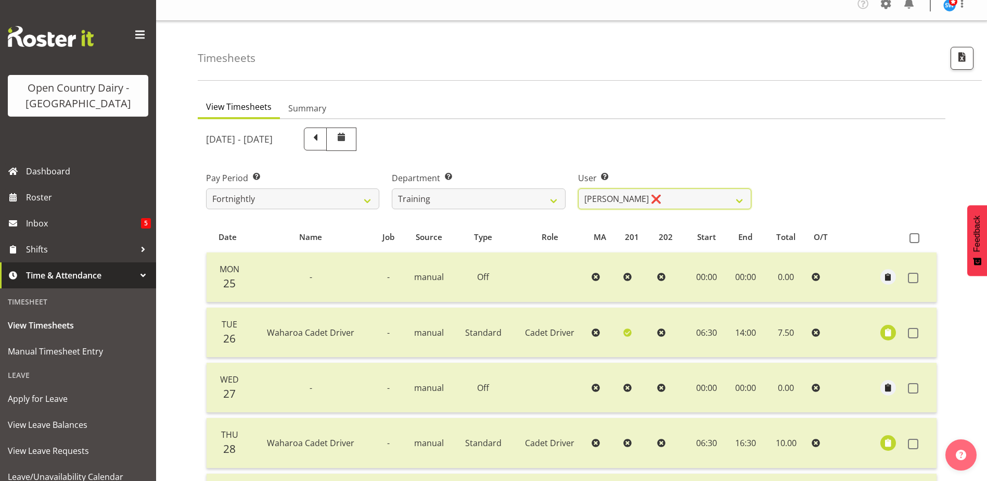
scroll to position [0, 0]
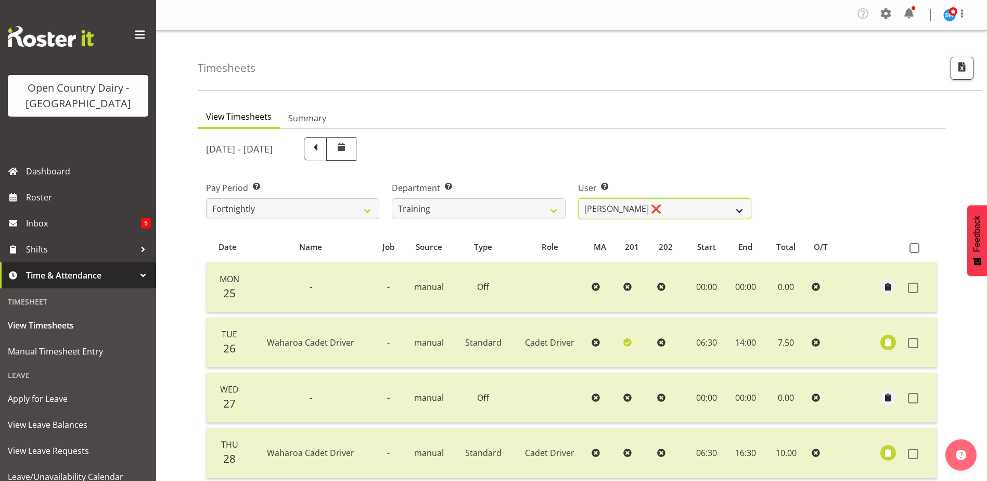
click at [616, 211] on select "Antony Lockyer ❌ David Foote (Junior) ❌ Haley Galecki ❌ Jesse Simpson ❌ Kimberl…" at bounding box center [664, 208] width 173 height 21
click at [578, 198] on select "Antony Lockyer ❌ David Foote (Junior) ❌ Haley Galecki ❌ Jesse Simpson ❌ Kimberl…" at bounding box center [664, 208] width 173 height 21
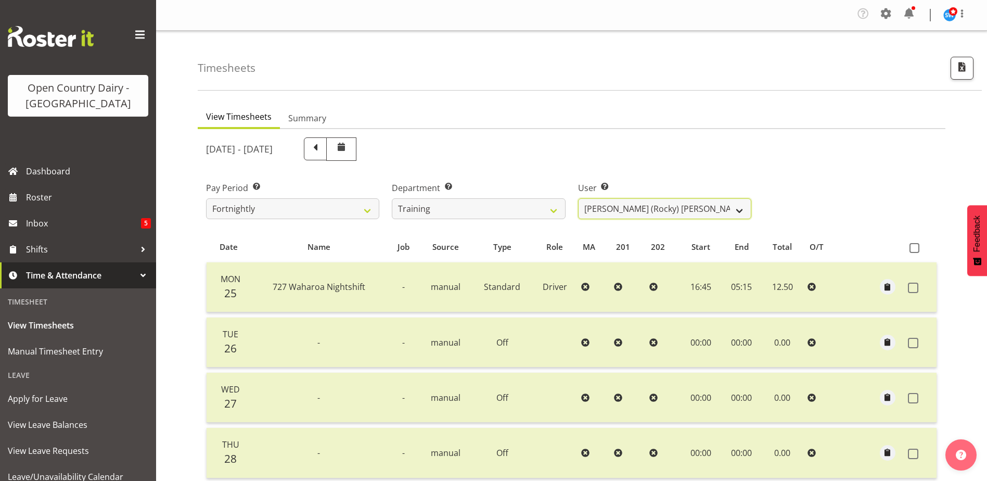
click at [667, 201] on select "Antony Lockyer ❌ David Foote (Junior) ❌ Haley Galecki ❌ Jesse Simpson ❌ Kimberl…" at bounding box center [664, 208] width 173 height 21
select select "11708"
click at [578, 198] on select "Antony Lockyer ❌ David Foote (Junior) ❌ Haley Galecki ❌ Jesse Simpson ❌ Kimberl…" at bounding box center [664, 208] width 173 height 21
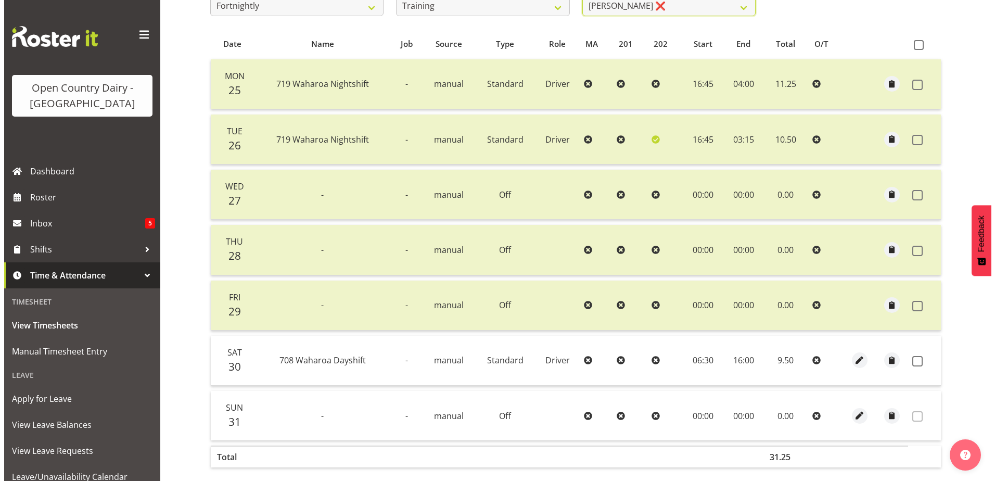
scroll to position [254, 0]
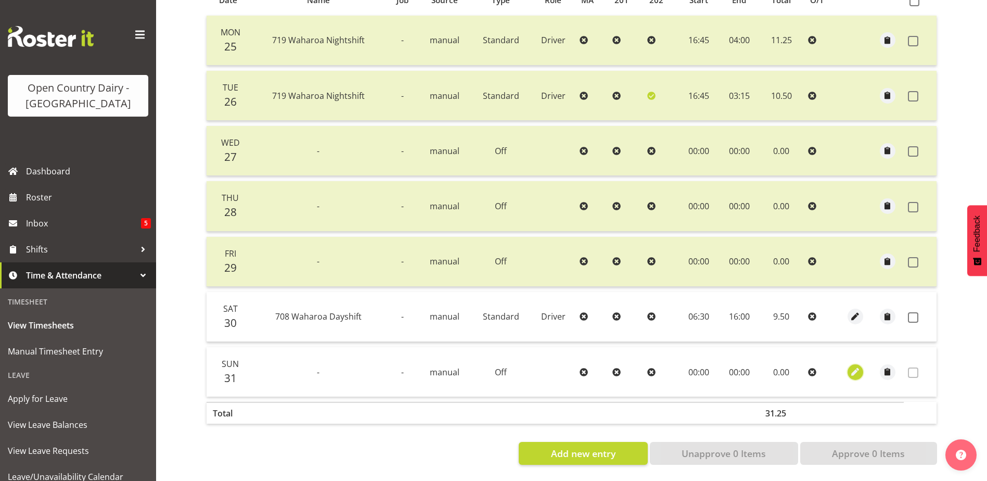
click at [857, 366] on span "button" at bounding box center [855, 372] width 12 height 12
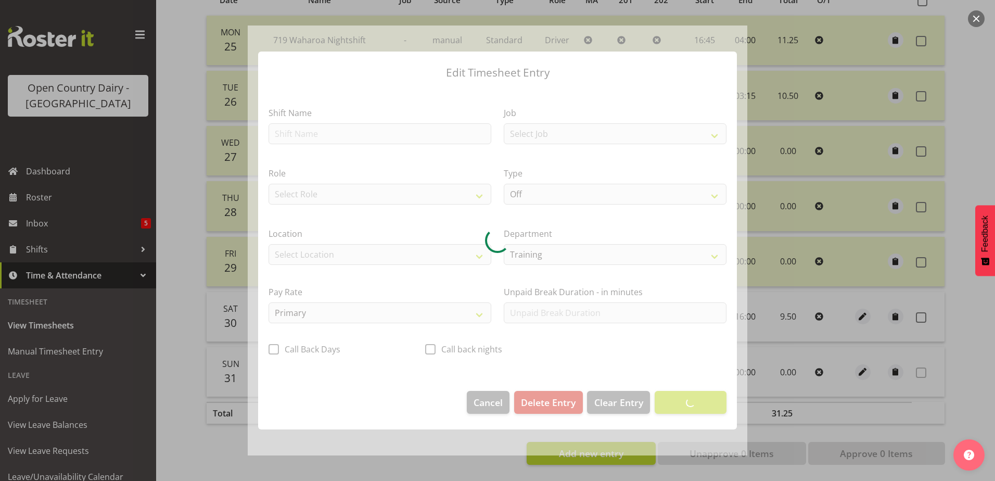
click at [294, 133] on div at bounding box center [498, 240] width 500 height 430
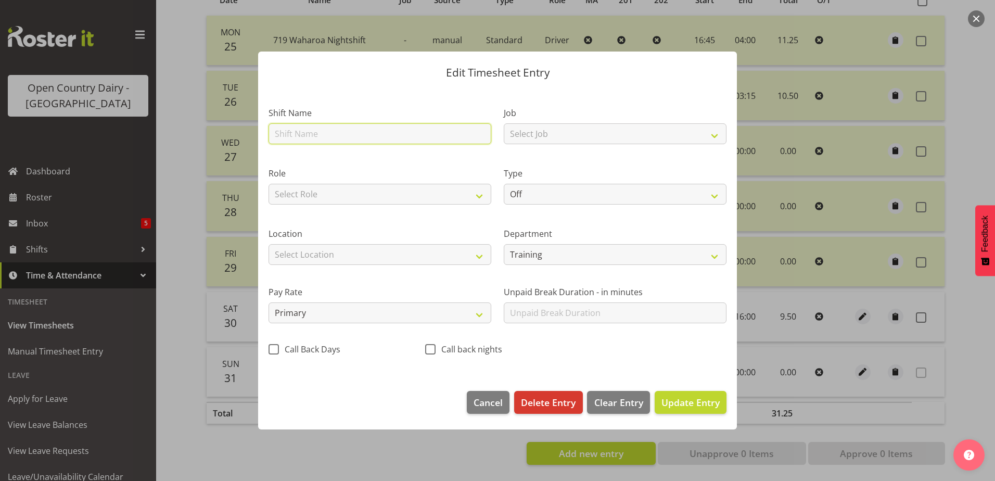
click at [293, 136] on input "text" at bounding box center [380, 133] width 223 height 21
type input "719 Waharoa Dayshift"
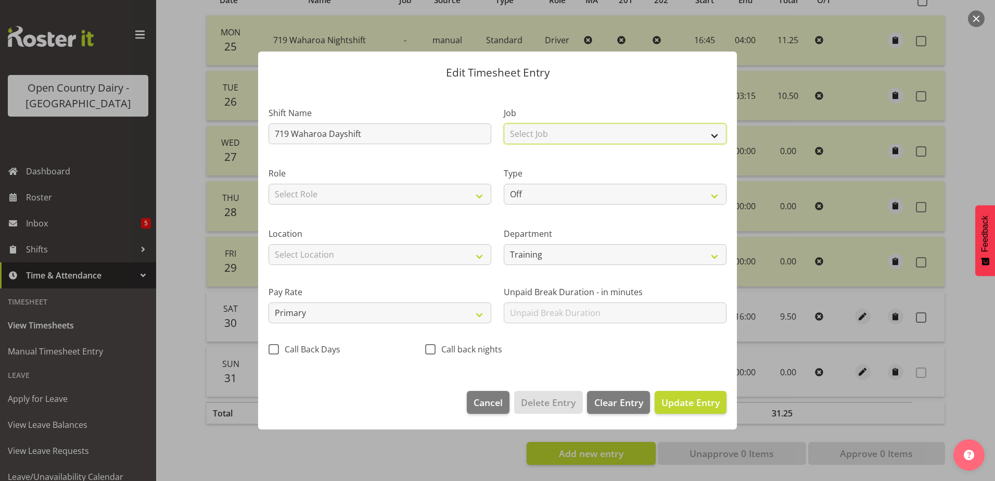
click at [546, 133] on select "Select Job Driver Driver supervisor Support" at bounding box center [615, 133] width 223 height 21
select select "9052"
click at [504, 123] on select "Select Job Driver Driver supervisor Support" at bounding box center [615, 133] width 223 height 21
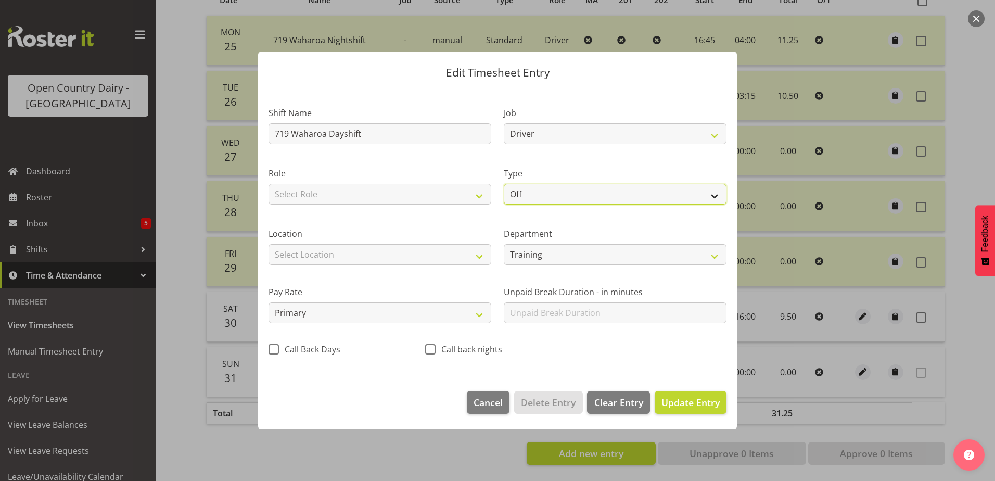
click at [540, 195] on select "Off Standard Public Holiday Public Holiday (Worked) Day In Lieu Annual Leave Si…" at bounding box center [615, 194] width 223 height 21
select select "Standard"
click at [504, 184] on select "Off Standard Public Holiday Public Holiday (Worked) Day In Lieu Annual Leave Si…" at bounding box center [615, 194] width 223 height 21
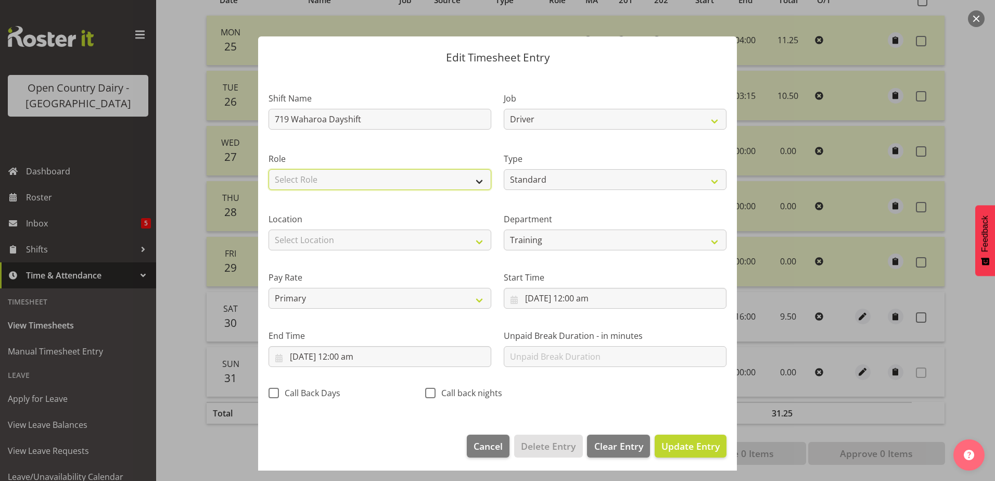
click at [295, 179] on select "Select Role Driver" at bounding box center [380, 179] width 223 height 21
select select "1166"
click at [269, 169] on select "Select Role Driver" at bounding box center [380, 179] width 223 height 21
click at [585, 295] on input "31/08/2025, 12:00 am" at bounding box center [615, 298] width 223 height 21
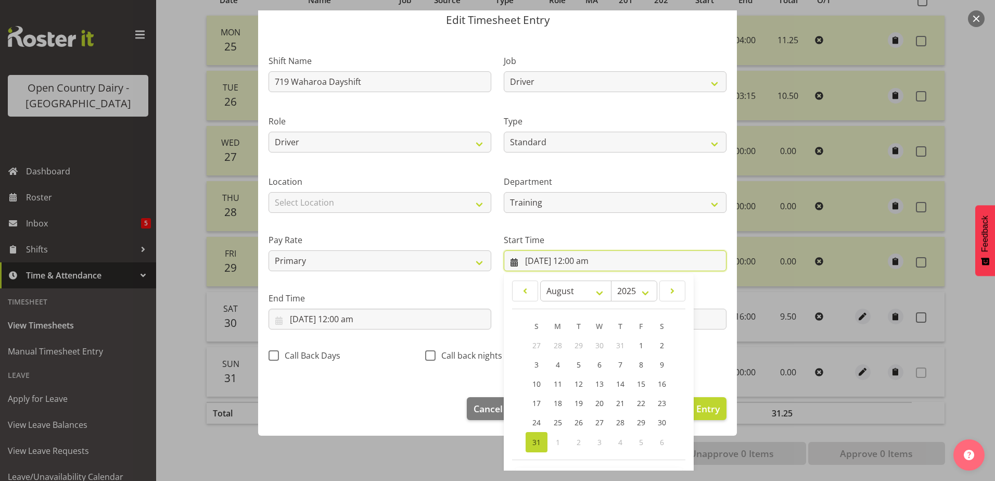
scroll to position [76, 0]
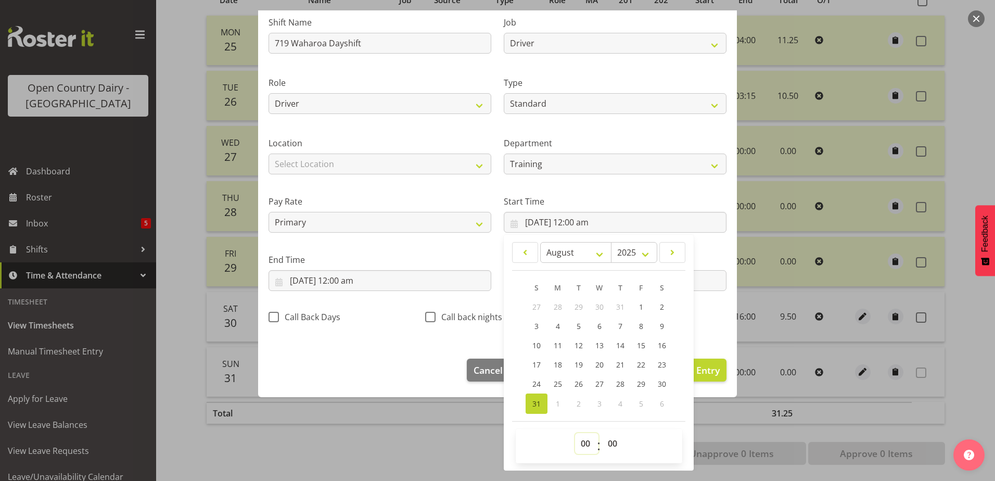
click at [583, 444] on select "00 01 02 03 04 05 06 07 08 09 10 11 12 13 14 15 16 17 18 19 20 21 22 23" at bounding box center [586, 443] width 23 height 21
select select "6"
click at [575, 433] on select "00 01 02 03 04 05 06 07 08 09 10 11 12 13 14 15 16 17 18 19 20 21 22 23" at bounding box center [586, 443] width 23 height 21
type input "31/08/2025, 6:00 am"
click at [609, 445] on select "00 01 02 03 04 05 06 07 08 09 10 11 12 13 14 15 16 17 18 19 20 21 22 23 24 25 2…" at bounding box center [613, 443] width 23 height 21
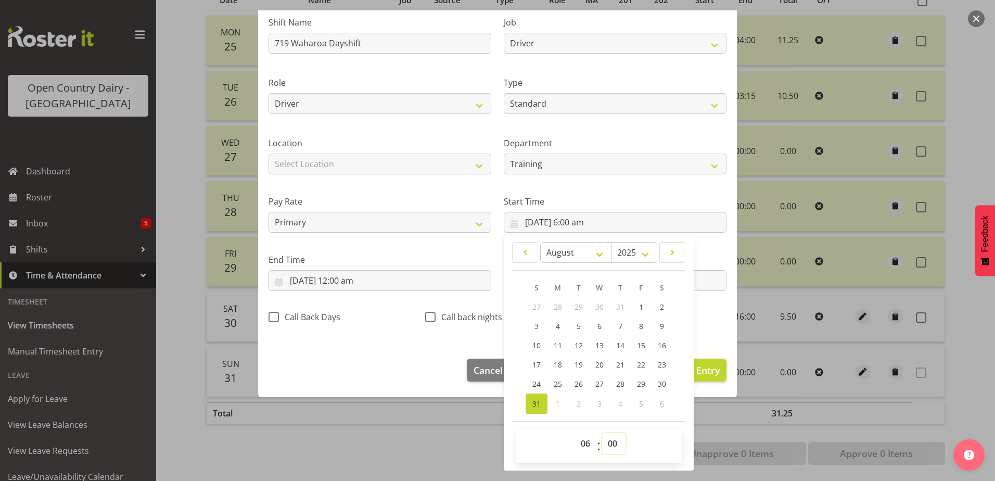
select select "30"
click at [602, 433] on select "00 01 02 03 04 05 06 07 08 09 10 11 12 13 14 15 16 17 18 19 20 21 22 23 24 25 2…" at bounding box center [613, 443] width 23 height 21
type input "31/08/2025, 6:30 am"
click at [350, 279] on input "31/08/2025, 12:00 am" at bounding box center [380, 280] width 223 height 21
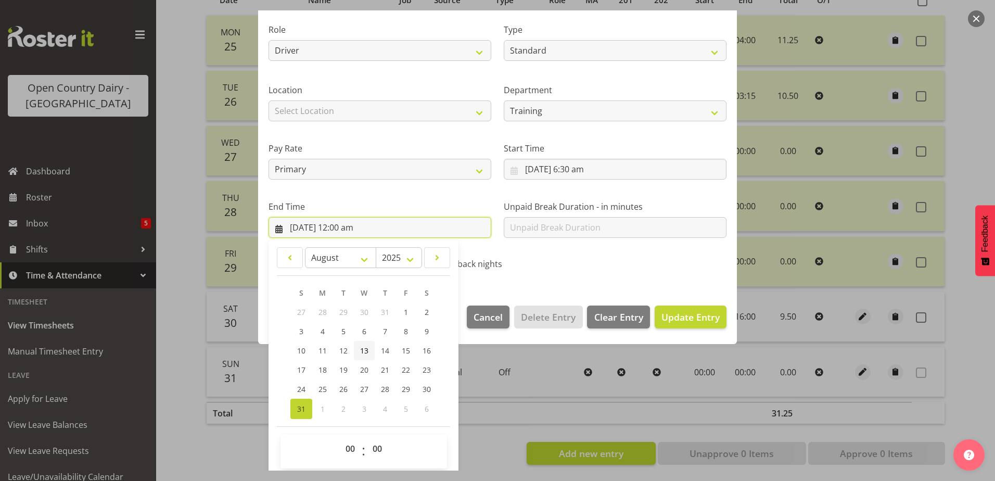
scroll to position [134, 0]
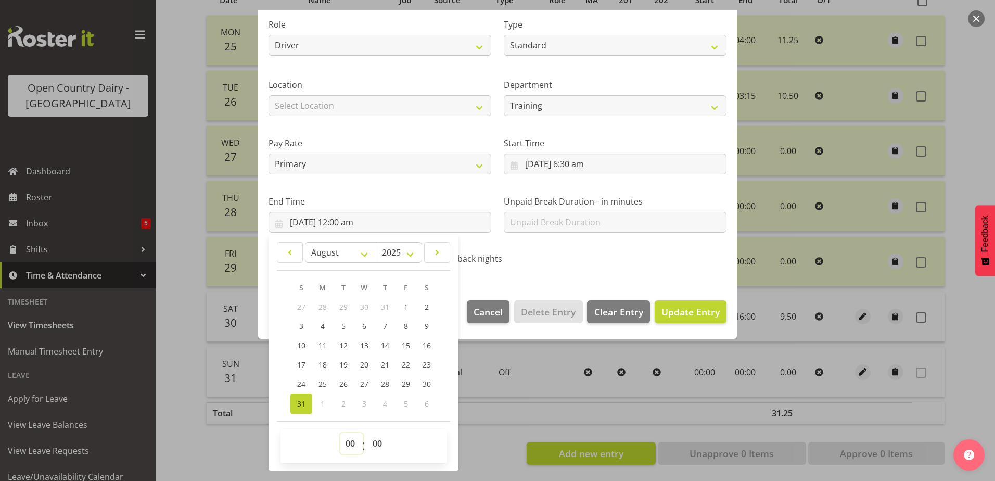
click at [348, 441] on select "00 01 02 03 04 05 06 07 08 09 10 11 12 13 14 15 16 17 18 19 20 21 22 23" at bounding box center [351, 443] width 23 height 21
select select "16"
click at [340, 433] on select "00 01 02 03 04 05 06 07 08 09 10 11 12 13 14 15 16 17 18 19 20 21 22 23" at bounding box center [351, 443] width 23 height 21
type input "31/08/2025, 4:00 pm"
click at [662, 309] on span "Update Entry" at bounding box center [690, 311] width 58 height 12
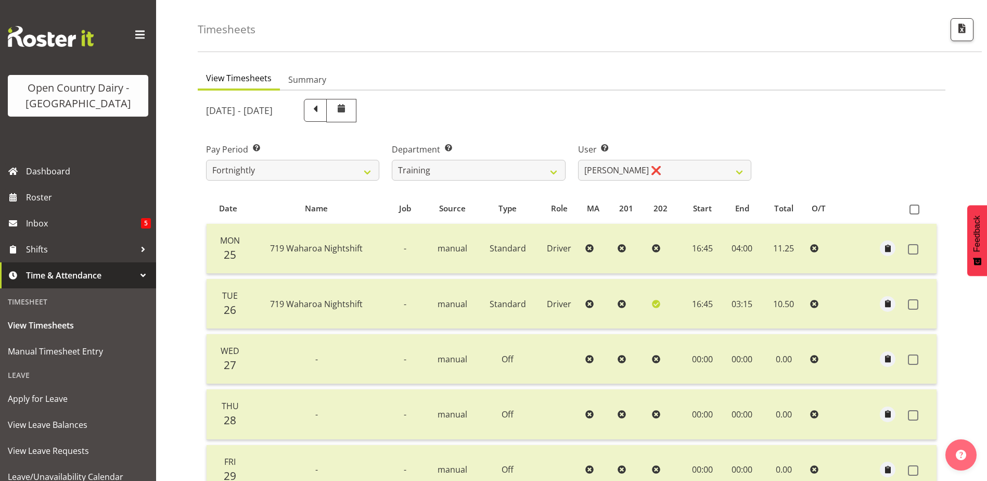
scroll to position [0, 0]
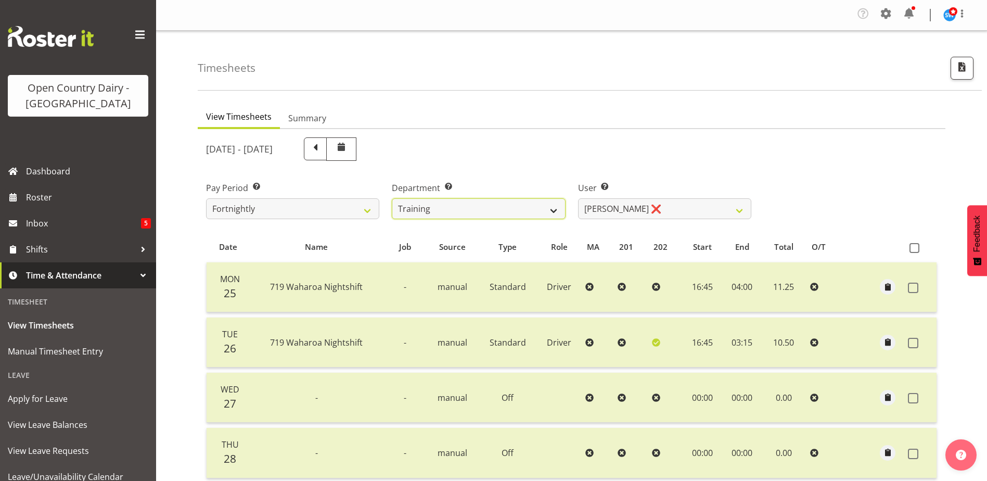
click at [455, 208] on select "701 702 703 704 705 706 707 708 709 710 711 712 713 714 715 716 717 718 719 720" at bounding box center [478, 208] width 173 height 21
select select "733"
click at [392, 198] on select "701 702 703 704 705 706 707 708 709 710 711 712 713 714 715 716 717 718 719 720" at bounding box center [478, 208] width 173 height 21
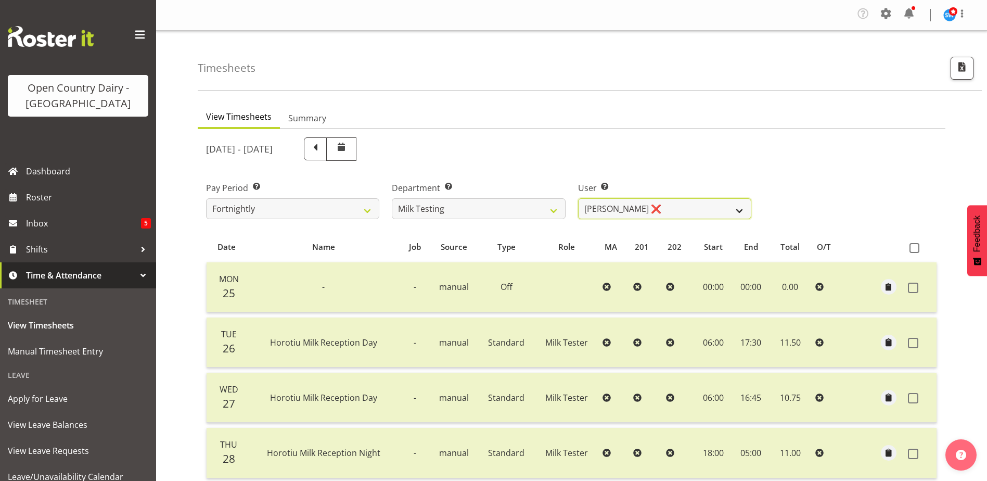
click at [679, 204] on select "Diana Ridings ❌ George Smith ❌ Helaina Walker ❌ Kim Madden ❌ Michael Brechelt ❌…" at bounding box center [664, 208] width 173 height 21
select select "7379"
click at [578, 198] on select "Diana Ridings ❌ George Smith ❌ Helaina Walker ❌ Kim Madden ❌ Michael Brechelt ❌…" at bounding box center [664, 208] width 173 height 21
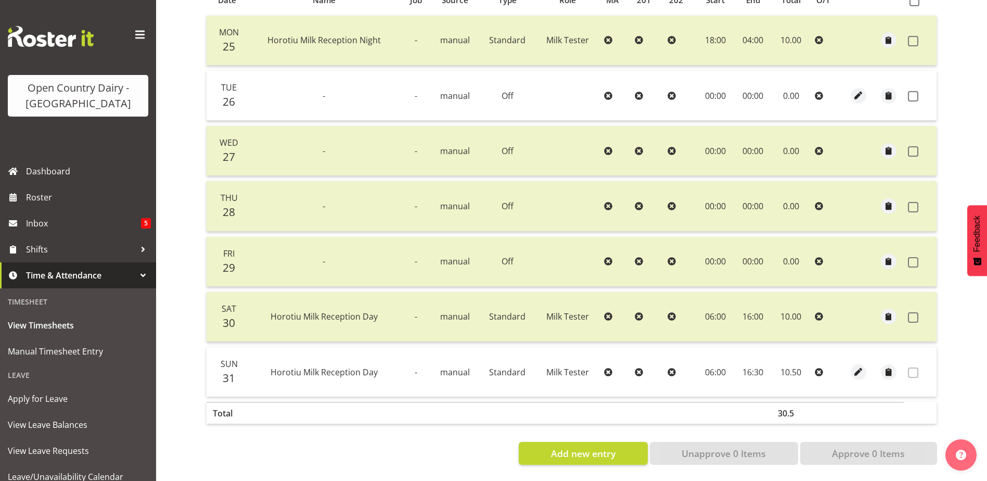
scroll to position [254, 0]
click at [912, 91] on span at bounding box center [913, 96] width 10 height 10
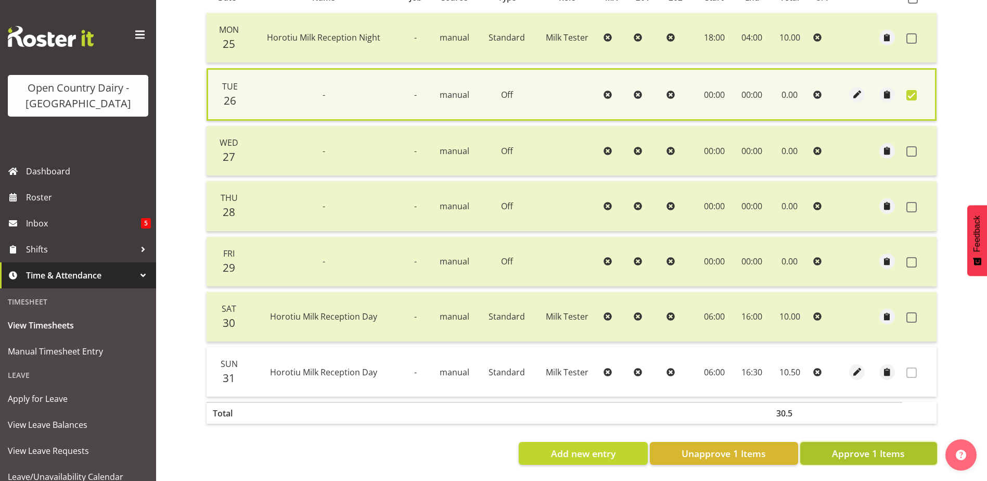
click at [868, 449] on span "Approve 1 Items" at bounding box center [868, 453] width 73 height 14
checkbox input "false"
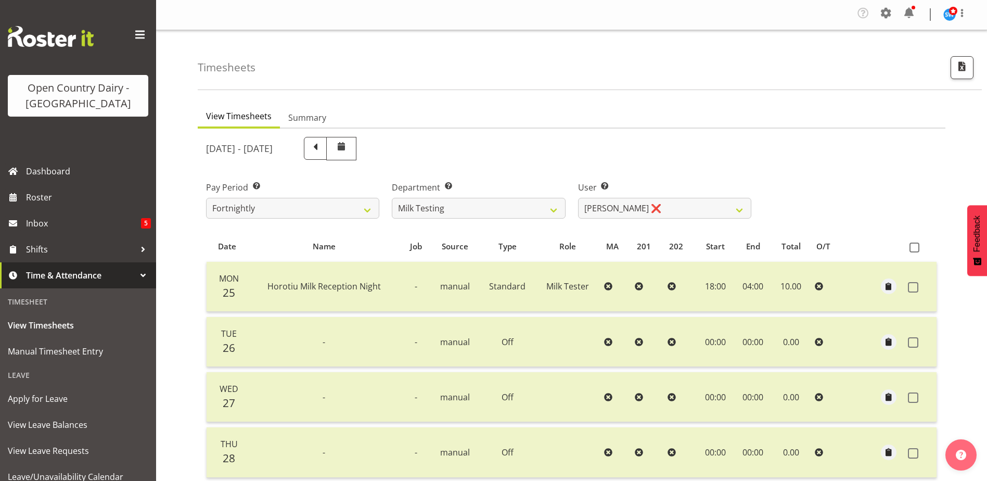
scroll to position [0, 0]
click at [481, 207] on select "701 702 703 704 705 706 707 708 709 710 711 712 713 714 715 716 717 718 719 720" at bounding box center [478, 208] width 173 height 21
select select "874"
click at [392, 198] on select "701 702 703 704 705 706 707 708 709 710 711 712 713 714 715 716 717 718 719 720" at bounding box center [478, 208] width 173 height 21
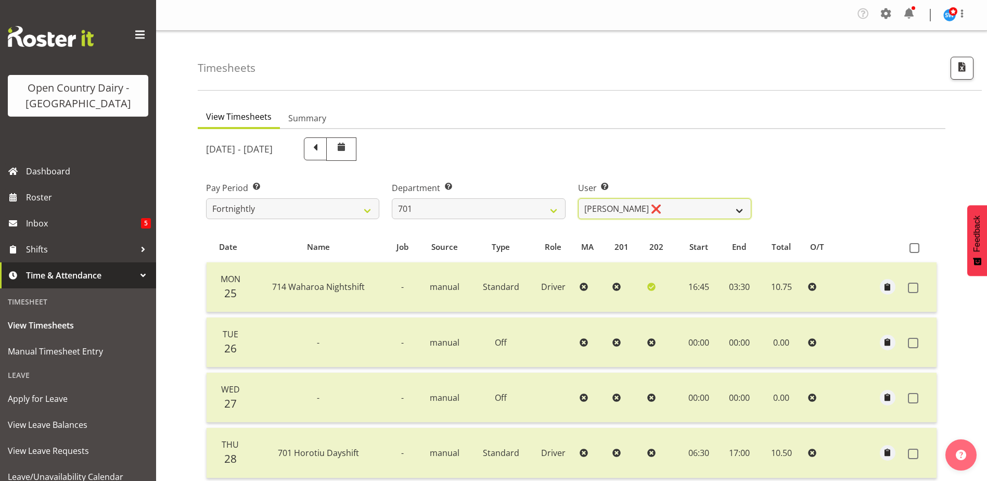
click at [672, 207] on select "Duncan Shirley ❌ Gagandeep Singh ❌ Johann Van Zyl ❌ John Cottingham ❌" at bounding box center [664, 208] width 173 height 21
select select "8383"
click at [578, 198] on select "Duncan Shirley ❌ Gagandeep Singh ❌ Johann Van Zyl ❌ John Cottingham ❌" at bounding box center [664, 208] width 173 height 21
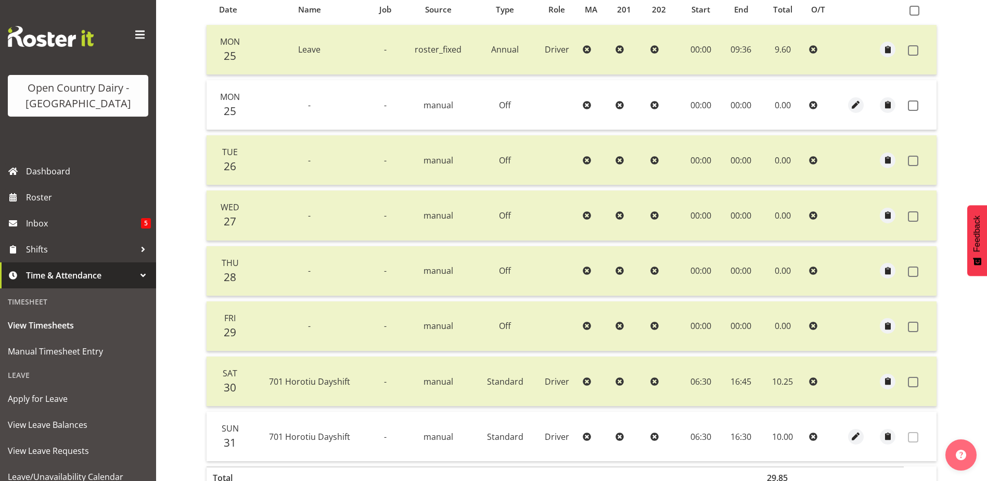
scroll to position [260, 0]
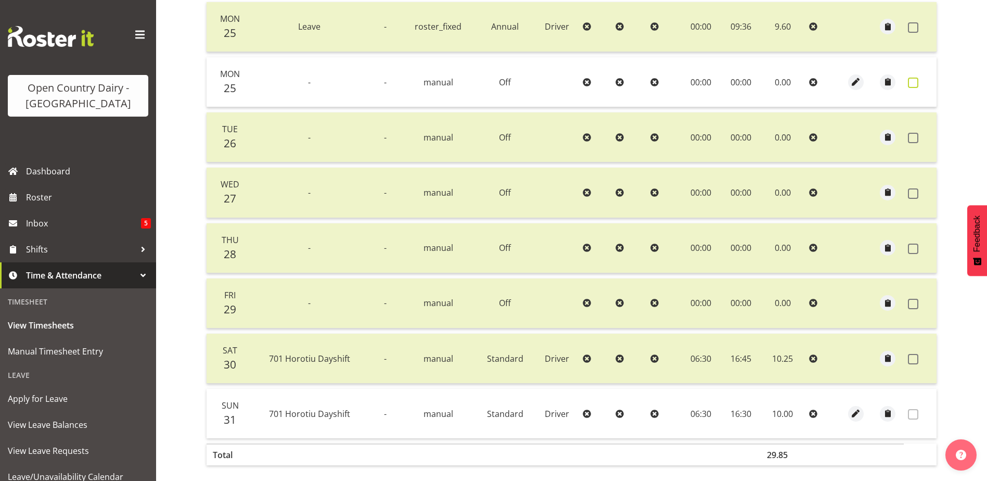
click at [911, 81] on span at bounding box center [913, 83] width 10 height 10
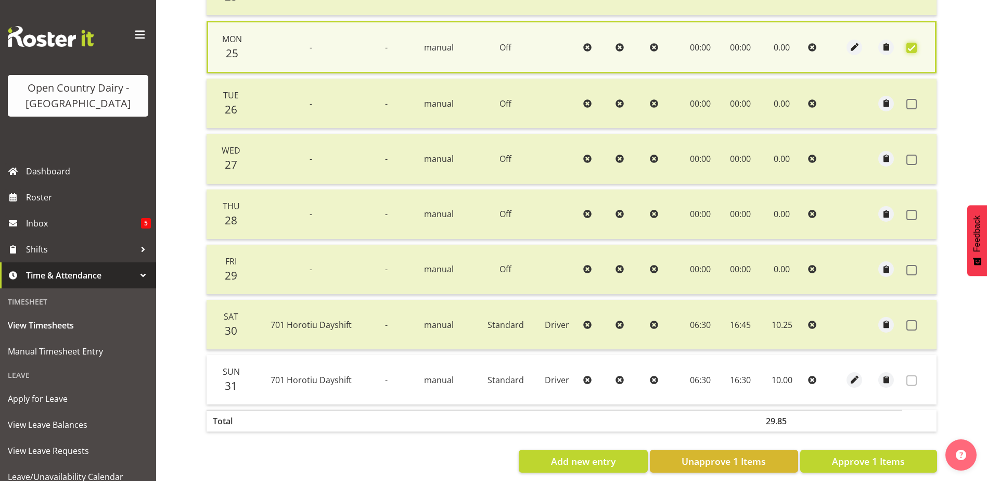
scroll to position [312, 0]
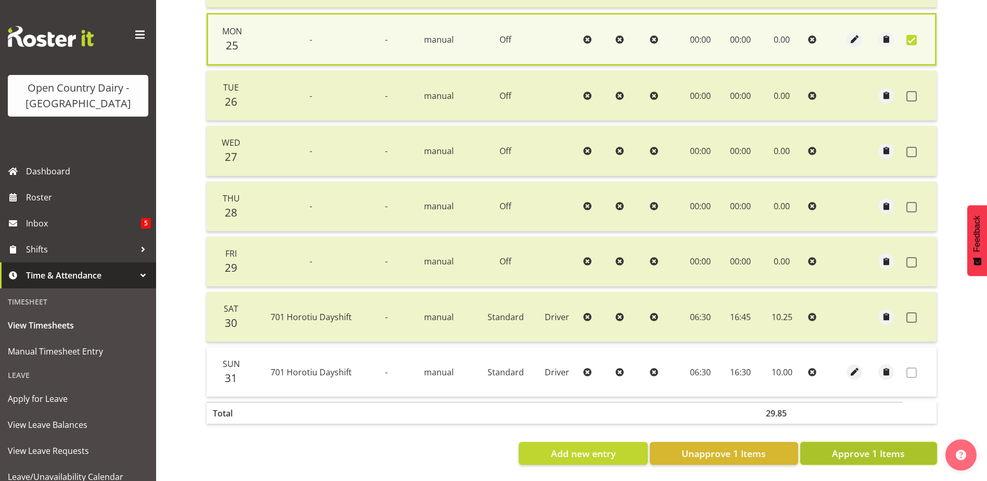
click at [866, 446] on span "Approve 1 Items" at bounding box center [868, 453] width 73 height 14
checkbox input "false"
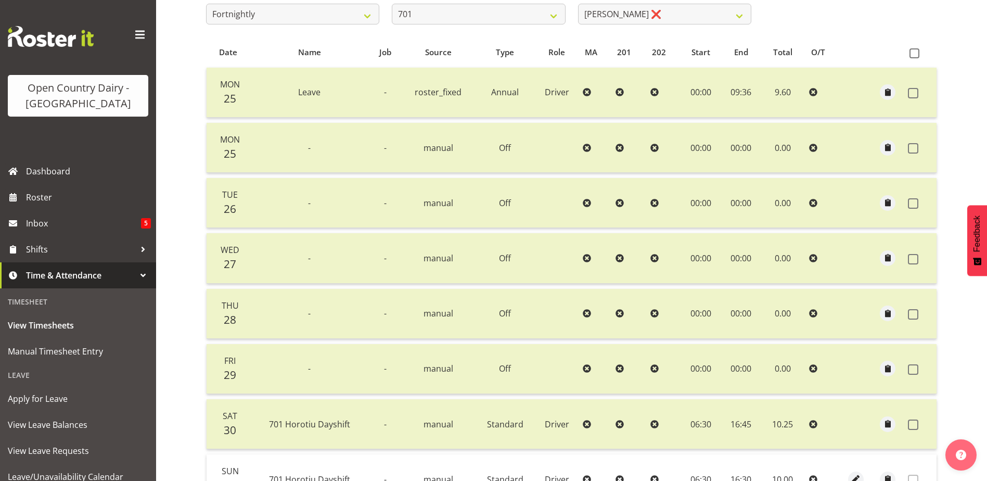
scroll to position [49, 0]
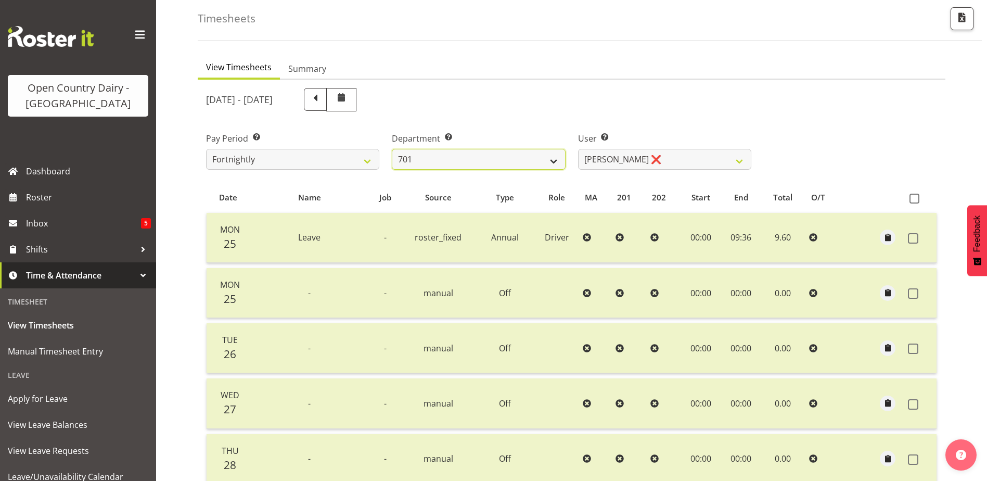
click at [514, 161] on select "701 702 703 704 705 706 707 708 709 710 711 712 713 714 715 716 717 718 719 720" at bounding box center [478, 159] width 173 height 21
select select "875"
click at [392, 149] on select "701 702 703 704 705 706 707 708 709 710 711 712 713 714 715 716 717 718 719 720" at bounding box center [478, 159] width 173 height 21
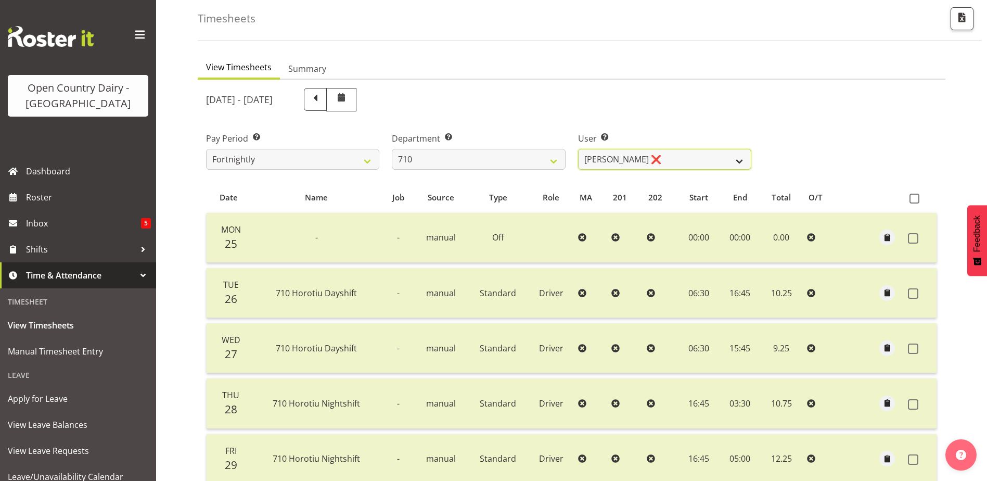
click at [689, 160] on select "Dean Chapman ❌ George Megchelse ❌ Kris Gambhir ❌ Richie Epere ❌" at bounding box center [664, 159] width 173 height 21
select select "10161"
click at [578, 149] on select "Dean Chapman ❌ George Megchelse ❌ Kris Gambhir ❌ Richie Epere ❌" at bounding box center [664, 159] width 173 height 21
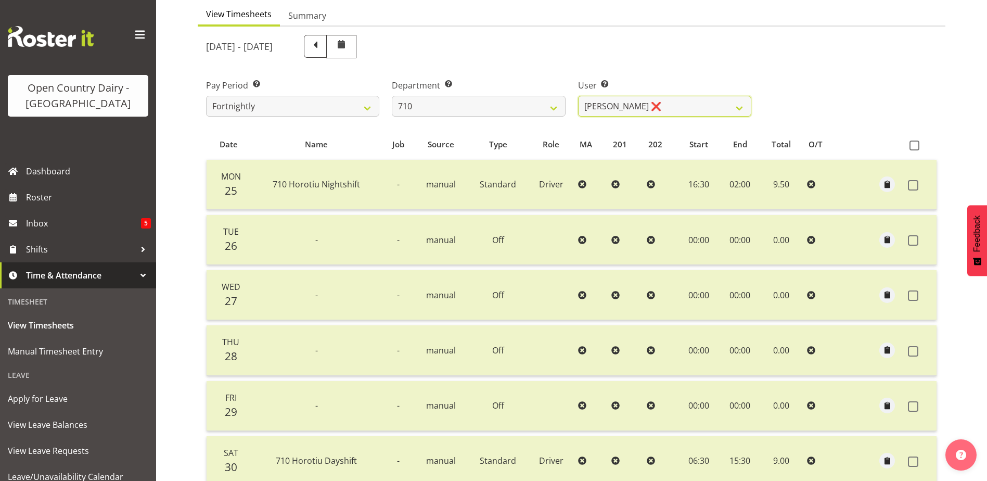
scroll to position [98, 0]
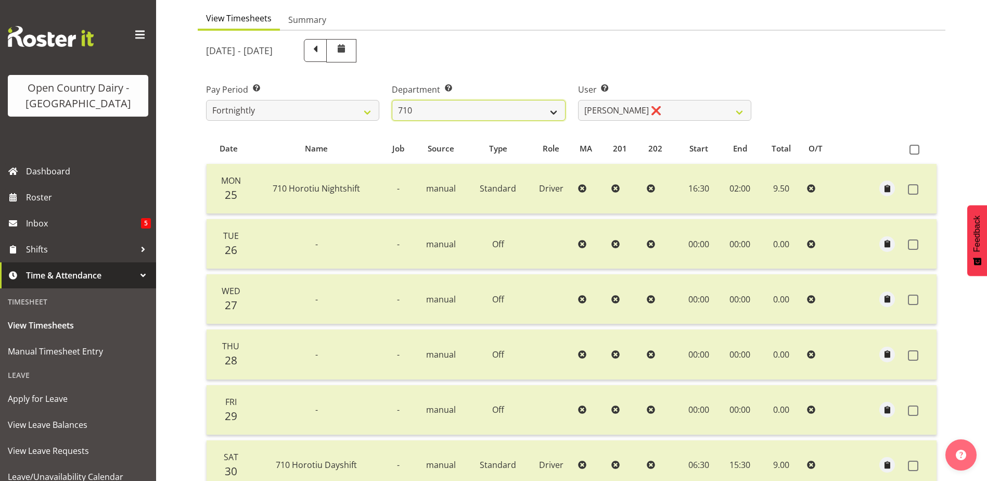
click at [469, 106] on select "701 702 703 704 705 706 707 708 709 710 711 712 713 714 715 716 717 718 719 720" at bounding box center [478, 110] width 173 height 21
select select "754"
click at [392, 100] on select "701 702 703 704 705 706 707 708 709 710 711 712 713 714 715 716 717 718 719 720" at bounding box center [478, 110] width 173 height 21
select select "8172"
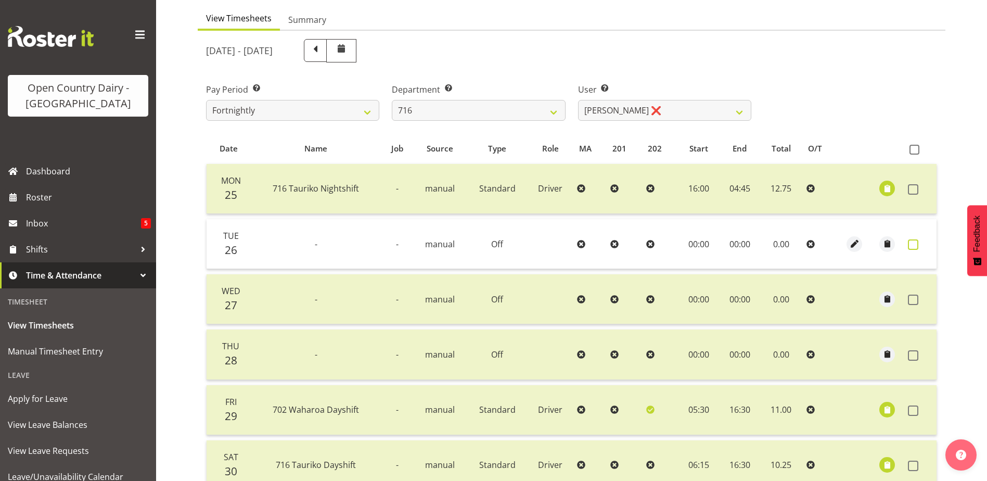
click at [916, 242] on span at bounding box center [913, 244] width 10 height 10
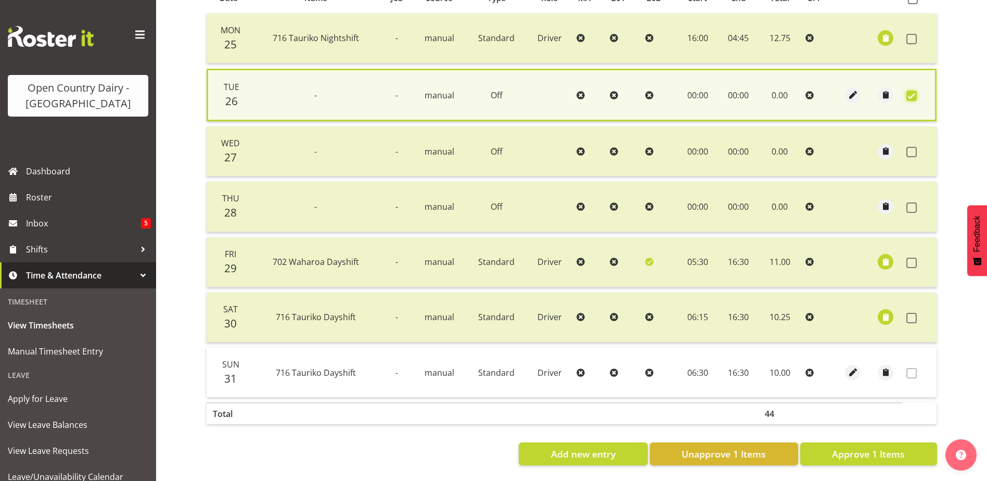
scroll to position [257, 0]
click at [853, 446] on span "Approve 1 Items" at bounding box center [868, 453] width 73 height 14
checkbox input "false"
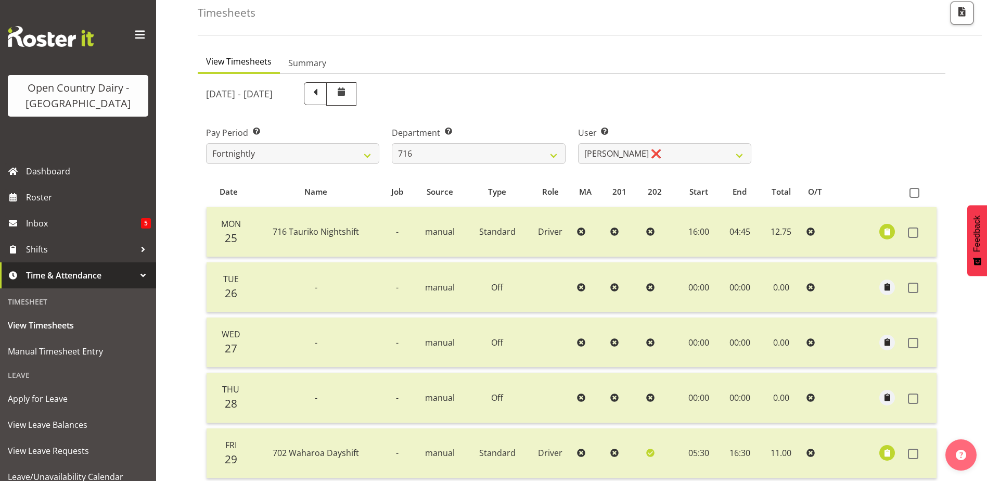
scroll to position [46, 0]
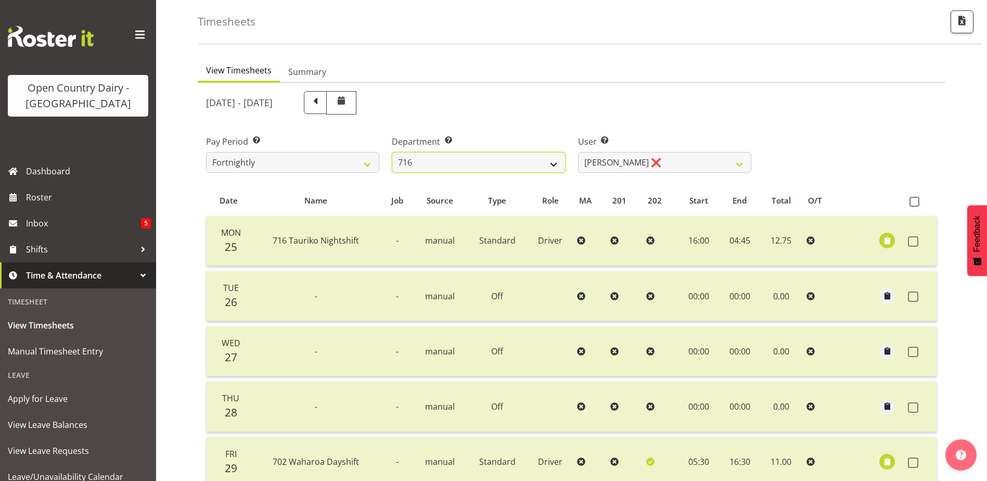
click at [476, 163] on select "701 702 703 704 705 706 707 708 709 710 711 712 713 714 715 716 717 718 719 720" at bounding box center [478, 162] width 173 height 21
select select "814"
click at [392, 152] on select "701 702 703 704 705 706 707 708 709 710 711 712 713 714 715 716 717 718 719 720" at bounding box center [478, 162] width 173 height 21
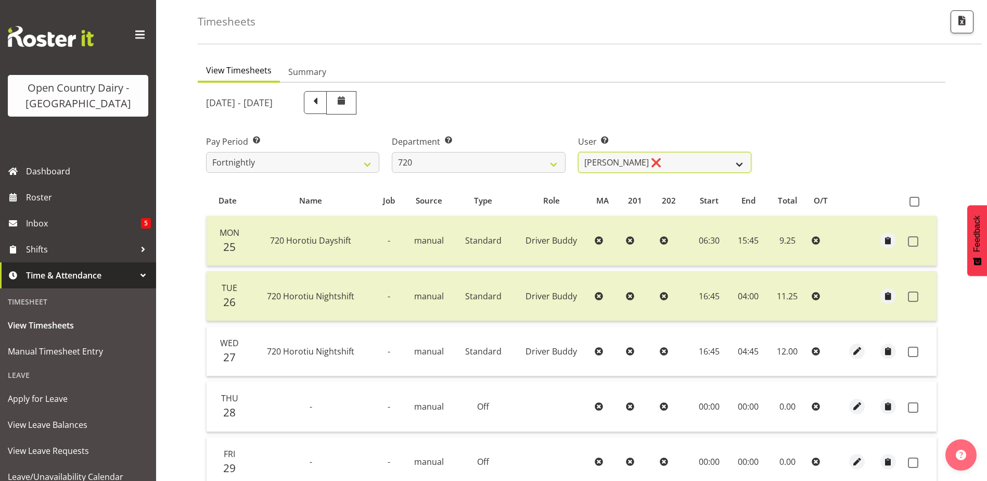
click at [676, 162] on select "Garry Hooper ❌ Kerry Slater ❌ Nathan Frankhouser ❌ Steve Daly ❌" at bounding box center [664, 162] width 173 height 21
select select "8200"
click at [578, 152] on select "Garry Hooper ❌ Kerry Slater ❌ Nathan Frankhouser ❌ Steve Daly ❌" at bounding box center [664, 162] width 173 height 21
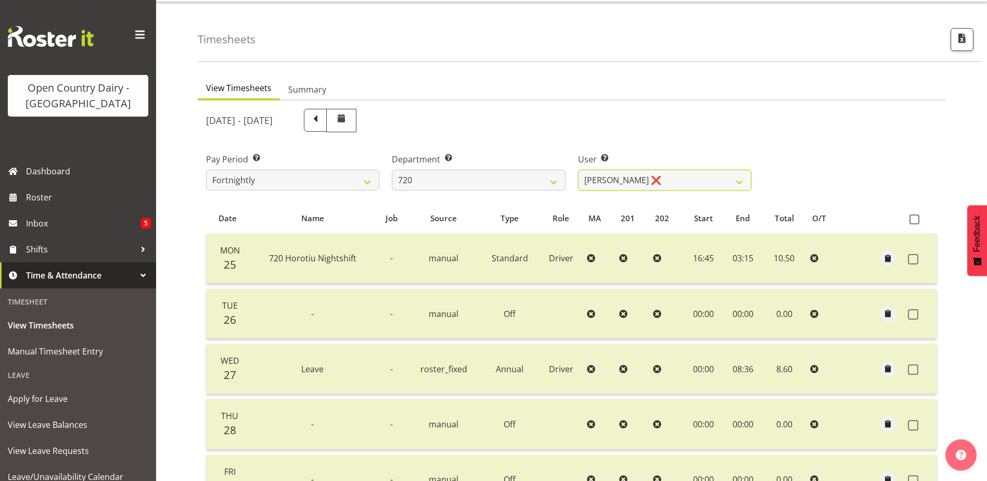
scroll to position [0, 0]
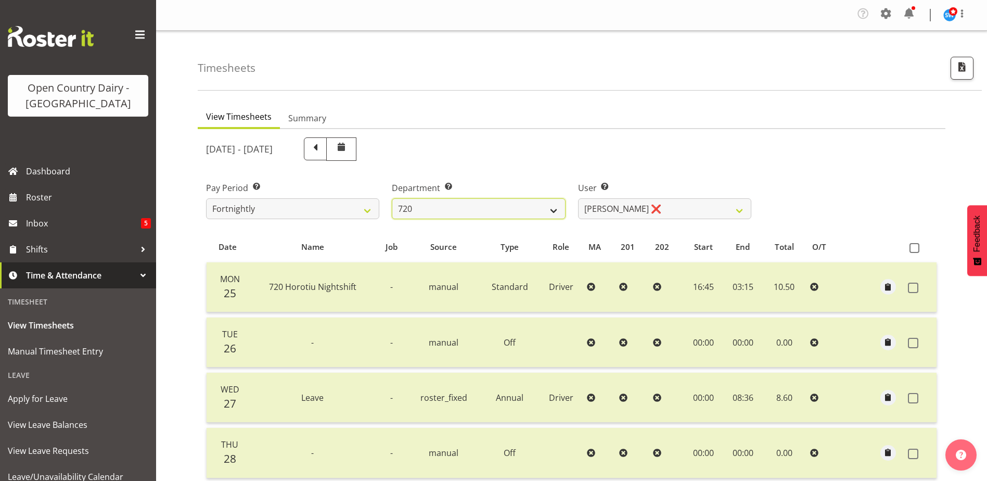
click at [473, 203] on select "701 702 703 704 705 706 707 708 709 710 711 712 713 714 715 716 717 718 719 720" at bounding box center [478, 208] width 173 height 21
select select "756"
click at [392, 198] on select "701 702 703 704 705 706 707 708 709 710 711 712 713 714 715 716 717 718 719 720" at bounding box center [478, 208] width 173 height 21
select select "8163"
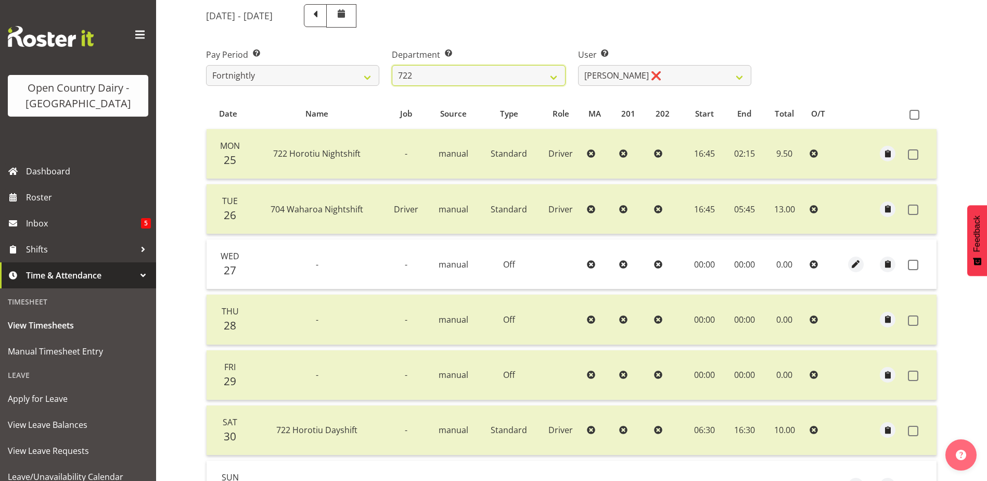
scroll to position [254, 0]
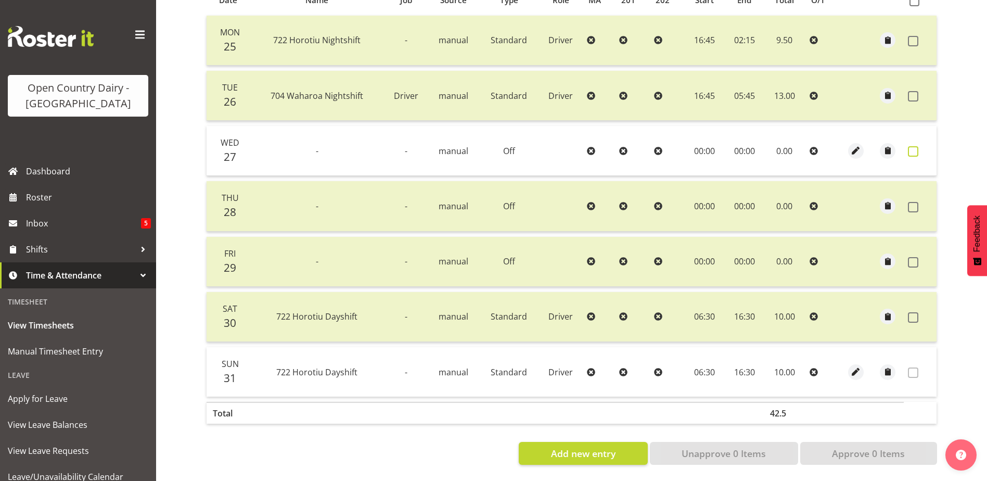
click at [916, 146] on span at bounding box center [913, 151] width 10 height 10
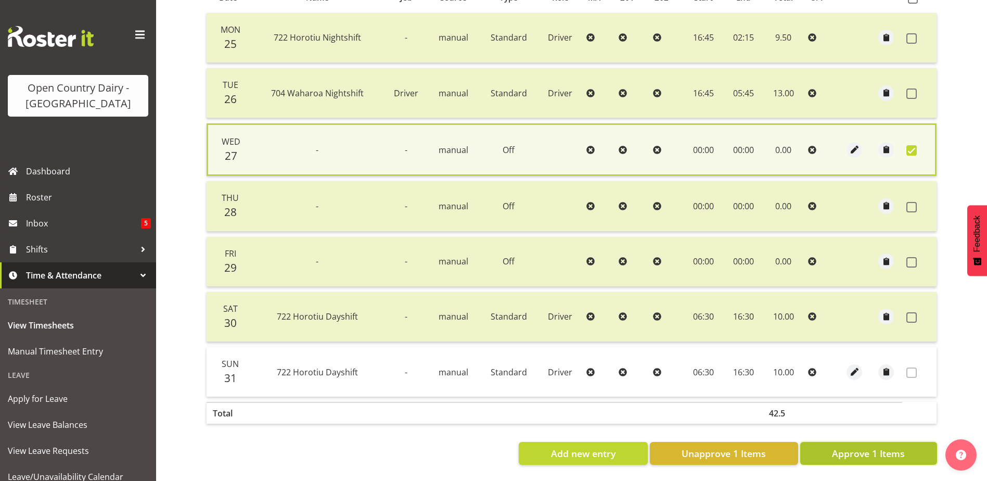
click at [865, 447] on span "Approve 1 Items" at bounding box center [868, 453] width 73 height 14
checkbox input "false"
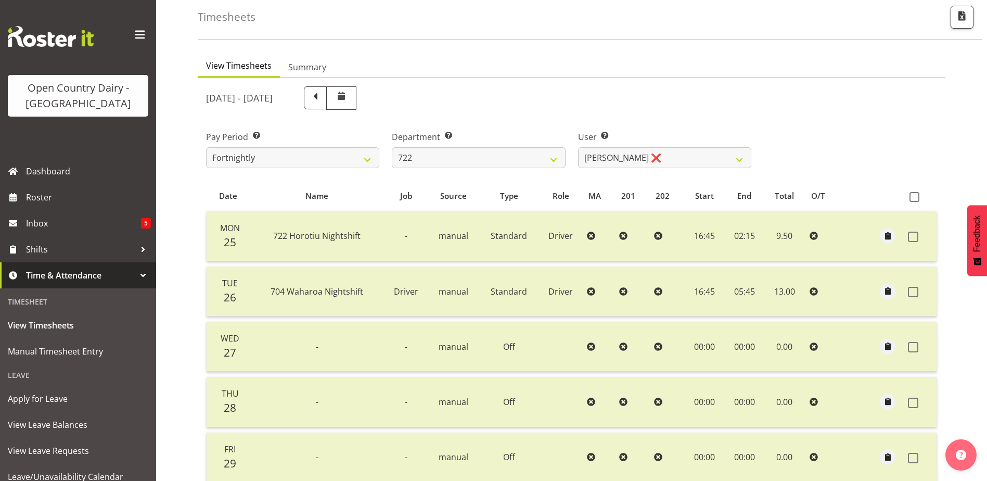
scroll to position [46, 0]
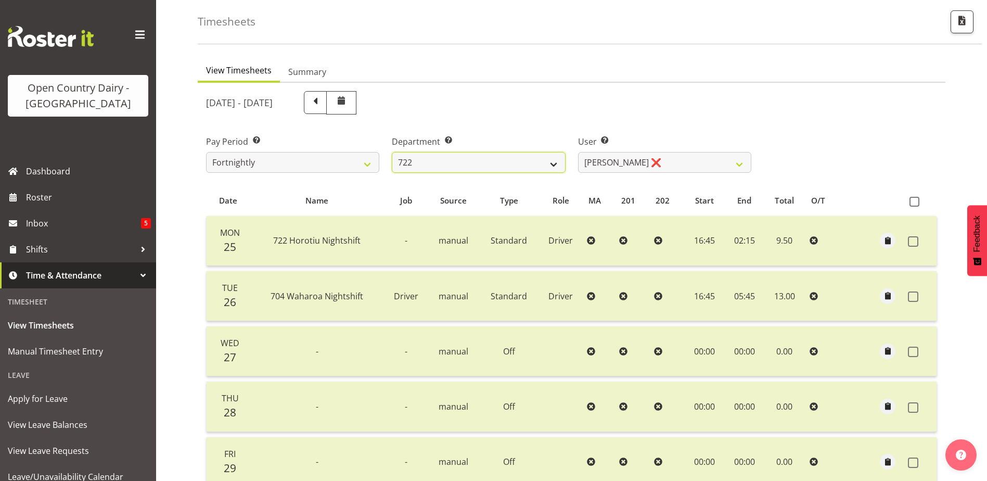
click at [463, 159] on select "701 702 703 704 705 706 707 708 709 710 711 712 713 714 715 716 717 718 719 720" at bounding box center [478, 162] width 173 height 21
select select "819"
click at [392, 152] on select "701 702 703 704 705 706 707 708 709 710 711 712 713 714 715 716 717 718 719 720" at bounding box center [478, 162] width 173 height 21
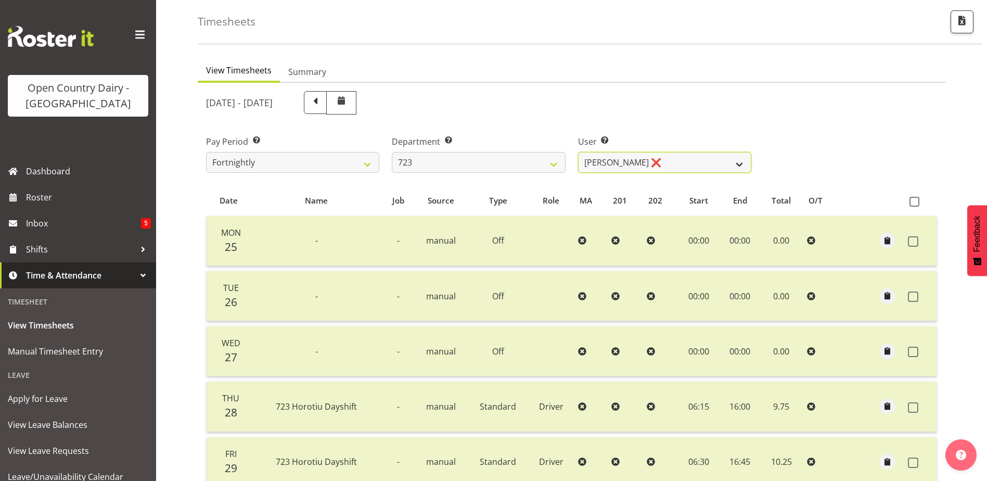
click at [662, 162] on select "Daljeet Rai ❌ Manjinder Singh ❌ Prabhjot Singh ❌ Varninder Singh ❌" at bounding box center [664, 162] width 173 height 21
select select "9511"
click at [578, 152] on select "Daljeet Rai ❌ Manjinder Singh ❌ Prabhjot Singh ❌ Varninder Singh ❌" at bounding box center [664, 162] width 173 height 21
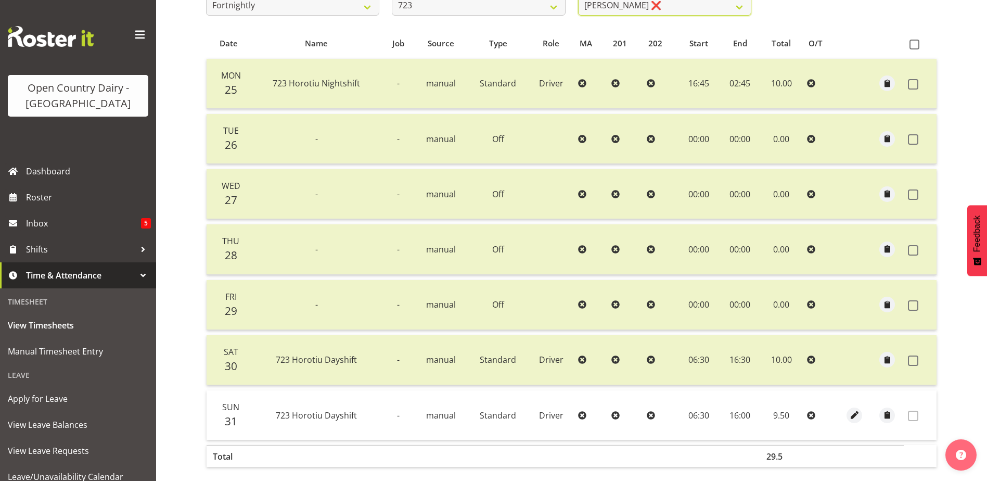
scroll to position [0, 0]
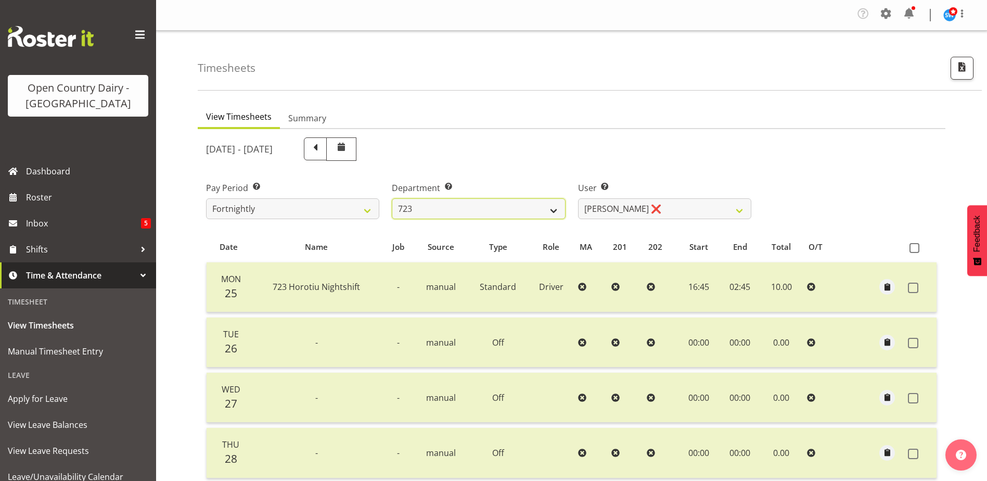
click at [461, 205] on select "701 702 703 704 705 706 707 708 709 710 711 712 713 714 715 716 717 718 719 720" at bounding box center [478, 208] width 173 height 21
select select "808"
click at [392, 198] on select "701 702 703 704 705 706 707 708 709 710 711 712 713 714 715 716 717 718 719 720" at bounding box center [478, 208] width 173 height 21
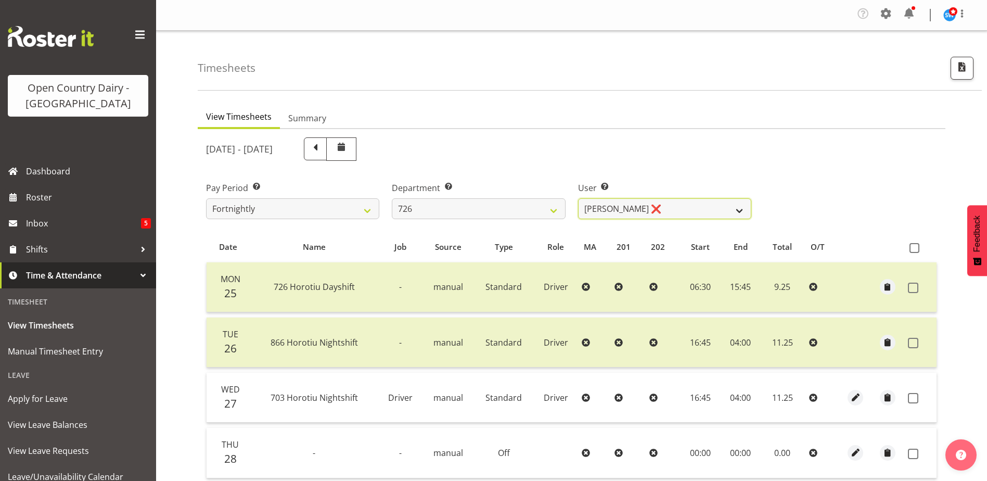
click at [666, 208] on select "Angela Burrill ❌ Bryan Leathart ❌ Harpreet Singh ❌ Kerry Young ❌" at bounding box center [664, 208] width 173 height 21
select select "11081"
click at [578, 198] on select "Angela Burrill ❌ Bryan Leathart ❌ Harpreet Singh ❌ Kerry Young ❌" at bounding box center [664, 208] width 173 height 21
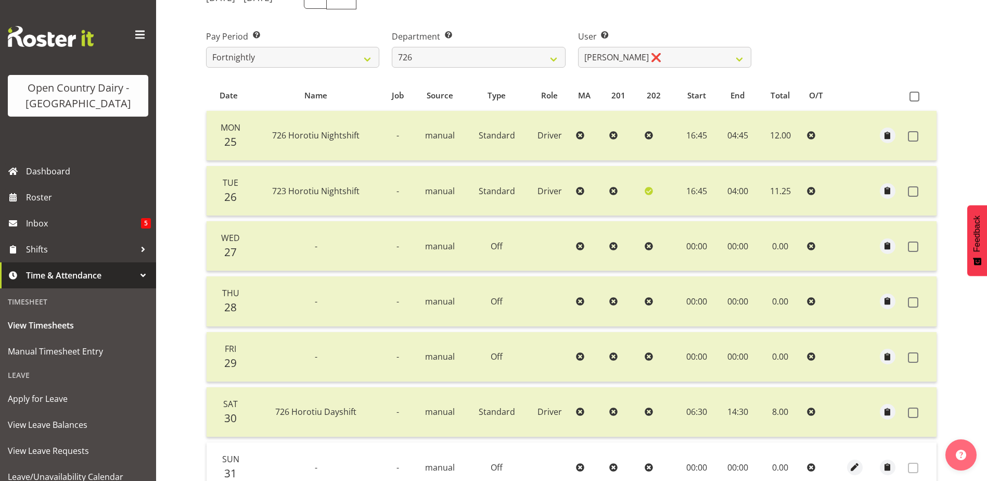
scroll to position [46, 0]
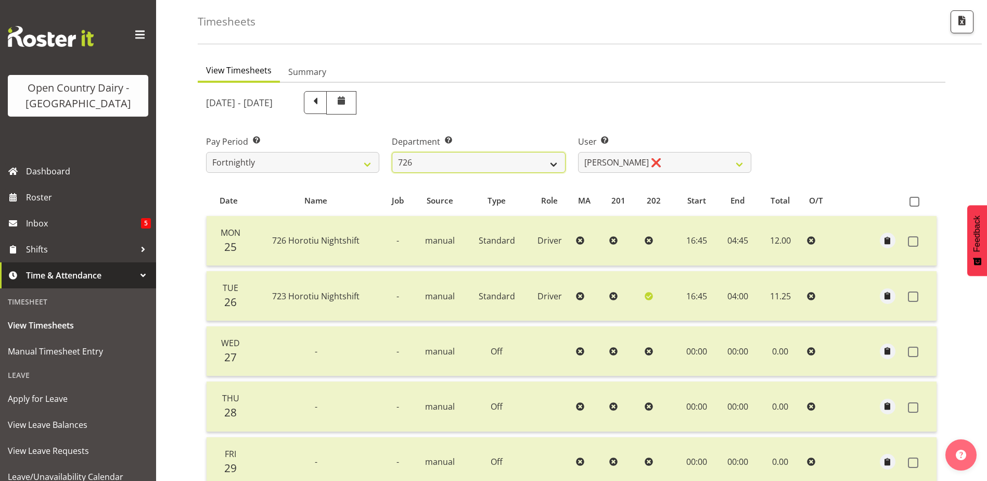
click at [476, 163] on select "701 702 703 704 705 706 707 708 709 710 711 712 713 714 715 716 717 718 719 720" at bounding box center [478, 162] width 173 height 21
select select "875"
click at [392, 152] on select "701 702 703 704 705 706 707 708 709 710 711 712 713 714 715 716 717 718 719 720" at bounding box center [478, 162] width 173 height 21
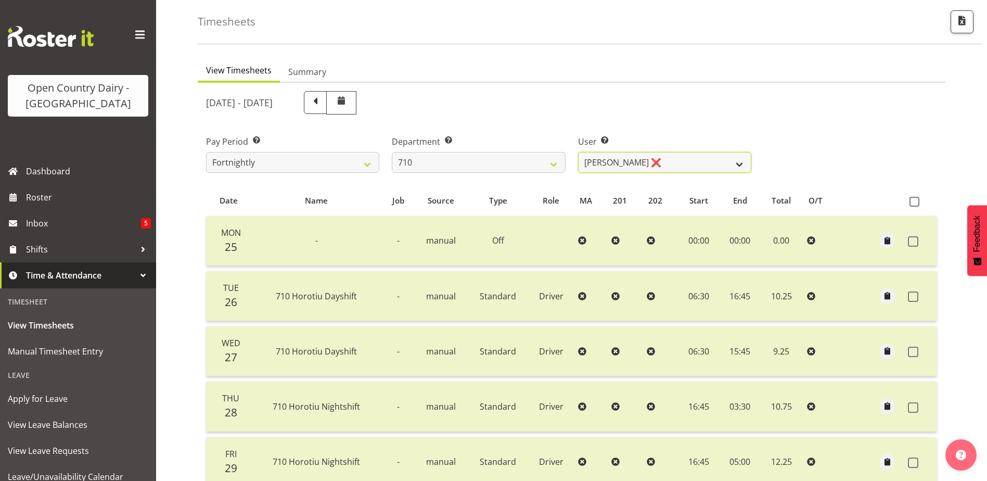
click at [678, 165] on select "Dean Chapman ❌ George Megchelse ❌ Kris Gambhir ❌ Richie Epere ❌" at bounding box center [664, 162] width 173 height 21
select select "10161"
click at [578, 152] on select "Dean Chapman ❌ George Megchelse ❌ Kris Gambhir ❌ Richie Epere ❌" at bounding box center [664, 162] width 173 height 21
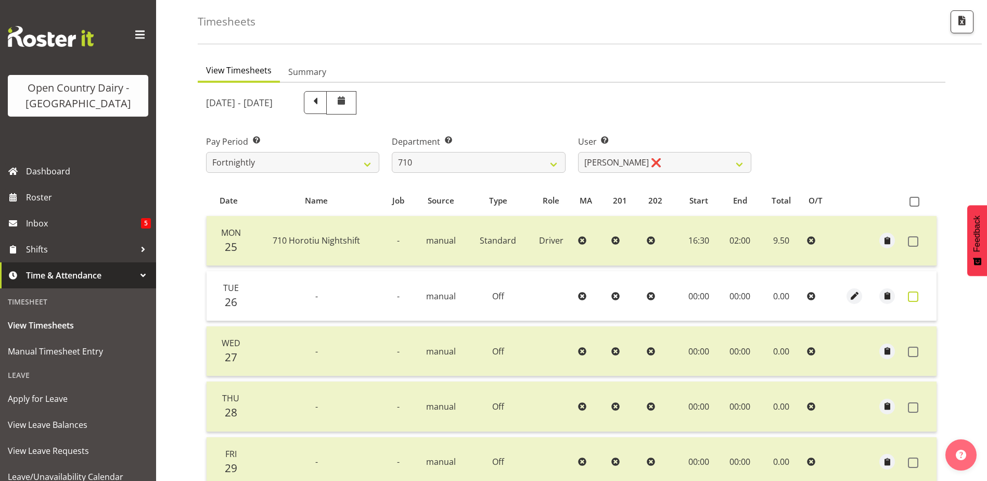
click at [912, 292] on span at bounding box center [913, 296] width 10 height 10
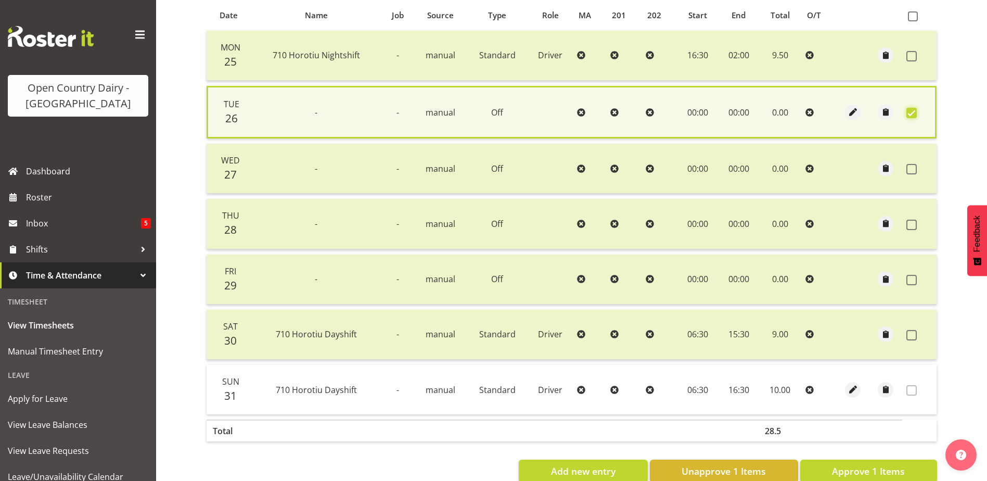
scroll to position [257, 0]
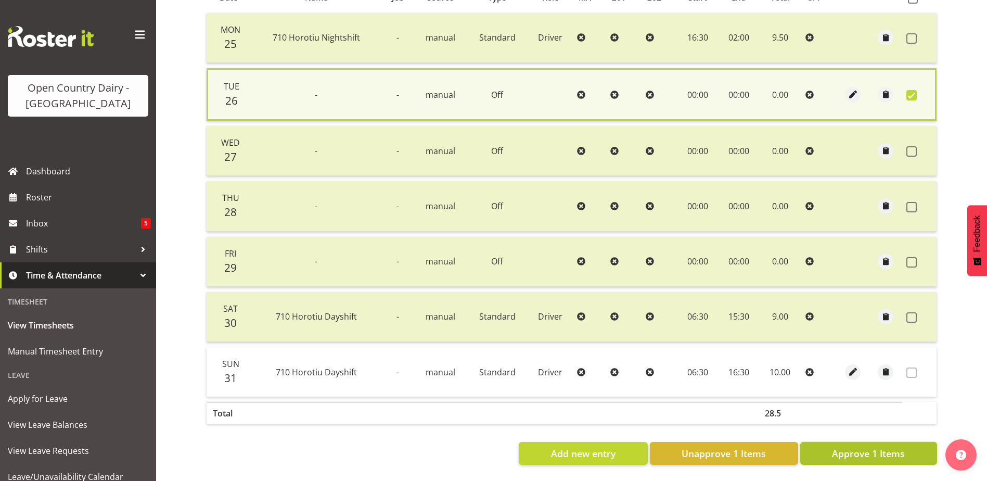
click at [850, 448] on span "Approve 1 Items" at bounding box center [868, 453] width 73 height 14
checkbox input "false"
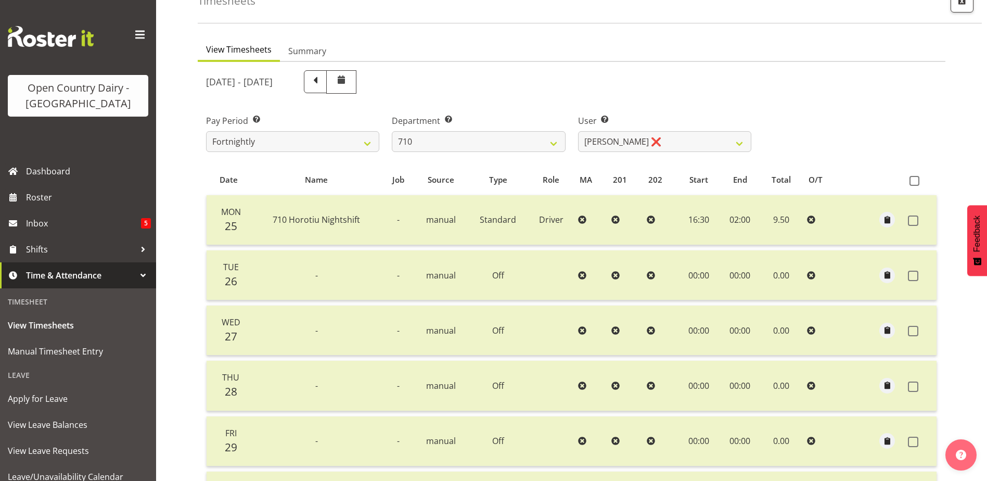
scroll to position [46, 0]
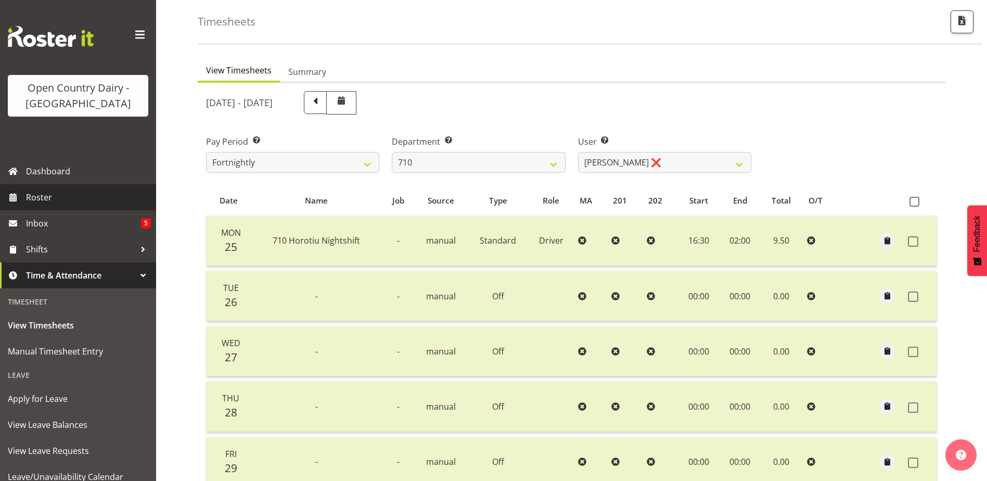
click at [40, 199] on span "Roster" at bounding box center [88, 197] width 125 height 16
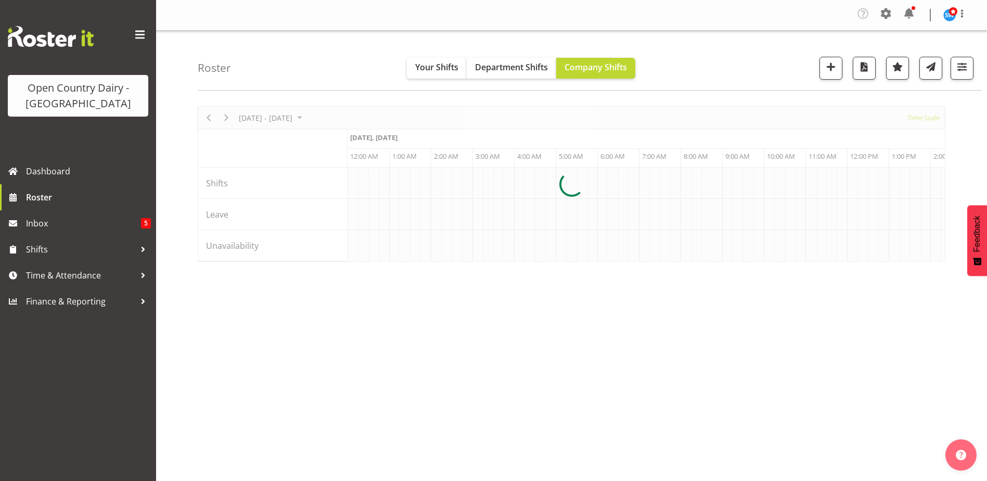
scroll to position [0, 5995]
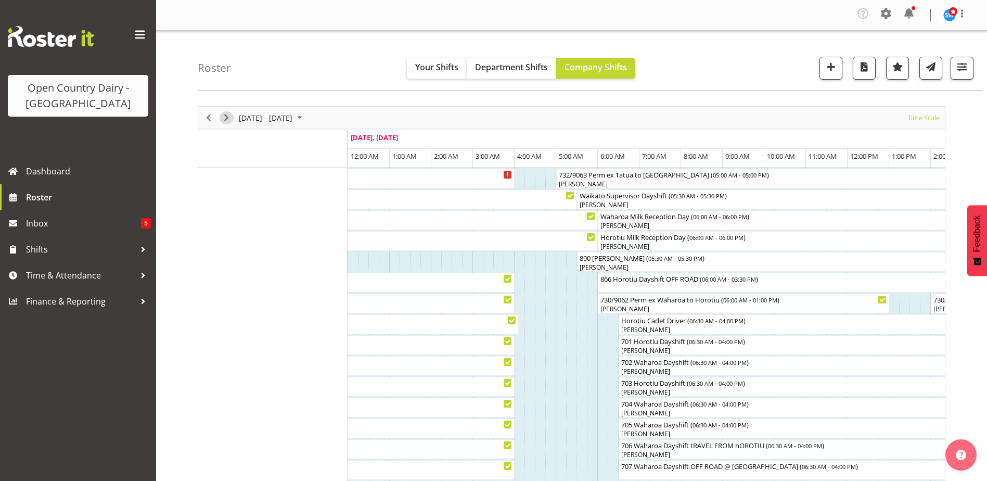
click at [227, 118] on span "Next" at bounding box center [226, 117] width 12 height 13
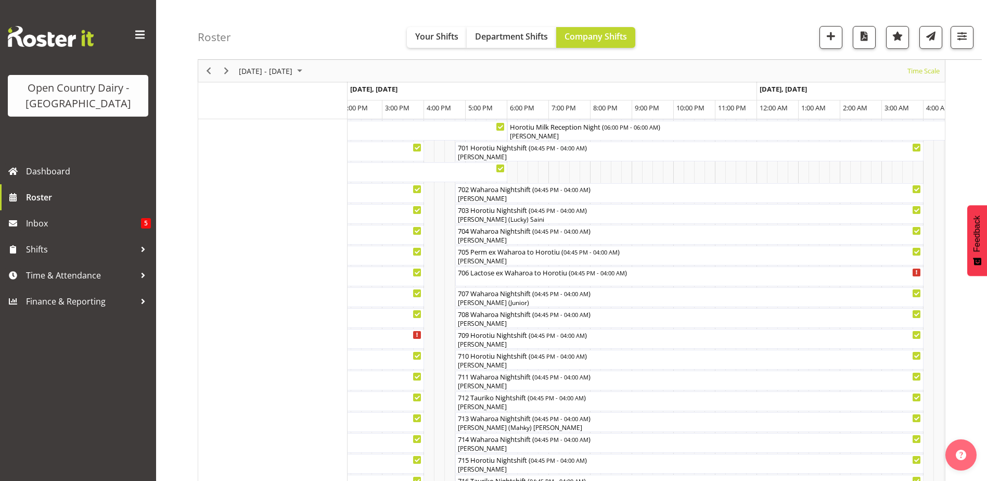
scroll to position [160, 0]
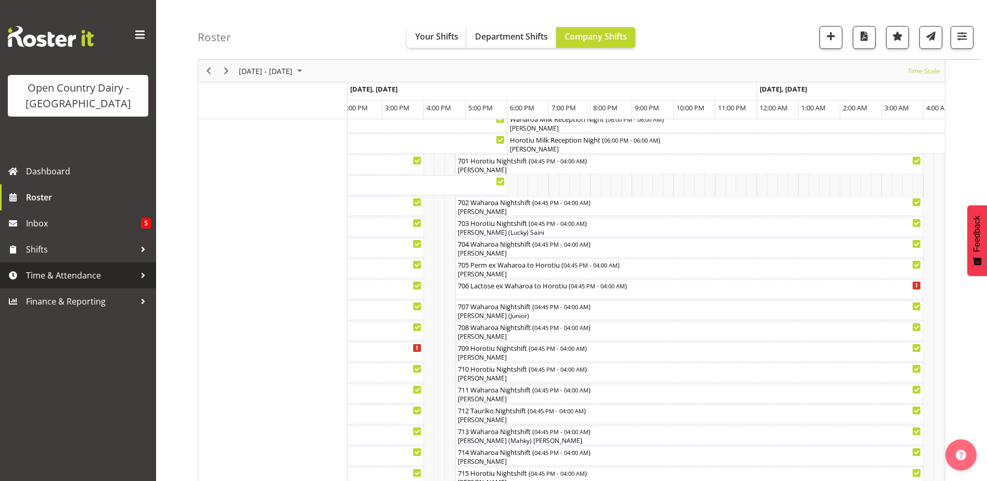
click at [63, 276] on span "Time & Attendance" at bounding box center [80, 275] width 109 height 16
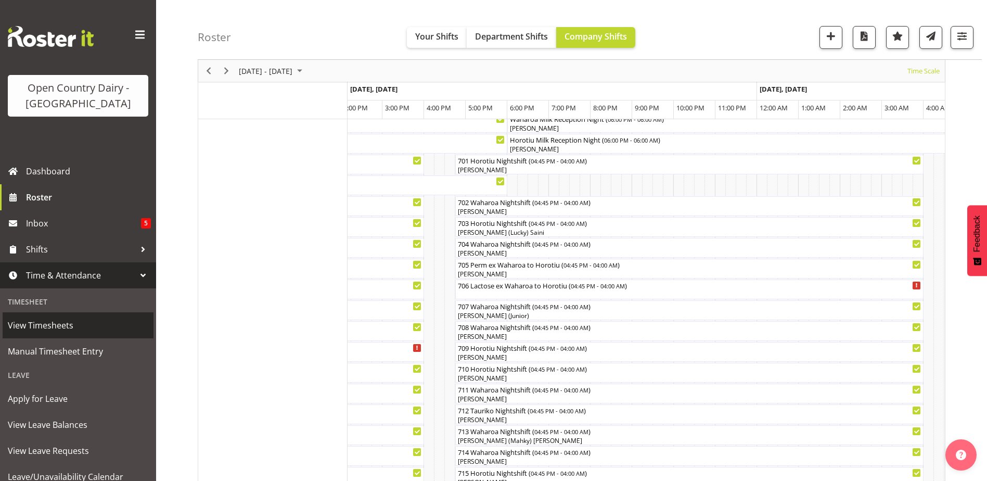
click at [56, 325] on span "View Timesheets" at bounding box center [78, 325] width 140 height 16
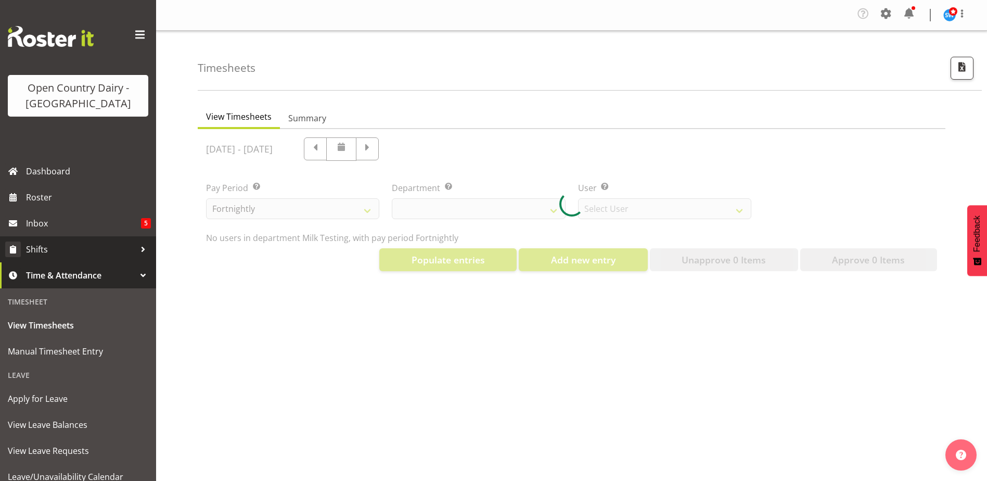
select select "733"
select select "7414"
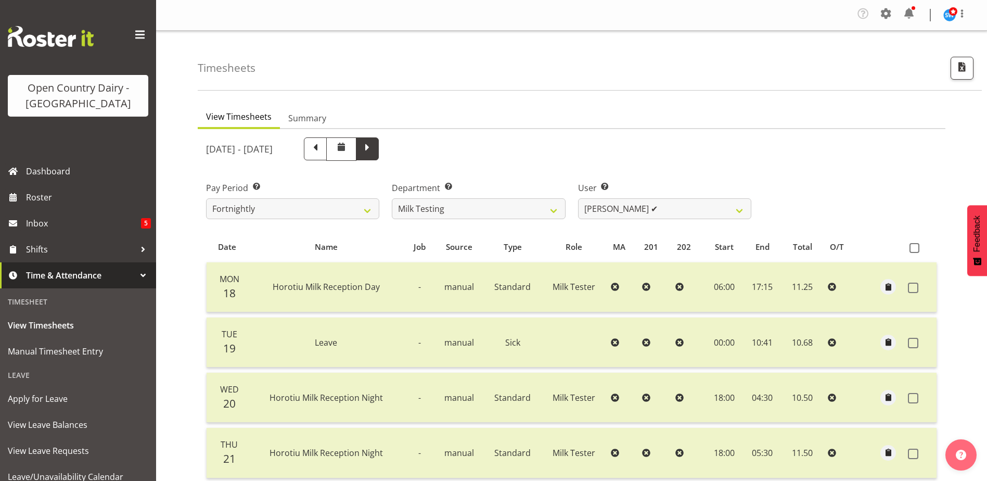
click at [374, 142] on span at bounding box center [368, 148] width 14 height 14
select select
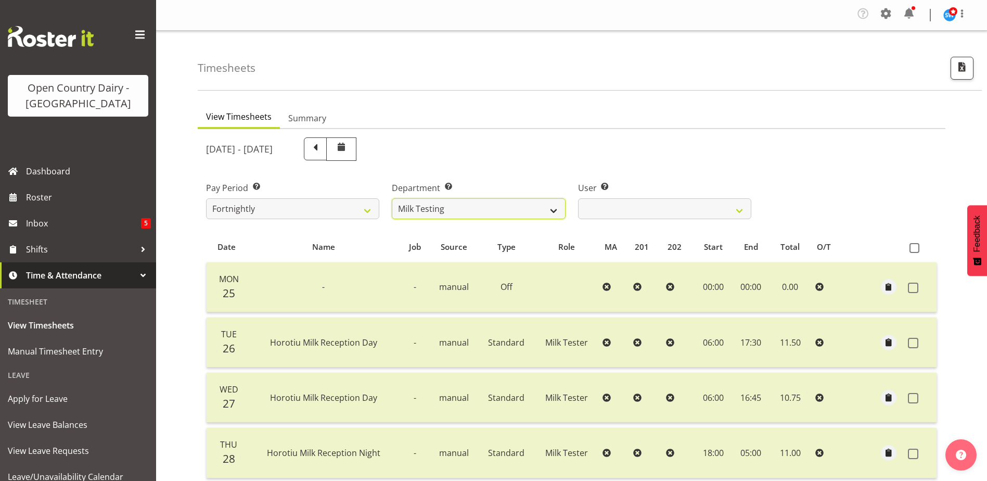
click at [557, 210] on select "701 702 703 704 705 706 707 708 709 710 711 712 713 714 715 716 717 718 719 720" at bounding box center [478, 208] width 173 height 21
select select "763"
click at [392, 198] on select "701 702 703 704 705 706 707 708 709 710 711 712 713 714 715 716 717 718 719 720" at bounding box center [478, 208] width 173 height 21
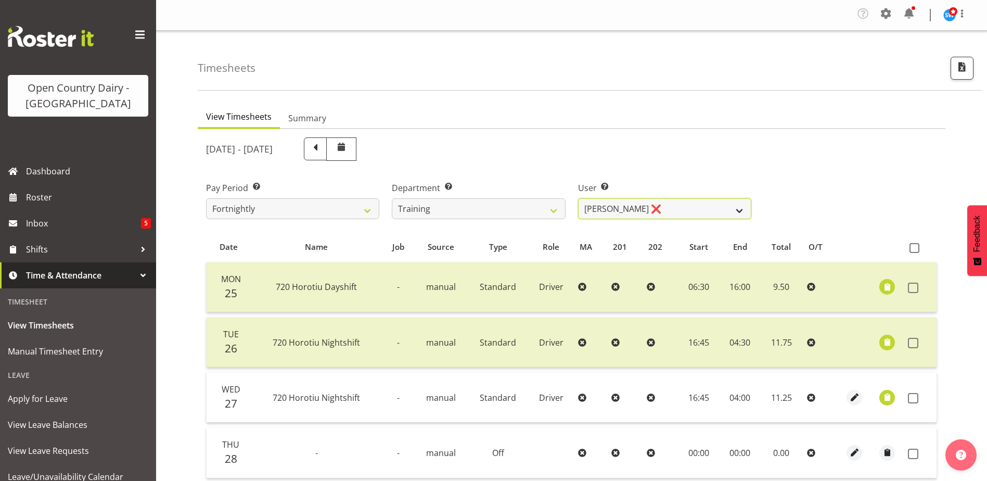
click at [739, 209] on select "[PERSON_NAME] ❌ [PERSON_NAME] (Junior) ❌ [PERSON_NAME] ❌ [PERSON_NAME] ❌ [PERSO…" at bounding box center [664, 208] width 173 height 21
select select "11708"
click at [578, 198] on select "[PERSON_NAME] ❌ [PERSON_NAME] (Junior) ❌ [PERSON_NAME] ❌ [PERSON_NAME] ❌ [PERSO…" at bounding box center [664, 208] width 173 height 21
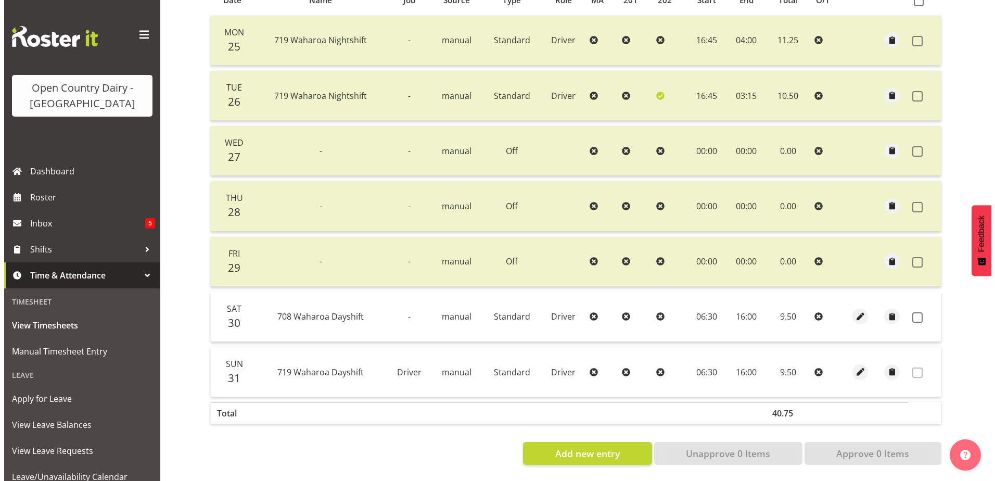
scroll to position [254, 0]
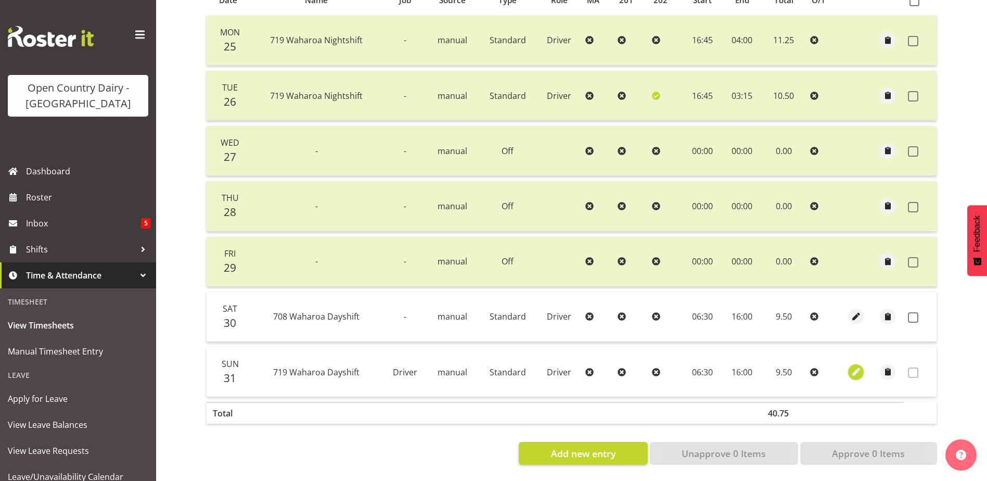
click at [854, 366] on span "button" at bounding box center [856, 372] width 12 height 12
select select "Standard"
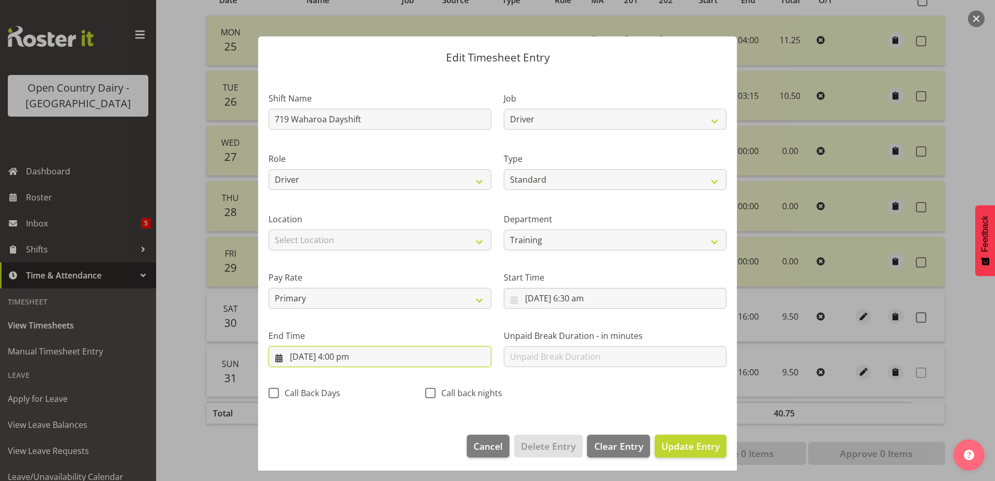
click at [340, 352] on input "[DATE] 4:00 pm" at bounding box center [380, 356] width 223 height 21
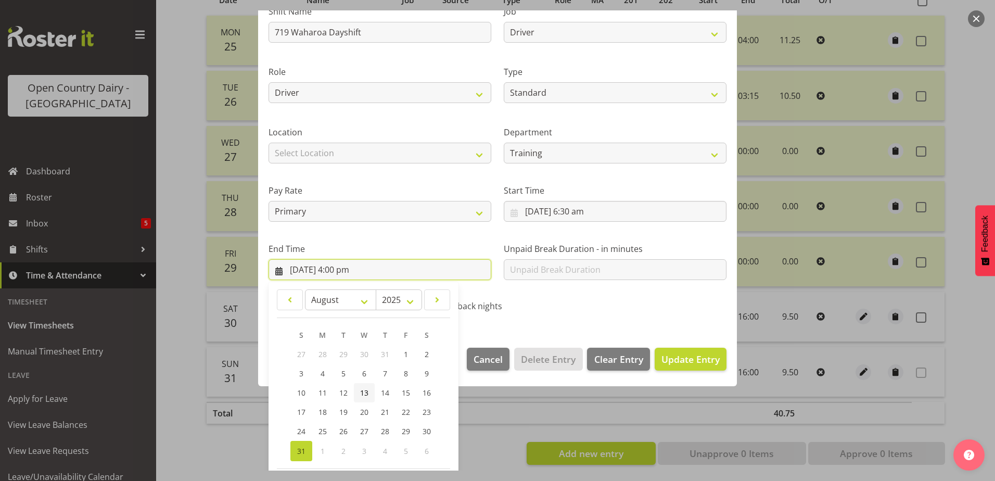
scroll to position [134, 0]
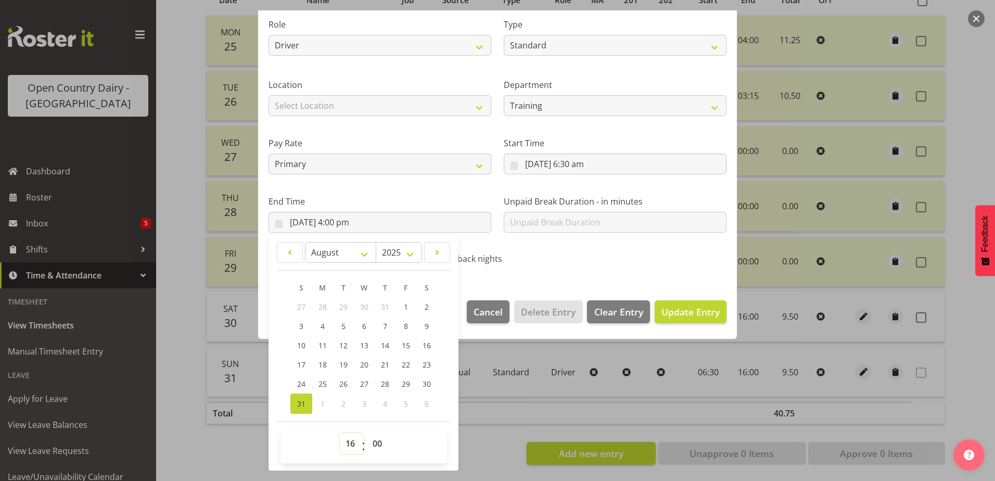
click at [344, 442] on select "00 01 02 03 04 05 06 07 08 09 10 11 12 13 14 15 16 17 18 19 20 21 22 23" at bounding box center [351, 443] width 23 height 21
select select "17"
click at [340, 433] on select "00 01 02 03 04 05 06 07 08 09 10 11 12 13 14 15 16 17 18 19 20 21 22 23" at bounding box center [351, 443] width 23 height 21
type input "[DATE] 5:00 pm"
click at [373, 440] on select "00 01 02 03 04 05 06 07 08 09 10 11 12 13 14 15 16 17 18 19 20 21 22 23 24 25 2…" at bounding box center [378, 443] width 23 height 21
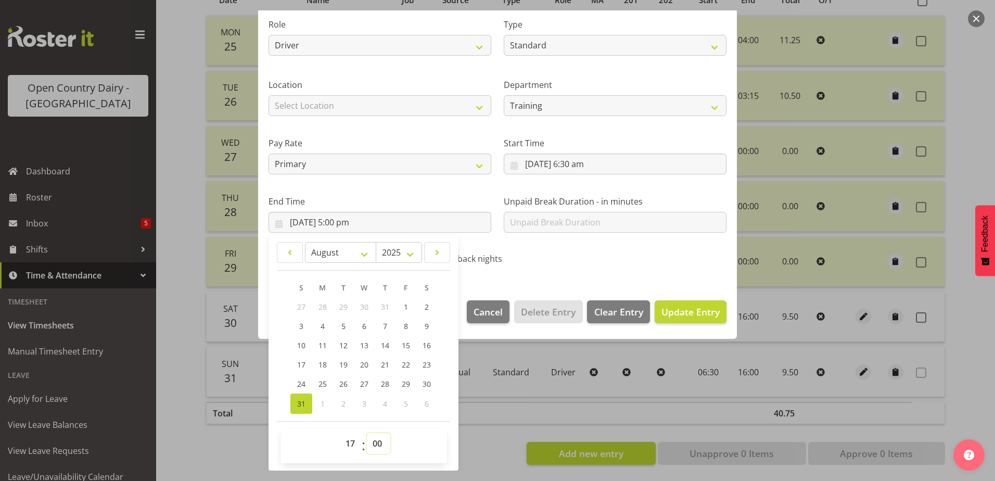
select select "30"
click at [367, 433] on select "00 01 02 03 04 05 06 07 08 09 10 11 12 13 14 15 16 17 18 19 20 21 22 23 24 25 2…" at bounding box center [378, 443] width 23 height 21
type input "[DATE] 5:30 pm"
click at [691, 313] on span "Update Entry" at bounding box center [690, 311] width 58 height 12
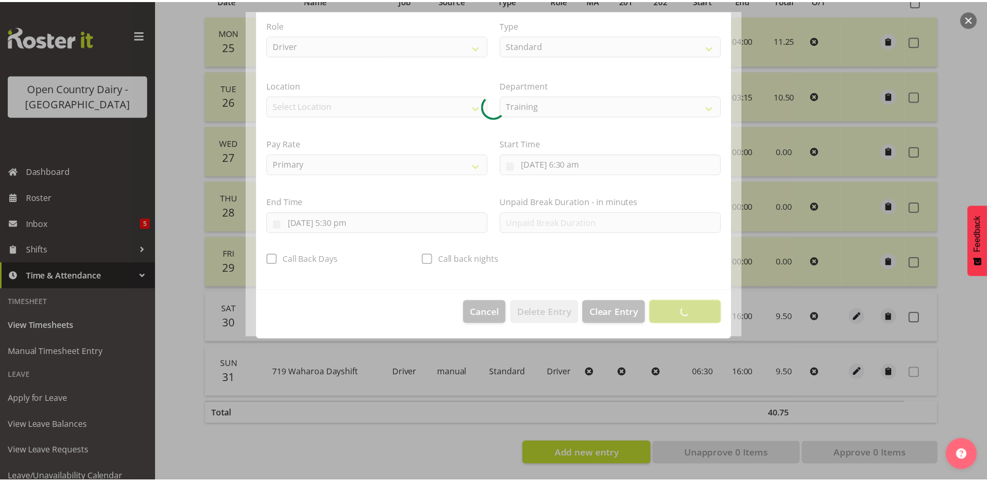
scroll to position [3, 0]
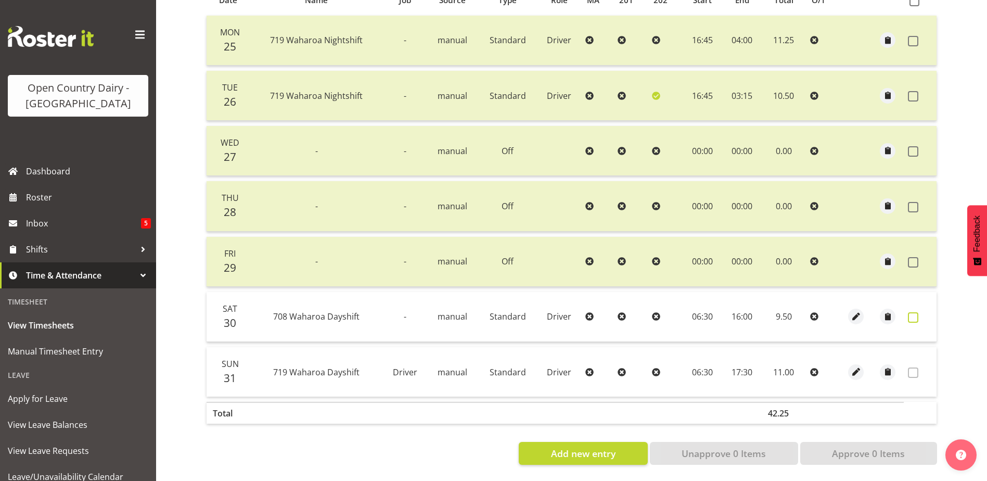
click at [911, 312] on span at bounding box center [913, 317] width 10 height 10
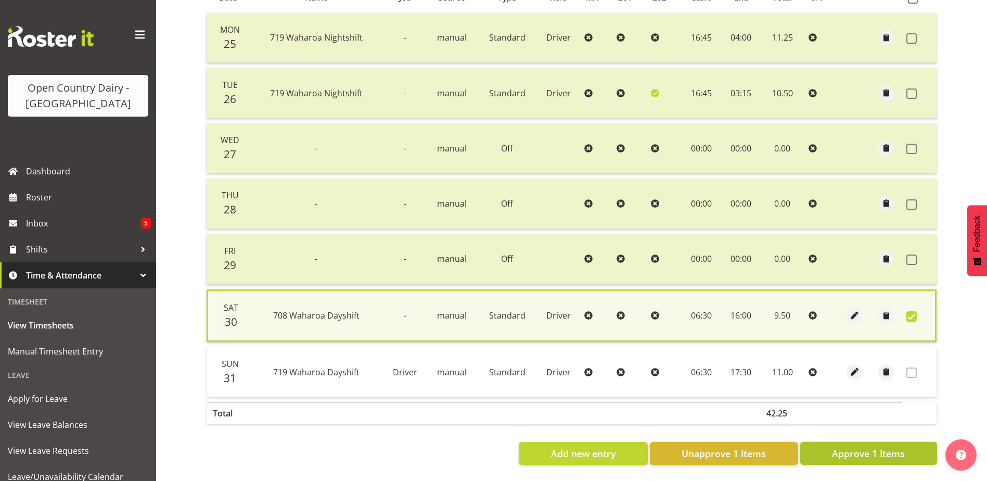
click at [846, 454] on span "Approve 1 Items" at bounding box center [868, 453] width 73 height 14
checkbox input "false"
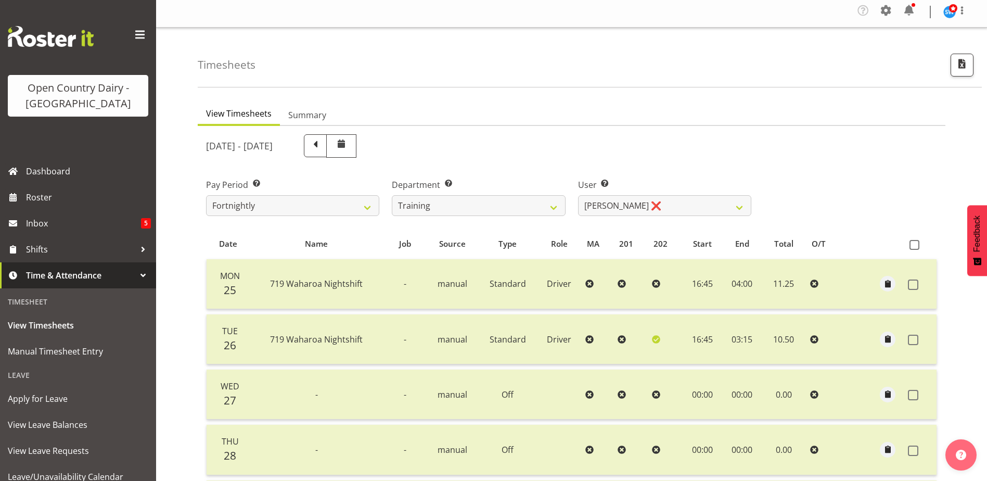
scroll to position [0, 0]
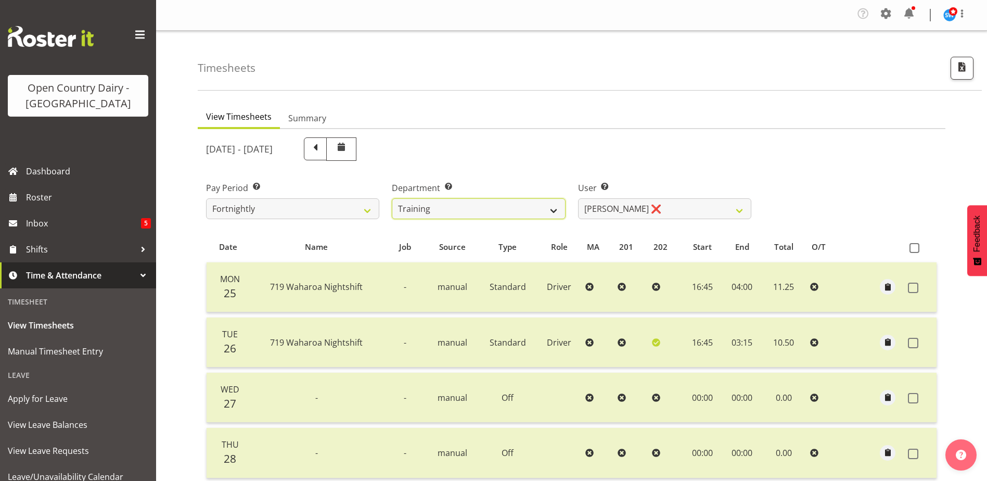
click at [449, 208] on select "701 702 703 704 705 706 707 708 709 710 711 712 713 714 715 716 717 718 719 720" at bounding box center [478, 208] width 173 height 21
select select "720"
click at [392, 198] on select "701 702 703 704 705 706 707 708 709 710 711 712 713 714 715 716 717 718 719 720" at bounding box center [478, 208] width 173 height 21
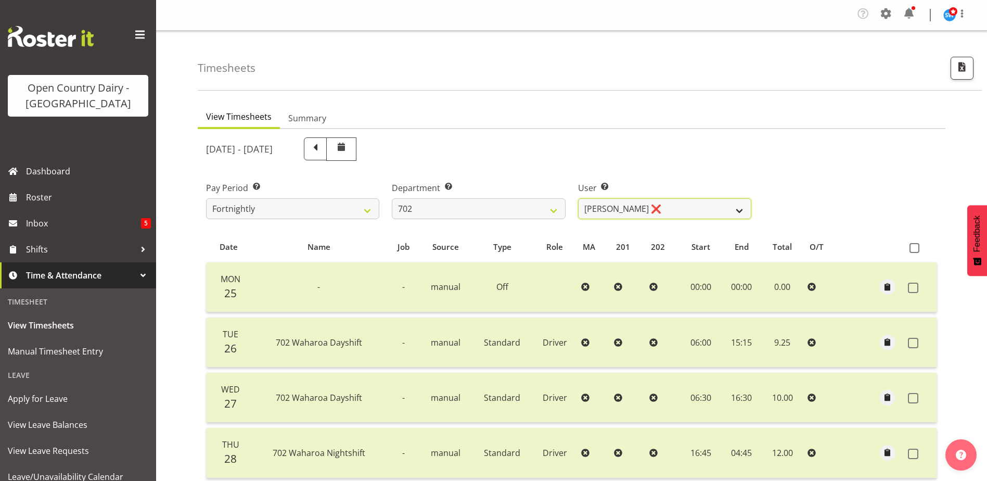
click at [674, 210] on select "[PERSON_NAME] ❌ [PERSON_NAME] ❌ [PERSON_NAME] ❌ [PERSON_NAME] ❌" at bounding box center [664, 208] width 173 height 21
select select "10345"
click at [578, 198] on select "[PERSON_NAME] ❌ [PERSON_NAME] ❌ [PERSON_NAME] ❌ [PERSON_NAME] ❌" at bounding box center [664, 208] width 173 height 21
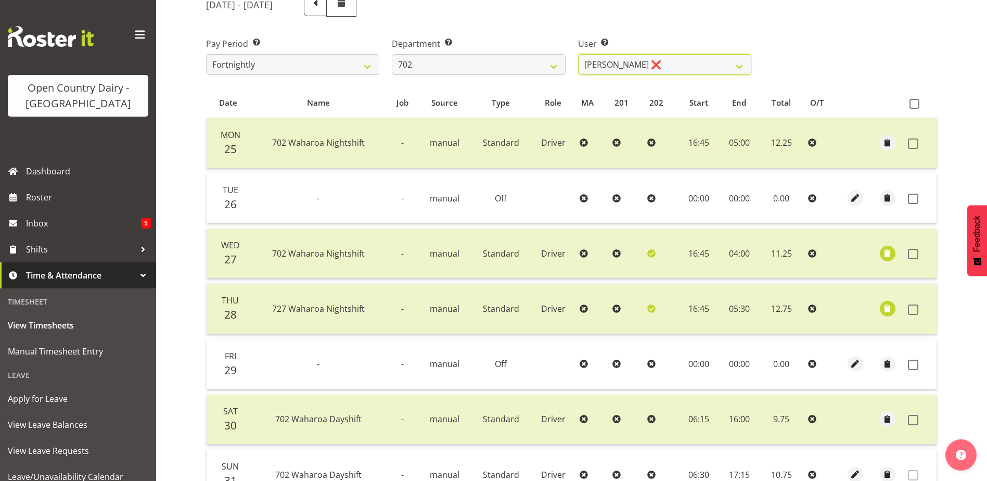
scroll to position [156, 0]
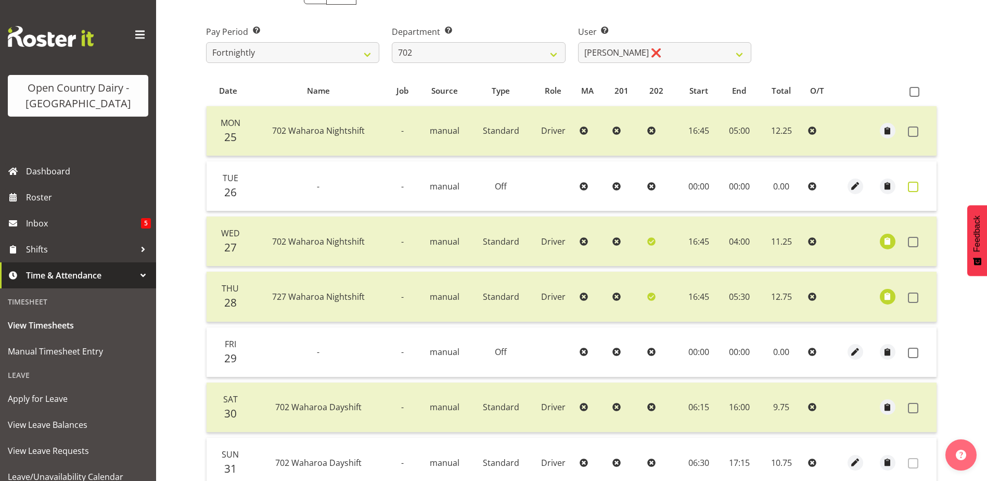
click at [911, 184] on span at bounding box center [913, 187] width 10 height 10
checkbox input "true"
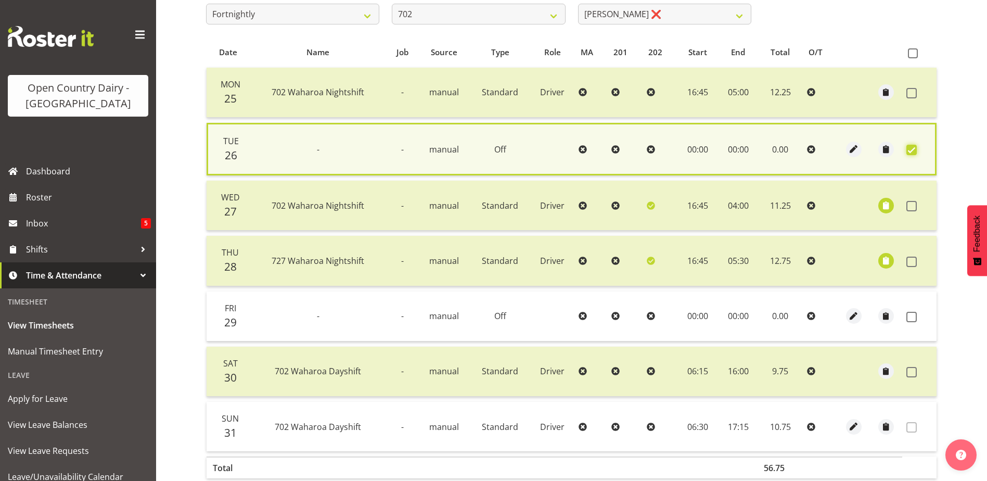
scroll to position [257, 0]
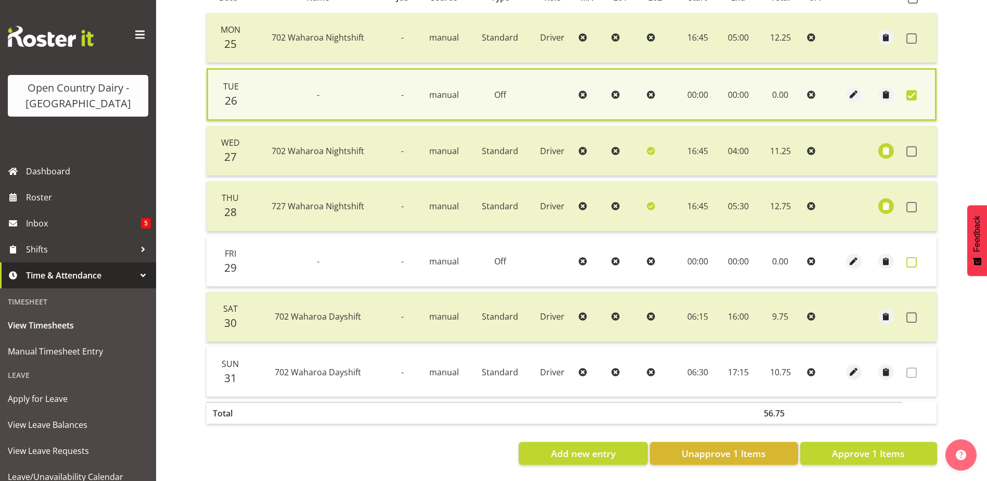
click at [911, 257] on span at bounding box center [911, 262] width 10 height 10
checkbox input "true"
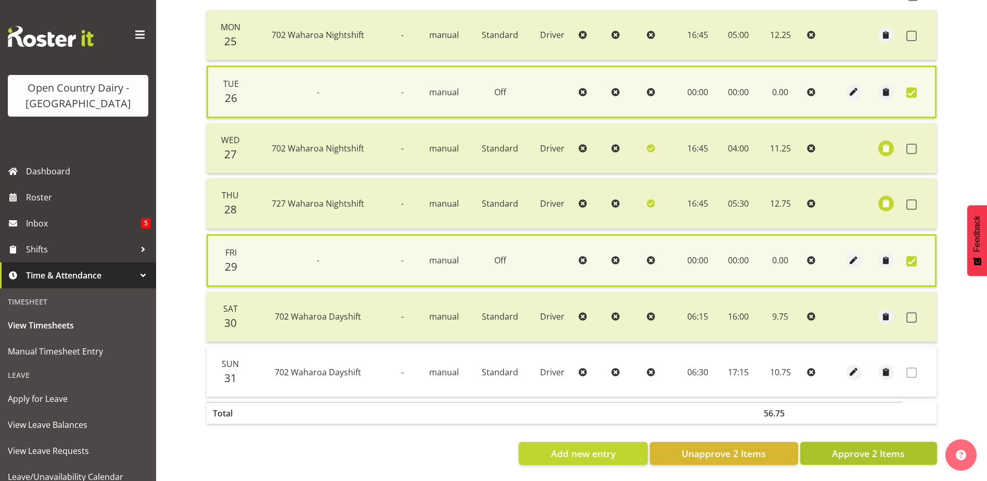
click at [873, 446] on span "Approve 2 Items" at bounding box center [868, 453] width 73 height 14
checkbox input "false"
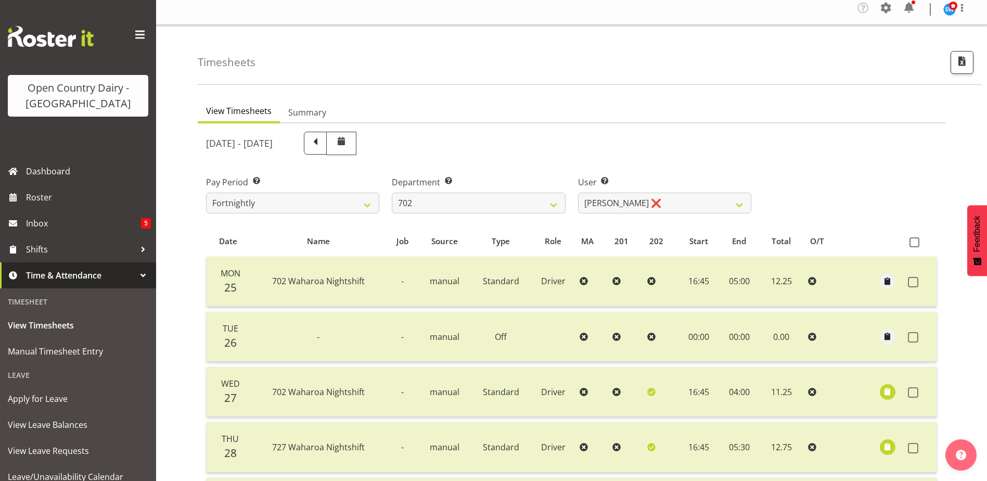
scroll to position [0, 0]
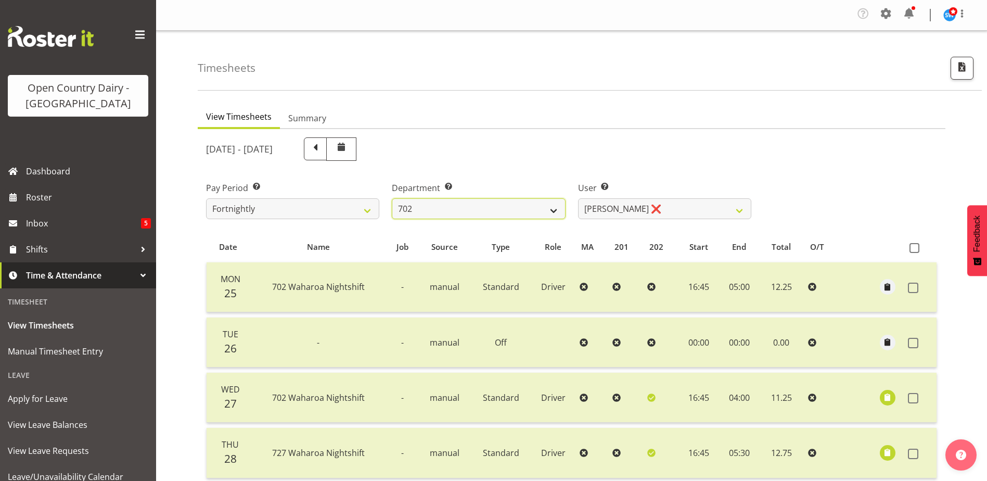
click at [458, 206] on select "701 702 703 704 705 706 707 708 709 710 711 712 713 714 715 716 717 718 719 720" at bounding box center [478, 208] width 173 height 21
select select "717"
click at [392, 198] on select "701 702 703 704 705 706 707 708 709 710 711 712 713 714 715 716 717 718 719 720" at bounding box center [478, 208] width 173 height 21
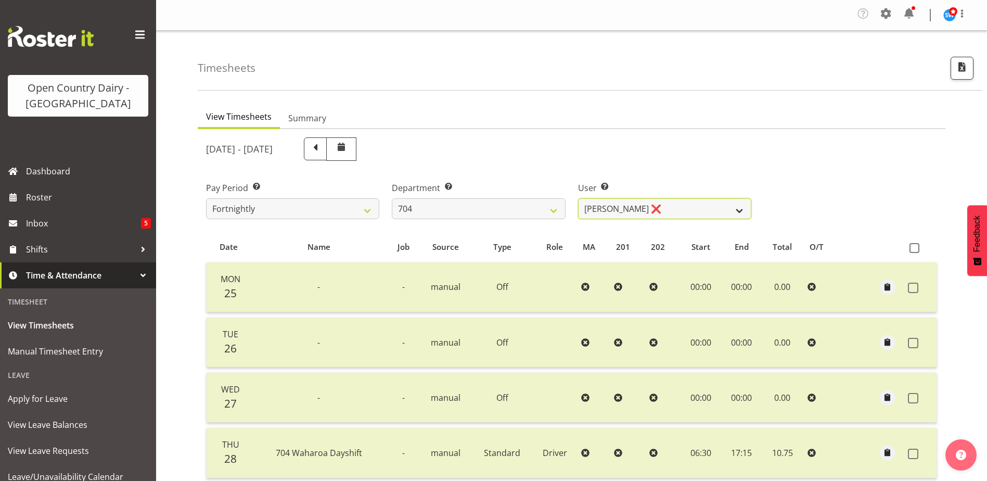
click at [662, 212] on select "[PERSON_NAME] ❌ [PERSON_NAME] ❌ [PERSON_NAME] ❌" at bounding box center [664, 208] width 173 height 21
select select "11257"
click at [578, 198] on select "[PERSON_NAME] ❌ [PERSON_NAME] ❌ [PERSON_NAME] ❌" at bounding box center [664, 208] width 173 height 21
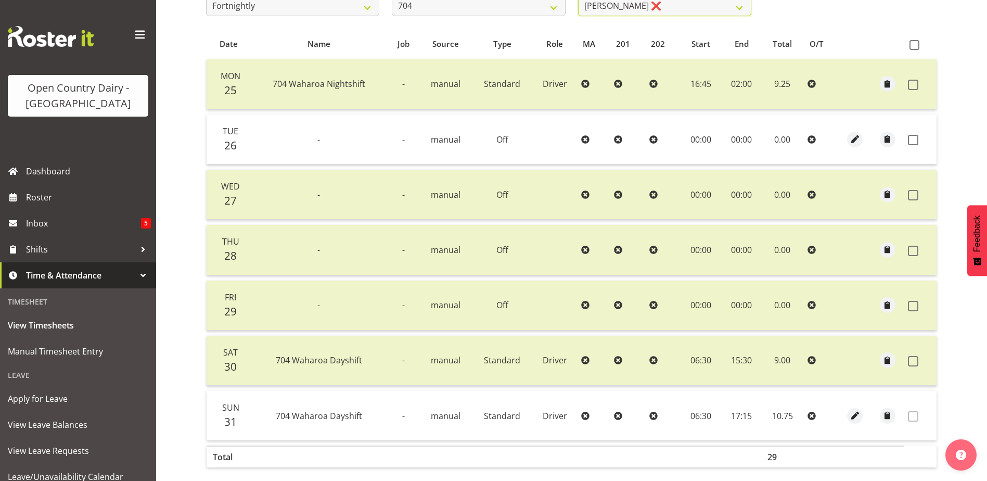
scroll to position [208, 0]
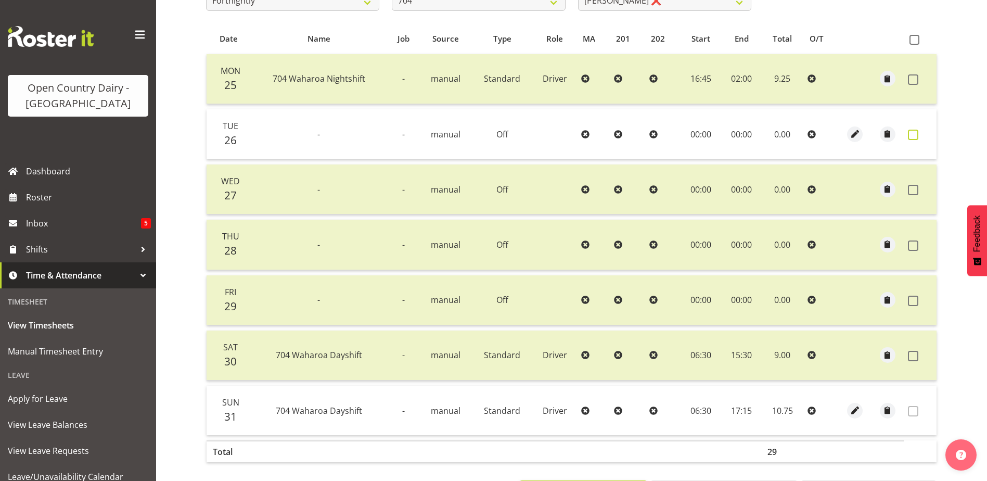
click at [913, 138] on span at bounding box center [913, 135] width 10 height 10
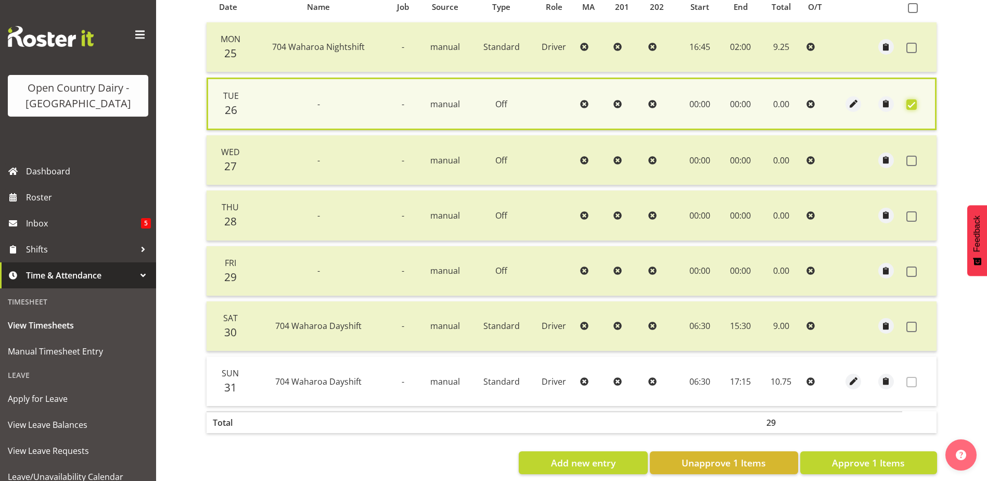
scroll to position [257, 0]
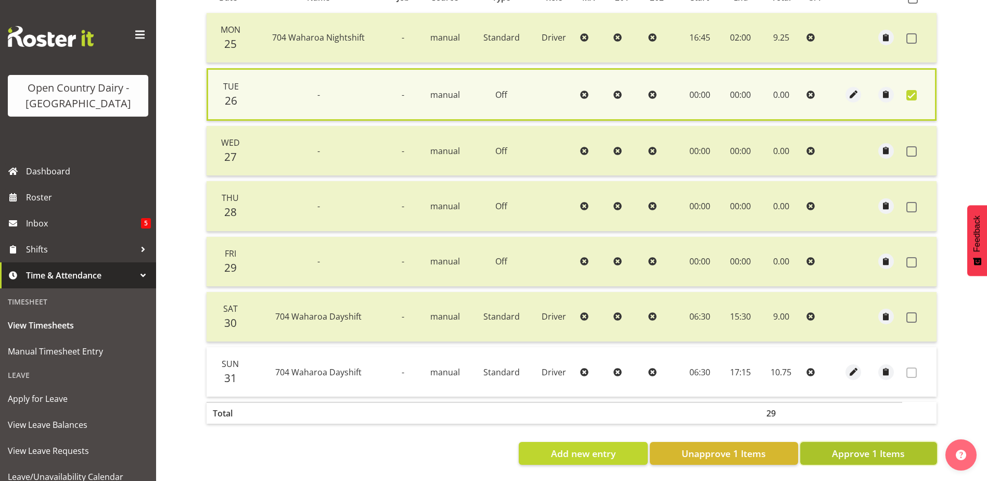
click at [846, 446] on span "Approve 1 Items" at bounding box center [868, 453] width 73 height 14
checkbox input "false"
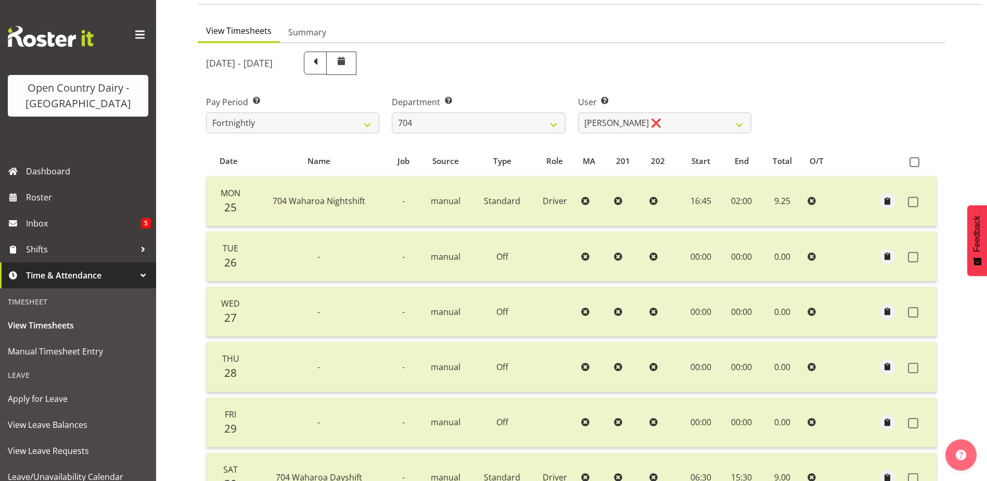
scroll to position [46, 0]
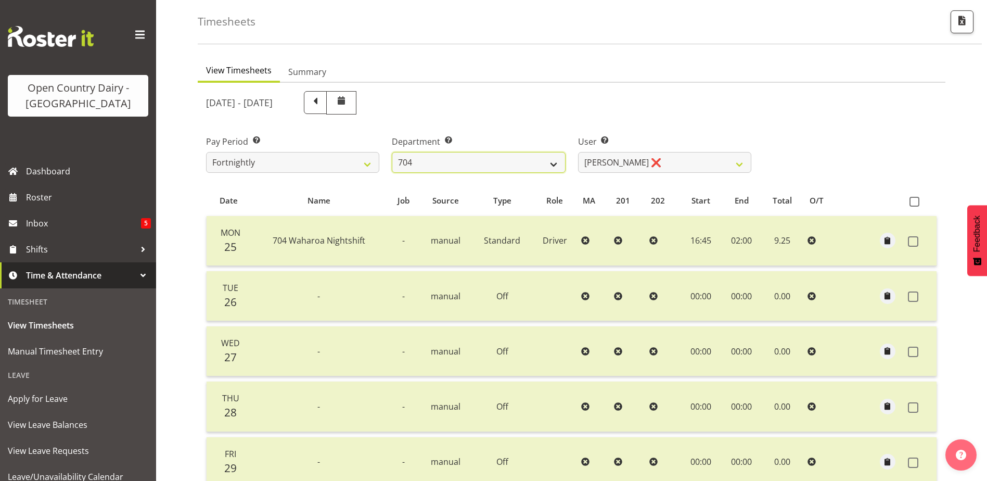
click at [449, 159] on select "701 702 703 704 705 706 707 708 709 710 711 712 713 714 715 716 717 718 719 720" at bounding box center [478, 162] width 173 height 21
select select "735"
click at [392, 152] on select "701 702 703 704 705 706 707 708 709 710 711 712 713 714 715 716 717 718 719 720" at bounding box center [478, 162] width 173 height 21
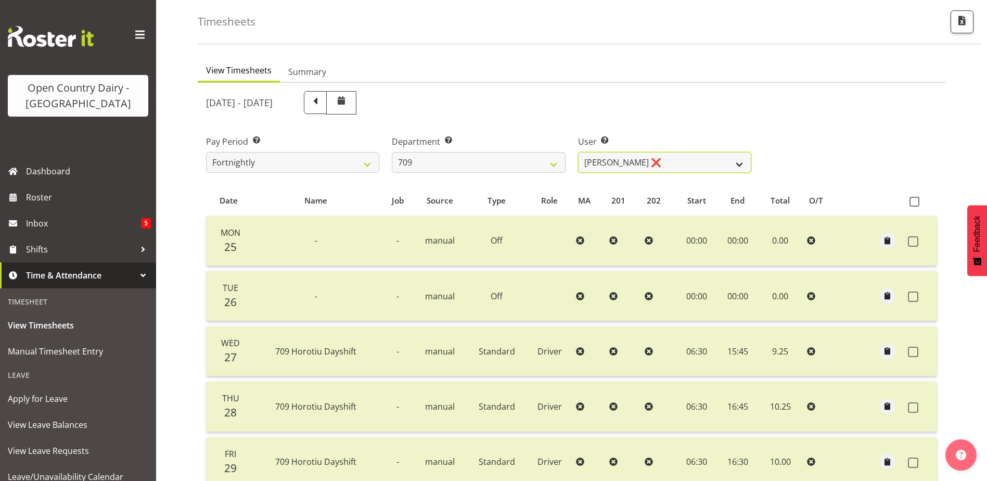
click at [669, 163] on select "Alex Barclay ❌ Craig Knudsen ❌ Jaswant Singh ❌ Ross Cook ❌" at bounding box center [664, 162] width 173 height 21
select select "10973"
click at [578, 152] on select "Alex Barclay ❌ Craig Knudsen ❌ Jaswant Singh ❌ Ross Cook ❌" at bounding box center [664, 162] width 173 height 21
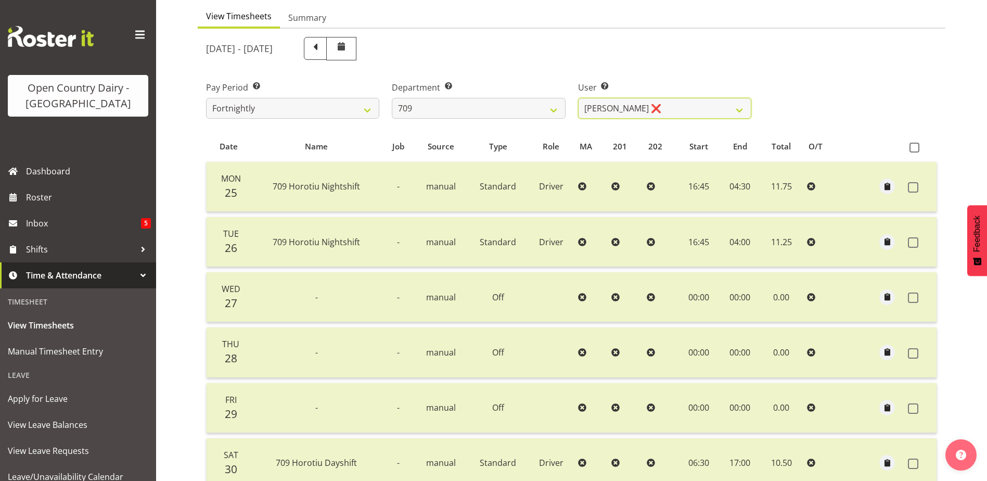
scroll to position [98, 0]
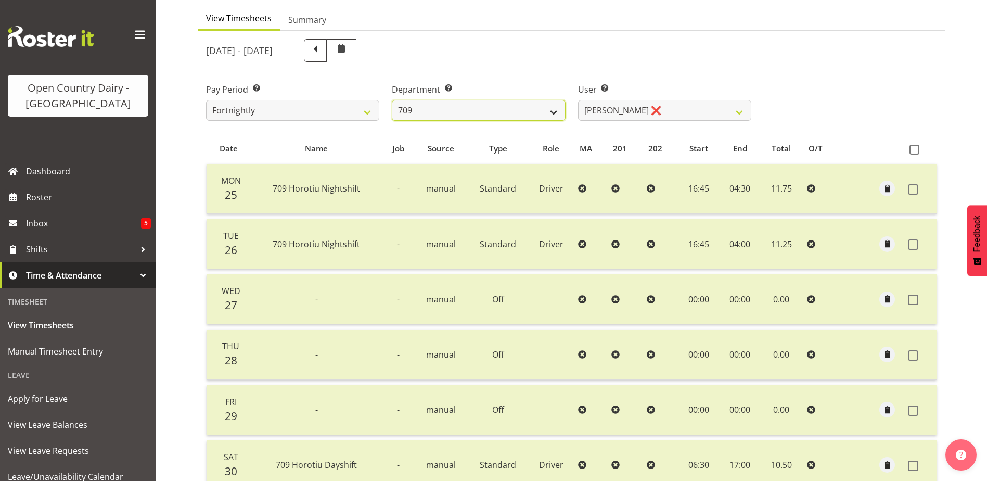
click at [449, 111] on select "701 702 703 704 705 706 707 708 709 710 711 712 713 714 715 716 717 718 719 720" at bounding box center [478, 110] width 173 height 21
select select "823"
click at [392, 100] on select "701 702 703 704 705 706 707 708 709 710 711 712 713 714 715 716 717 718 719 720" at bounding box center [478, 110] width 173 height 21
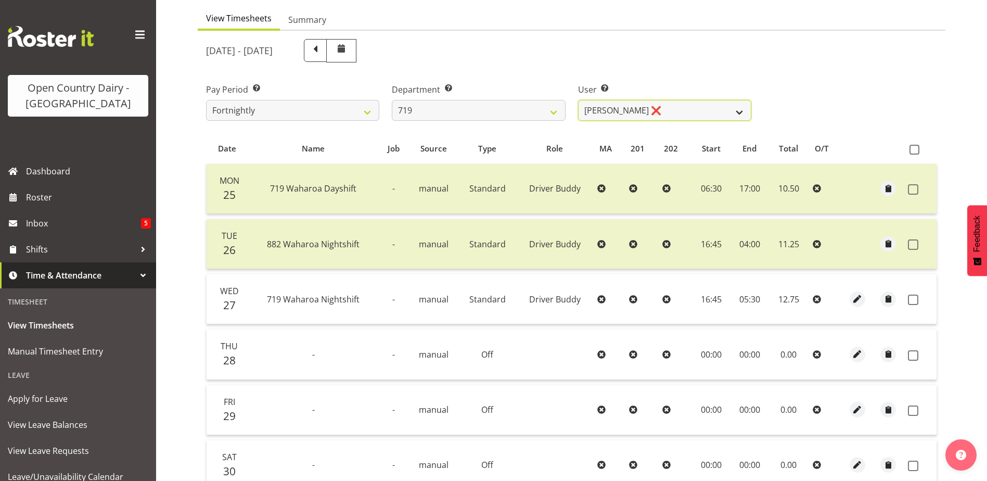
click at [640, 110] on select "Andrew de Lautour ❌ James Wellington ❌ Sami Ovesen ❌" at bounding box center [664, 110] width 173 height 21
select select "11013"
click at [578, 100] on select "Andrew de Lautour ❌ James Wellington ❌ Sami Ovesen ❌" at bounding box center [664, 110] width 173 height 21
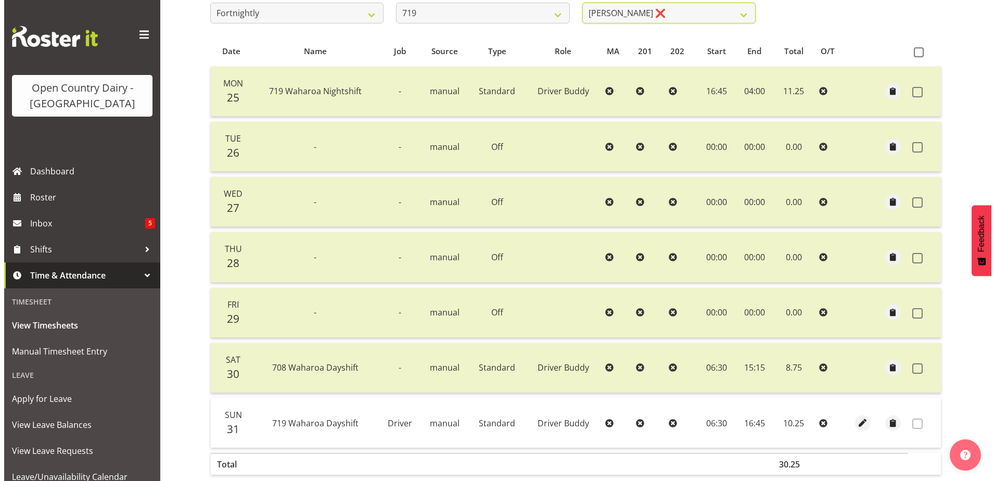
scroll to position [254, 0]
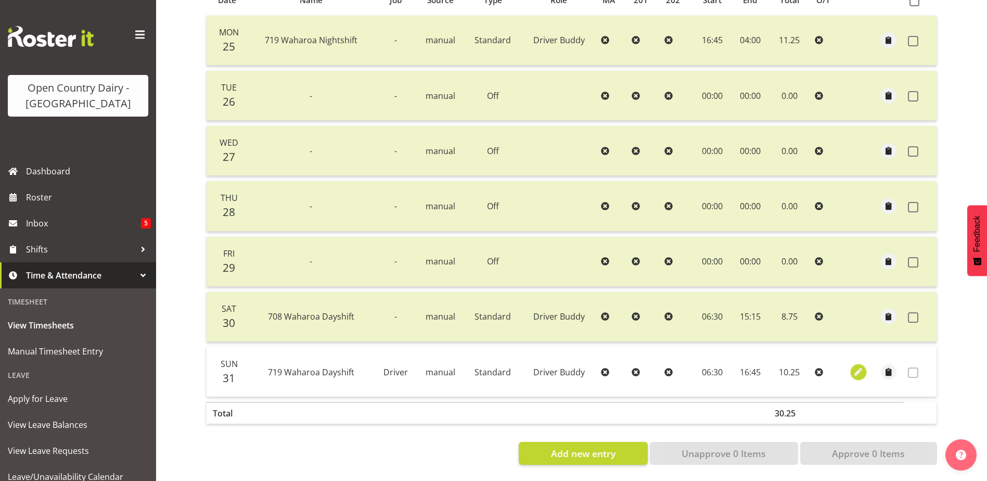
click at [857, 366] on span "button" at bounding box center [858, 372] width 12 height 12
select select "1436"
select select "Standard"
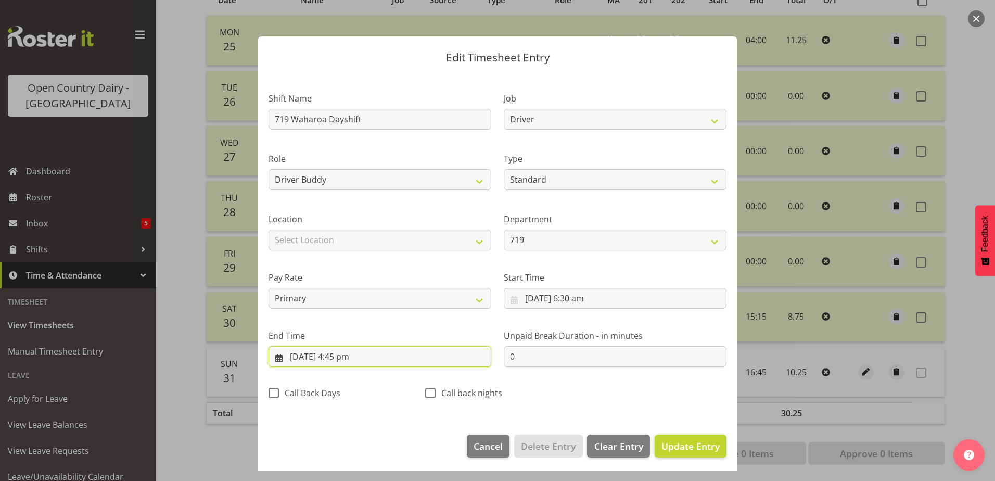
click at [343, 353] on input "31/08/2025, 4:45 pm" at bounding box center [380, 356] width 223 height 21
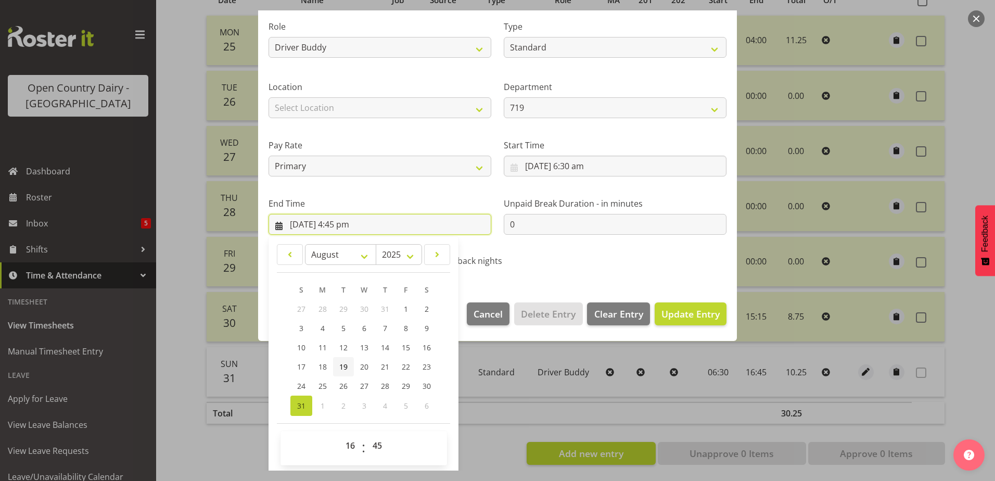
scroll to position [134, 0]
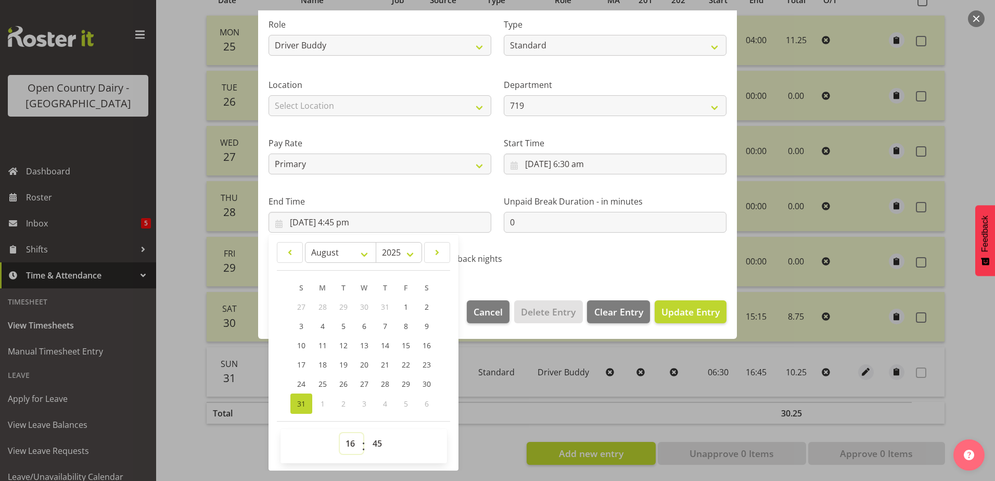
click at [356, 442] on select "00 01 02 03 04 05 06 07 08 09 10 11 12 13 14 15 16 17 18 19 20 21 22 23" at bounding box center [351, 443] width 23 height 21
select select "17"
click at [340, 433] on select "00 01 02 03 04 05 06 07 08 09 10 11 12 13 14 15 16 17 18 19 20 21 22 23" at bounding box center [351, 443] width 23 height 21
type input "31/08/2025, 5:45 pm"
click at [377, 444] on select "00 01 02 03 04 05 06 07 08 09 10 11 12 13 14 15 16 17 18 19 20 21 22 23 24 25 2…" at bounding box center [378, 443] width 23 height 21
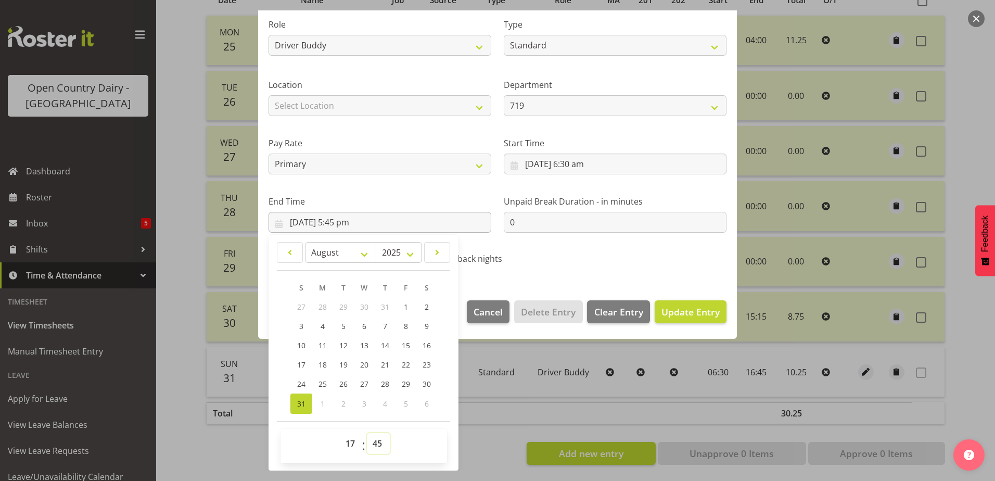
select select "15"
click at [367, 433] on select "00 01 02 03 04 05 06 07 08 09 10 11 12 13 14 15 16 17 18 19 20 21 22 23 24 25 2…" at bounding box center [378, 443] width 23 height 21
type input "31/08/2025, 5:15 pm"
click at [663, 309] on span "Update Entry" at bounding box center [690, 311] width 58 height 12
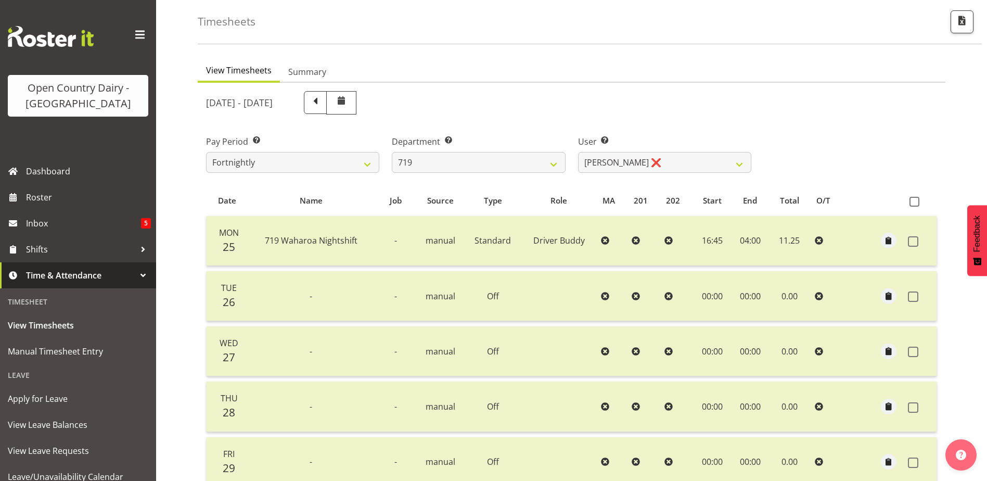
scroll to position [0, 0]
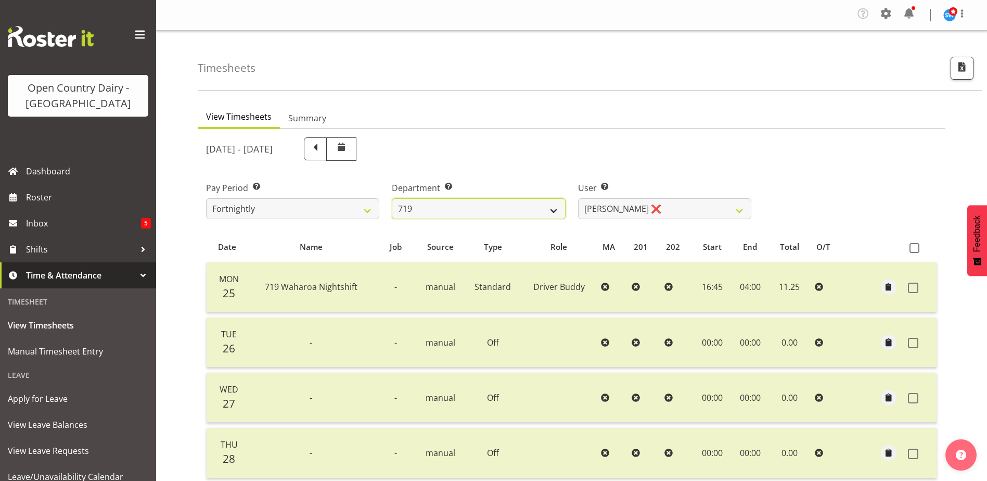
click at [464, 209] on select "701 702 703 704 705 706 707 708 709 710 711 712 713 714 715 716 717 718 719 720" at bounding box center [478, 208] width 173 height 21
select select "819"
click at [392, 198] on select "701 702 703 704 705 706 707 708 709 710 711 712 713 714 715 716 717 718 719 720" at bounding box center [478, 208] width 173 height 21
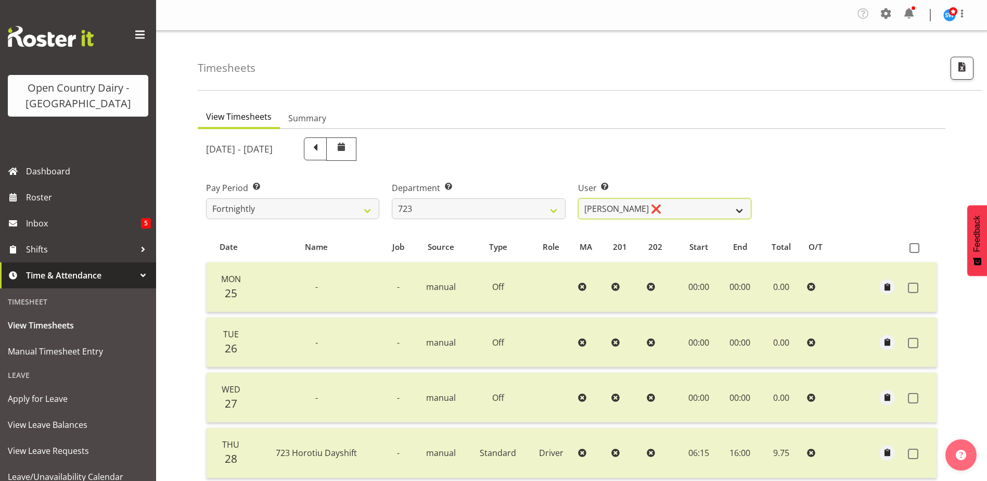
click at [667, 210] on select "Daljeet Rai ❌ Manjinder Singh ❌ Prabhjot Singh ❌ Varninder Singh ❌" at bounding box center [664, 208] width 173 height 21
select select "9511"
click at [578, 198] on select "Daljeet Rai ❌ Manjinder Singh ❌ Prabhjot Singh ❌ Varninder Singh ❌" at bounding box center [664, 208] width 173 height 21
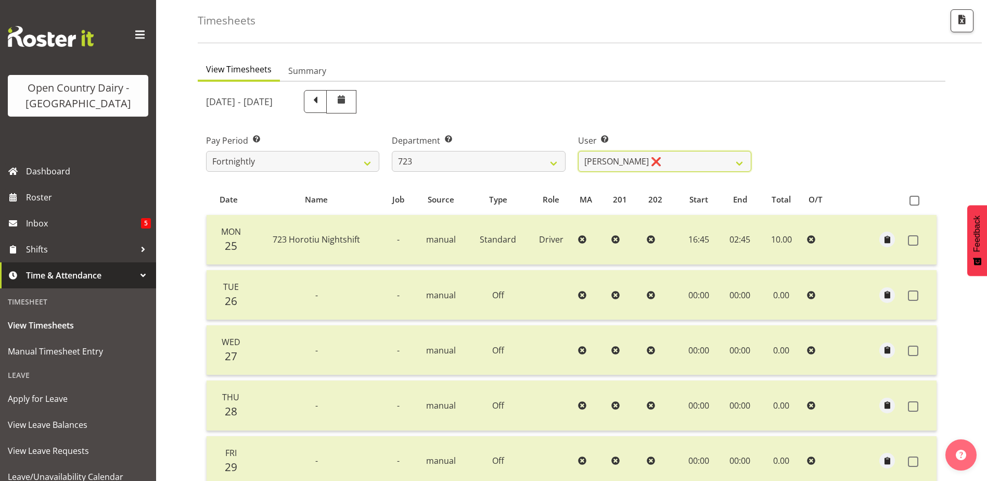
scroll to position [46, 0]
click at [484, 163] on select "701 702 703 704 705 706 707 708 709 710 711 712 713 714 715 716 717 718 719 720" at bounding box center [478, 162] width 173 height 21
select select "760"
click at [392, 152] on select "701 702 703 704 705 706 707 708 709 710 711 712 713 714 715 716 717 718 719 720" at bounding box center [478, 162] width 173 height 21
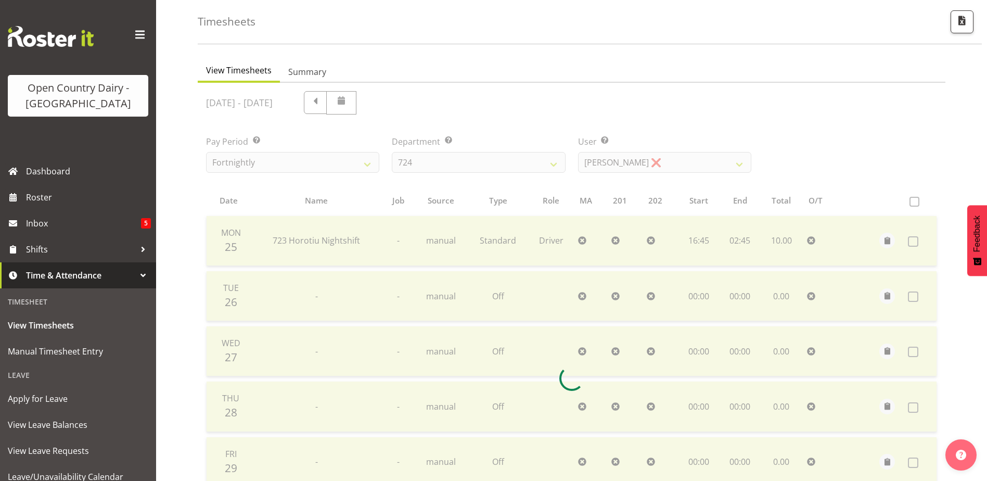
click at [681, 159] on div at bounding box center [572, 378] width 748 height 591
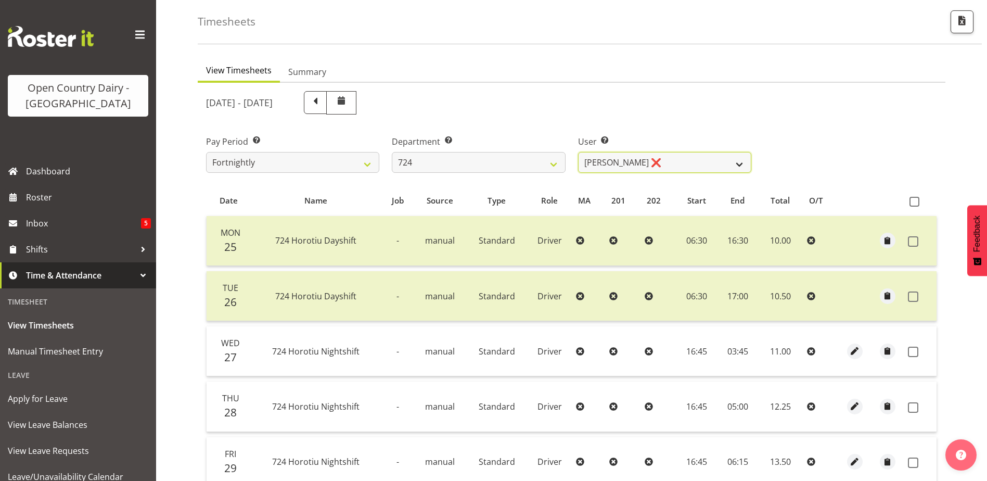
click at [681, 159] on select "Brent Adams ❌ Jaspreet Singh ❌ John Walters ❌" at bounding box center [664, 162] width 173 height 21
select select "8189"
click at [578, 152] on select "Brent Adams ❌ Jaspreet Singh ❌ John Walters ❌" at bounding box center [664, 162] width 173 height 21
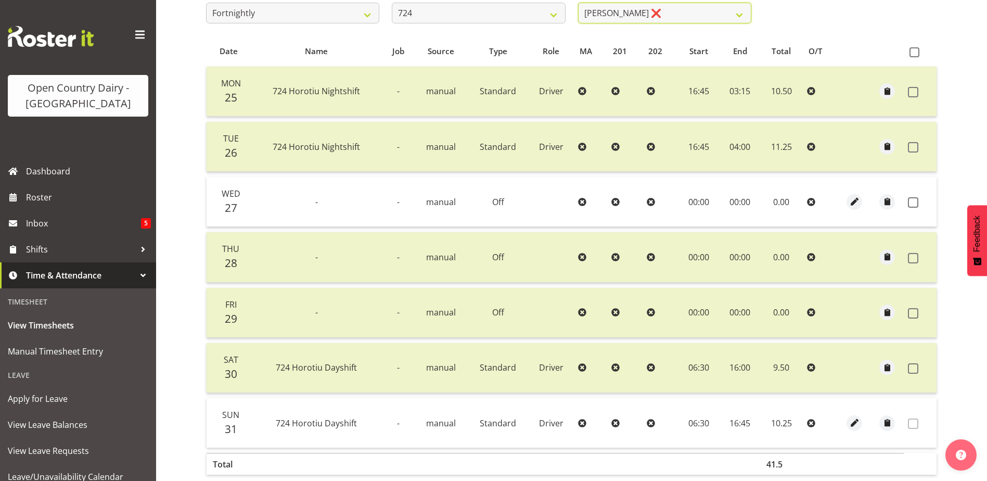
scroll to position [202, 0]
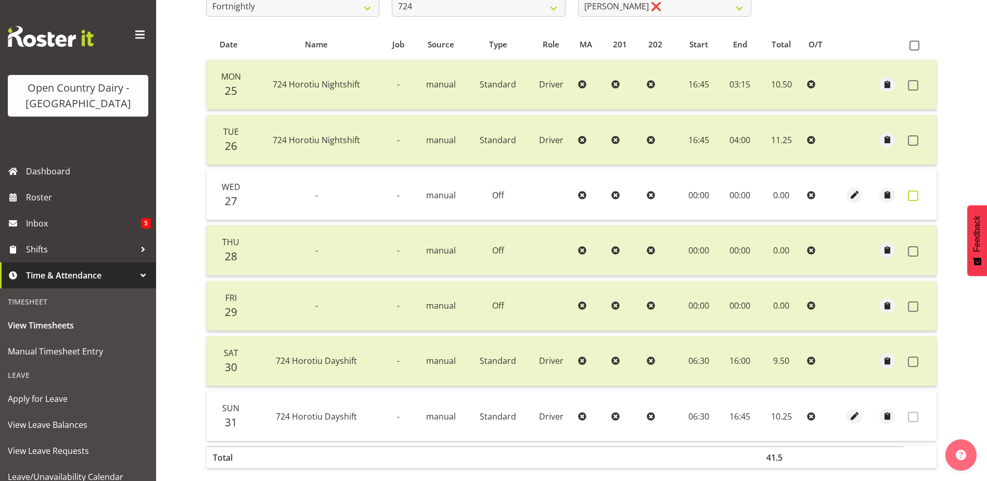
click at [916, 194] on span at bounding box center [913, 195] width 10 height 10
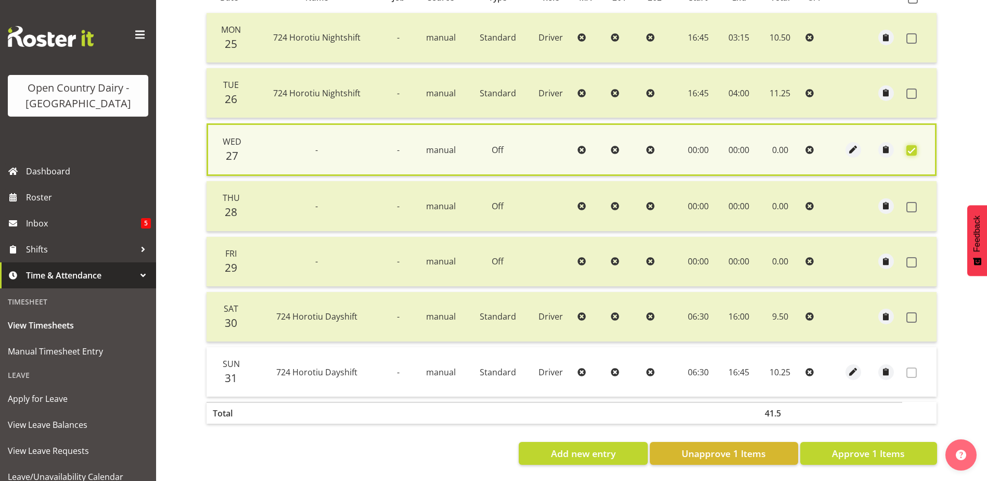
scroll to position [257, 0]
click at [834, 446] on span "Approve 1 Items" at bounding box center [868, 453] width 73 height 14
checkbox input "false"
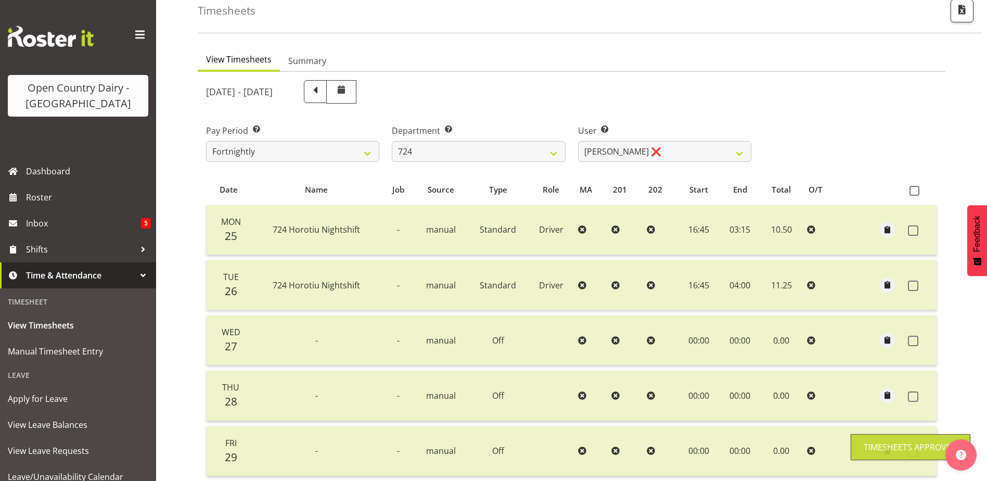
scroll to position [46, 0]
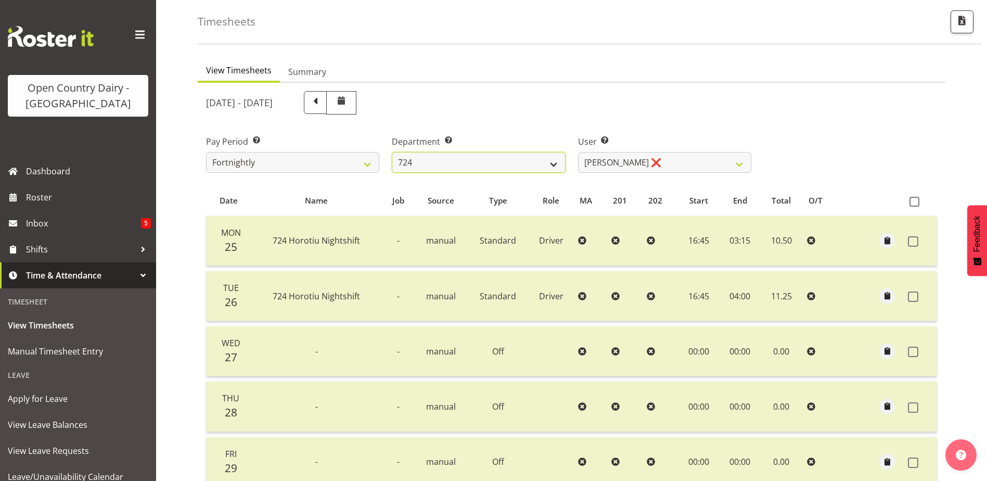
click at [472, 168] on select "701 702 703 704 705 706 707 708 709 710 711 712 713 714 715 716 717 718 719 720" at bounding box center [478, 162] width 173 height 21
select select "842"
click at [392, 152] on select "701 702 703 704 705 706 707 708 709 710 711 712 713 714 715 716 717 718 719 720" at bounding box center [478, 162] width 173 height 21
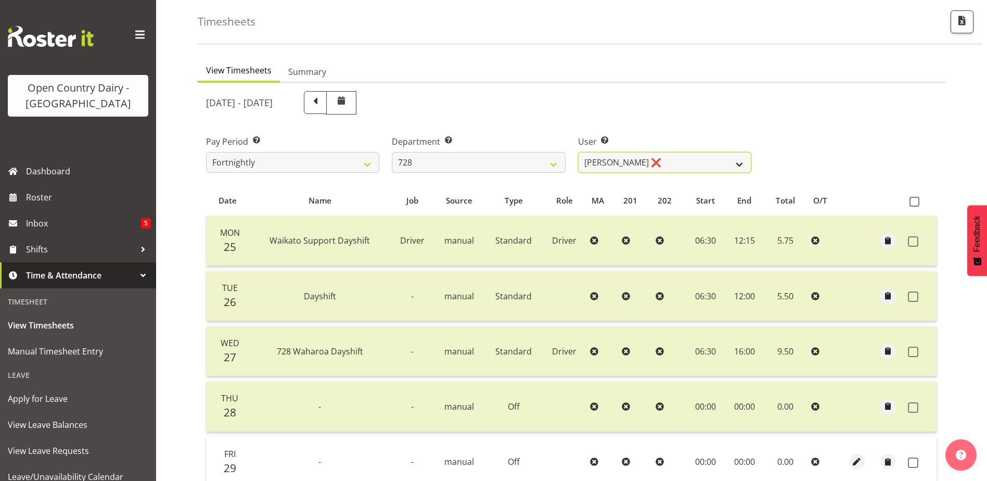
click at [687, 162] on select "Callum Leslie ❌ Nick Warren ❌ Ross Robert Hamilton ❌ Stuart Cherrington ❌ Wally…" at bounding box center [664, 162] width 173 height 21
select select "8251"
click at [578, 152] on select "Callum Leslie ❌ Nick Warren ❌ Ross Robert Hamilton ❌ Stuart Cherrington ❌ Wally…" at bounding box center [664, 162] width 173 height 21
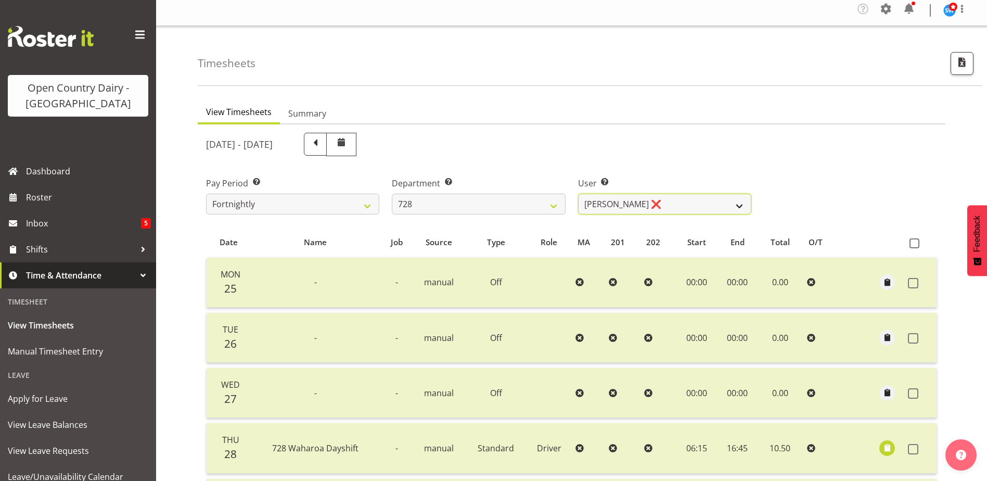
scroll to position [0, 0]
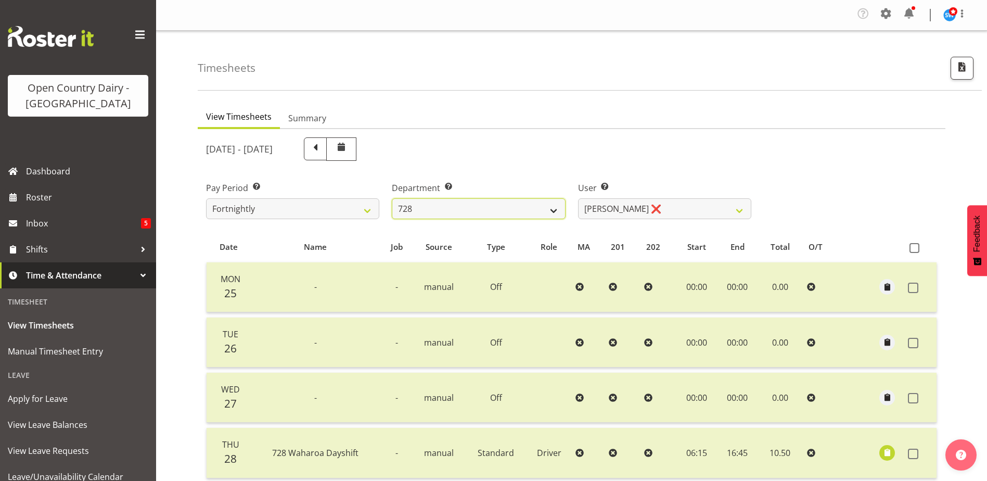
click at [489, 207] on select "701 702 703 704 705 706 707 708 709 710 711 712 713 714 715 716 717 718 719 720" at bounding box center [478, 208] width 173 height 21
select select "727"
click at [392, 198] on select "701 702 703 704 705 706 707 708 709 710 711 712 713 714 715 716 717 718 719 720" at bounding box center [478, 208] width 173 height 21
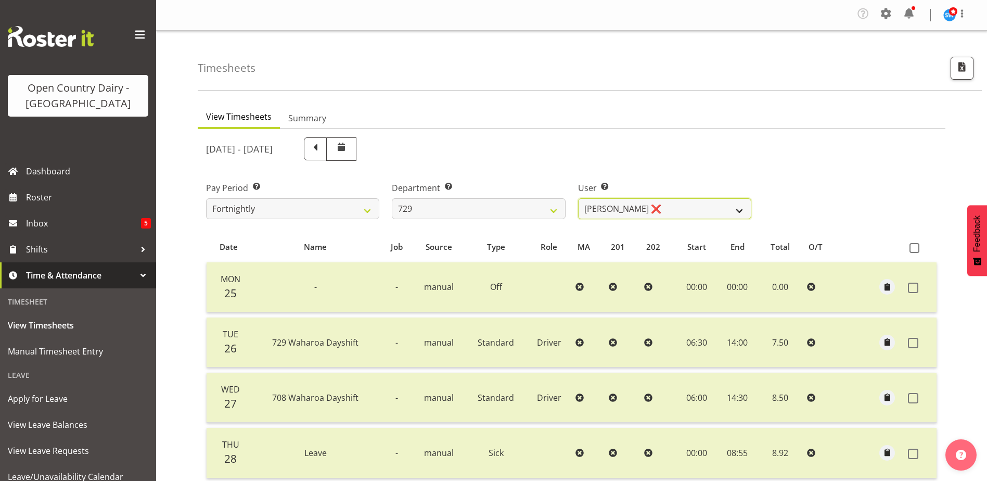
click at [646, 211] on select "Craig Schlager-Reay ❌ Dave Trepels ❌ Jimi Jack ❌ Shannan Wood ❌" at bounding box center [664, 208] width 173 height 21
select select "11232"
click at [578, 198] on select "Craig Schlager-Reay ❌ Dave Trepels ❌ Jimi Jack ❌ Shannan Wood ❌" at bounding box center [664, 208] width 173 height 21
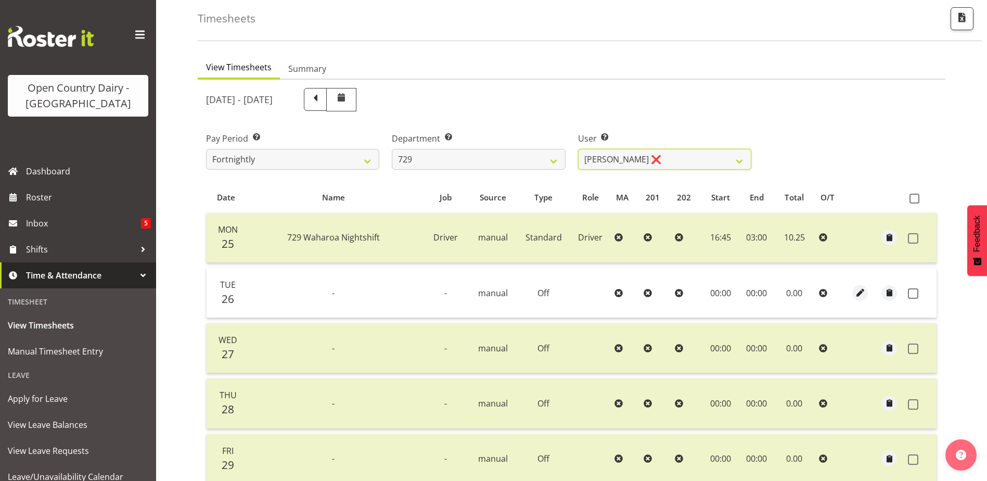
scroll to position [208, 0]
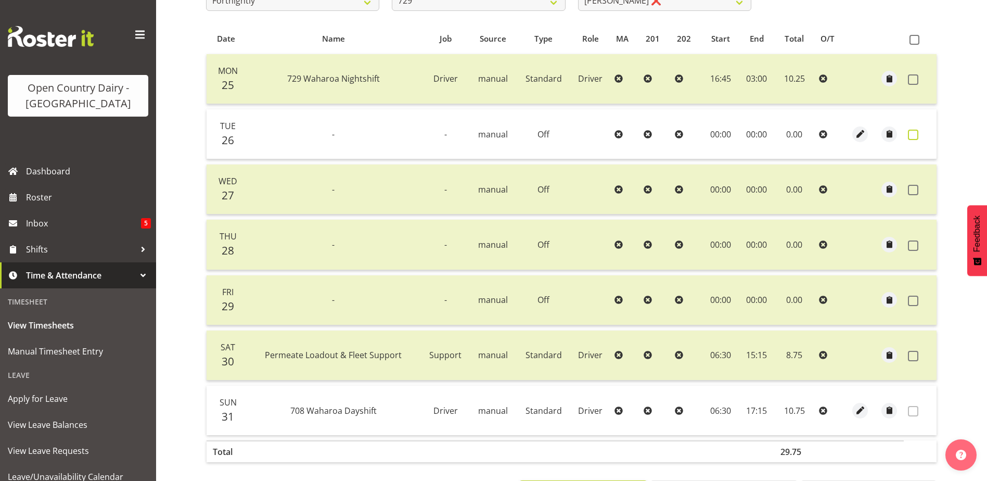
click at [912, 133] on span at bounding box center [913, 135] width 10 height 10
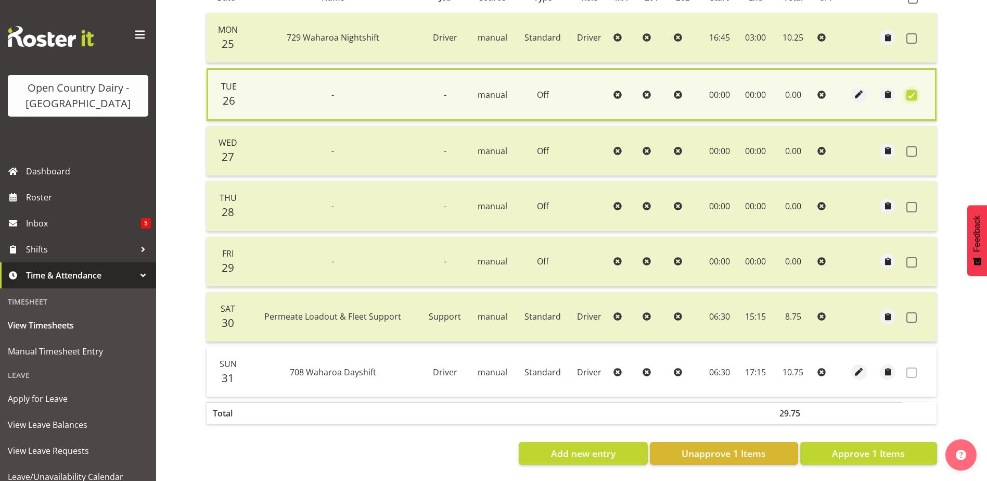
scroll to position [257, 0]
click at [858, 448] on span "Approve 1 Items" at bounding box center [868, 453] width 73 height 14
checkbox input "false"
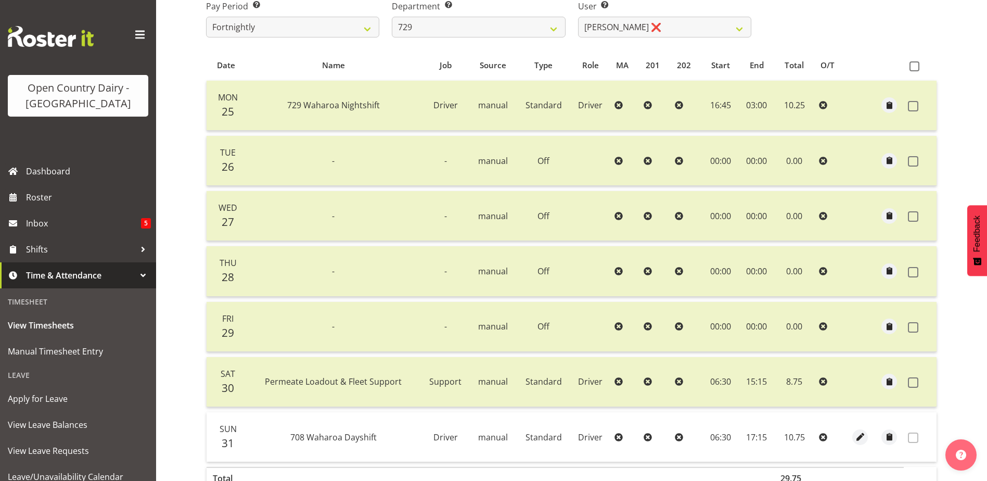
scroll to position [46, 0]
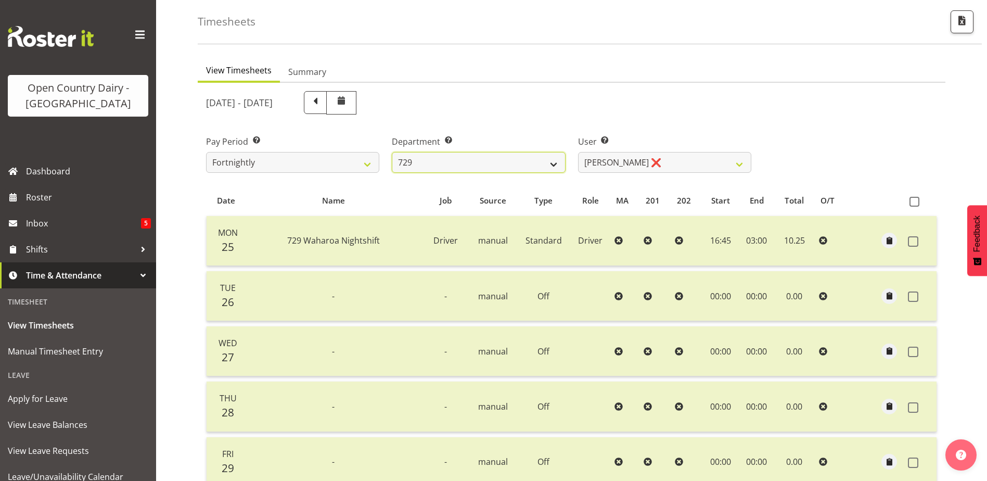
click at [477, 162] on select "701 702 703 704 705 706 707 708 709 710 711 712 713 714 715 716 717 718 719 720" at bounding box center [478, 162] width 173 height 21
select select "763"
click at [392, 152] on select "701 702 703 704 705 706 707 708 709 710 711 712 713 714 715 716 717 718 719 720" at bounding box center [478, 162] width 173 height 21
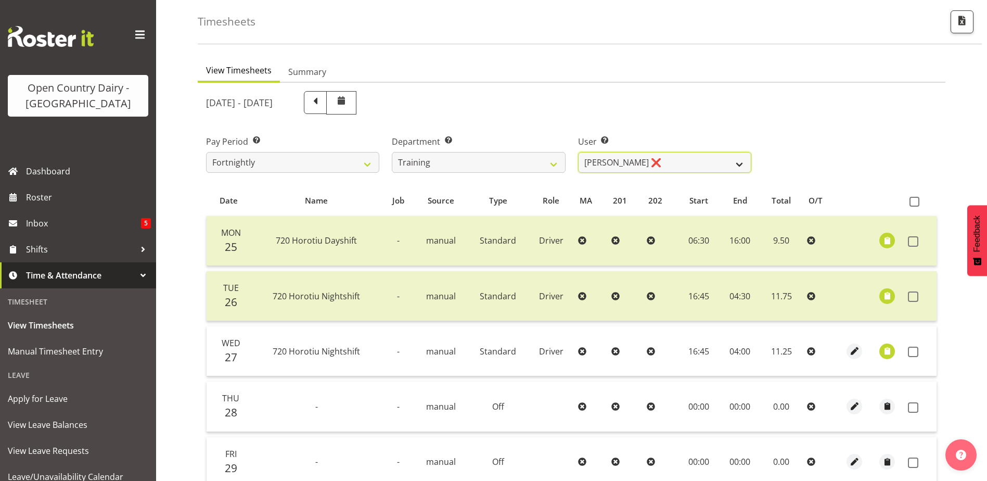
click at [683, 156] on select "Antony Lockyer ❌ David Foote (Junior) ❌ Haley Galecki ❌ Jesse Simpson ❌ Kimberl…" at bounding box center [664, 162] width 173 height 21
select select "11709"
click at [578, 152] on select "Antony Lockyer ❌ David Foote (Junior) ❌ Haley Galecki ❌ Jesse Simpson ❌ Kimberl…" at bounding box center [664, 162] width 173 height 21
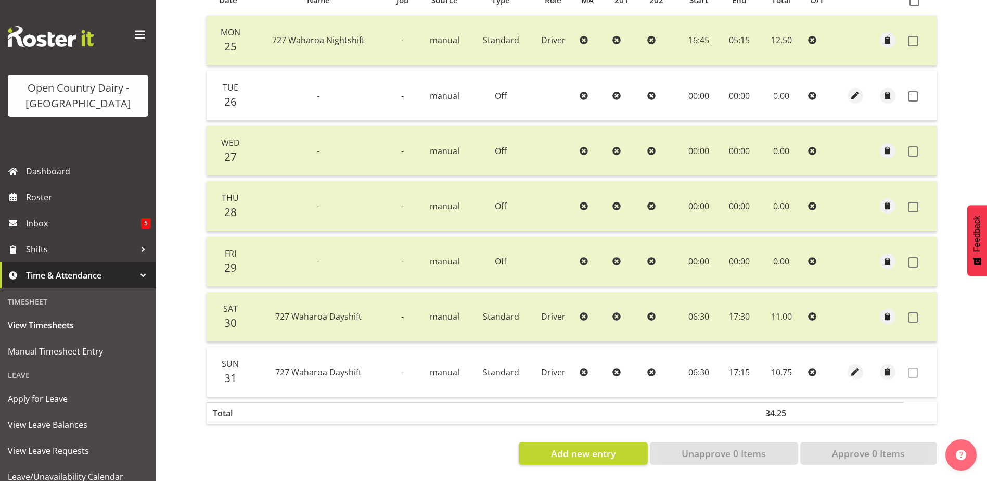
scroll to position [254, 0]
click at [912, 91] on span at bounding box center [913, 96] width 10 height 10
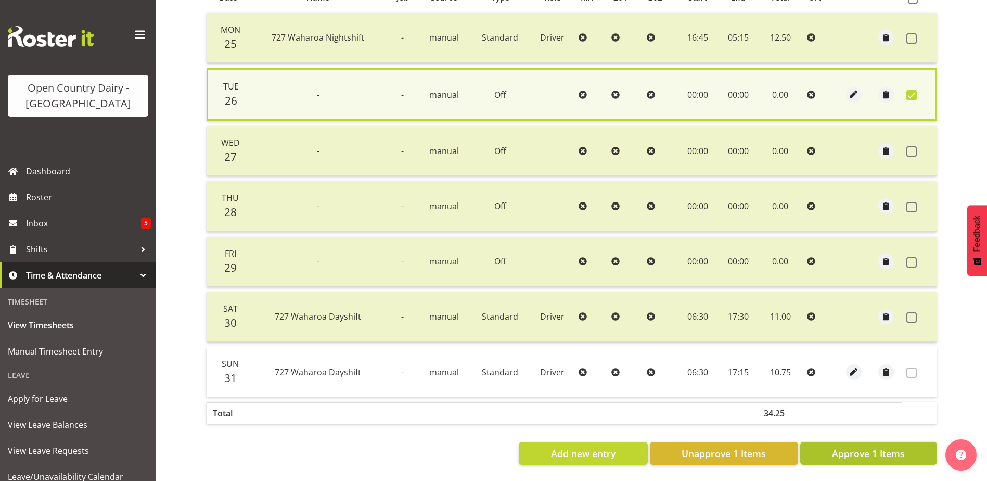
click at [845, 448] on span "Approve 1 Items" at bounding box center [868, 453] width 73 height 14
checkbox input "false"
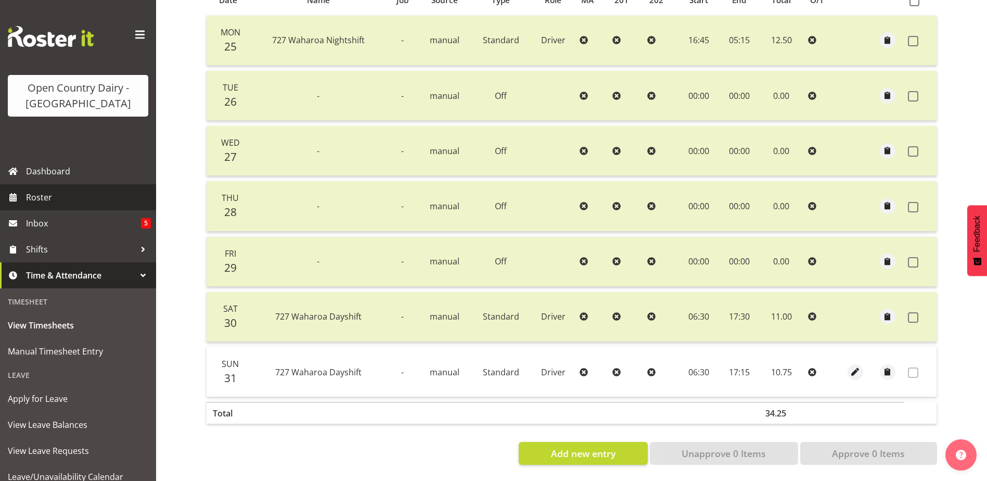
click at [44, 194] on span "Roster" at bounding box center [88, 197] width 125 height 16
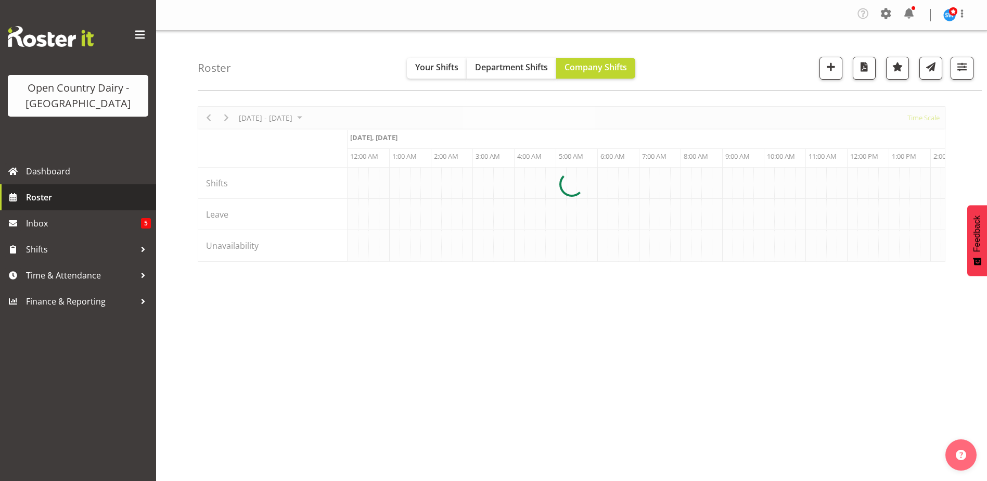
scroll to position [0, 5995]
